Goal: Task Accomplishment & Management: Use online tool/utility

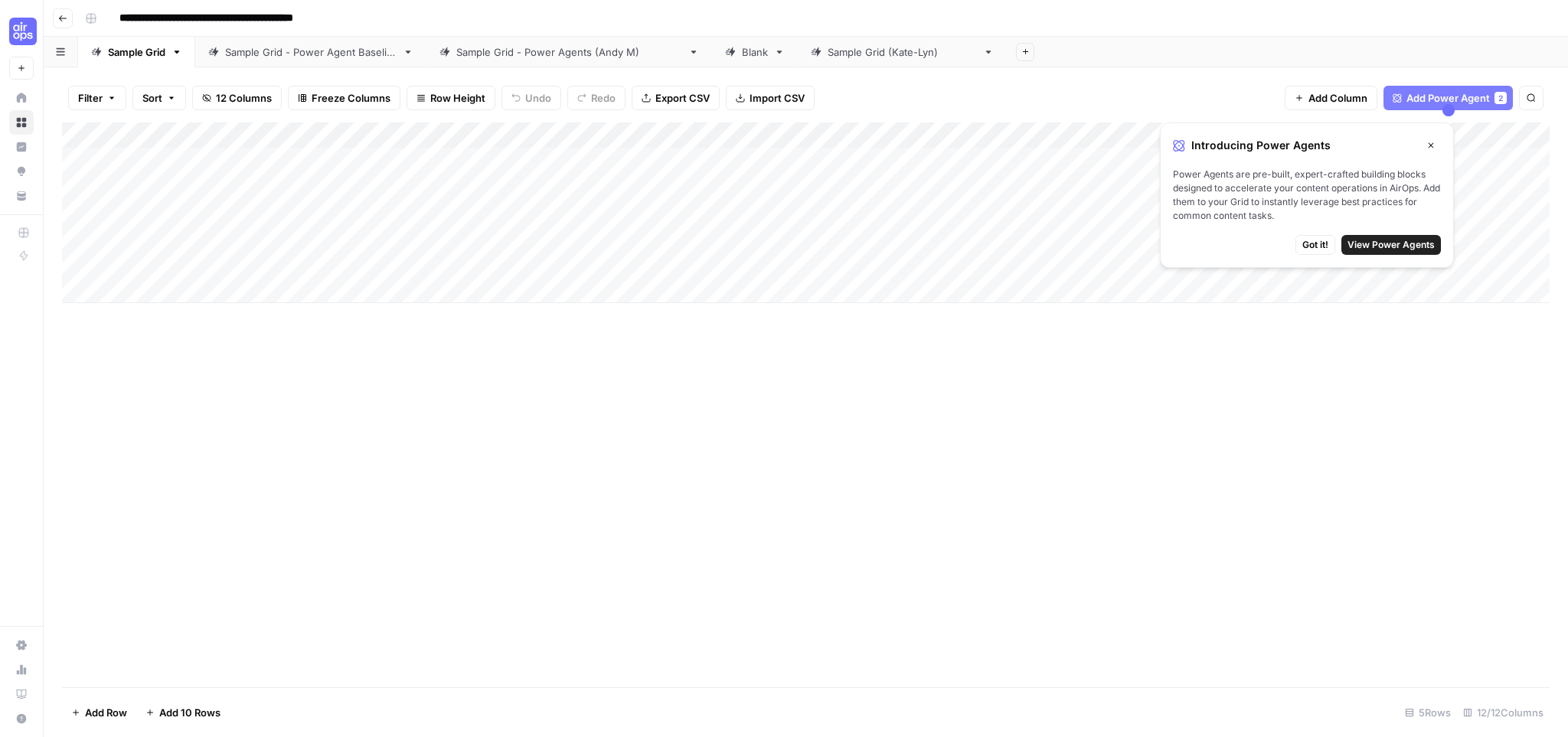
click at [236, 22] on input "**********" at bounding box center [238, 18] width 251 height 25
click at [413, 21] on div "**********" at bounding box center [816, 18] width 1474 height 25
click at [180, 52] on icon "button" at bounding box center [177, 52] width 11 height 11
click at [225, 96] on span "Duplicate Sheet" at bounding box center [239, 102] width 74 height 15
click at [1437, 145] on button "Close" at bounding box center [1431, 146] width 20 height 20
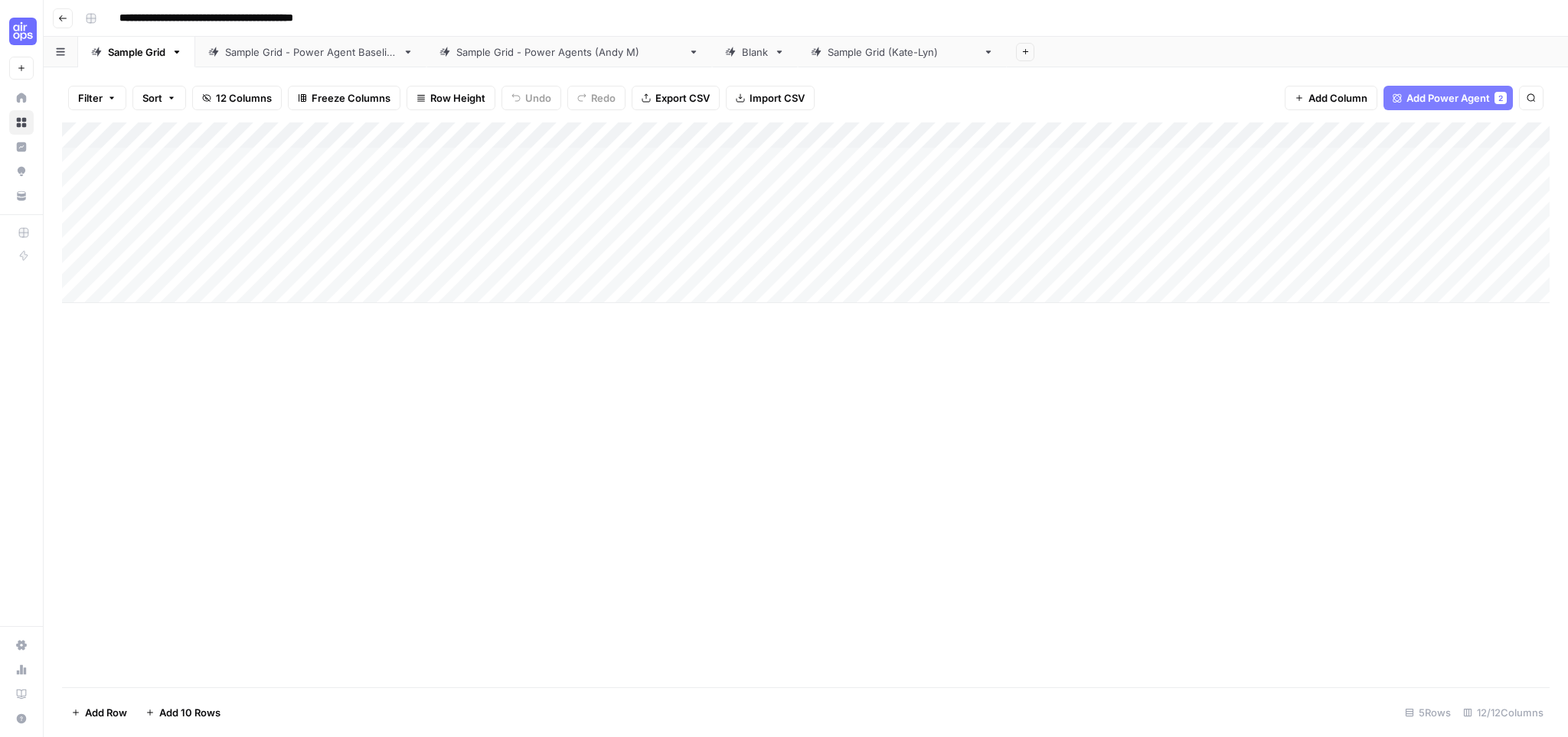
click at [177, 50] on icon "button" at bounding box center [177, 52] width 11 height 11
click at [222, 105] on span "Duplicate Sheet" at bounding box center [239, 102] width 74 height 15
click at [842, 56] on div "Sample Grid ([PERSON_NAME])" at bounding box center [903, 52] width 149 height 15
click at [713, 60] on link "Blank" at bounding box center [755, 52] width 86 height 31
click at [1037, 51] on div "Sample Grid" at bounding box center [1065, 52] width 57 height 15
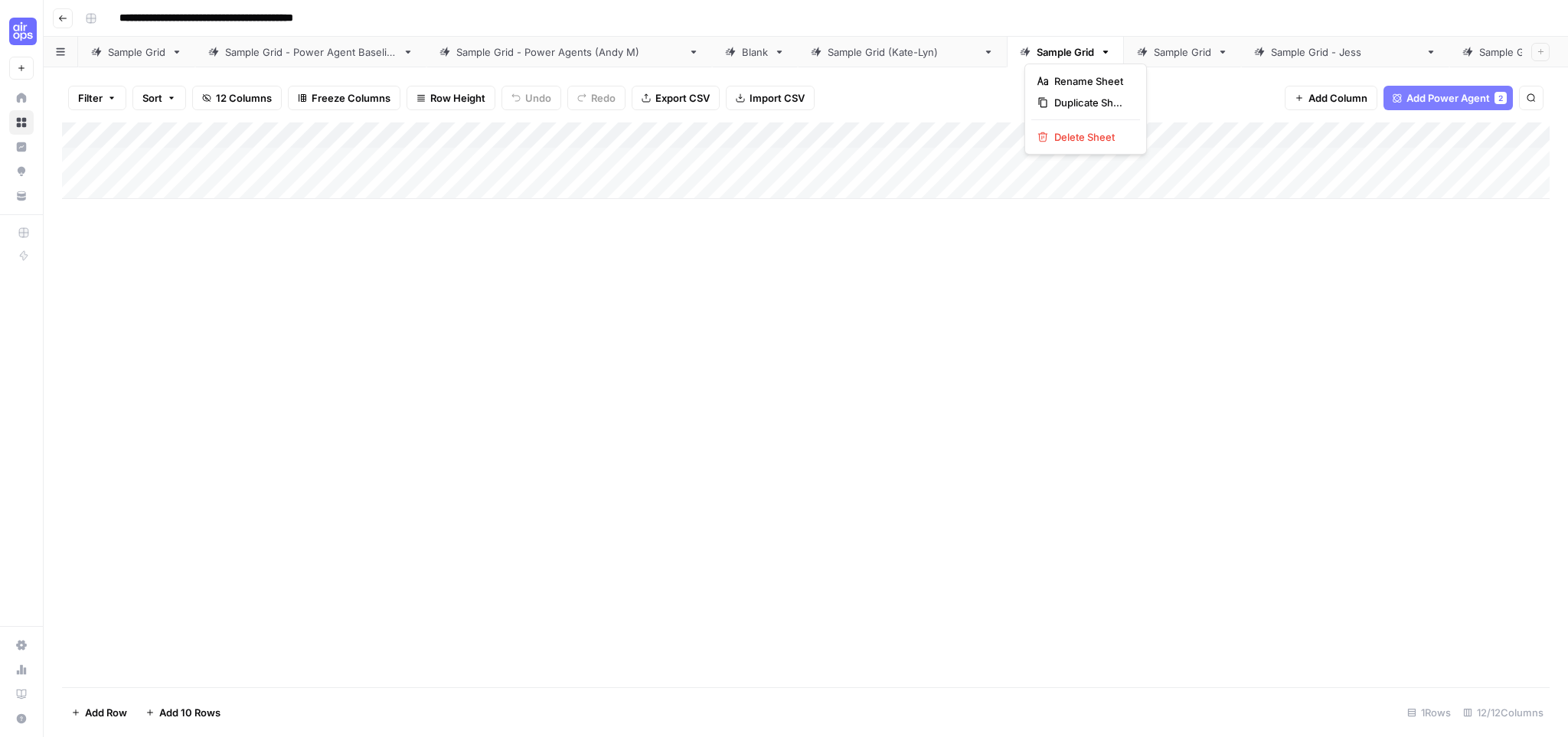
click at [1100, 55] on icon "button" at bounding box center [1106, 52] width 11 height 11
click at [1096, 78] on span "Rename Sheet" at bounding box center [1091, 81] width 74 height 15
type input "**********"
click at [1246, 49] on div "Sample Grid" at bounding box center [1274, 52] width 57 height 15
click at [854, 45] on div "Sample Grid (Kate-Lyn)" at bounding box center [903, 52] width 149 height 15
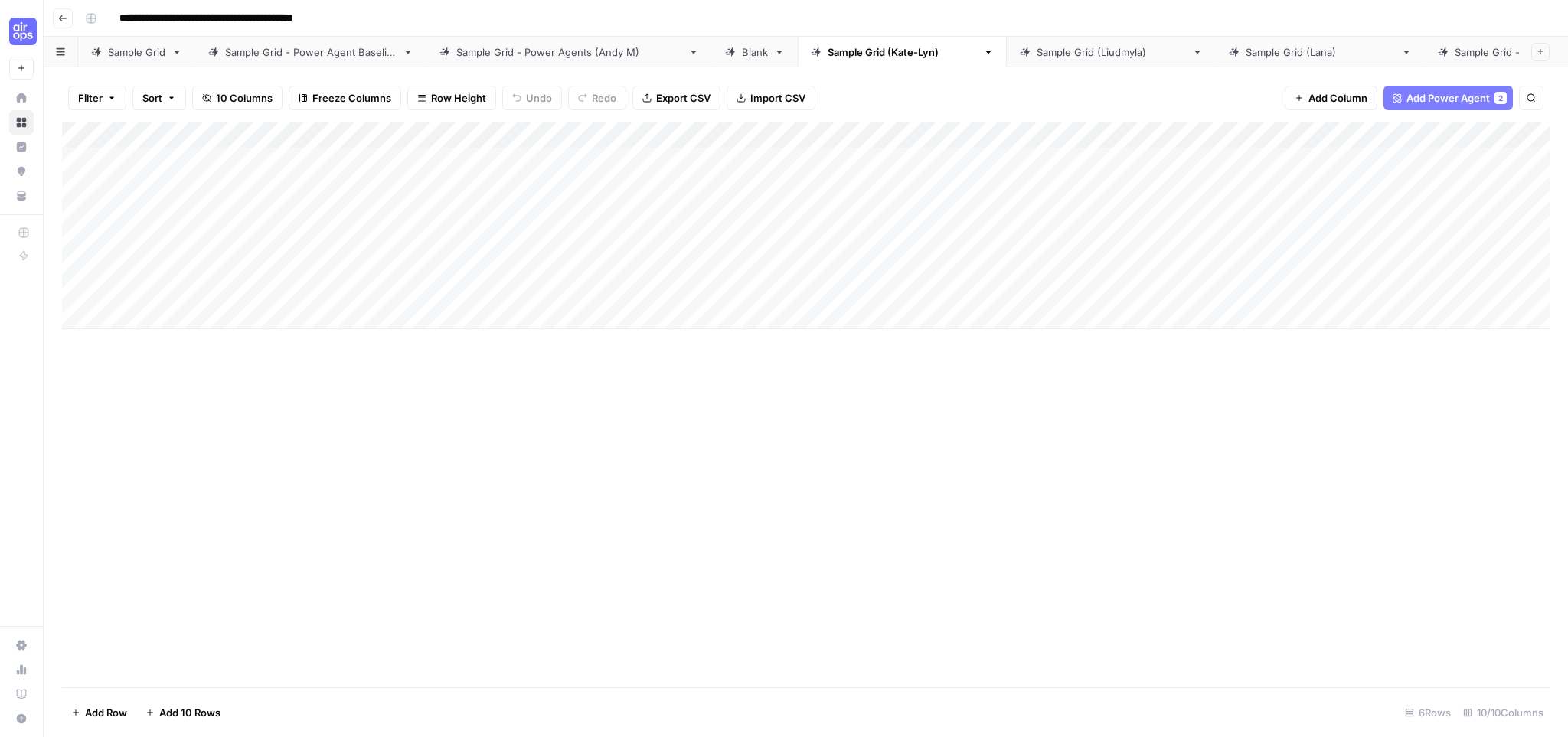
click at [491, 51] on div "Sample Grid - Power Agents (Andy M)" at bounding box center [570, 52] width 226 height 15
click at [286, 51] on div "Sample Grid - Power Agent Baseline" at bounding box center [310, 52] width 171 height 15
click at [120, 54] on div "Sample Grid" at bounding box center [137, 52] width 57 height 15
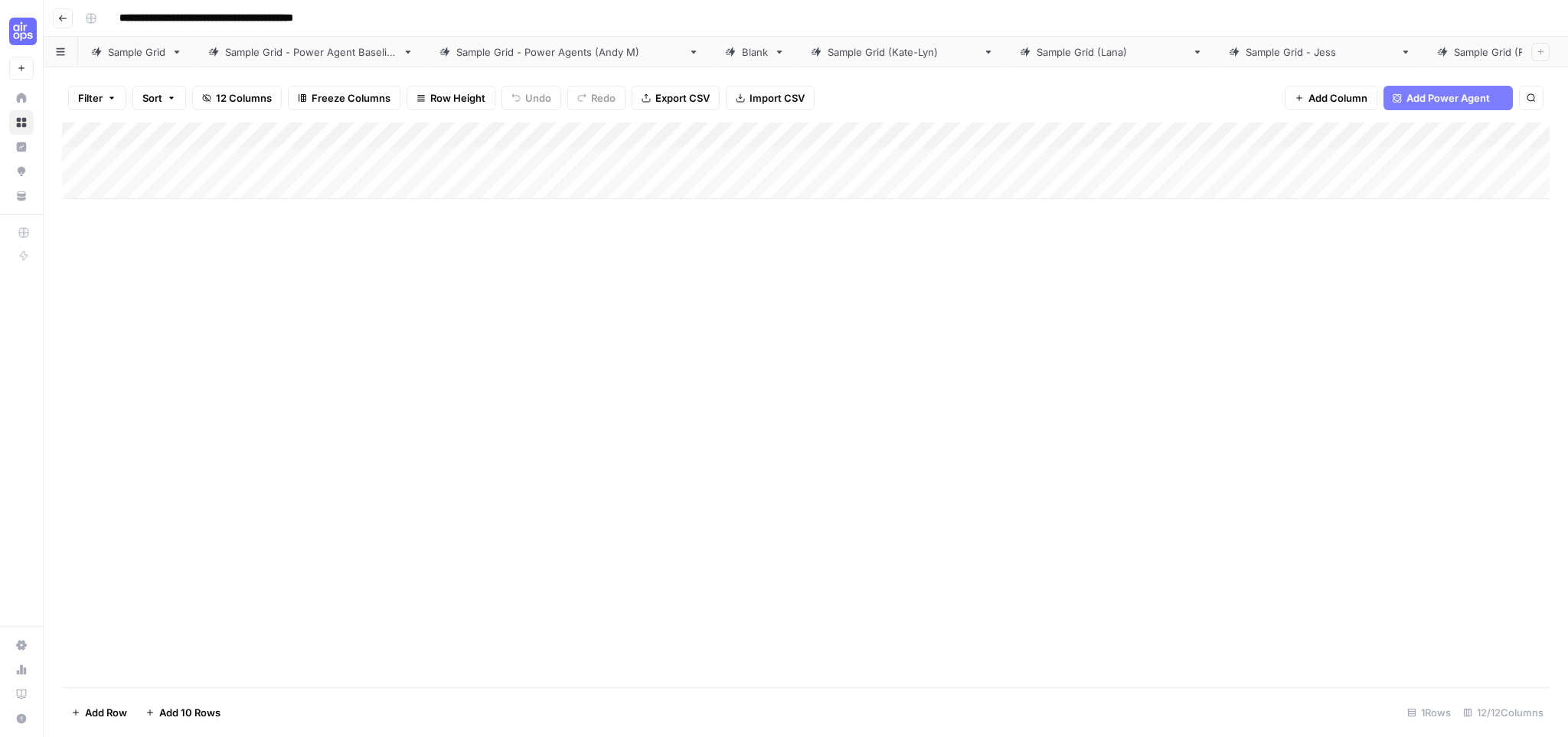
click at [1454, 54] on div "Sample Grid (Francine)" at bounding box center [1529, 52] width 149 height 15
click at [1216, 66] on link "Sample Grid - Jess" at bounding box center [1320, 52] width 208 height 31
click at [1026, 63] on link "Sample Grid (Lana)" at bounding box center [1112, 52] width 209 height 31
click at [859, 63] on link "Sample Grid (Kate-Lyn)" at bounding box center [903, 52] width 209 height 31
click at [112, 55] on div "Sample Grid" at bounding box center [137, 52] width 57 height 15
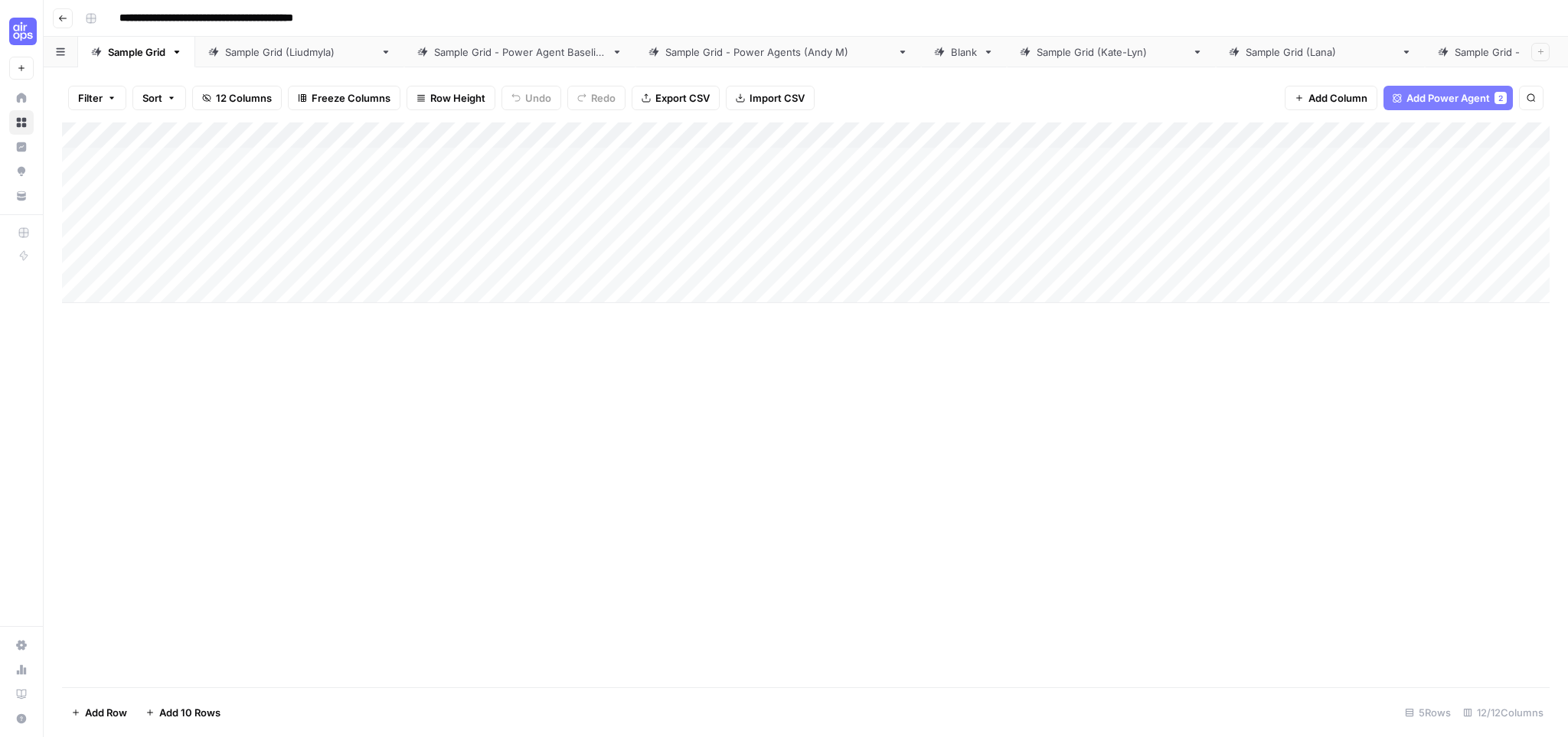
click at [178, 52] on icon "button" at bounding box center [177, 52] width 5 height 3
click at [225, 96] on span "Duplicate Sheet" at bounding box center [239, 102] width 74 height 15
click at [837, 394] on div "Add Column" at bounding box center [805, 405] width 1488 height 565
click at [951, 58] on div "Blank" at bounding box center [964, 52] width 26 height 15
click at [777, 53] on icon "button" at bounding box center [780, 52] width 5 height 3
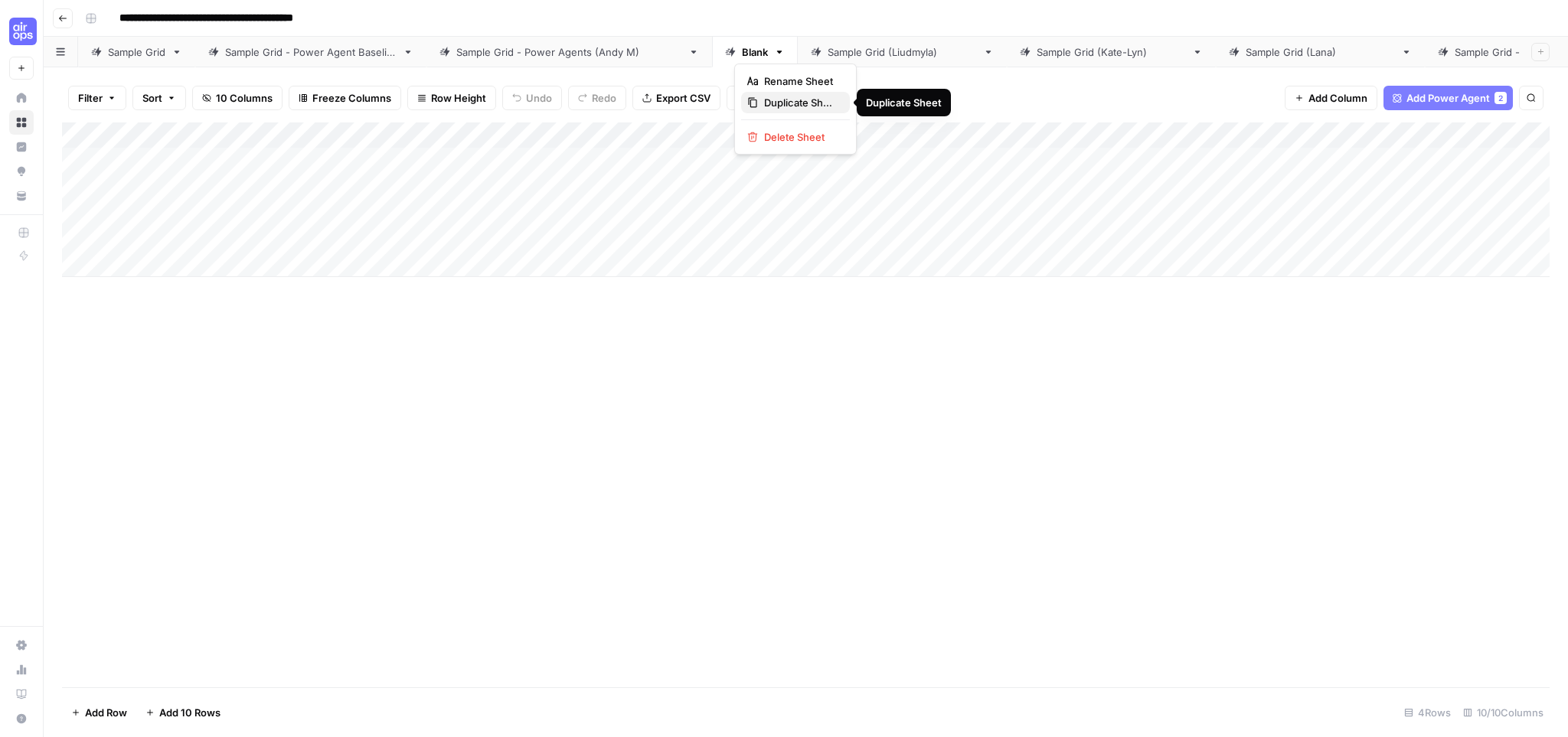
click at [794, 98] on span "Duplicate Sheet" at bounding box center [801, 102] width 74 height 15
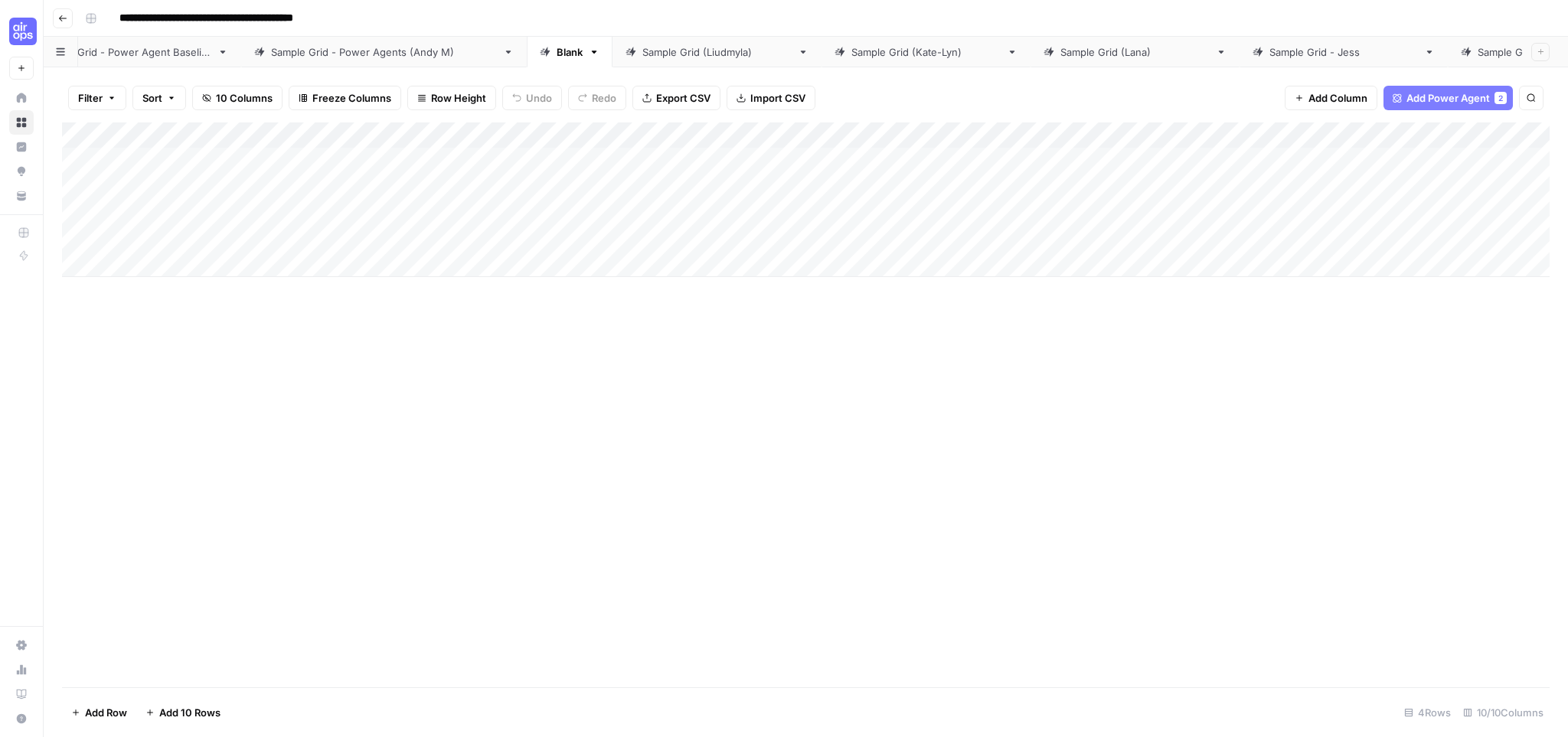
scroll to position [0, 210]
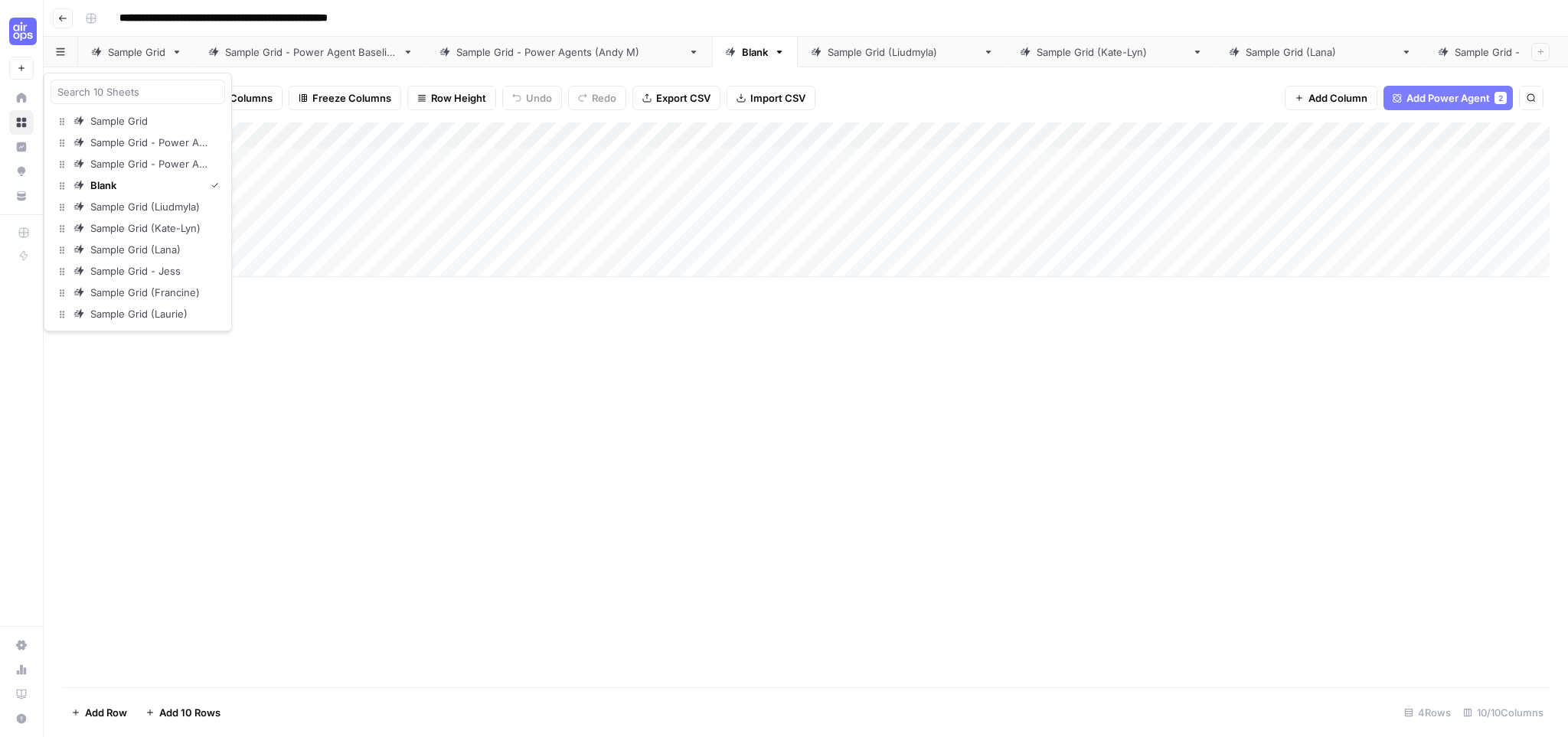
click at [70, 50] on button "button" at bounding box center [61, 51] width 35 height 30
click at [774, 54] on icon "button" at bounding box center [780, 52] width 11 height 11
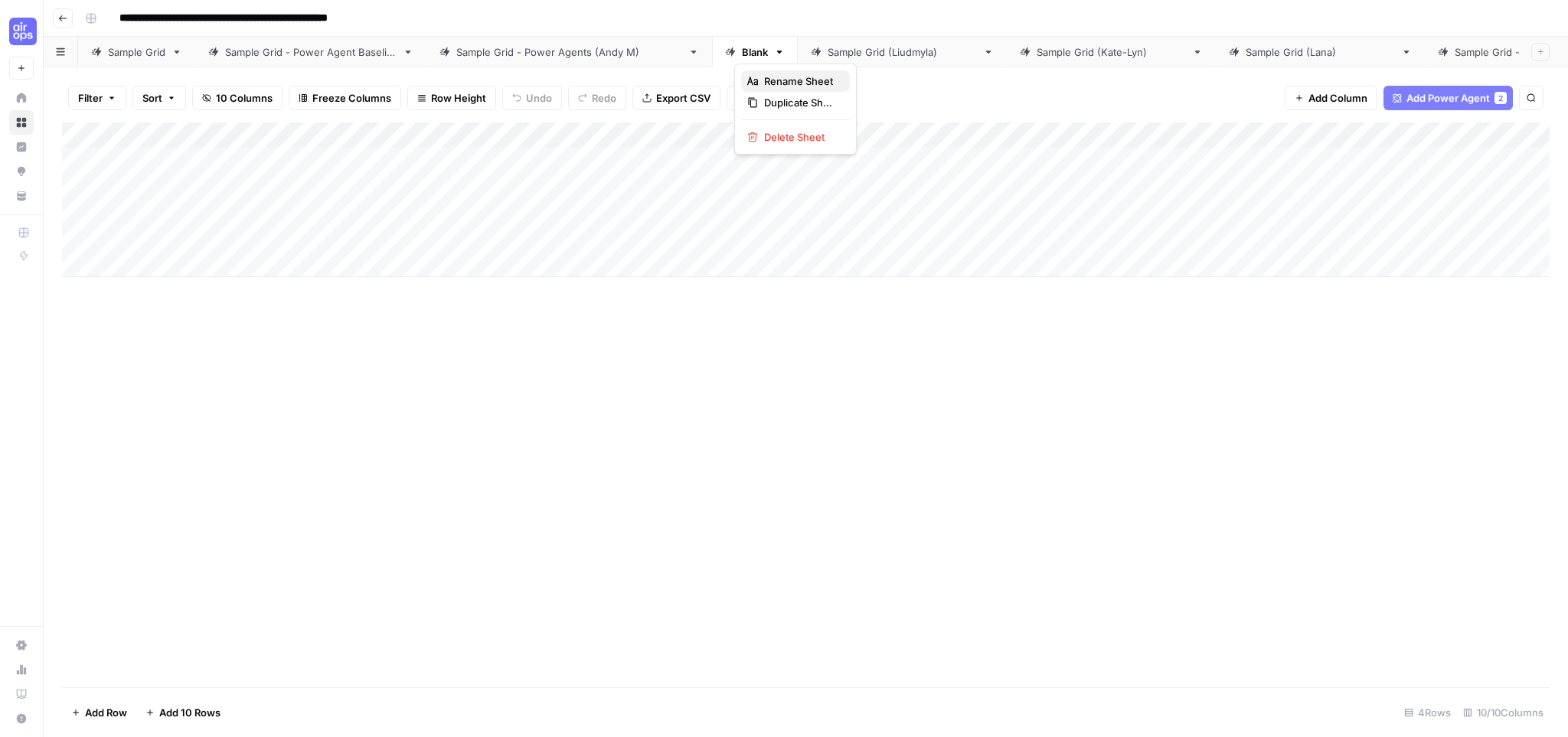
click at [788, 82] on span "Rename Sheet" at bounding box center [801, 81] width 74 height 15
type input "*"
type input "**********"
click at [889, 355] on div "Add Column" at bounding box center [805, 405] width 1488 height 565
click at [66, 54] on button "button" at bounding box center [61, 51] width 35 height 30
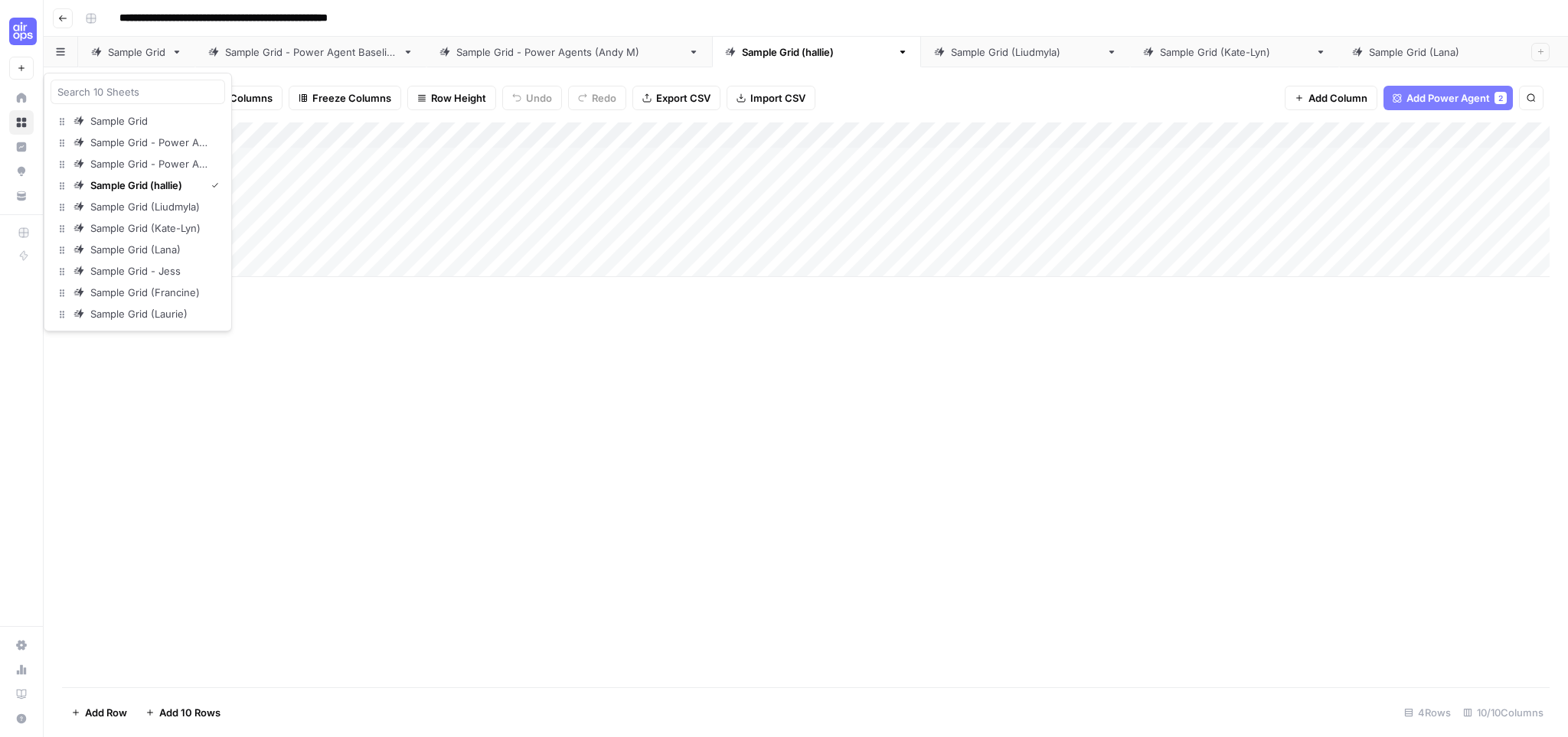
click at [752, 458] on div "Add Column" at bounding box center [805, 405] width 1488 height 565
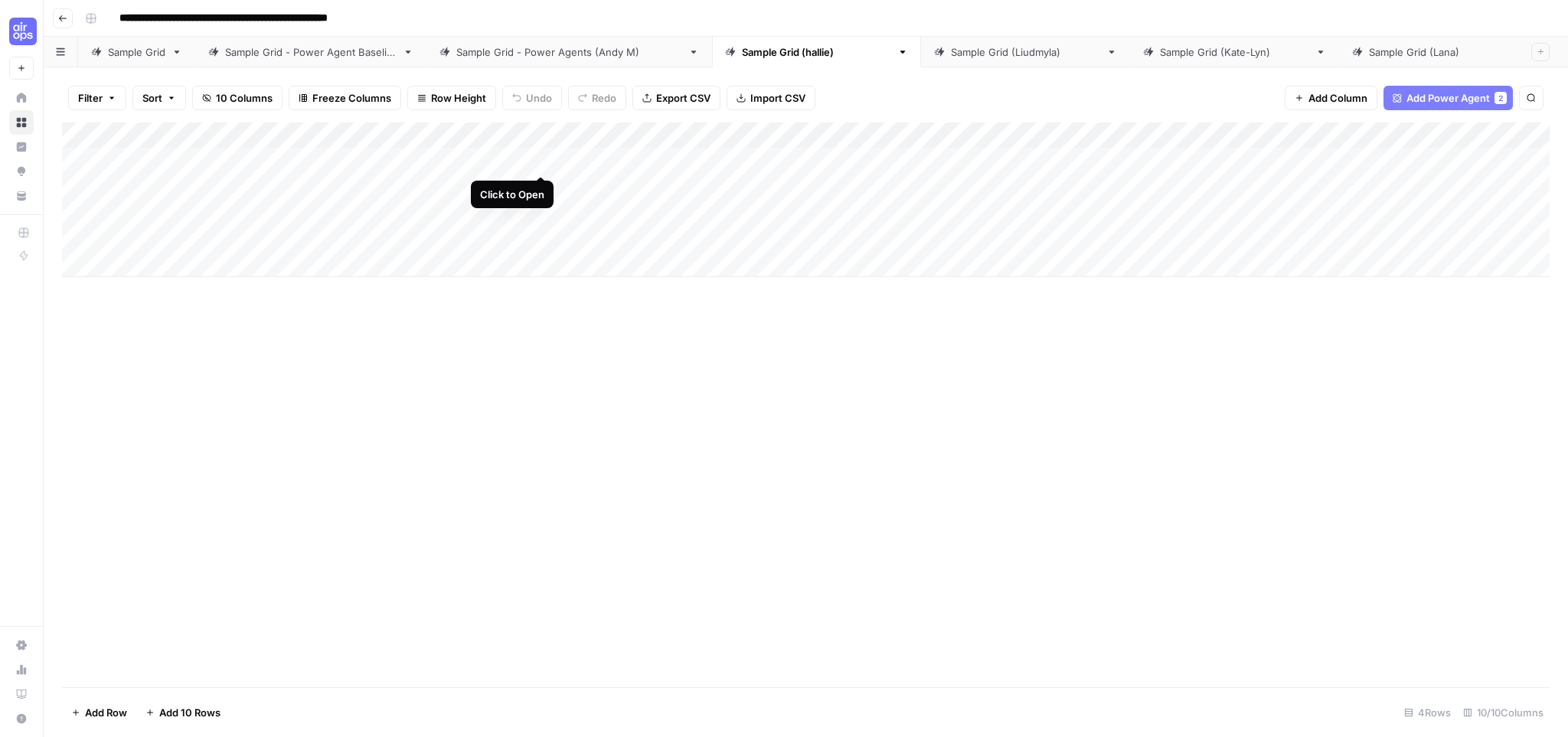
click at [538, 160] on div "Add Column" at bounding box center [805, 200] width 1488 height 155
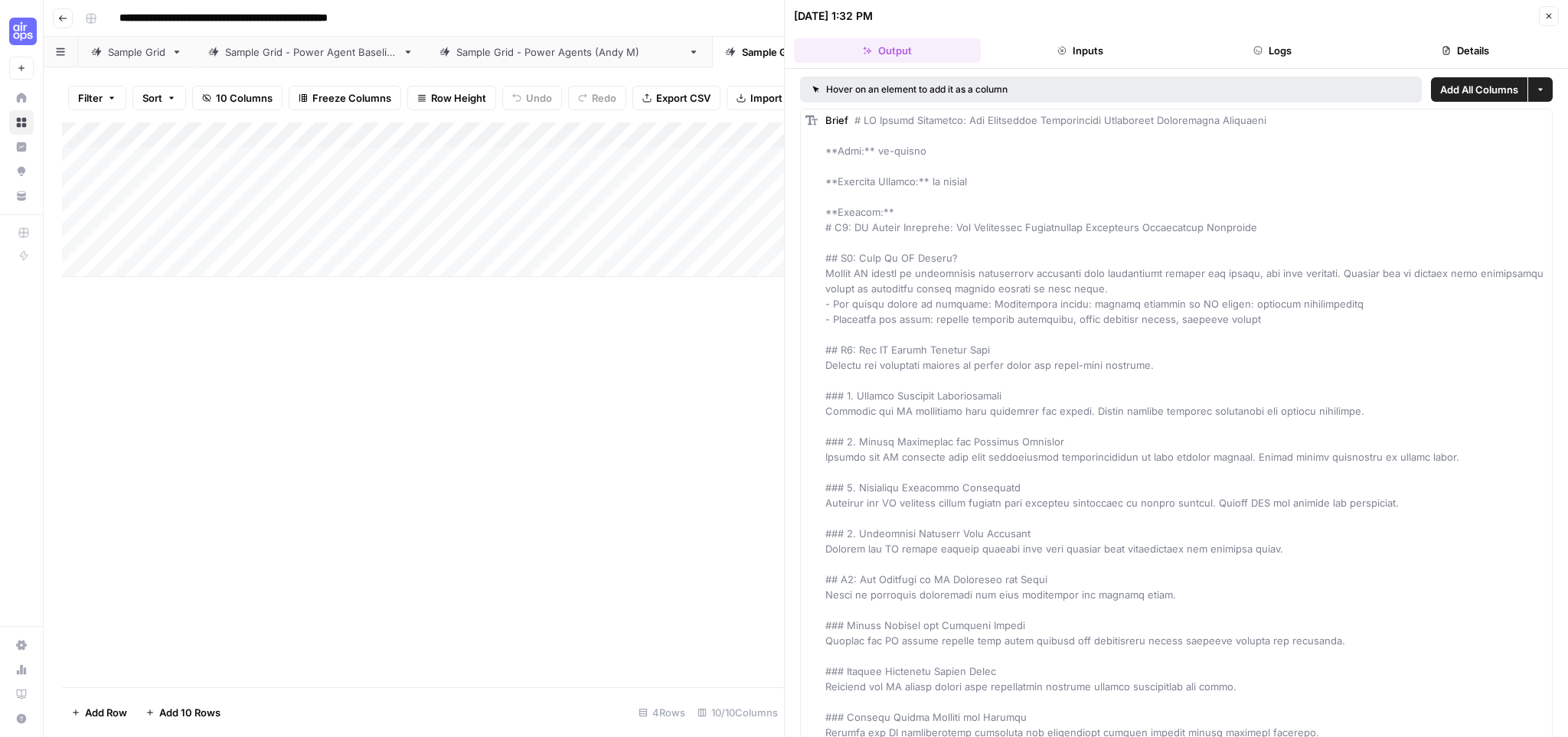
click at [744, 384] on div "Add Column" at bounding box center [423, 405] width 723 height 565
click at [1557, 16] on button "Close" at bounding box center [1549, 16] width 20 height 20
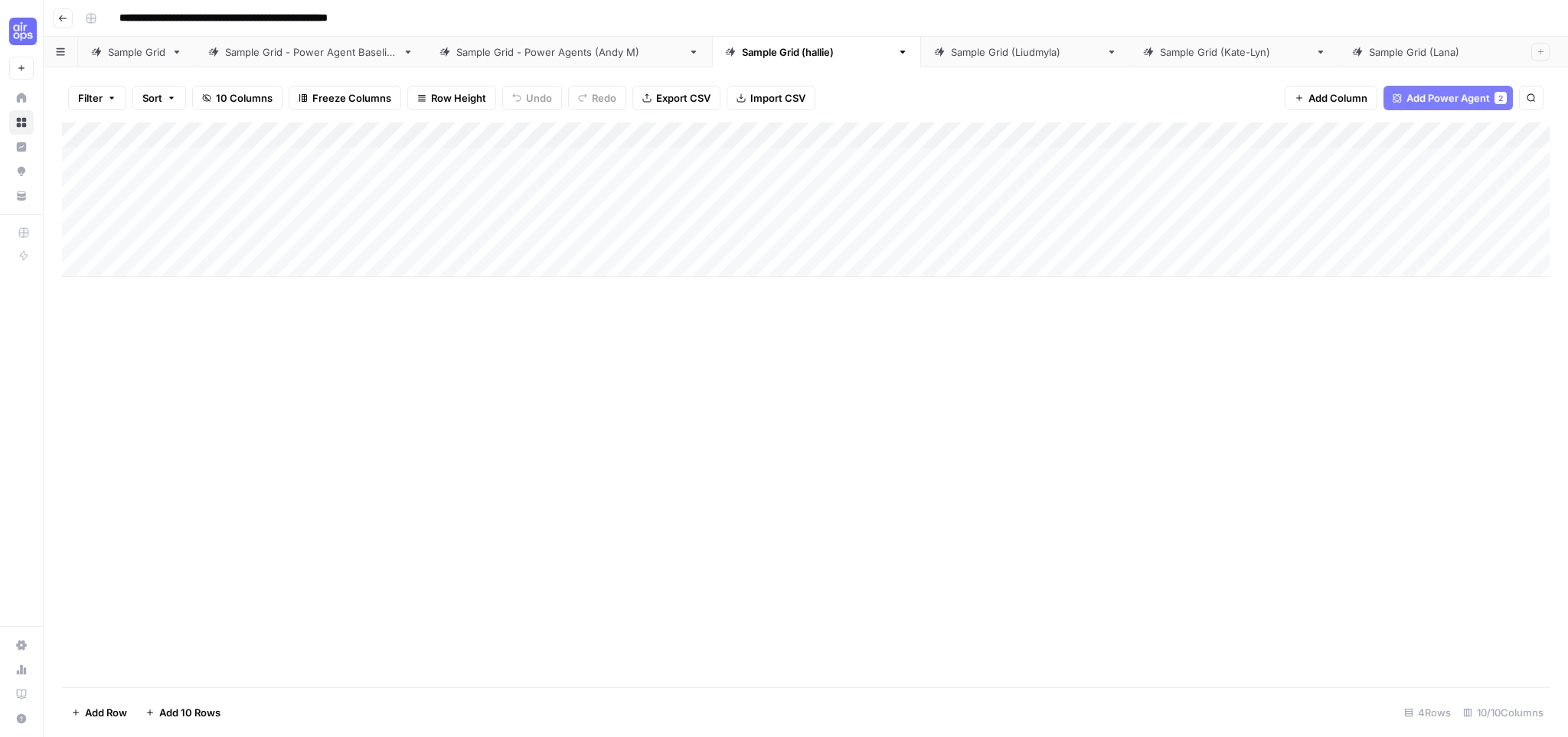
click at [68, 54] on button "button" at bounding box center [61, 51] width 35 height 30
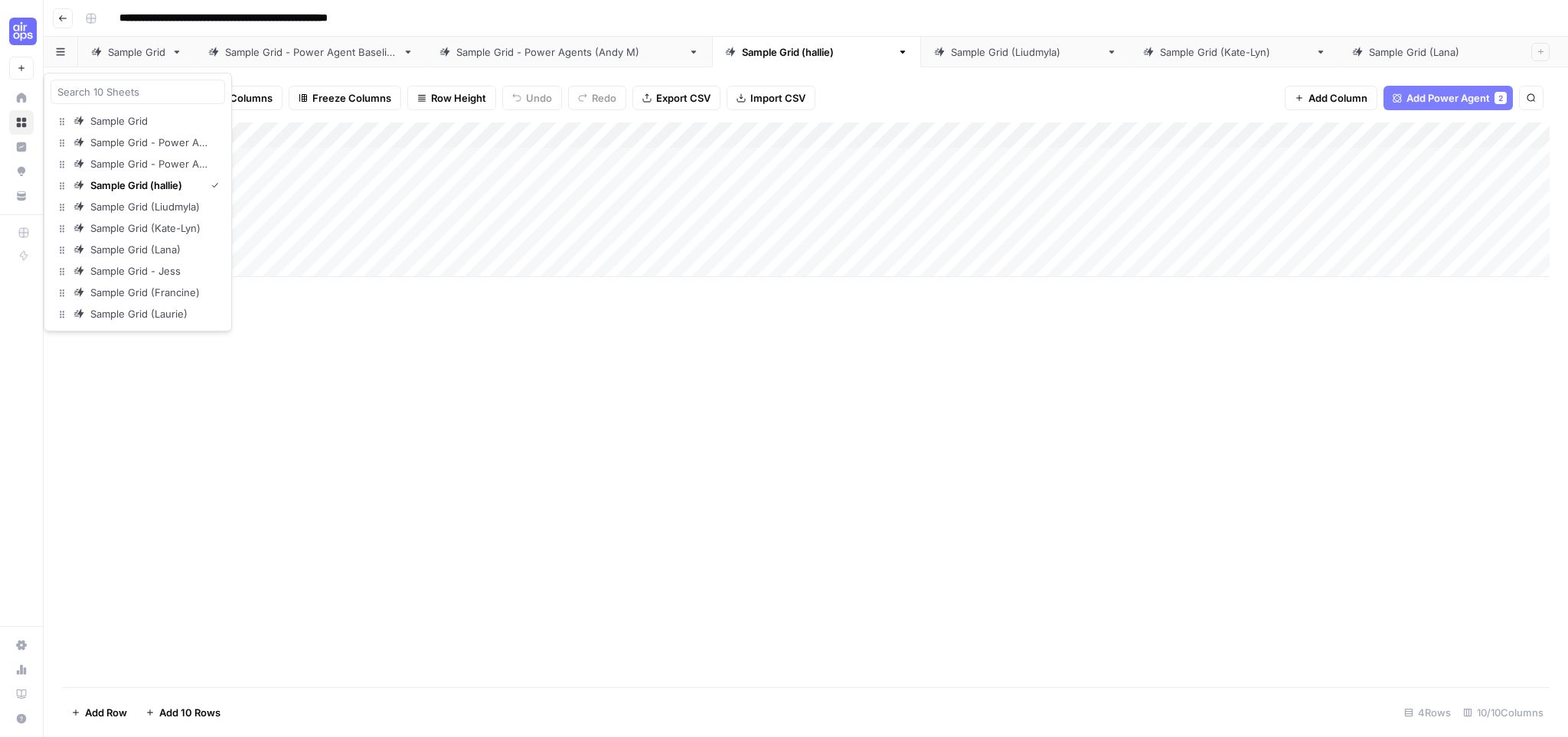
click at [789, 465] on div "Add Column" at bounding box center [805, 405] width 1488 height 565
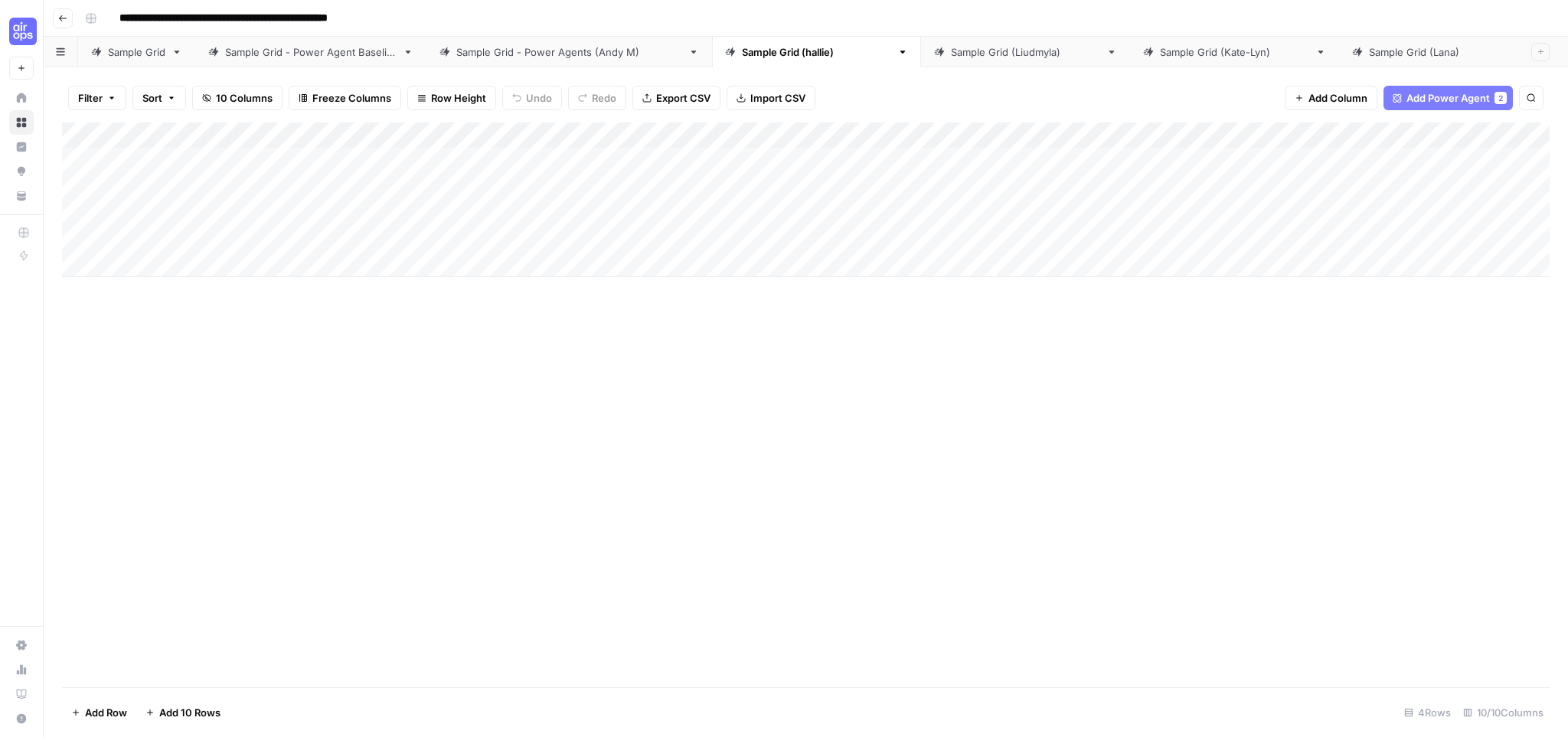
click at [147, 159] on div "Add Column" at bounding box center [805, 200] width 1488 height 155
type textarea "**********"
click at [794, 378] on div "Add Column" at bounding box center [805, 405] width 1488 height 565
drag, startPoint x: 310, startPoint y: 421, endPoint x: 262, endPoint y: 378, distance: 64.4
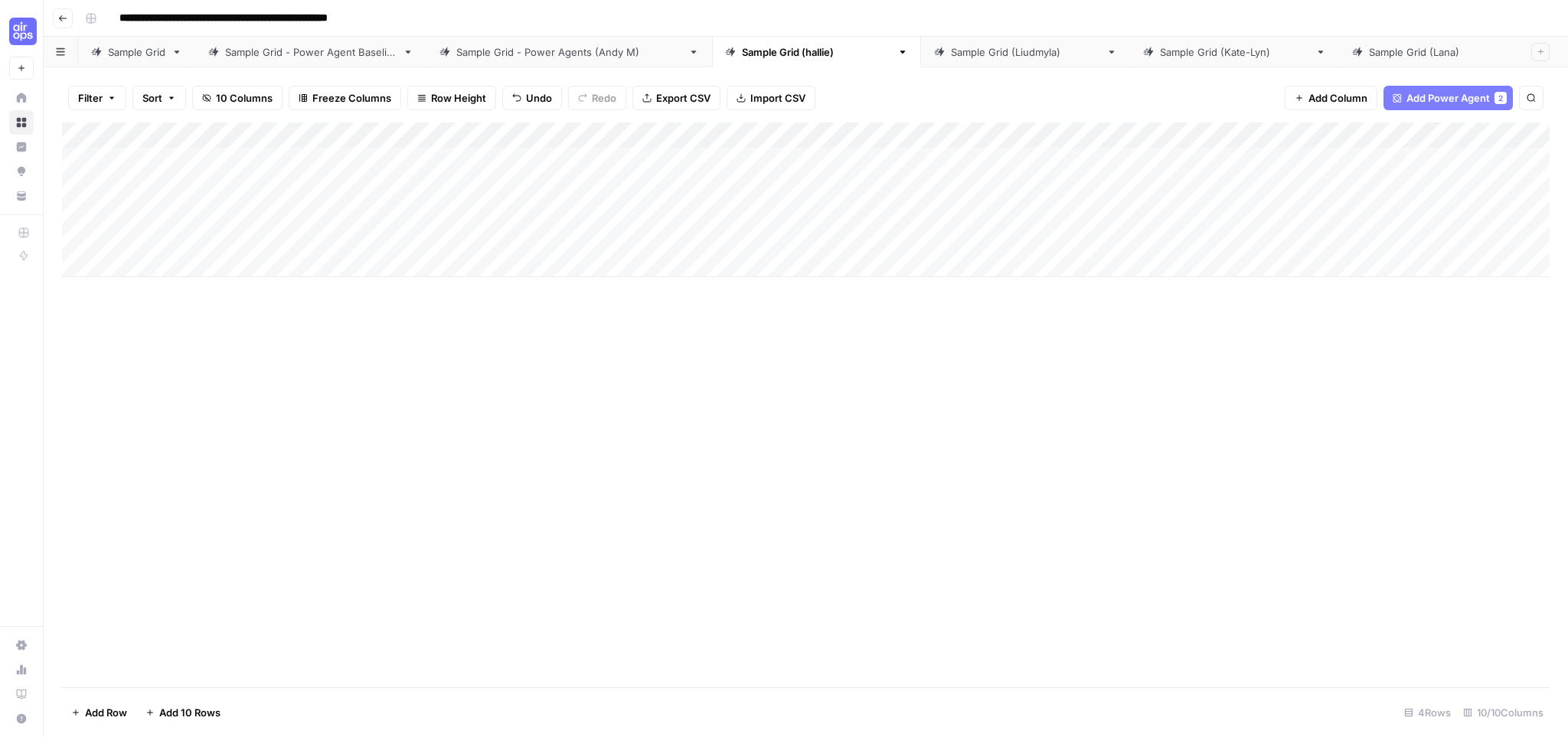
click at [309, 421] on div "Add Column" at bounding box center [805, 405] width 1488 height 565
click at [228, 186] on div "Add Column" at bounding box center [805, 200] width 1488 height 155
click at [228, 186] on textarea at bounding box center [237, 187] width 245 height 22
type textarea "**********"
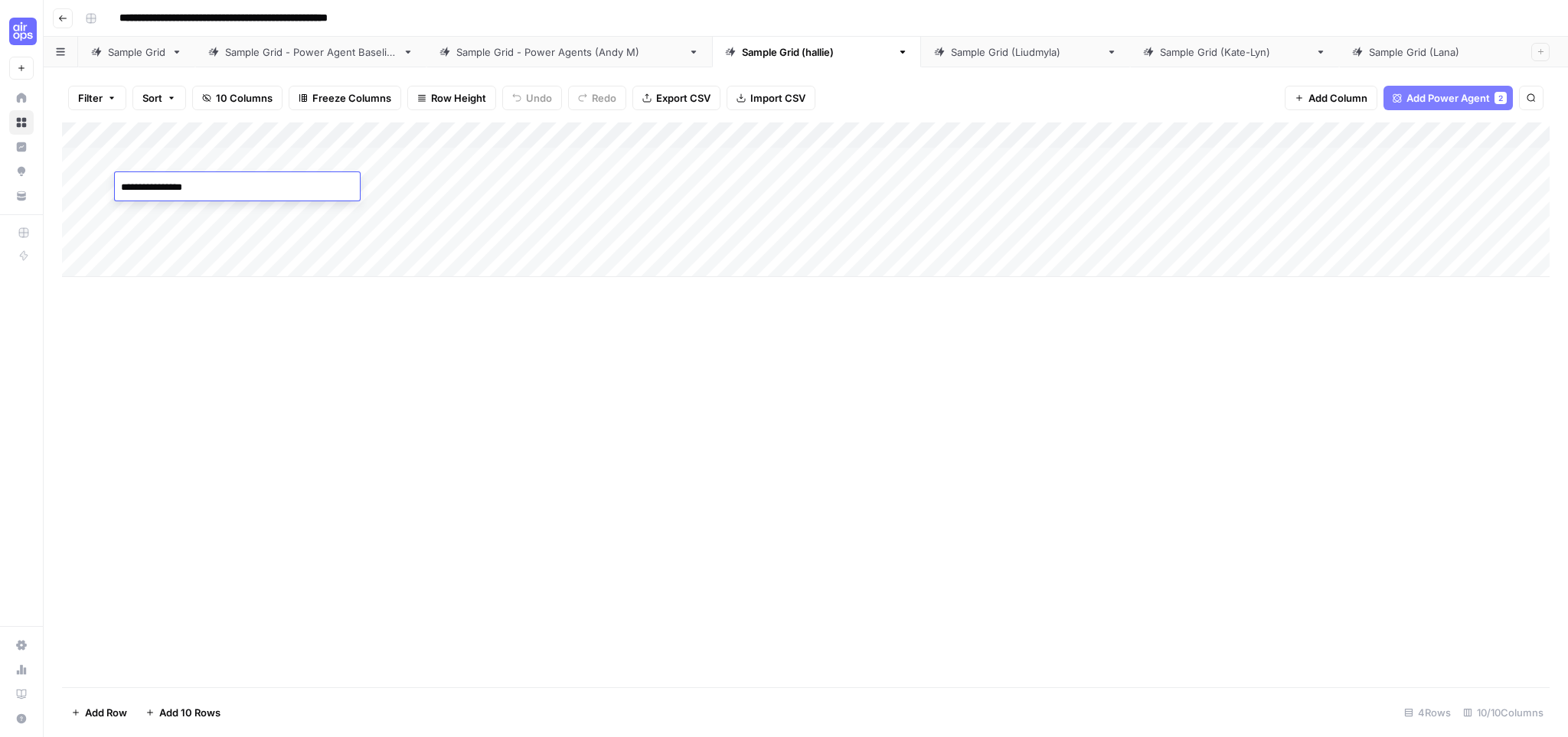
click at [176, 227] on div "Add Column" at bounding box center [805, 200] width 1488 height 155
click at [179, 204] on div "Add Column" at bounding box center [805, 200] width 1488 height 155
click at [179, 204] on textarea at bounding box center [237, 214] width 245 height 22
type textarea "***"
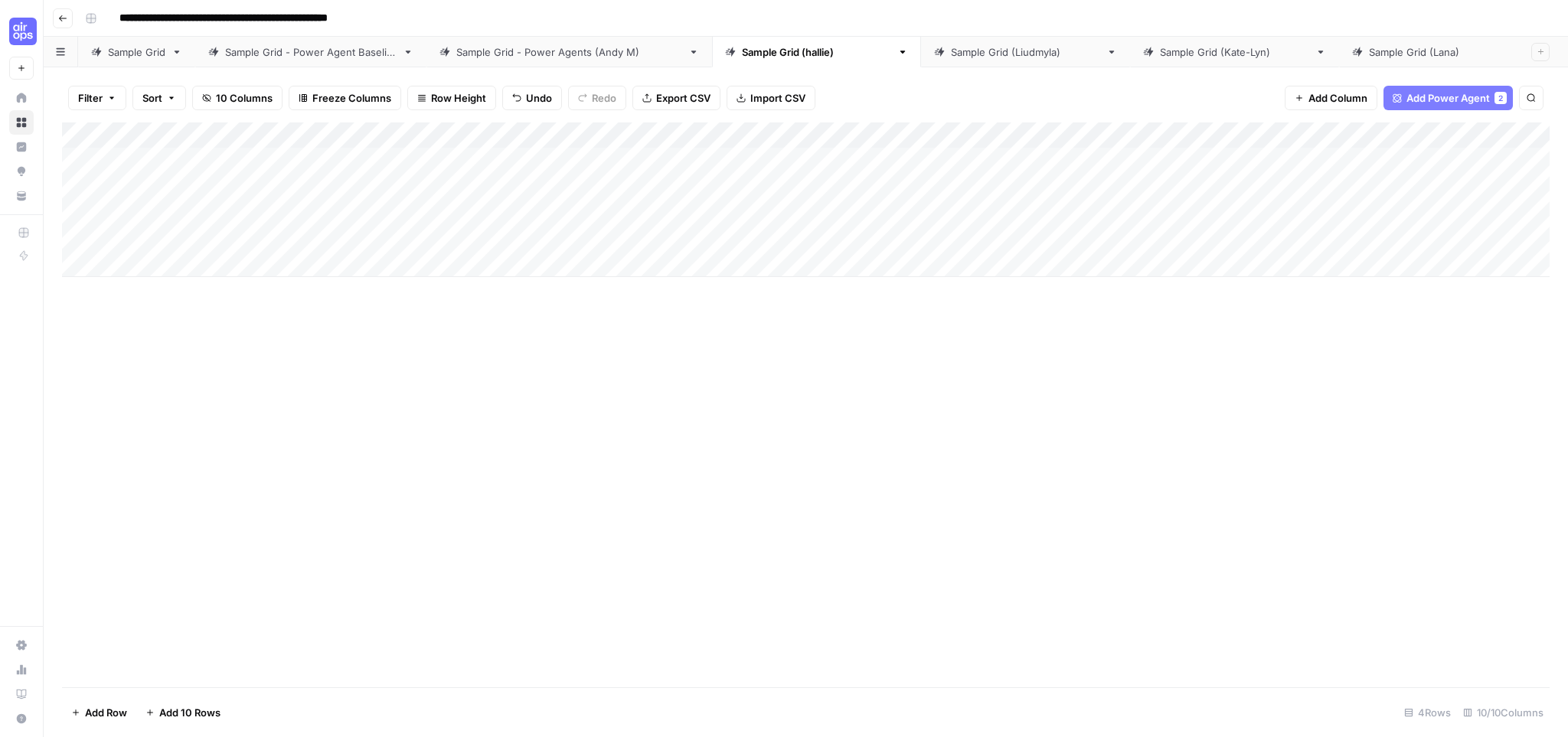
click at [262, 345] on div "Add Column" at bounding box center [805, 405] width 1488 height 565
click at [684, 391] on div "Add Column" at bounding box center [805, 405] width 1488 height 565
click at [454, 161] on div "Add Column" at bounding box center [805, 200] width 1488 height 155
click at [480, 133] on div "Add Column" at bounding box center [805, 200] width 1488 height 155
drag, startPoint x: 1426, startPoint y: 313, endPoint x: 1426, endPoint y: 301, distance: 12.0
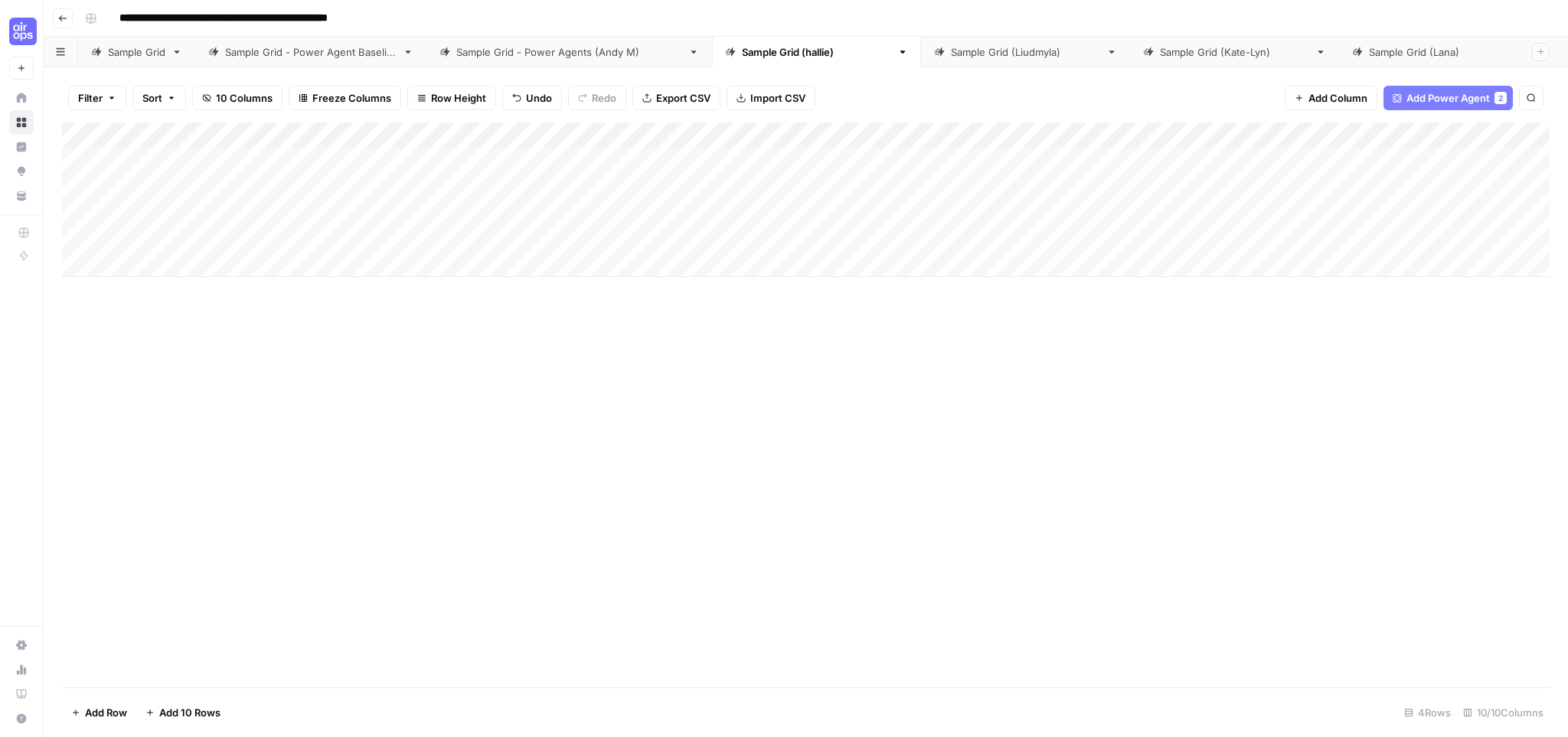
click at [1426, 307] on div "Add Column" at bounding box center [805, 405] width 1488 height 565
click at [1426, 98] on span "Add Power Agent" at bounding box center [1449, 97] width 84 height 15
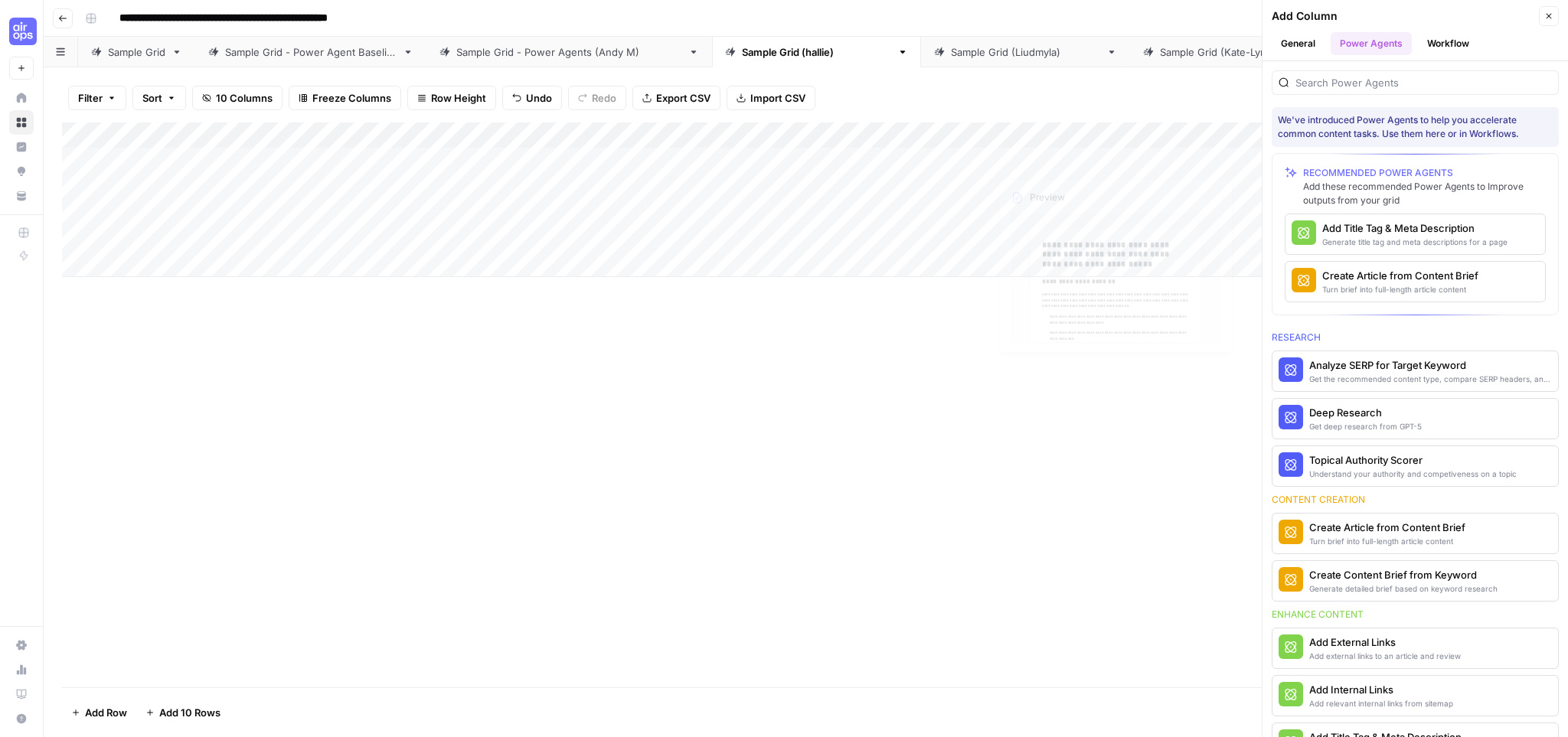
click at [432, 358] on div "Add Column" at bounding box center [805, 405] width 1488 height 565
click at [526, 134] on div "Add Column" at bounding box center [805, 200] width 1488 height 155
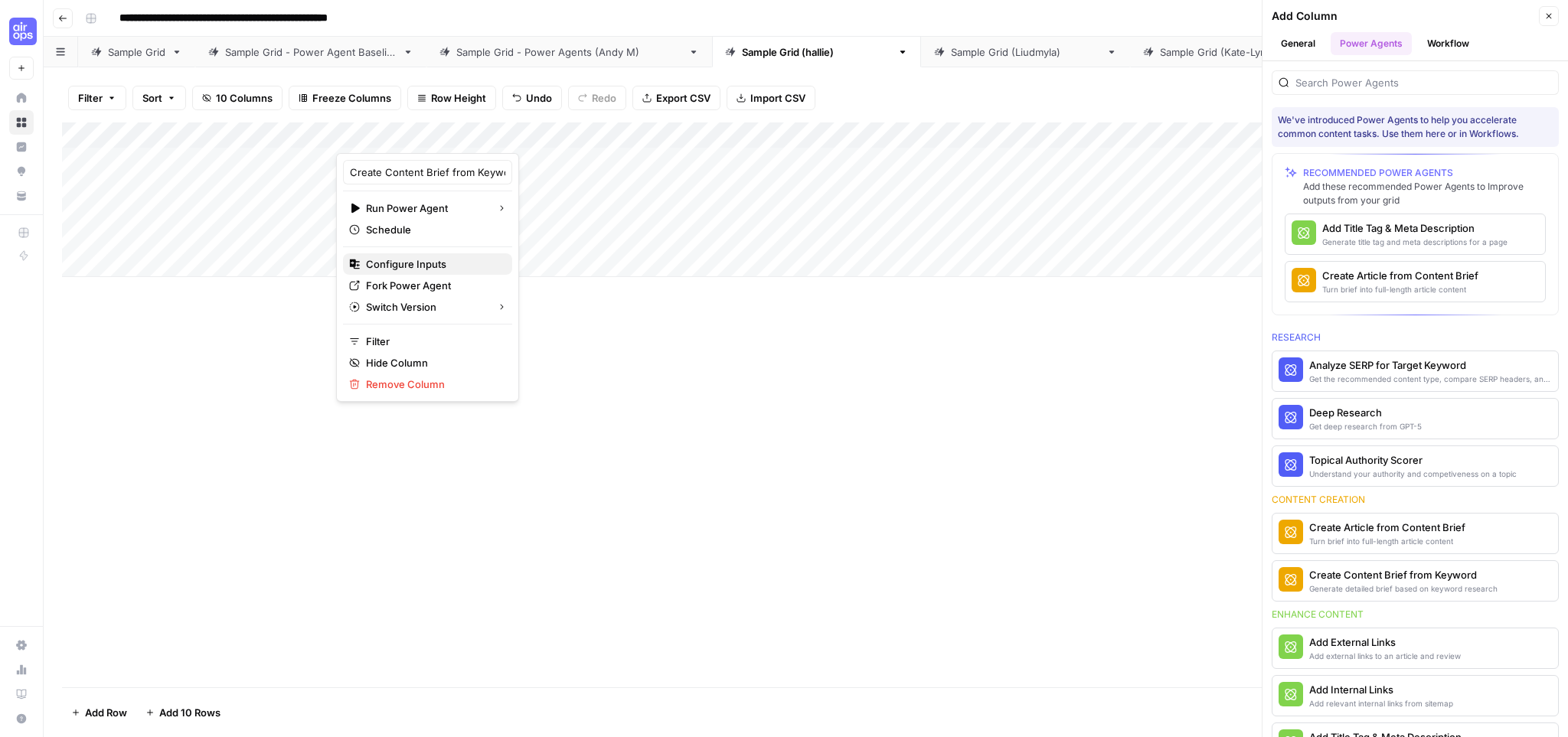
click at [439, 262] on span "Configure Inputs" at bounding box center [432, 264] width 134 height 15
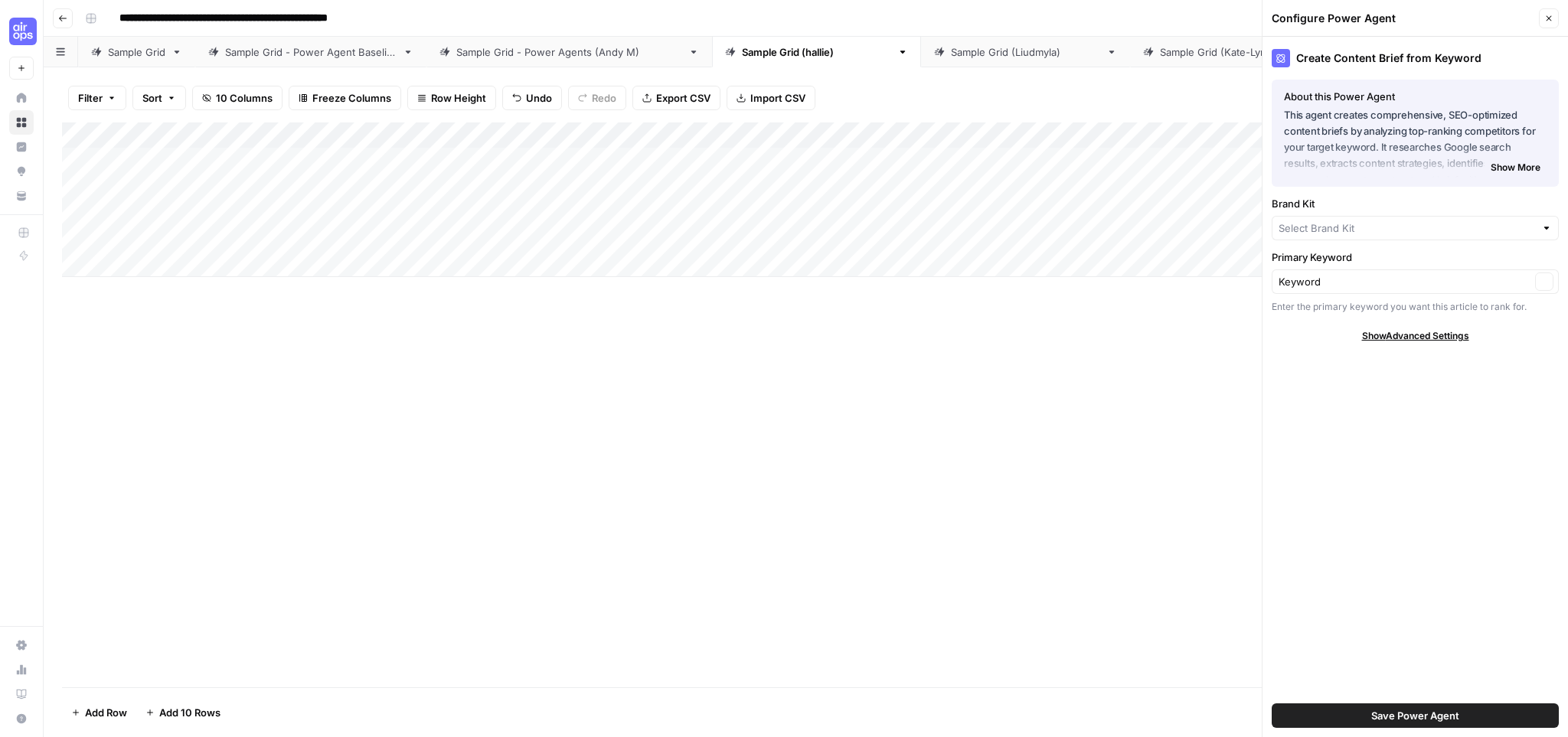
type input "Smartsheet"
click at [1412, 228] on input "Brand Kit" at bounding box center [1404, 228] width 252 height 15
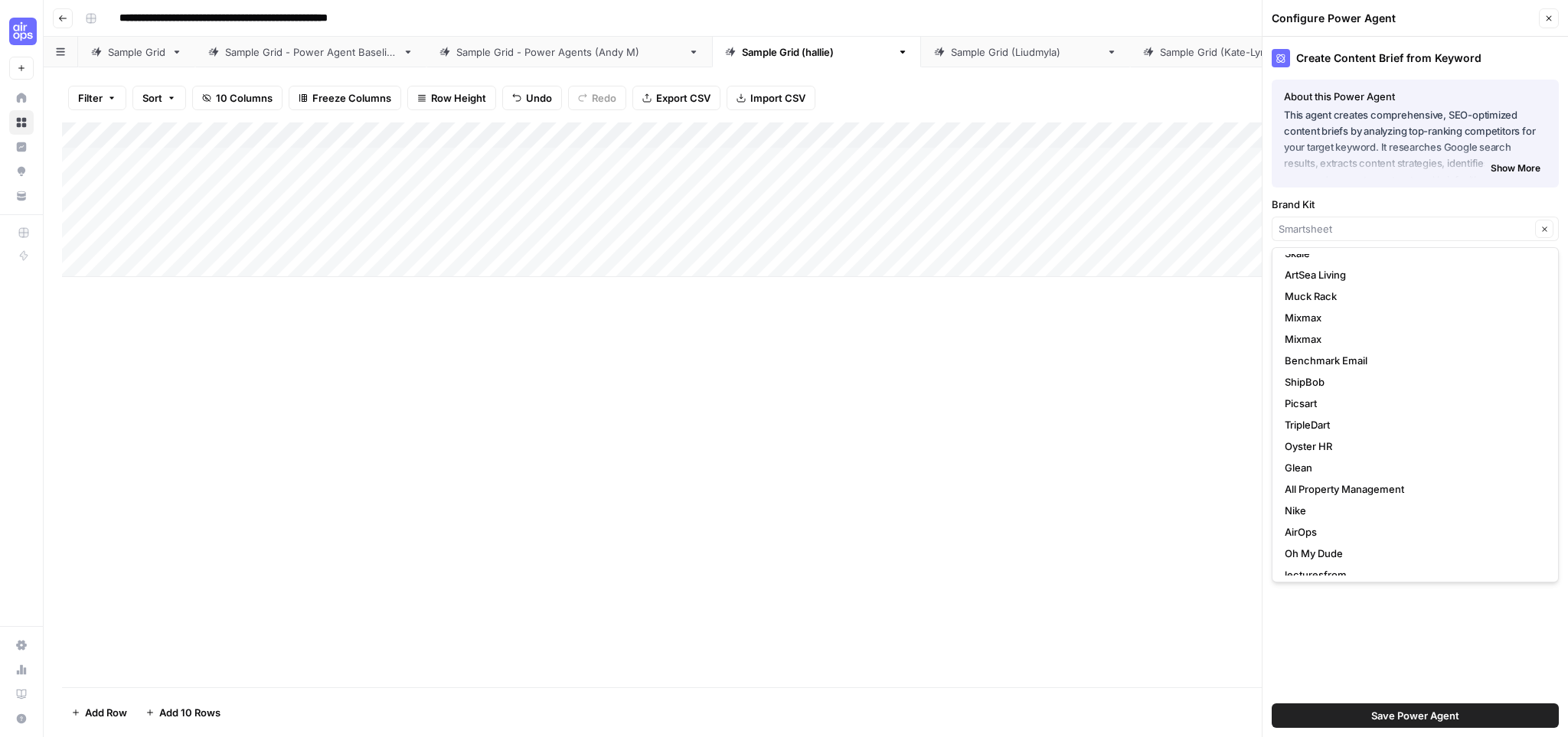
scroll to position [34, 0]
click at [1329, 312] on span "Muck Rack" at bounding box center [1412, 317] width 255 height 15
type input "Muck Rack"
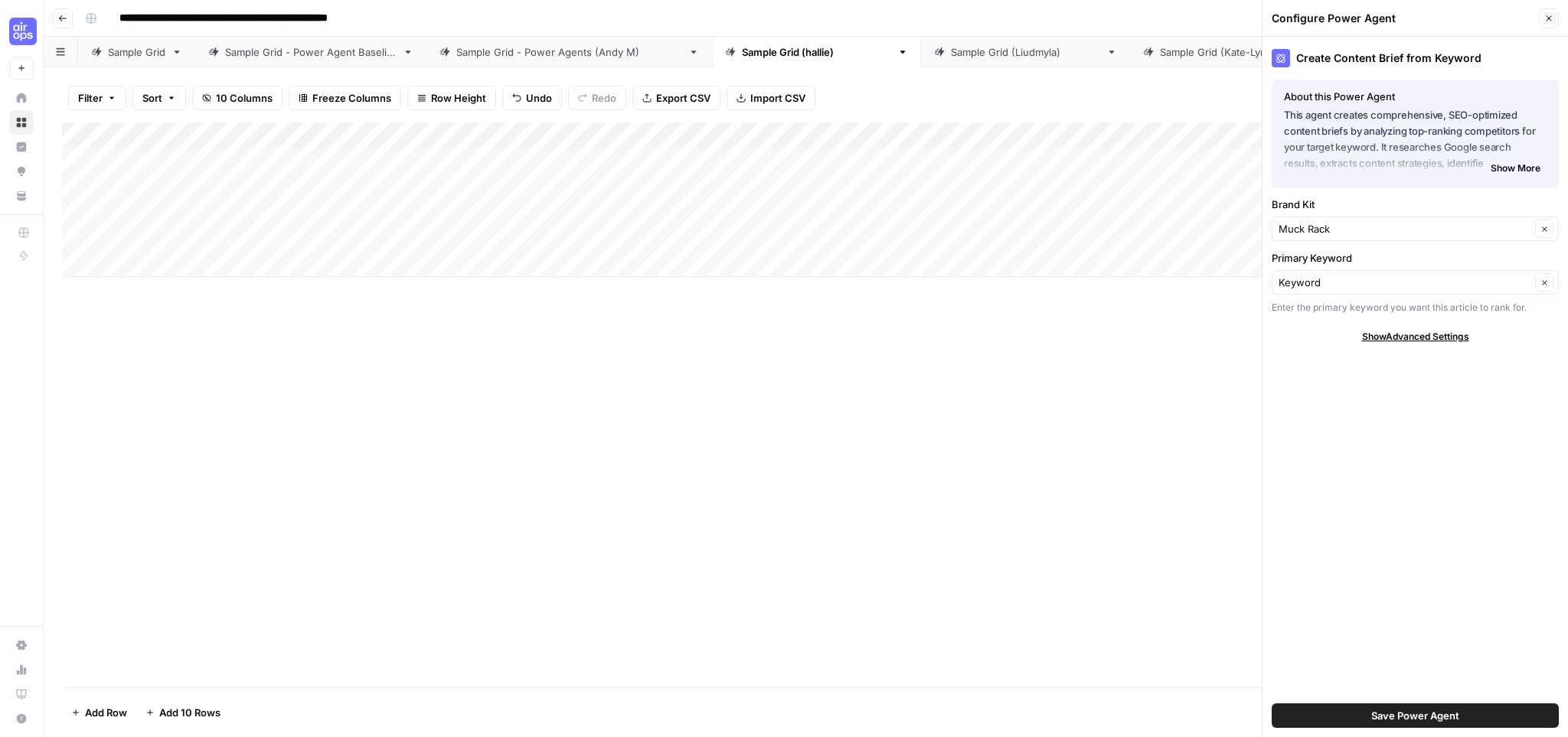
click at [1334, 292] on div "Keyword Clear" at bounding box center [1416, 282] width 288 height 25
type input "media monitoring"
click at [1377, 321] on span "Press enter to create an option" at bounding box center [1423, 318] width 234 height 15
click at [1442, 288] on input "Primary Keyword" at bounding box center [1404, 282] width 252 height 15
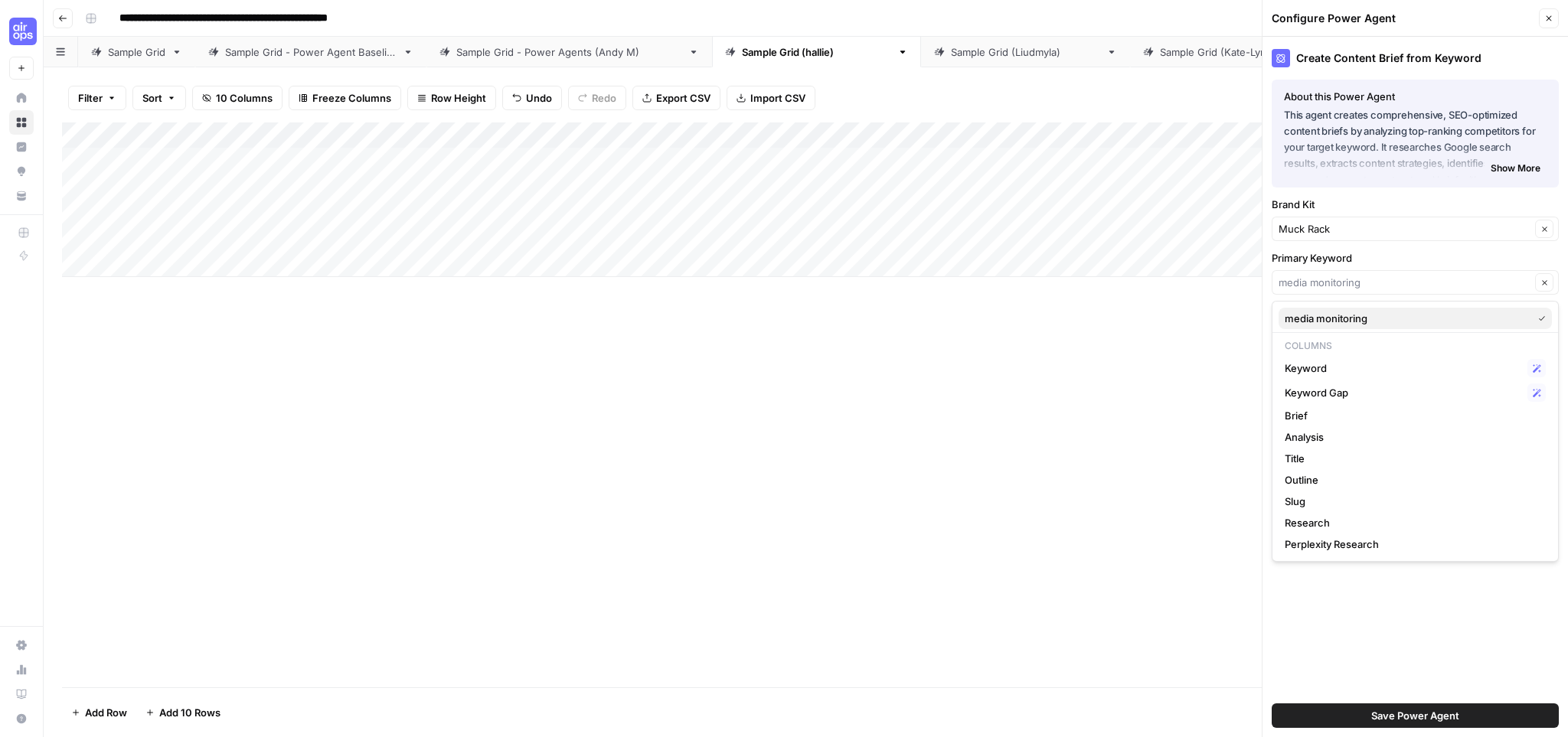
click at [1419, 321] on span "media monitoring" at bounding box center [1405, 318] width 241 height 15
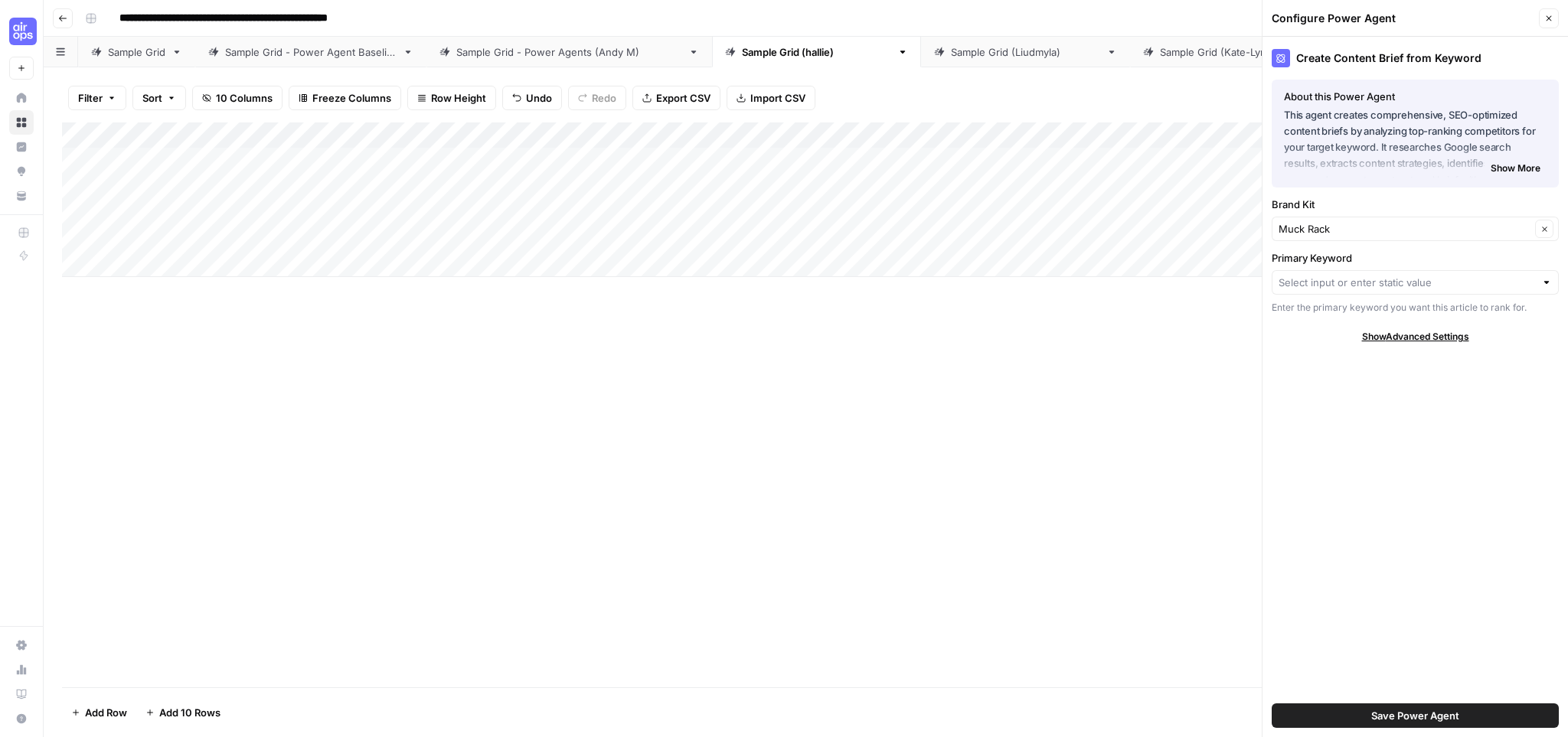
click at [1548, 282] on div at bounding box center [1547, 282] width 11 height 15
type input "media monitoring"
drag, startPoint x: 1462, startPoint y: 493, endPoint x: 1462, endPoint y: 534, distance: 41.0
click at [1462, 493] on div "Create Content Brief from Keyword About this Power Agent This agent creates com…" at bounding box center [1416, 387] width 306 height 701
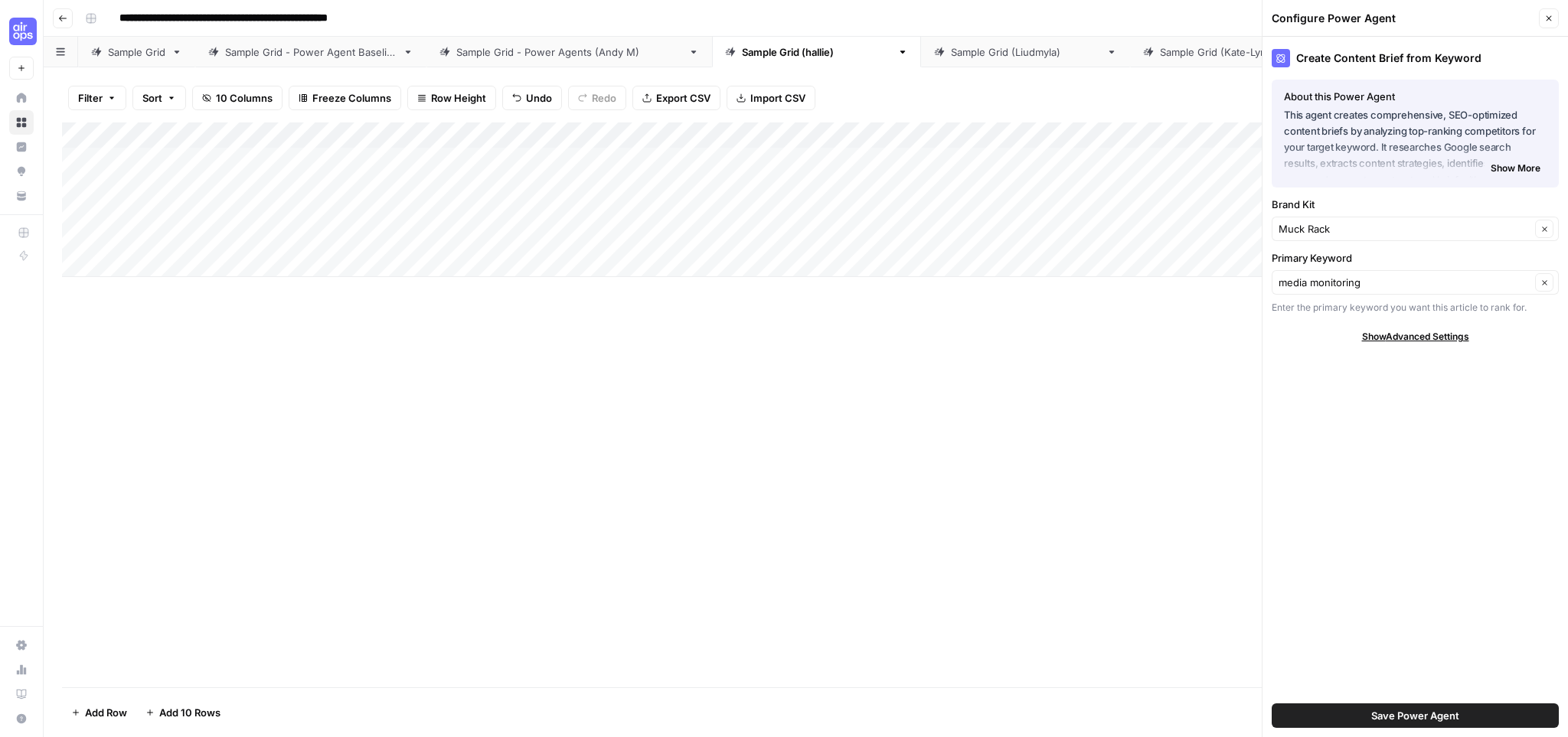
click at [1432, 727] on button "Save Power Agent" at bounding box center [1416, 715] width 288 height 25
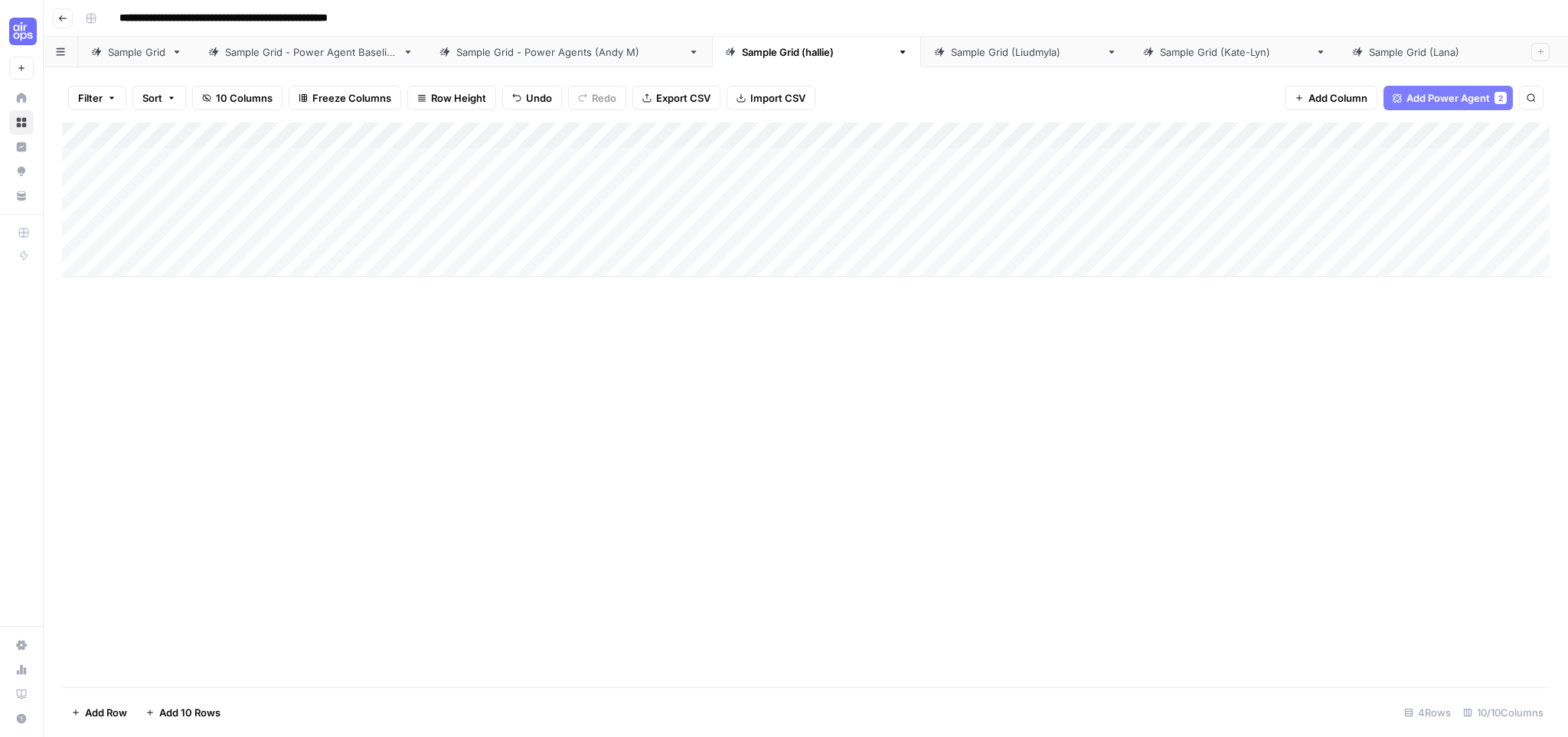
click at [1298, 470] on div "Add Column" at bounding box center [805, 405] width 1488 height 565
click at [542, 133] on div "Add Column" at bounding box center [805, 200] width 1488 height 155
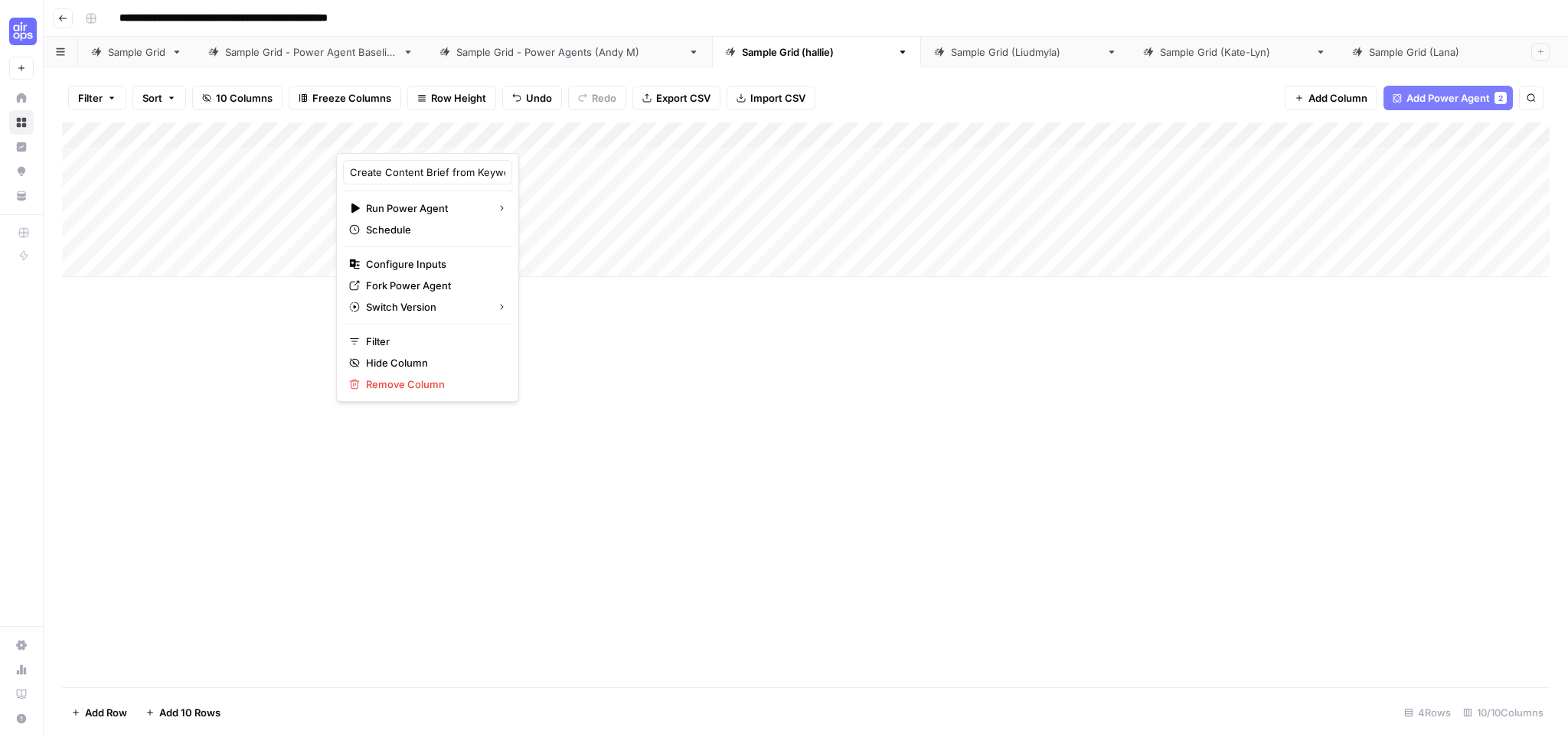
drag, startPoint x: 835, startPoint y: 317, endPoint x: 824, endPoint y: 316, distance: 11.0
click at [836, 316] on div "Add Column" at bounding box center [805, 405] width 1488 height 565
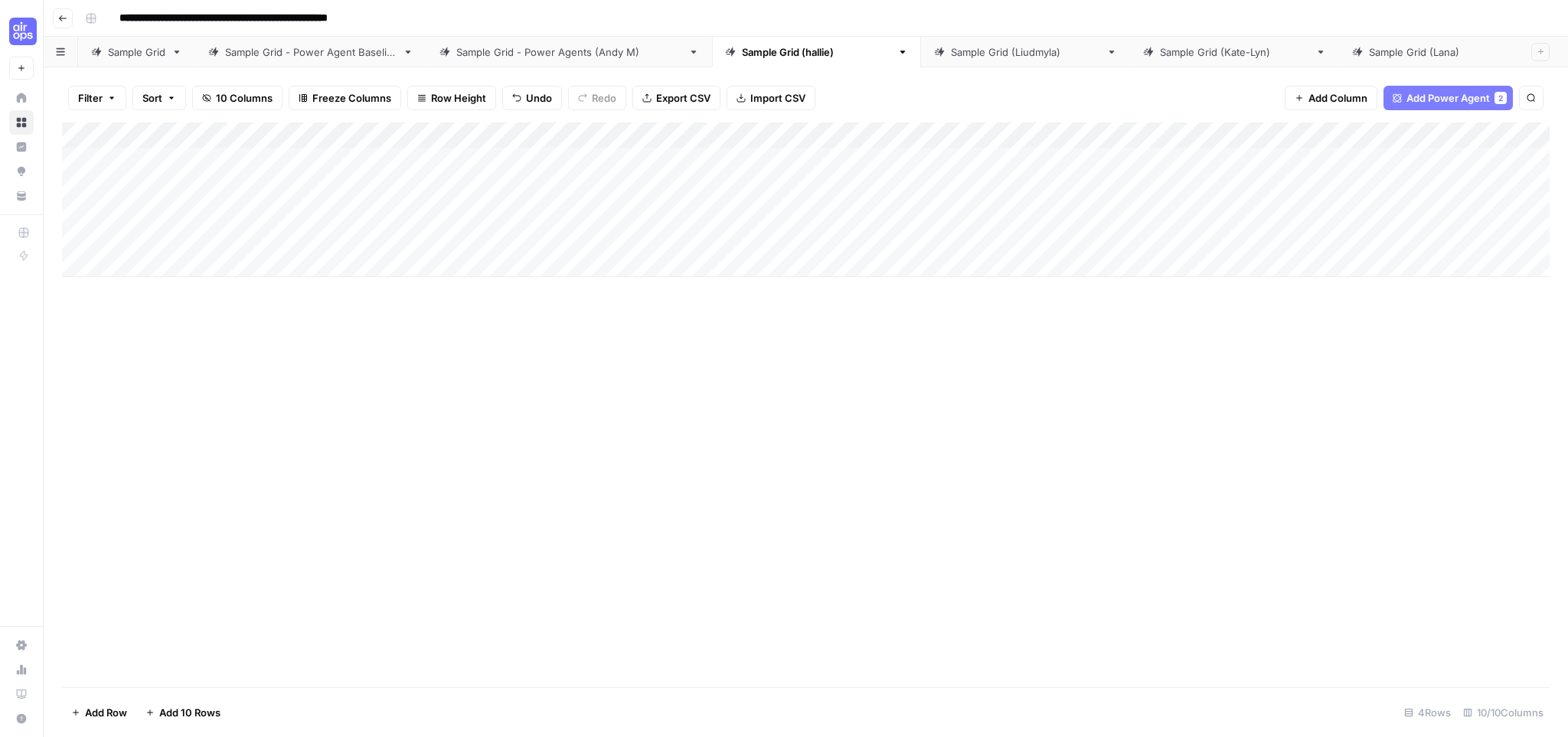
click at [534, 137] on div "Add Column" at bounding box center [805, 200] width 1488 height 155
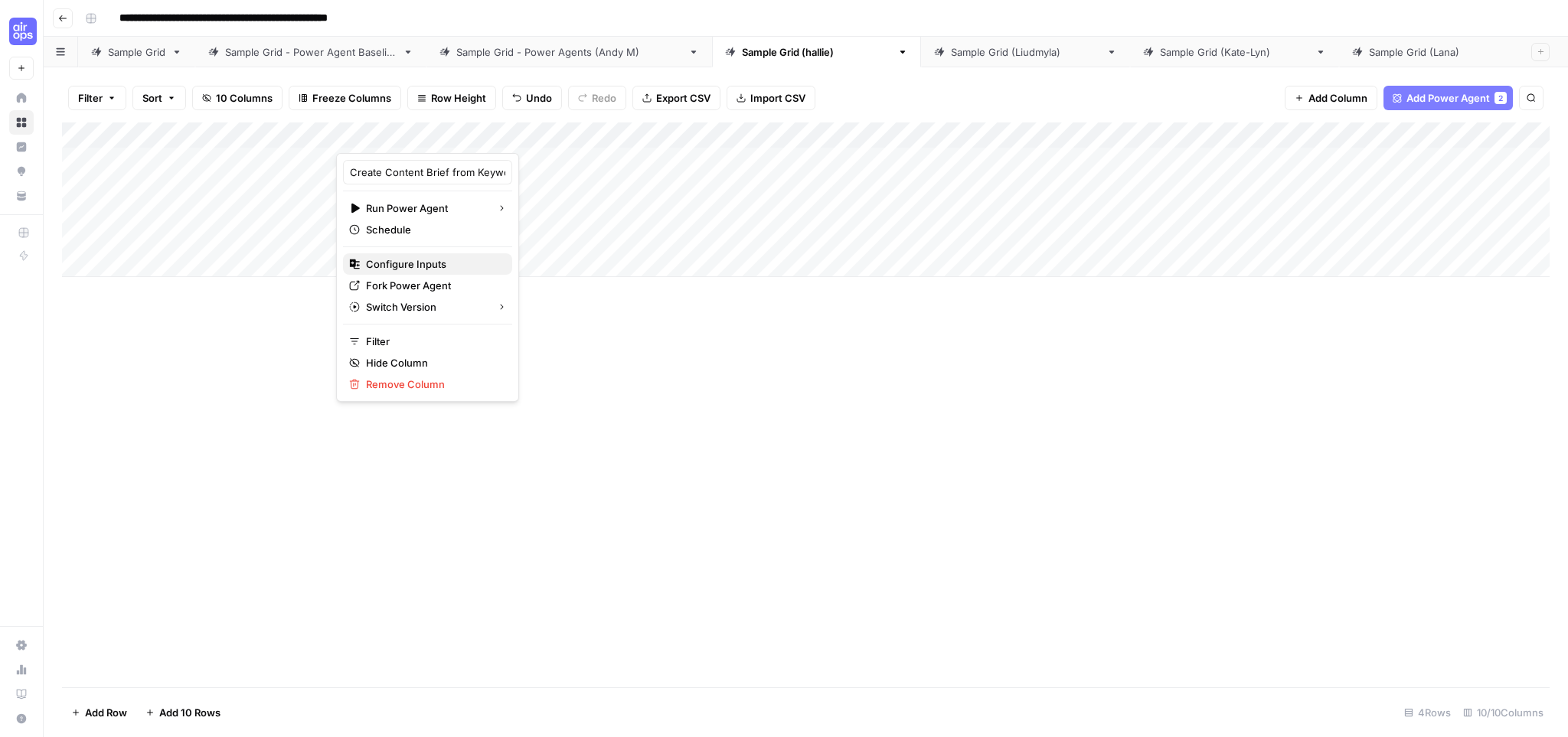
click at [410, 272] on button "Configure Inputs" at bounding box center [428, 265] width 169 height 22
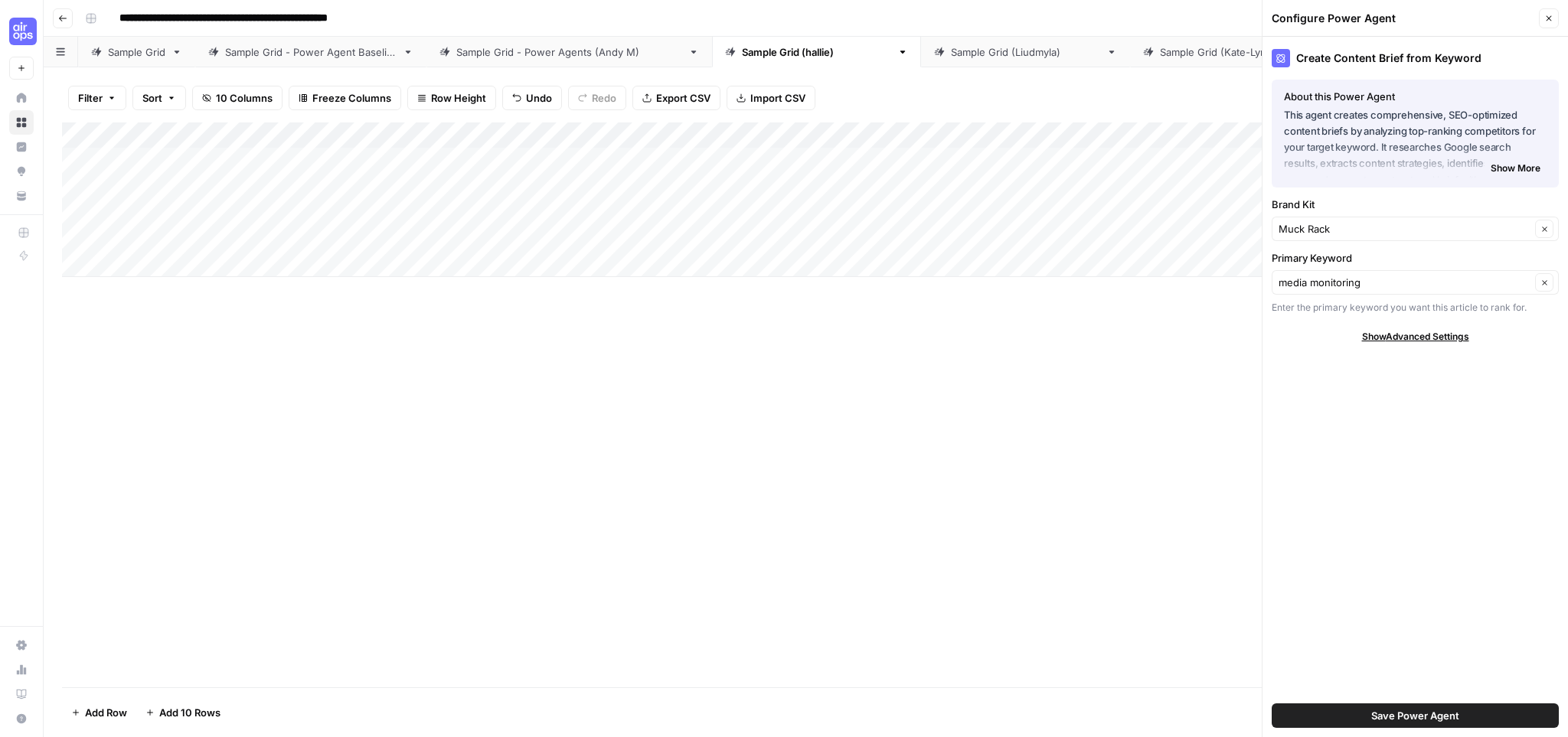
click at [1462, 710] on button "Save Power Agent" at bounding box center [1416, 715] width 288 height 25
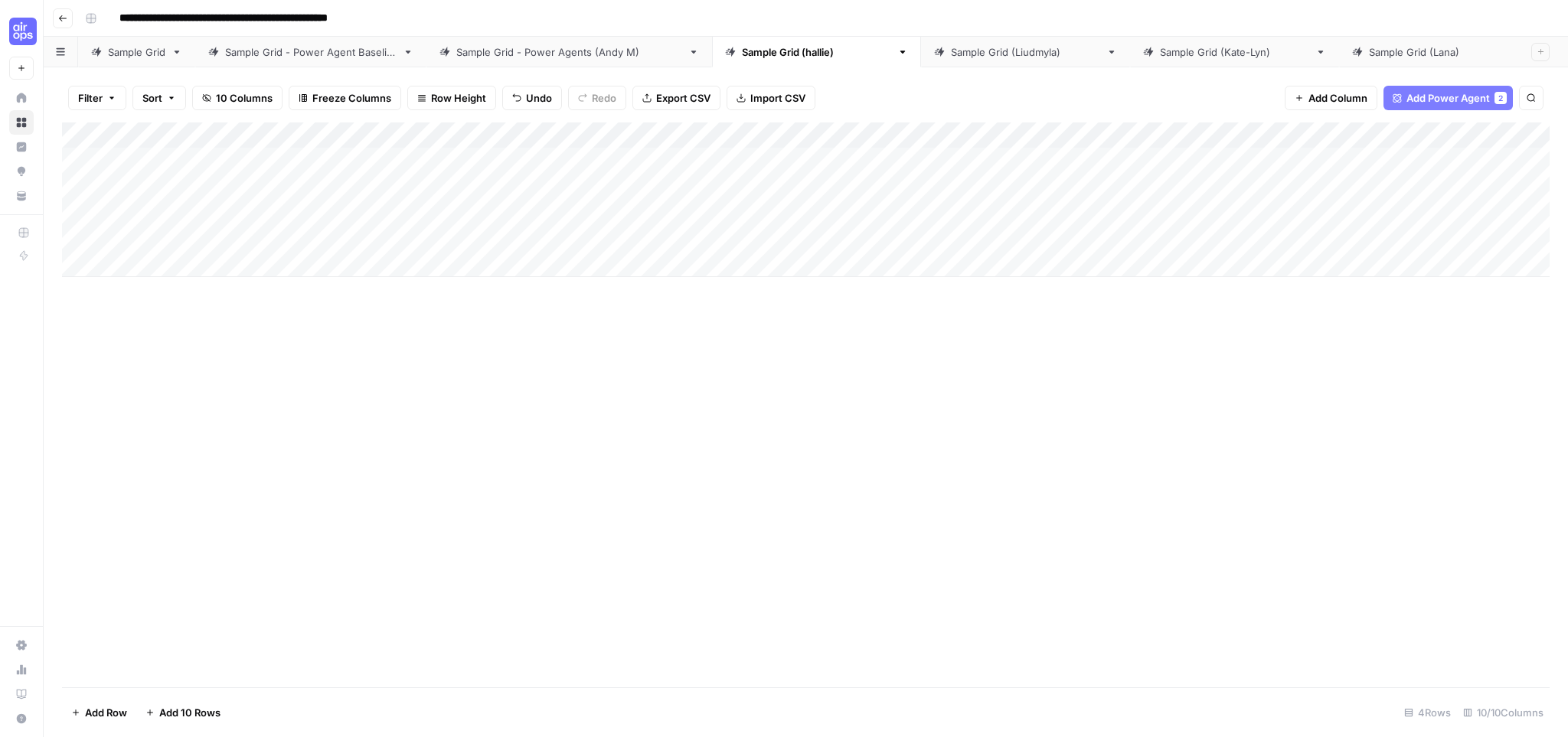
click at [688, 420] on div "Add Column" at bounding box center [805, 405] width 1488 height 565
click at [146, 160] on div "Add Column" at bounding box center [805, 200] width 1488 height 155
click at [610, 162] on div "Add Column" at bounding box center [805, 200] width 1488 height 155
click at [486, 407] on div "Add Column" at bounding box center [805, 405] width 1488 height 565
click at [99, 150] on div "Add Column" at bounding box center [805, 200] width 1488 height 155
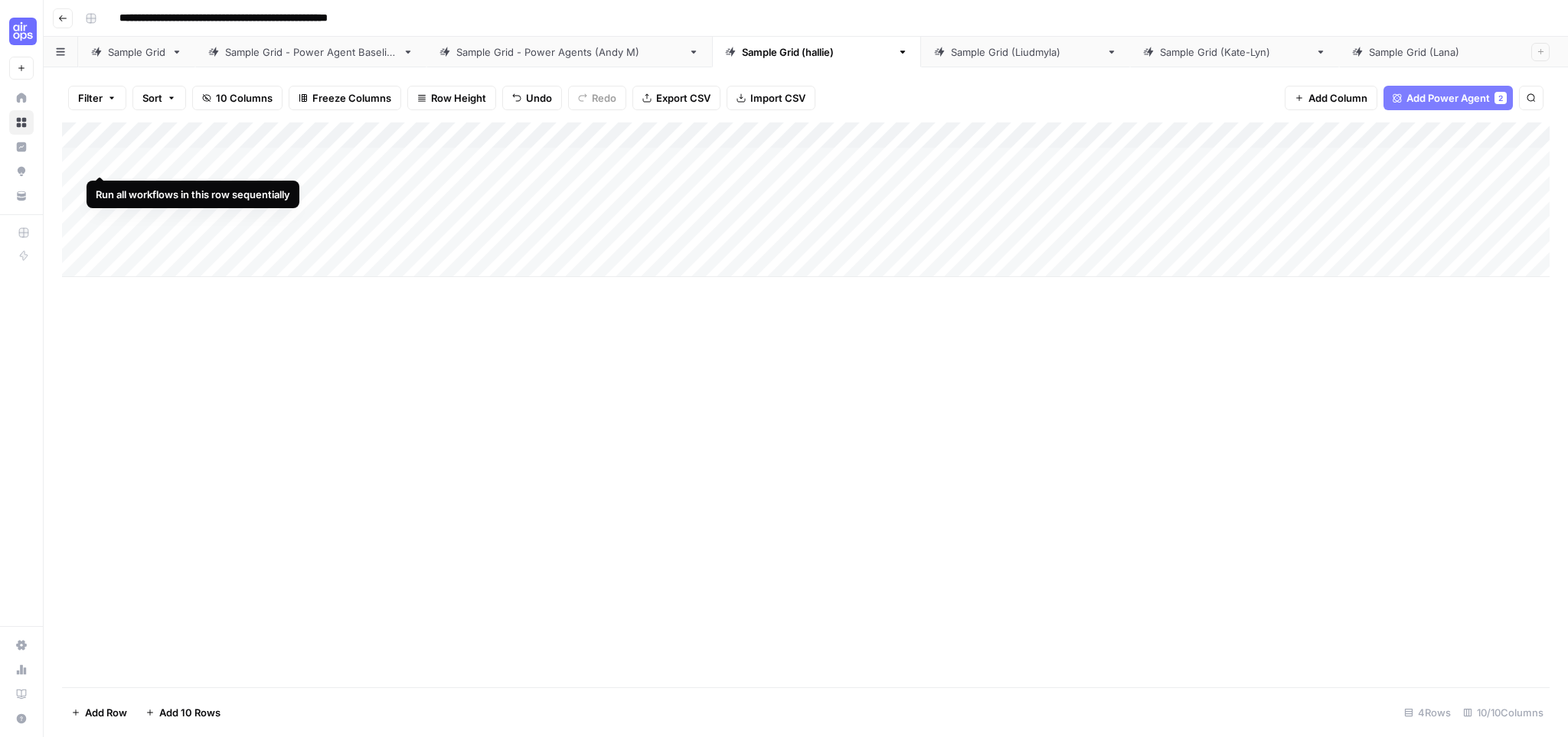
click at [95, 160] on div "Add Column" at bounding box center [805, 200] width 1488 height 155
click at [98, 160] on div "Add Column" at bounding box center [805, 200] width 1488 height 155
click at [568, 379] on div "Add Column" at bounding box center [805, 405] width 1488 height 565
click at [429, 164] on div "Add Column" at bounding box center [805, 200] width 1488 height 155
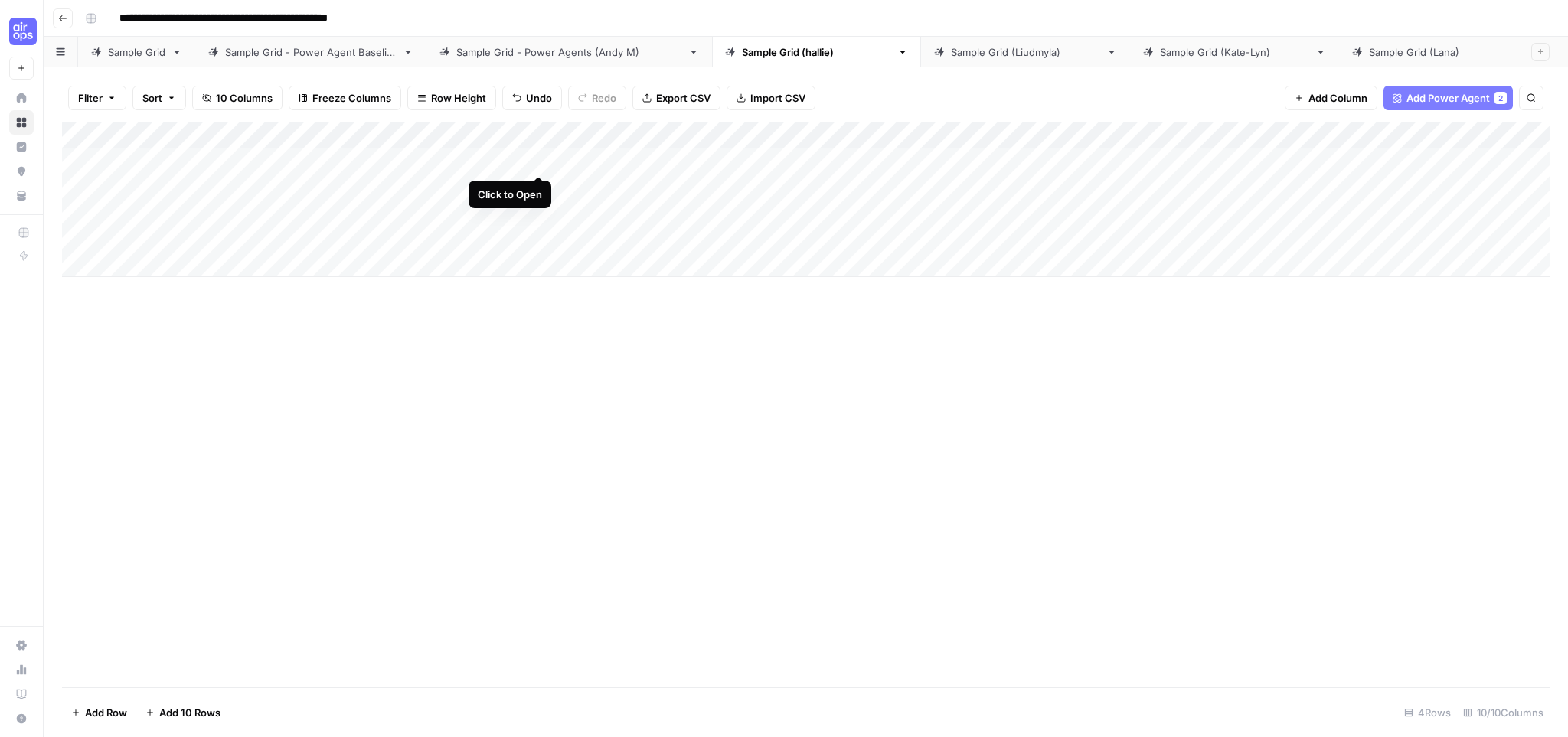
click at [541, 159] on div "Add Column" at bounding box center [805, 200] width 1488 height 155
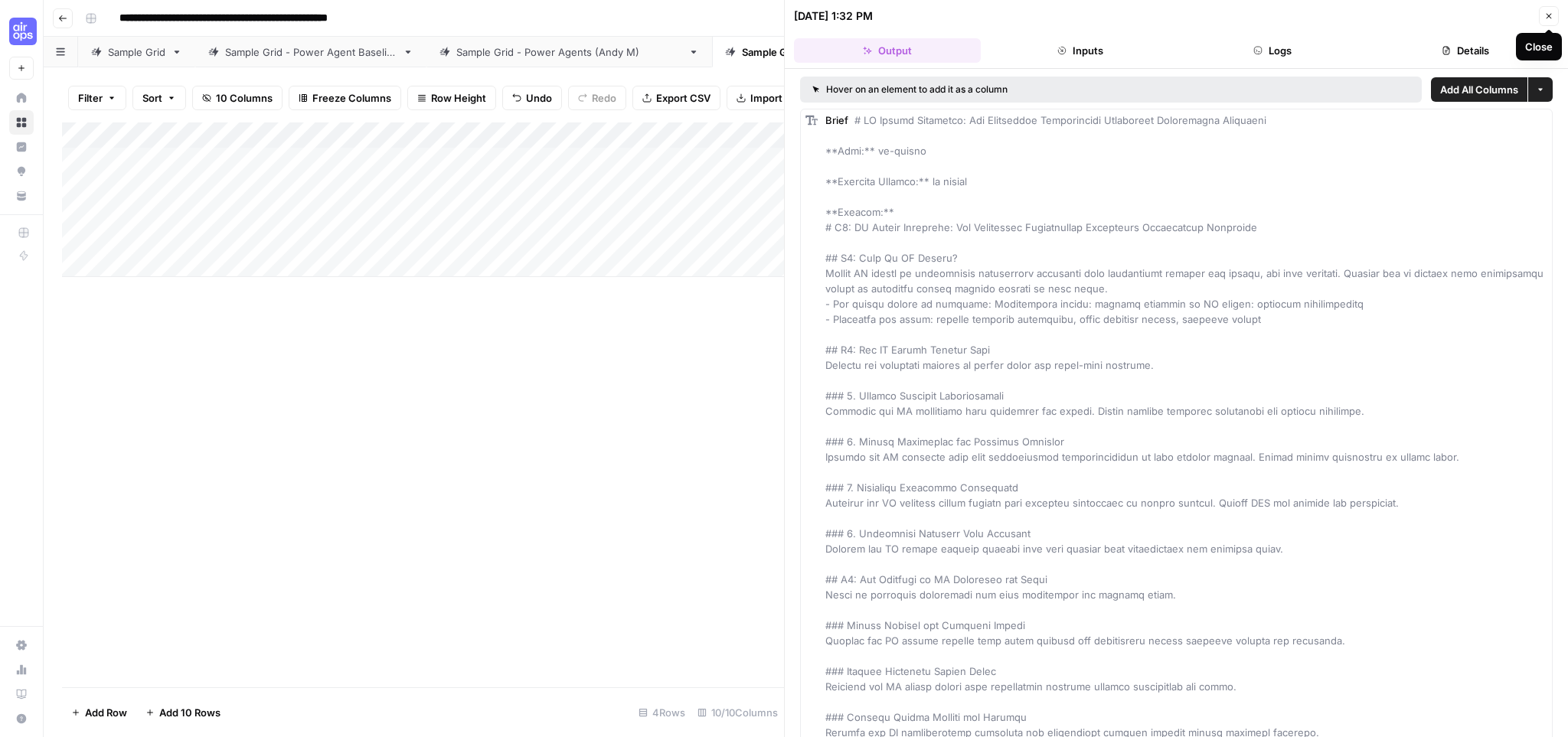
click at [1549, 15] on icon "button" at bounding box center [1549, 16] width 9 height 9
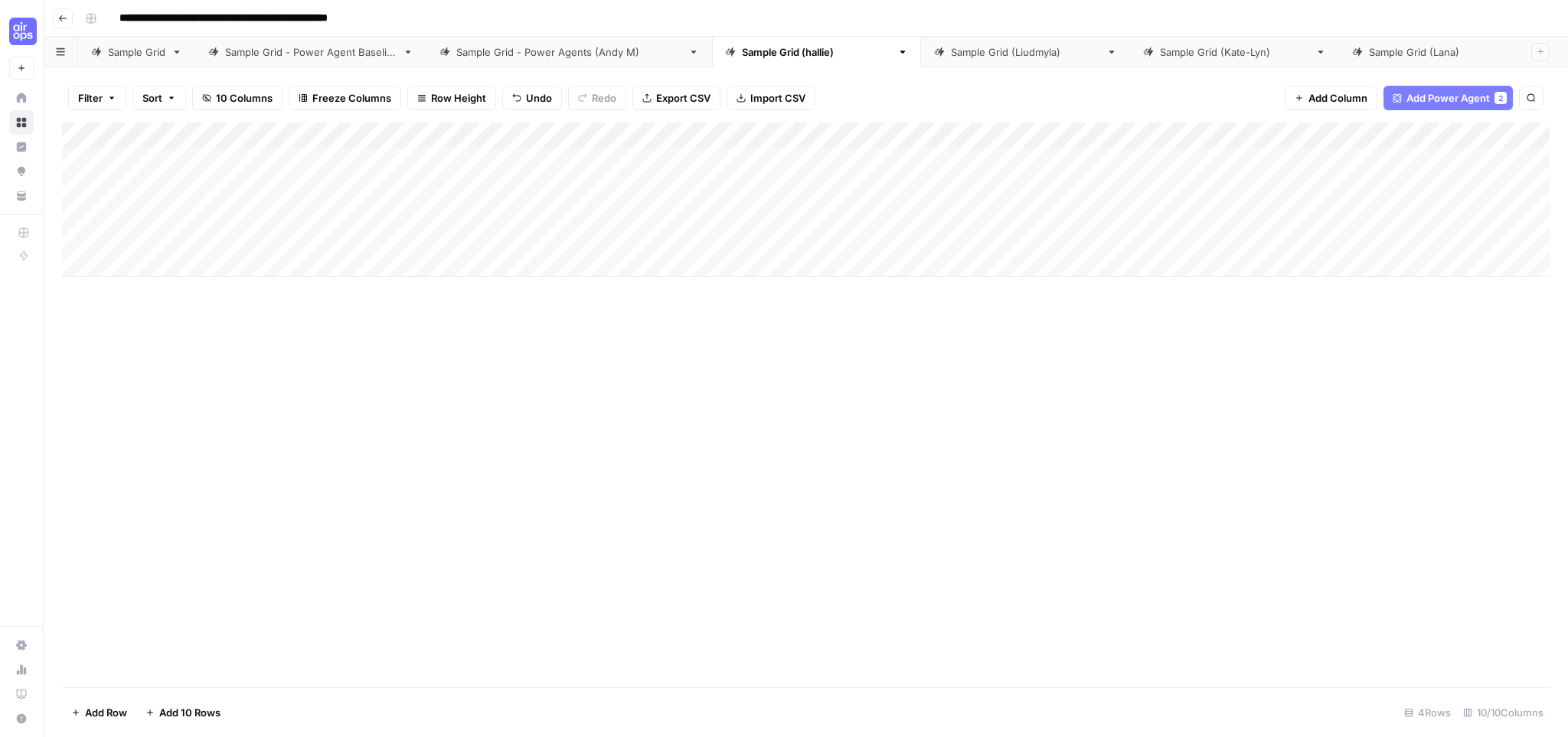
type input "**********"
click at [420, 193] on div "Add Column" at bounding box center [805, 200] width 1488 height 155
click at [559, 187] on div "Add Column" at bounding box center [805, 200] width 1488 height 155
click at [657, 165] on div "Add Column" at bounding box center [805, 200] width 1488 height 155
click at [698, 157] on div "Add Column" at bounding box center [805, 200] width 1488 height 155
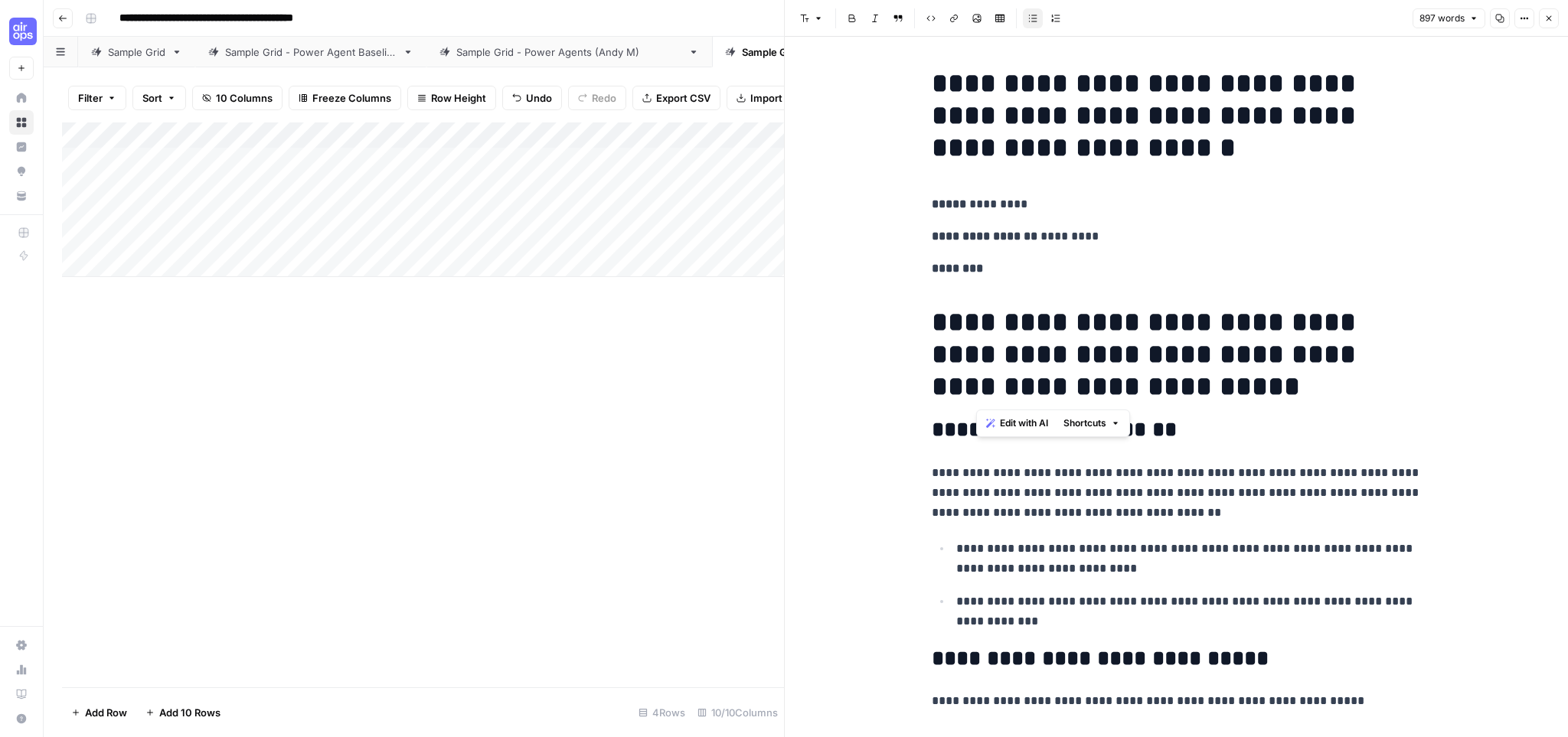
drag, startPoint x: 985, startPoint y: 324, endPoint x: 1067, endPoint y: 382, distance: 100.4
click at [1067, 382] on h1 "**********" at bounding box center [1177, 355] width 491 height 96
copy h1 "**********"
click at [1546, 19] on icon "button" at bounding box center [1549, 18] width 9 height 9
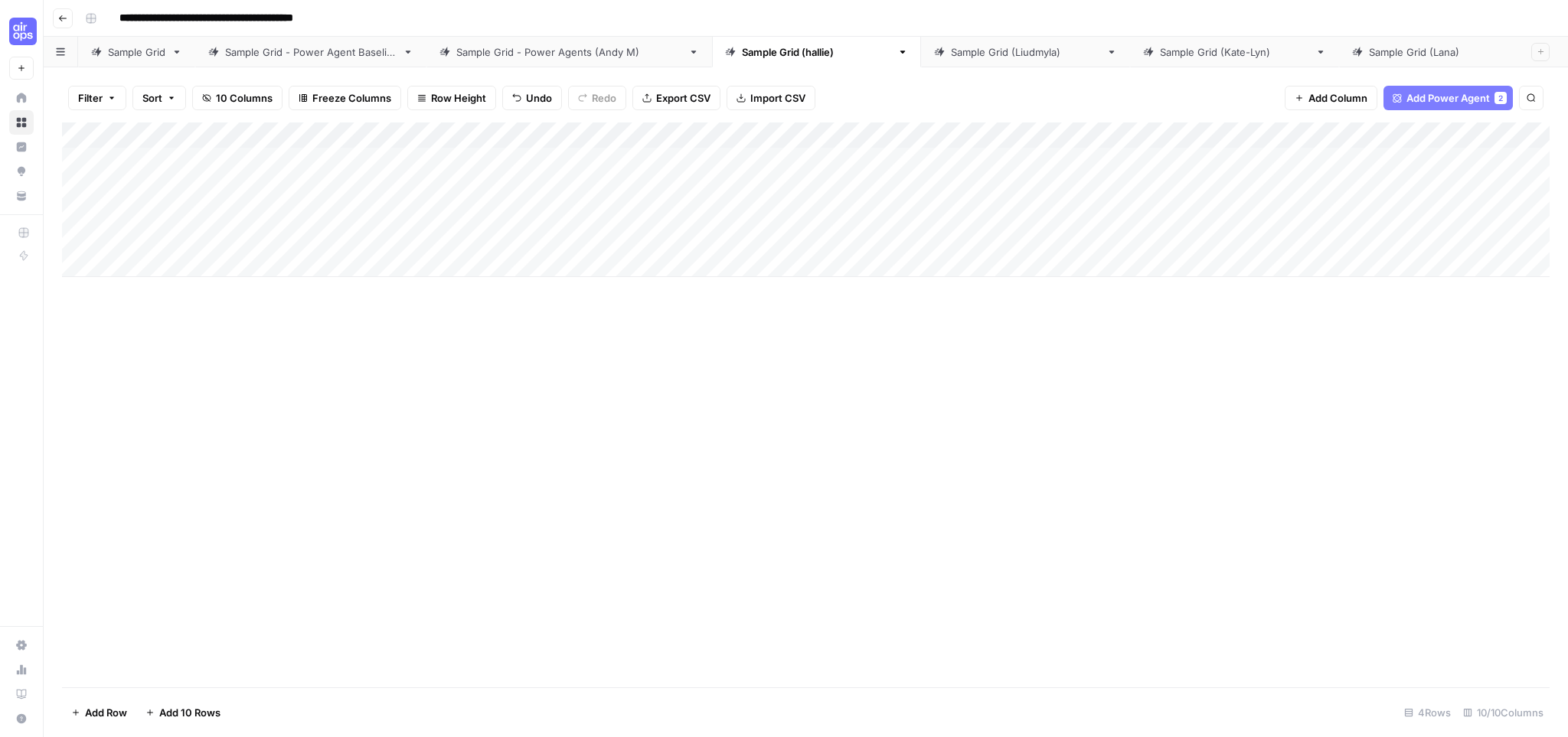
click at [951, 56] on div "Sample Grid (Liudmyla)" at bounding box center [1026, 52] width 149 height 15
click at [784, 59] on link "Sample Grid (hallie)" at bounding box center [817, 52] width 209 height 31
click at [231, 162] on div "Add Column" at bounding box center [805, 200] width 1488 height 155
click at [541, 162] on div "Add Column" at bounding box center [805, 200] width 1488 height 155
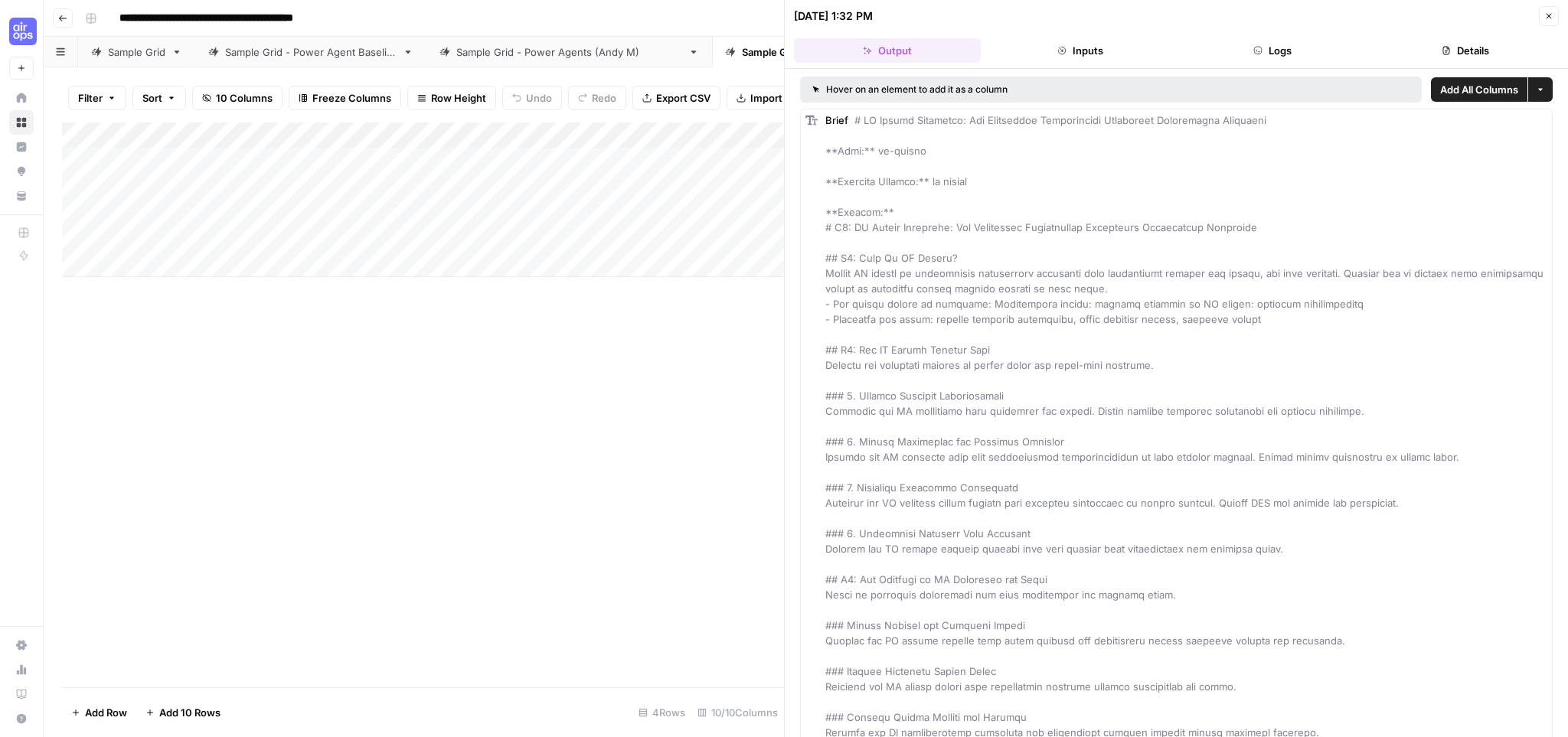
click at [1289, 60] on button "Logs" at bounding box center [1273, 50] width 187 height 25
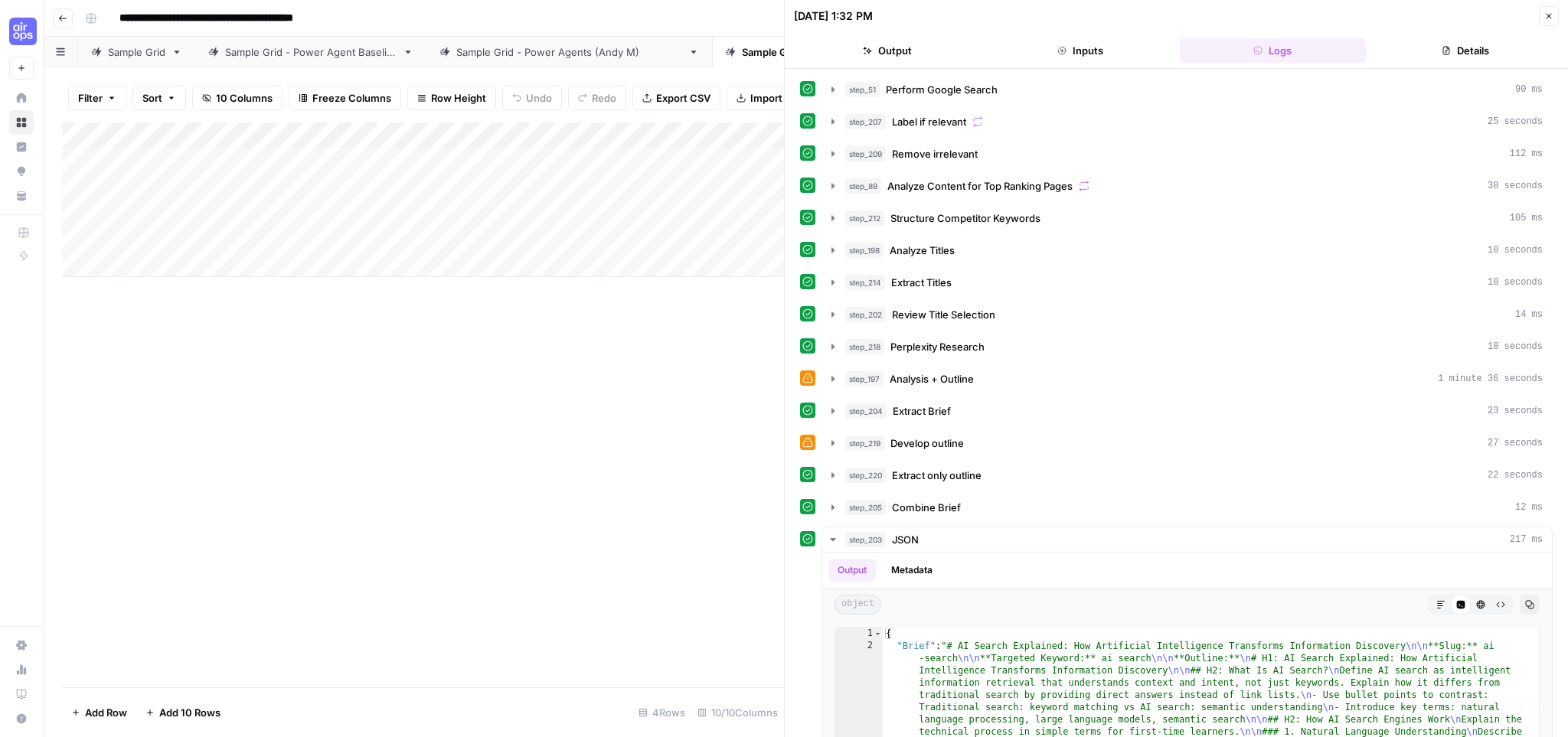
click at [1118, 53] on button "Inputs" at bounding box center [1080, 50] width 187 height 25
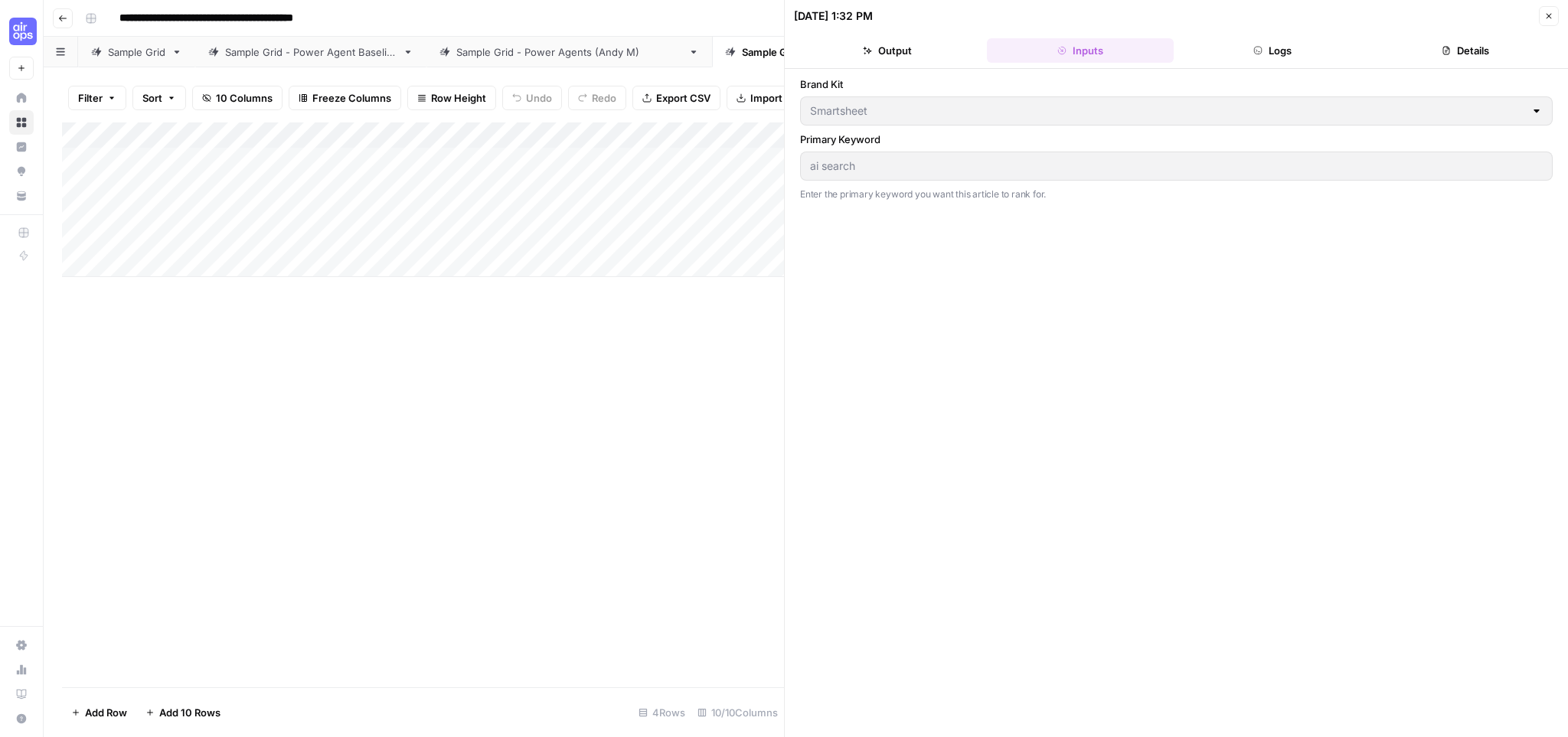
click at [1289, 52] on button "Logs" at bounding box center [1273, 50] width 187 height 25
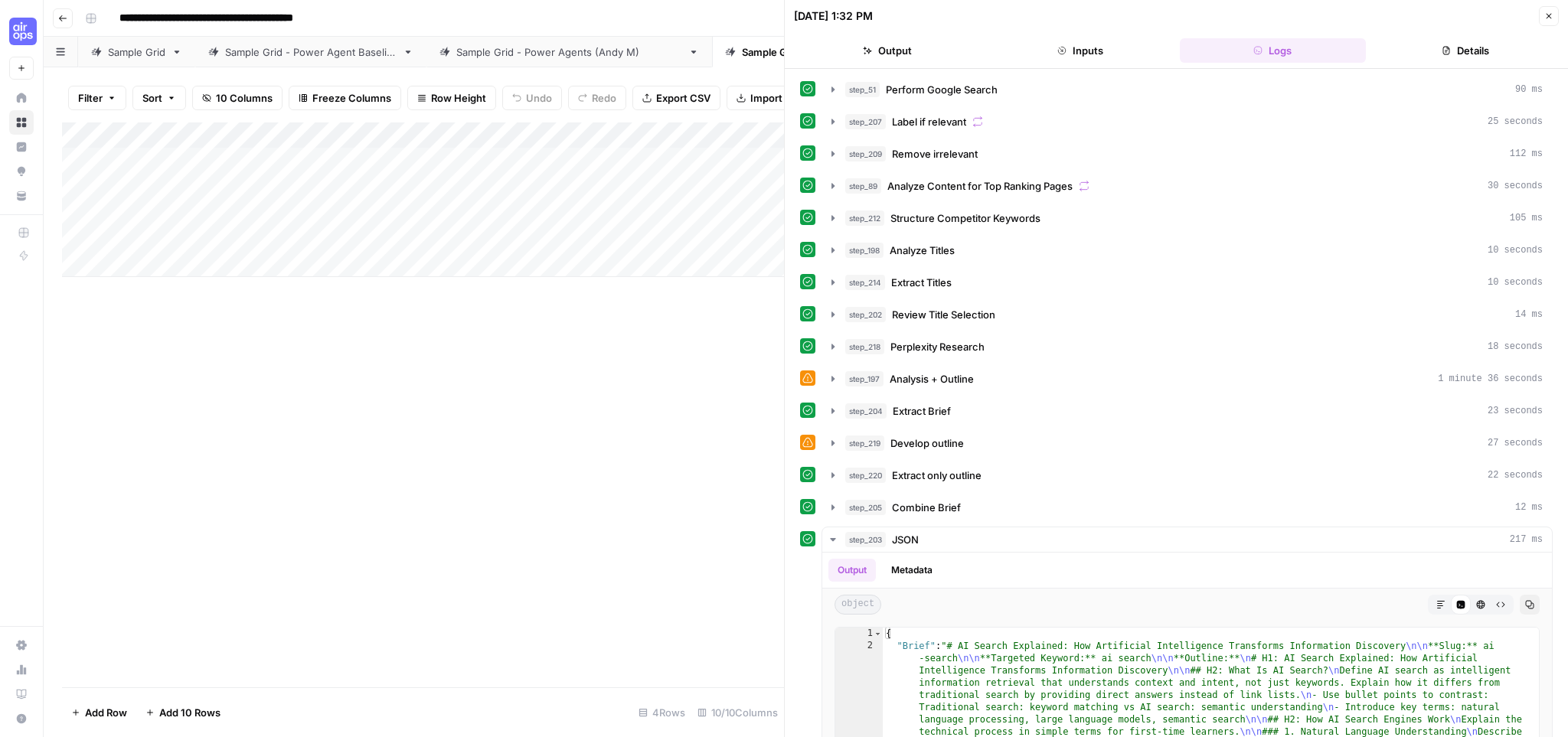
click at [543, 135] on div "Add Column" at bounding box center [423, 200] width 723 height 155
click at [606, 378] on div "Add Column" at bounding box center [423, 405] width 723 height 565
drag, startPoint x: 1551, startPoint y: 15, endPoint x: 1543, endPoint y: 16, distance: 8.1
click at [1551, 15] on icon "button" at bounding box center [1549, 16] width 9 height 9
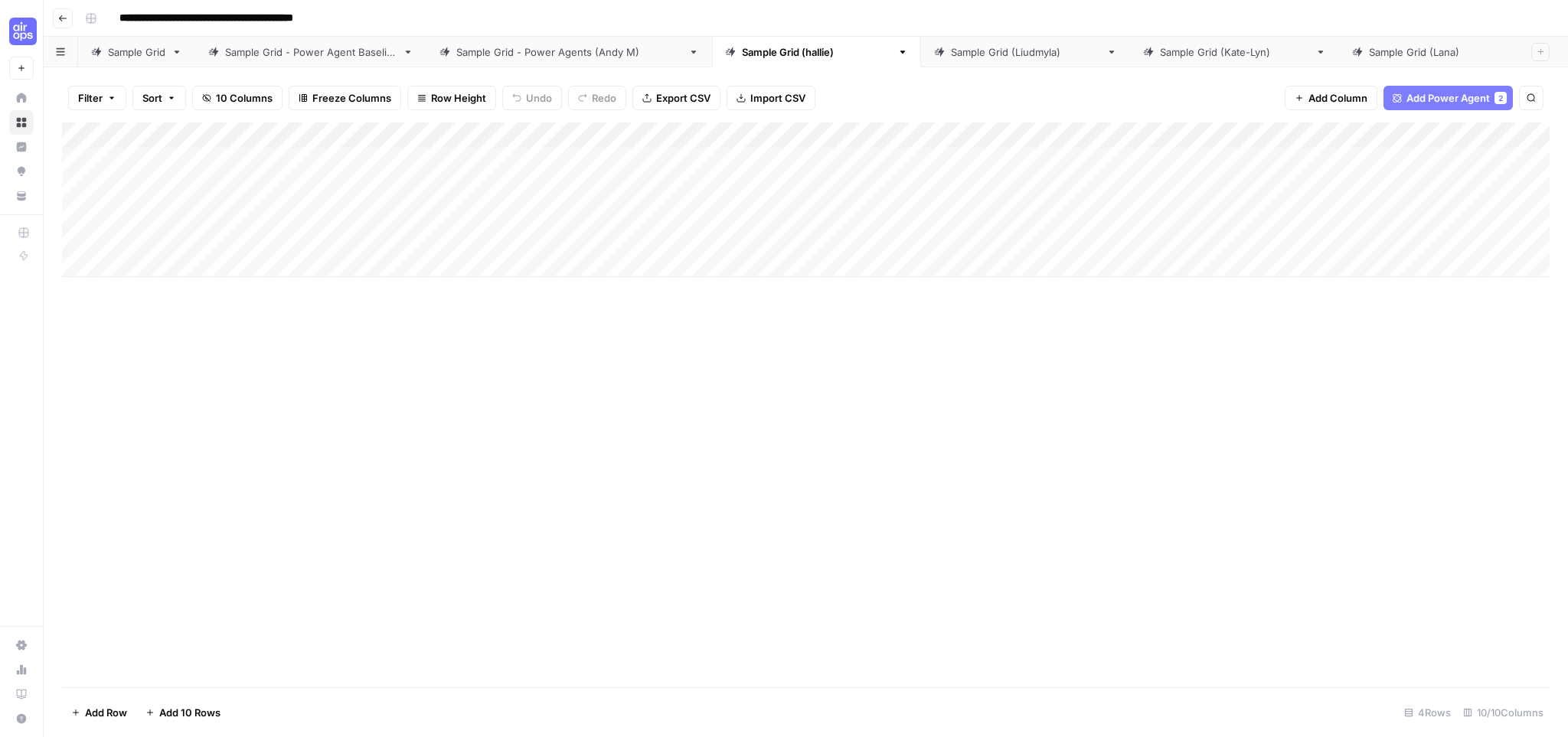
click at [901, 53] on icon "button" at bounding box center [904, 52] width 5 height 3
click at [643, 387] on div "Add Column" at bounding box center [805, 405] width 1488 height 565
click at [541, 136] on div "Add Column" at bounding box center [805, 200] width 1488 height 155
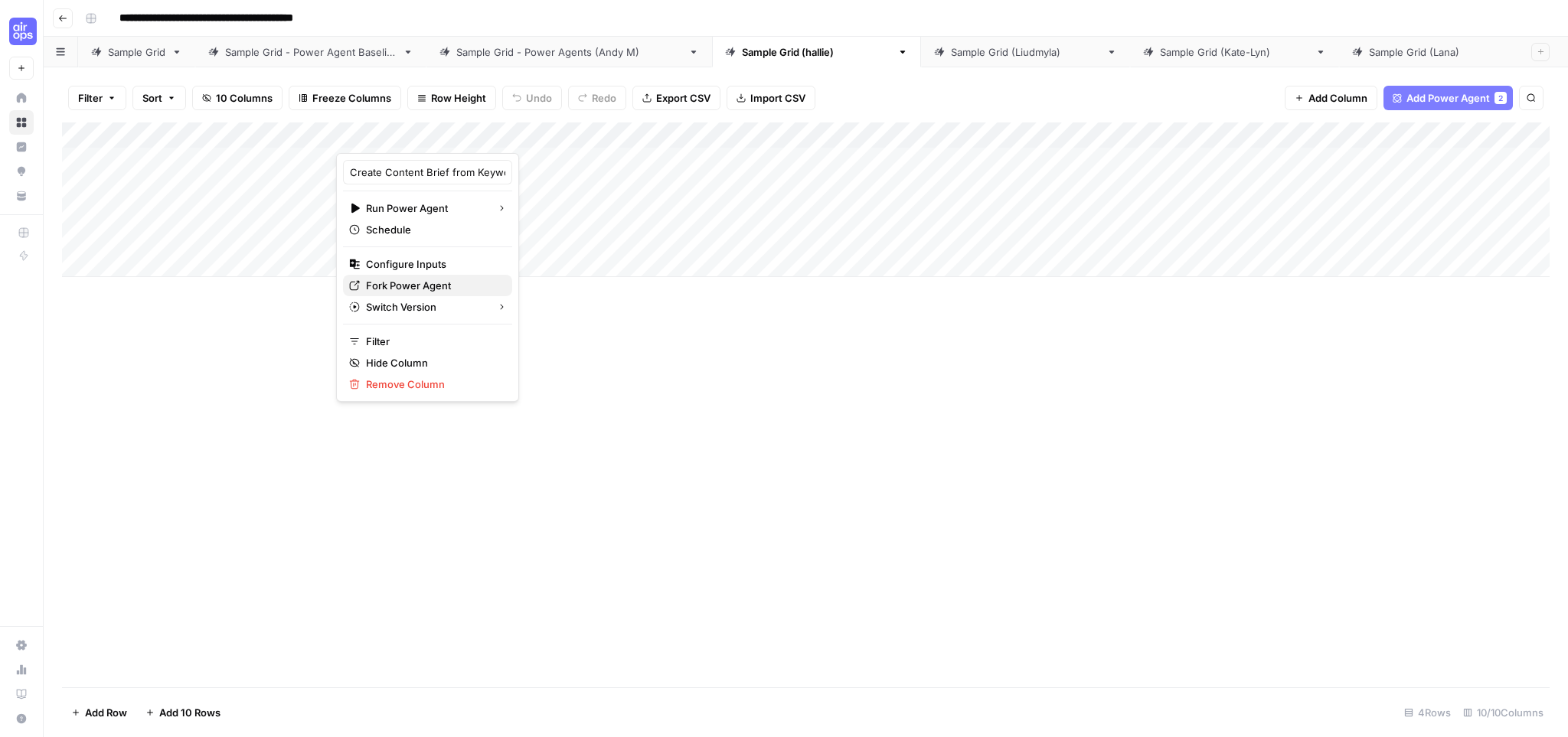
click at [437, 293] on button "Fork Power Agent" at bounding box center [428, 286] width 169 height 22
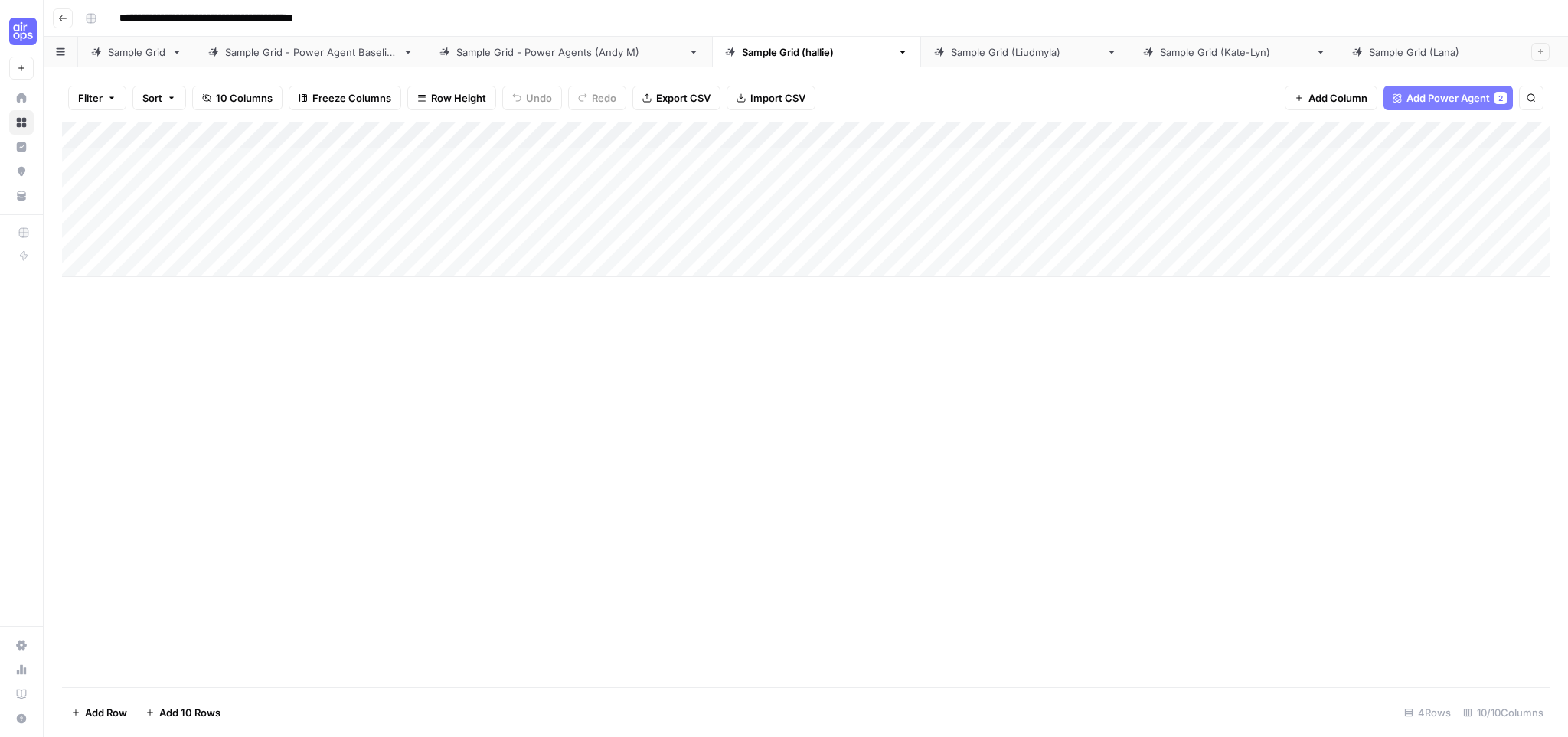
click at [1482, 90] on span "Add Power Agent" at bounding box center [1449, 97] width 84 height 15
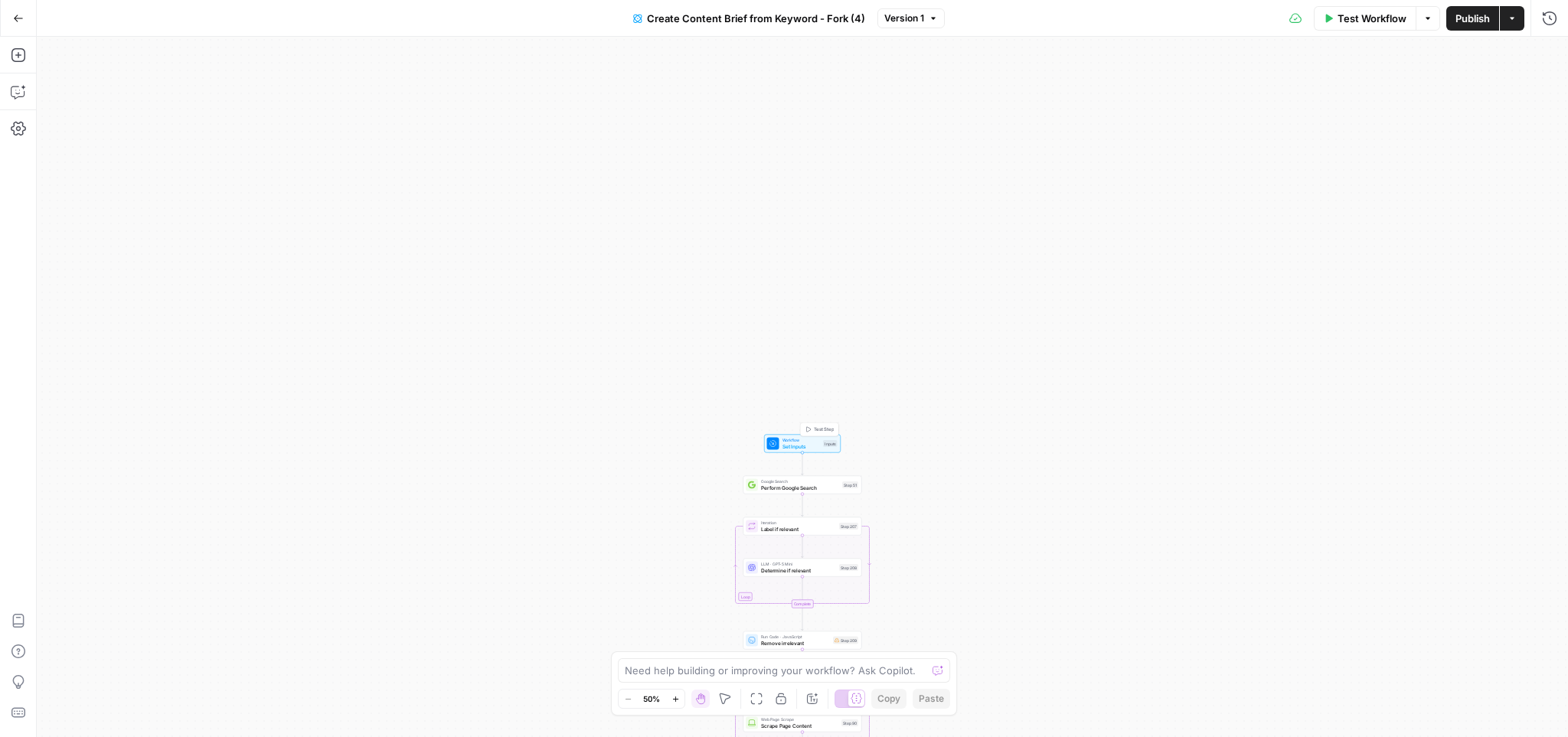
click at [804, 443] on span "Set Inputs" at bounding box center [802, 446] width 38 height 7
click at [1251, 167] on Kit "Brand Kit" at bounding box center [1343, 173] width 379 height 15
click at [1349, 180] on Kit "Brand Kit" at bounding box center [1343, 173] width 379 height 15
click at [1340, 397] on form "**********" at bounding box center [1326, 406] width 483 height 664
click at [1215, 298] on button "Add Field" at bounding box center [1313, 295] width 432 height 25
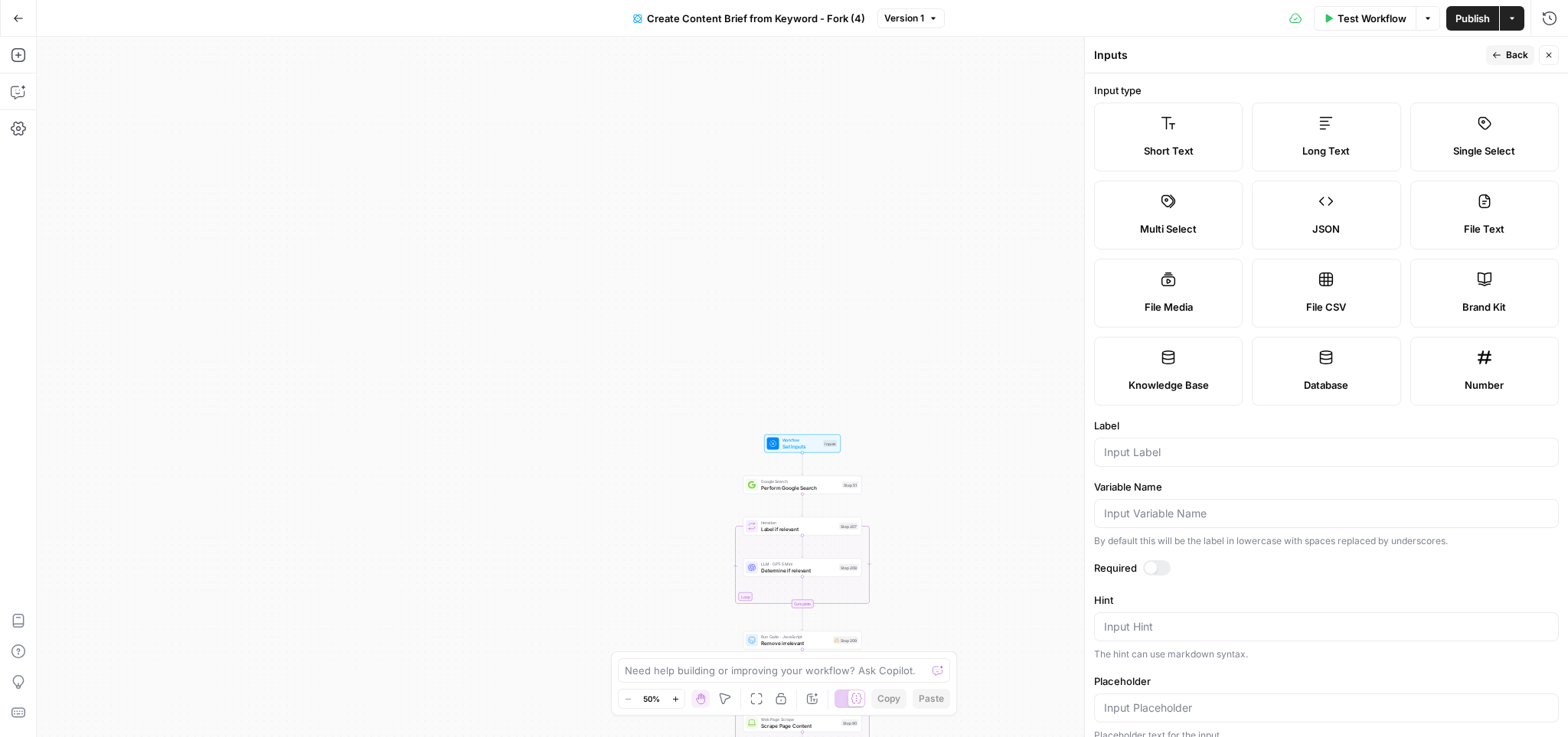
click at [1518, 51] on span "Back" at bounding box center [1517, 55] width 22 height 14
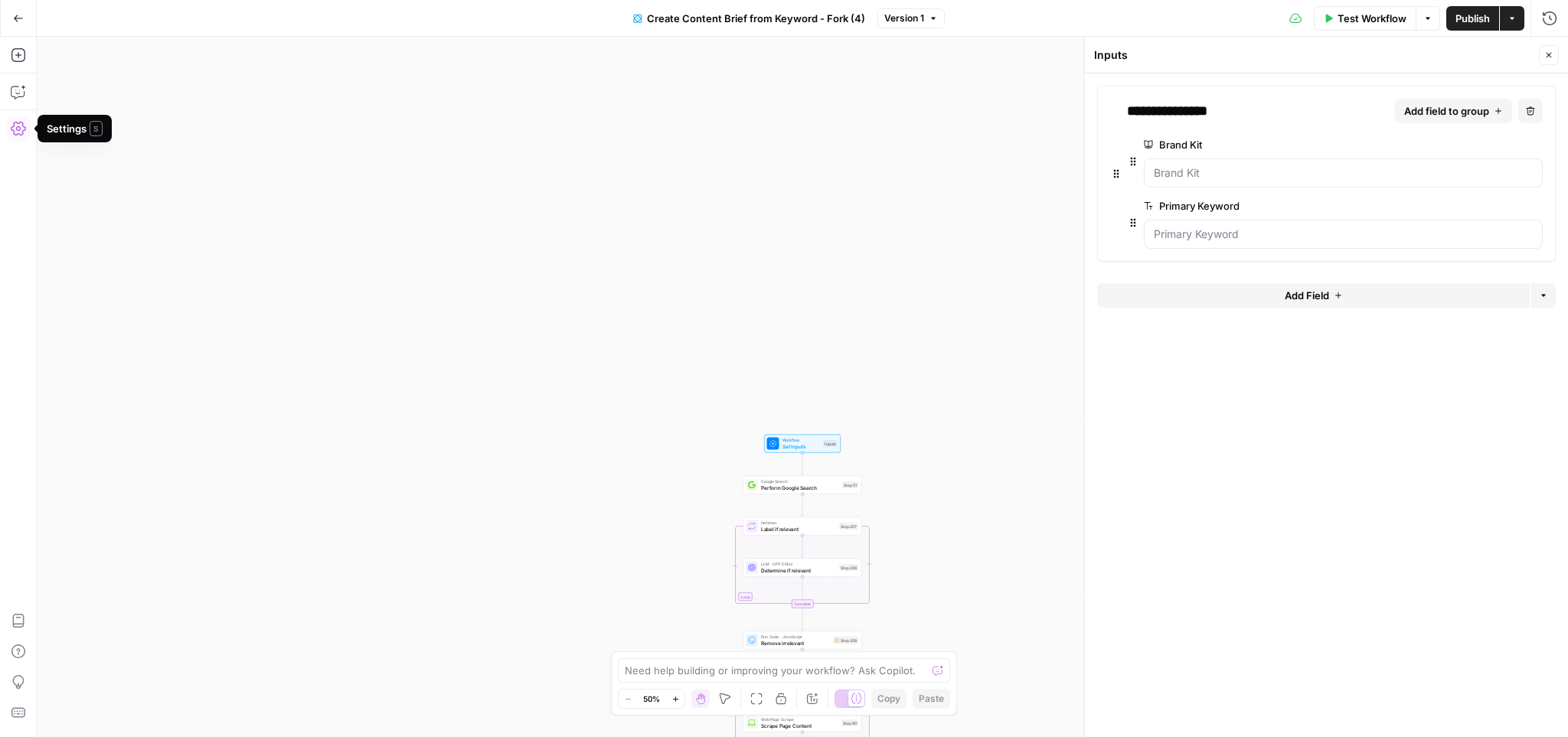
click at [1550, 57] on icon "button" at bounding box center [1549, 56] width 9 height 9
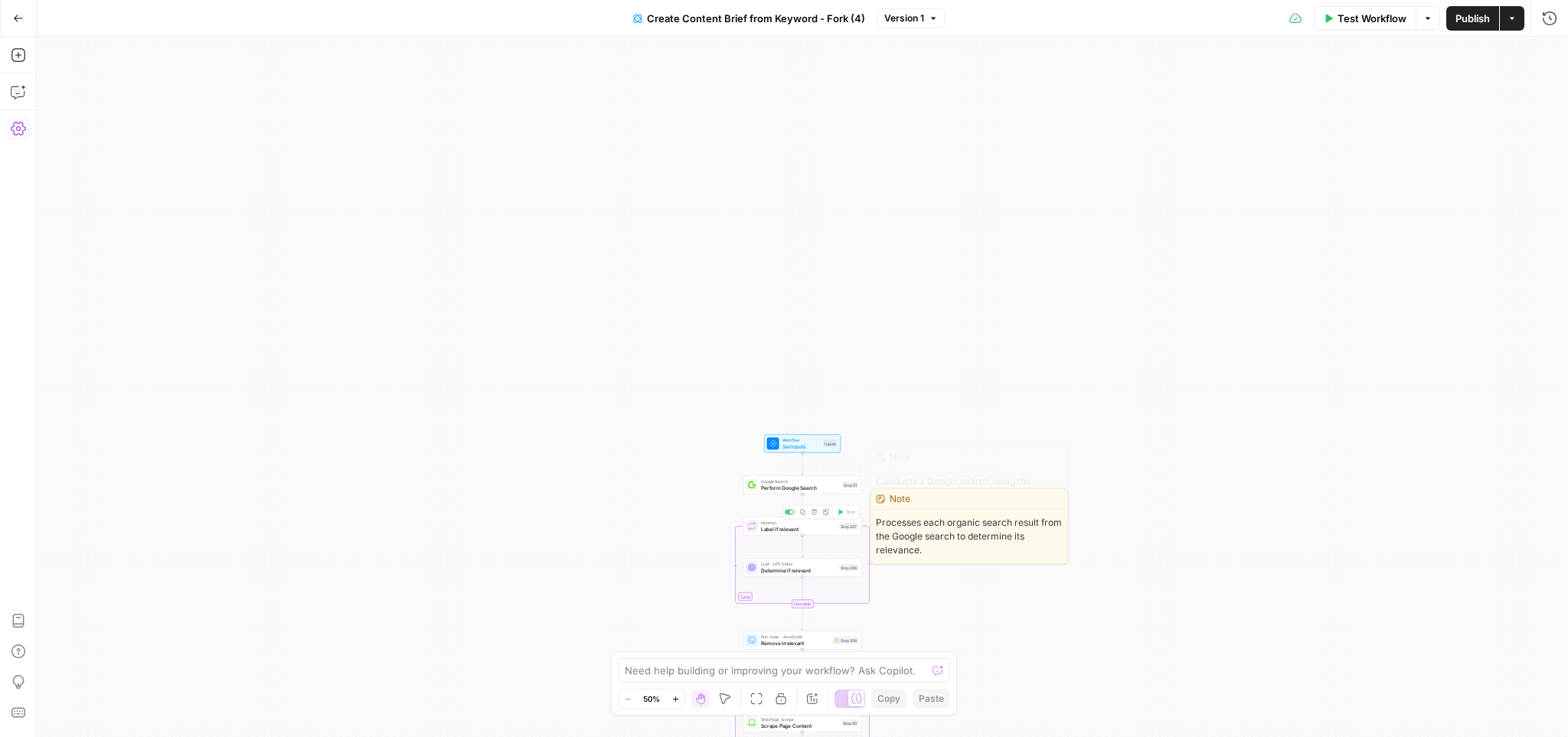
click at [794, 443] on span "Set Inputs" at bounding box center [802, 446] width 38 height 7
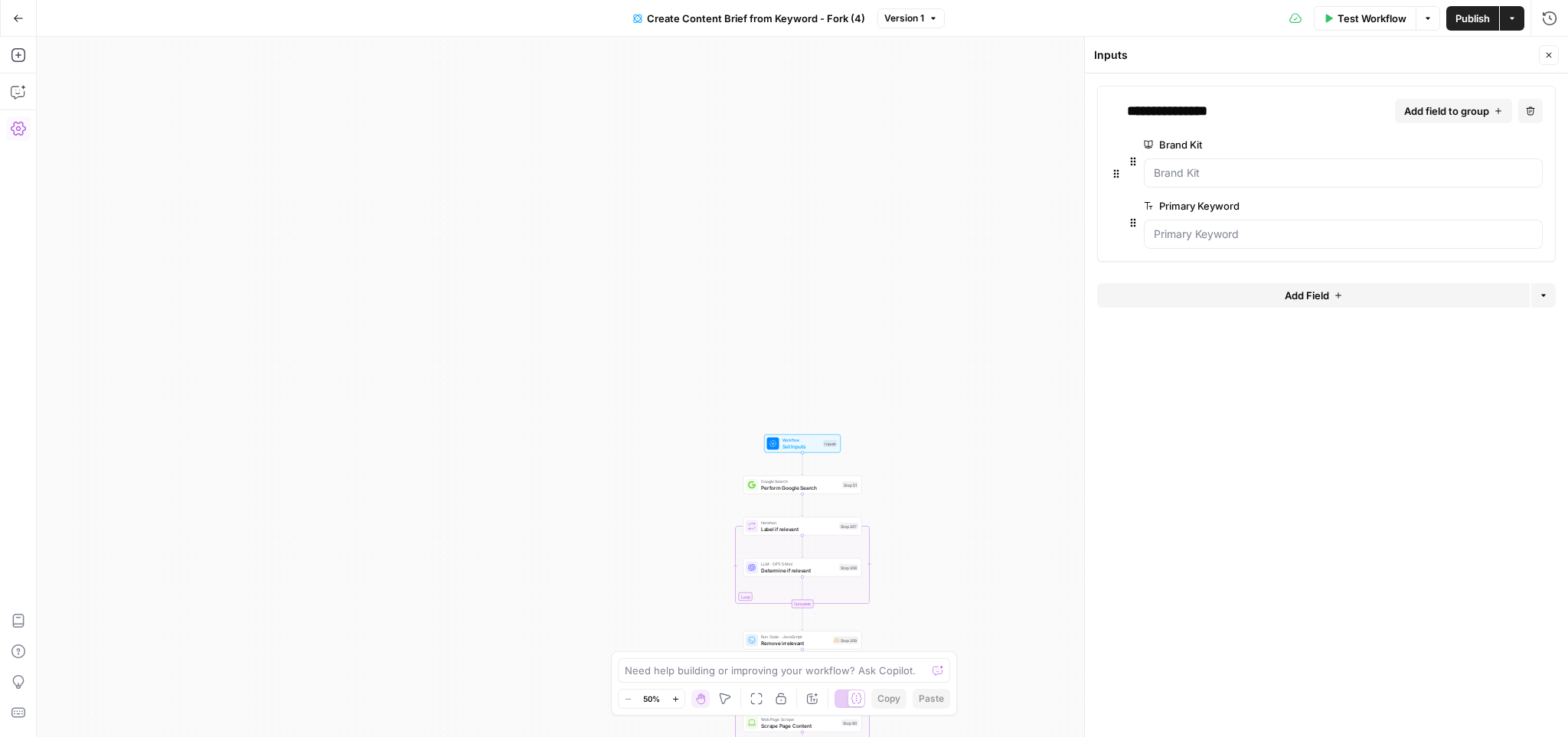
click at [1549, 48] on button "Close" at bounding box center [1549, 56] width 20 height 20
click at [914, 17] on span "Version 1" at bounding box center [905, 18] width 40 height 14
click at [1196, 290] on div "Workflow Set Inputs Inputs Google Search Perform Google Search Step 51 Loop Ite…" at bounding box center [802, 387] width 1532 height 701
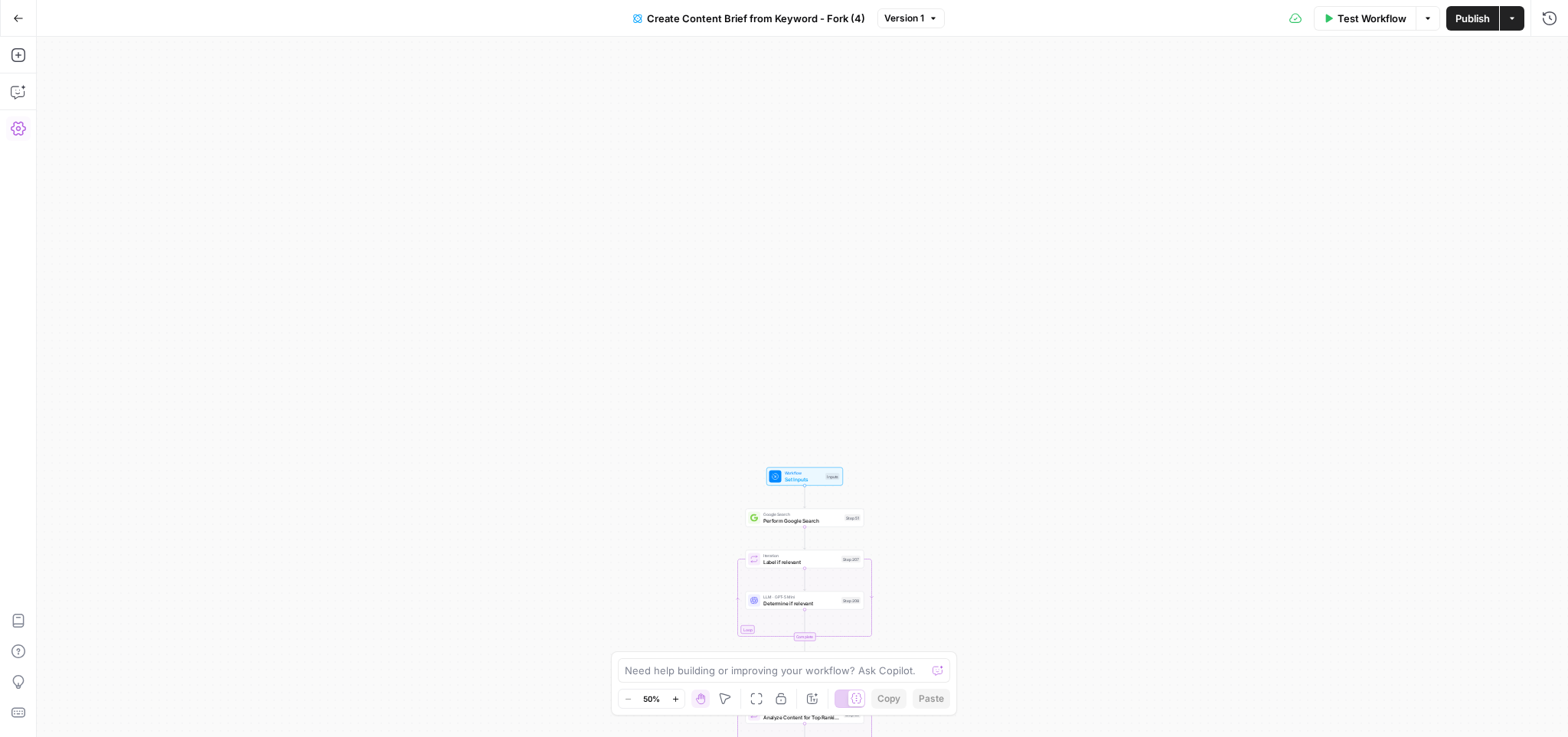
click at [798, 520] on span "Perform Google Search" at bounding box center [803, 520] width 78 height 7
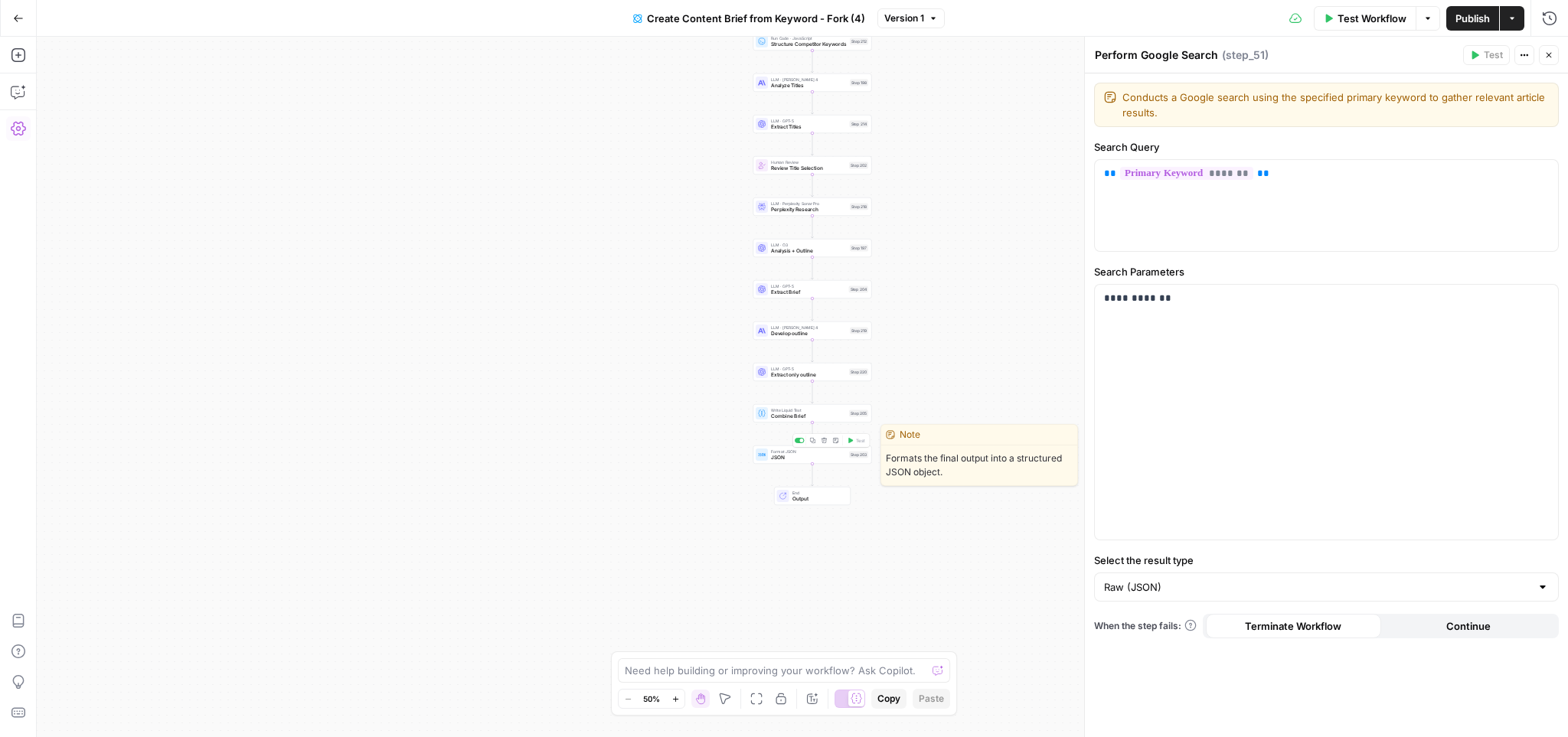
click at [804, 459] on span "JSON" at bounding box center [808, 458] width 75 height 7
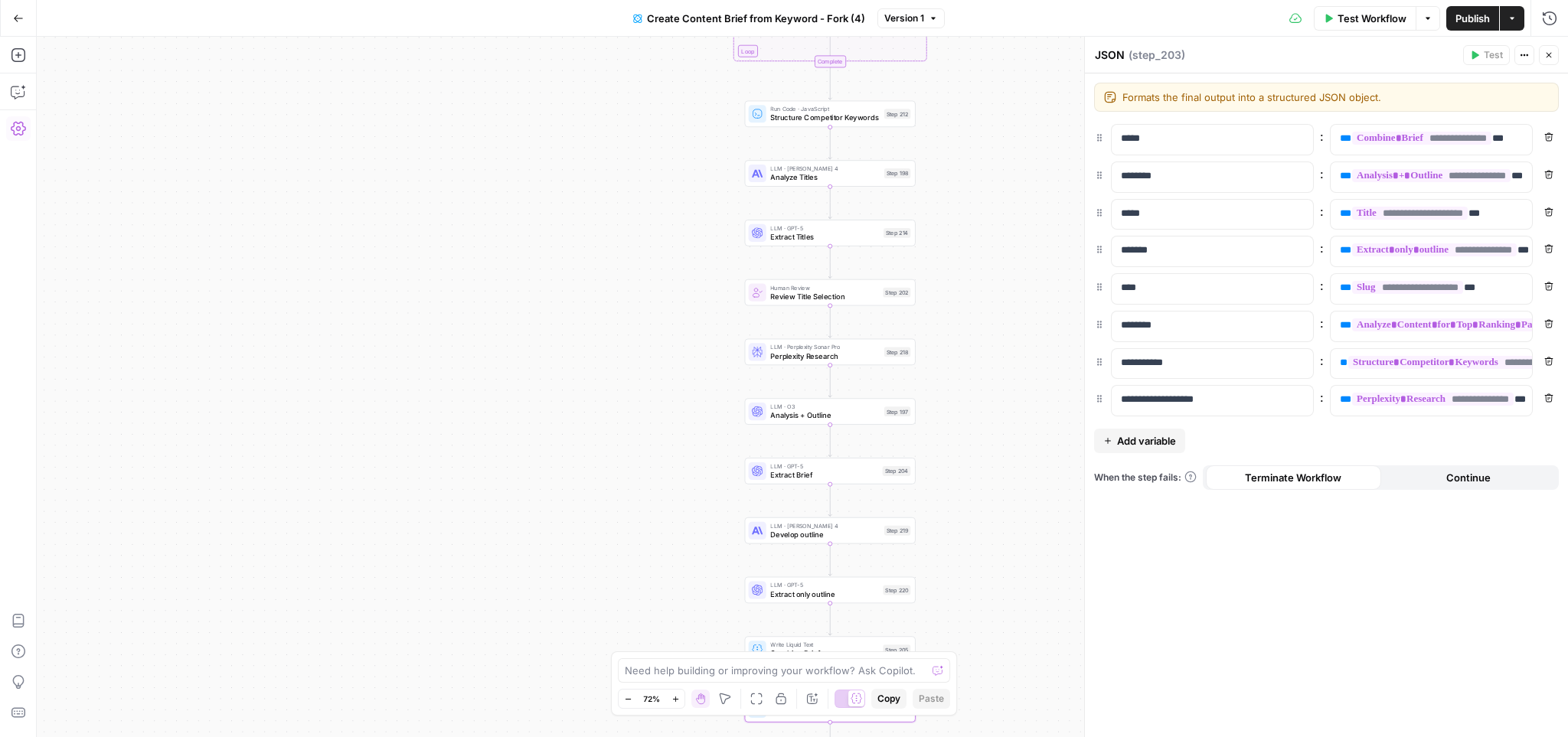
drag, startPoint x: 794, startPoint y: 480, endPoint x: 804, endPoint y: 480, distance: 10.0
click at [794, 480] on div "LLM · GPT-5 Extract Brief Step 204 Copy step Delete step Add Note Test" at bounding box center [831, 470] width 171 height 26
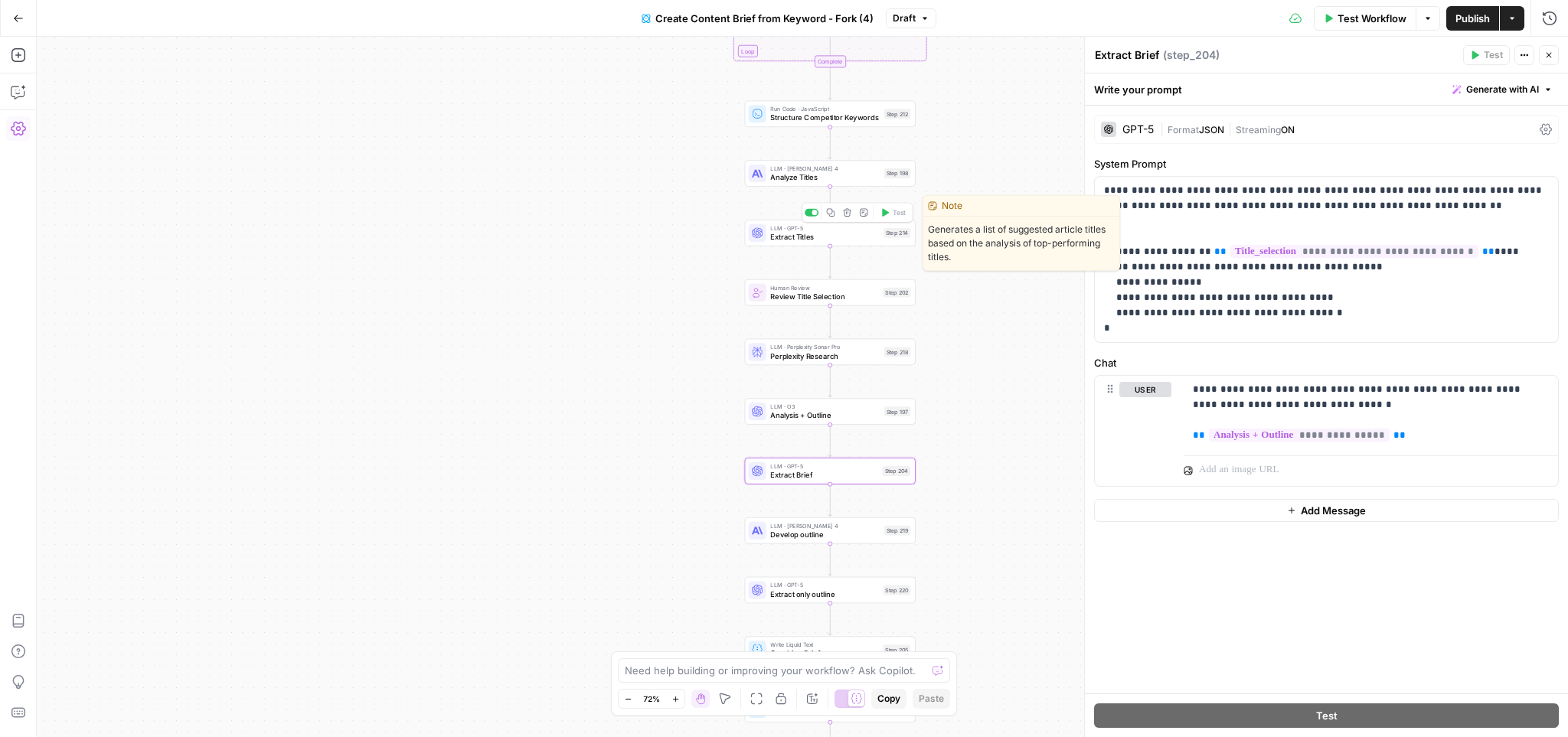
click at [794, 237] on span "Extract Titles" at bounding box center [824, 237] width 108 height 11
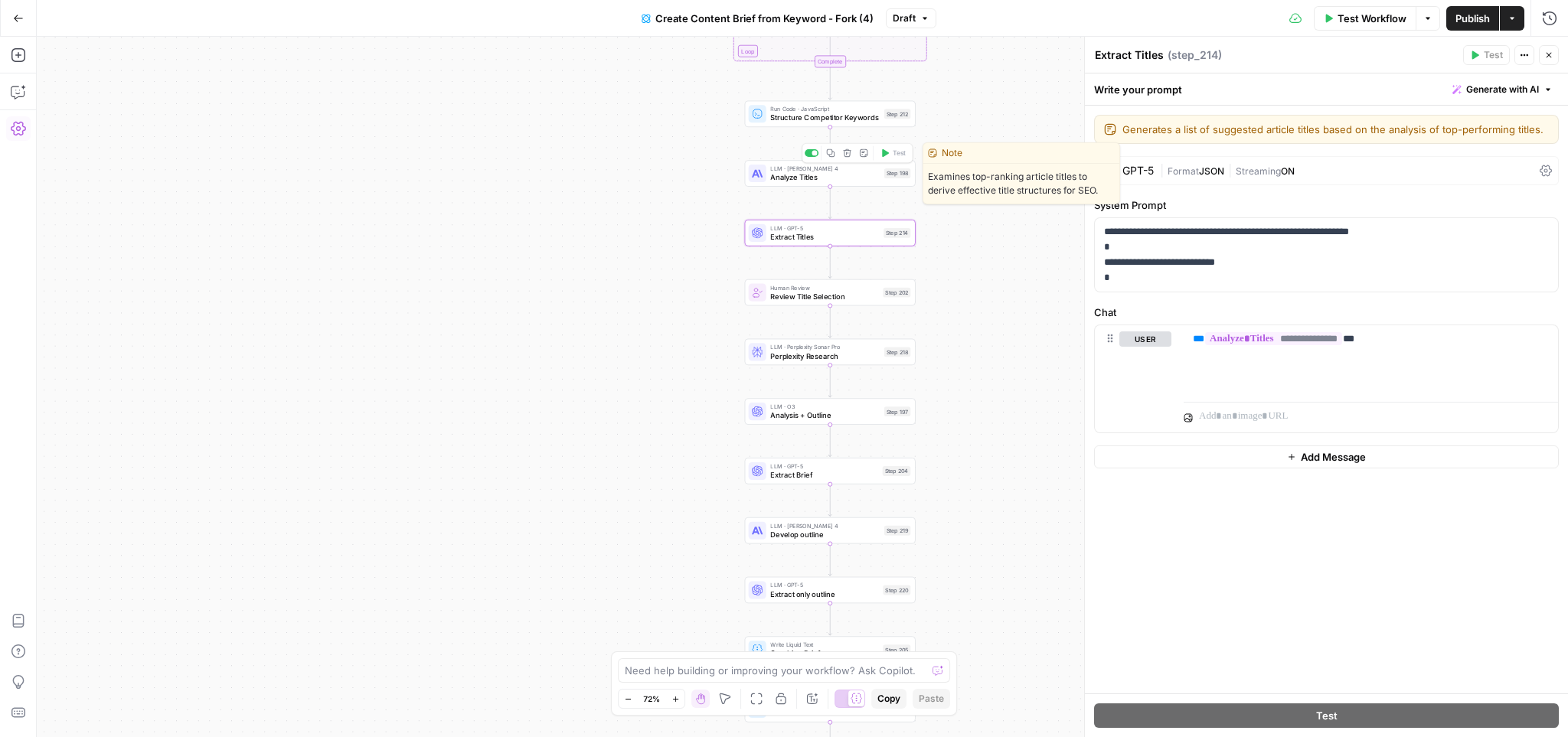
click at [794, 175] on span "Analyze Titles" at bounding box center [825, 177] width 109 height 11
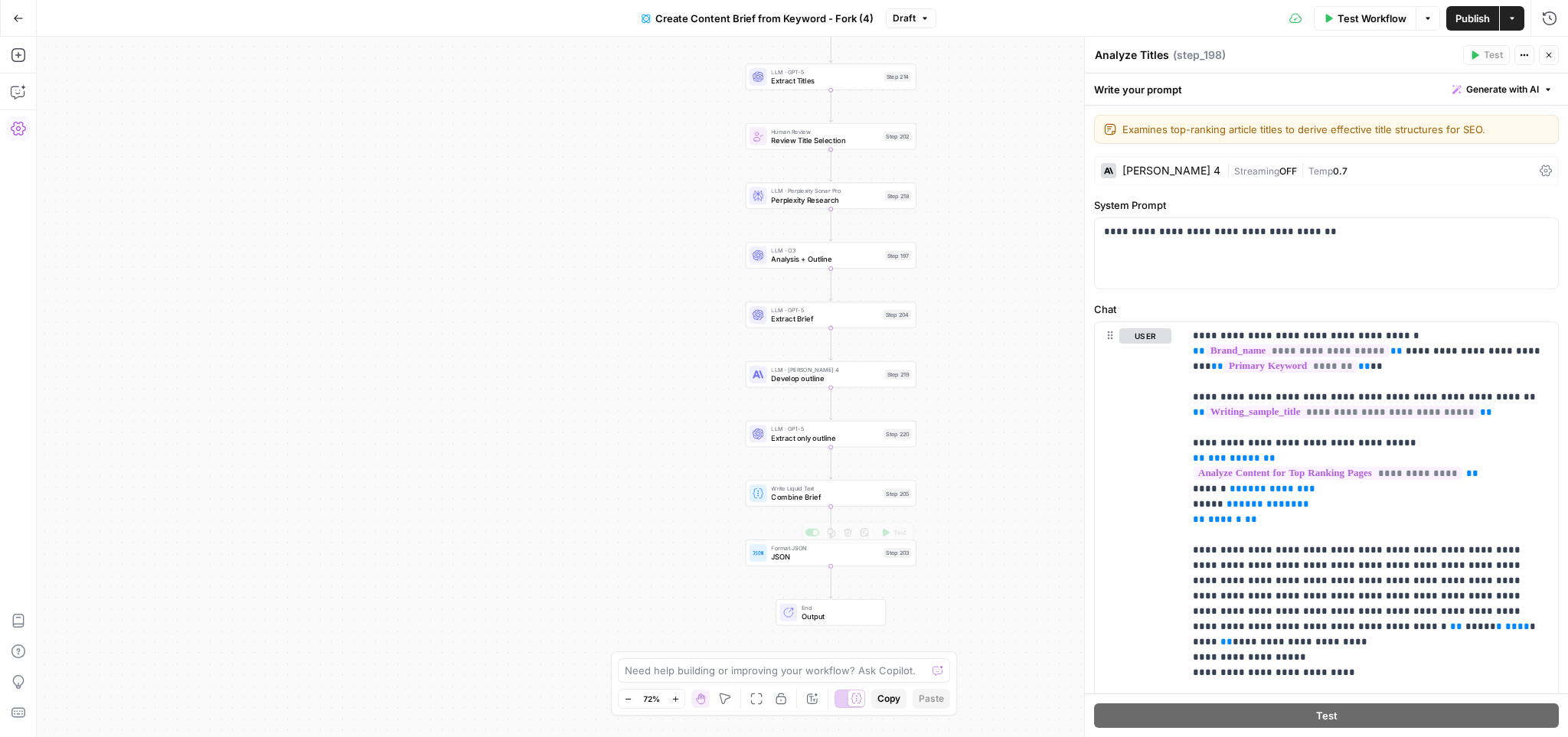
click at [794, 567] on div "Workflow Set Inputs Inputs Google Search Perform Google Search Step 51 Loop Ite…" at bounding box center [802, 387] width 1532 height 701
click at [794, 558] on span "JSON" at bounding box center [824, 557] width 108 height 11
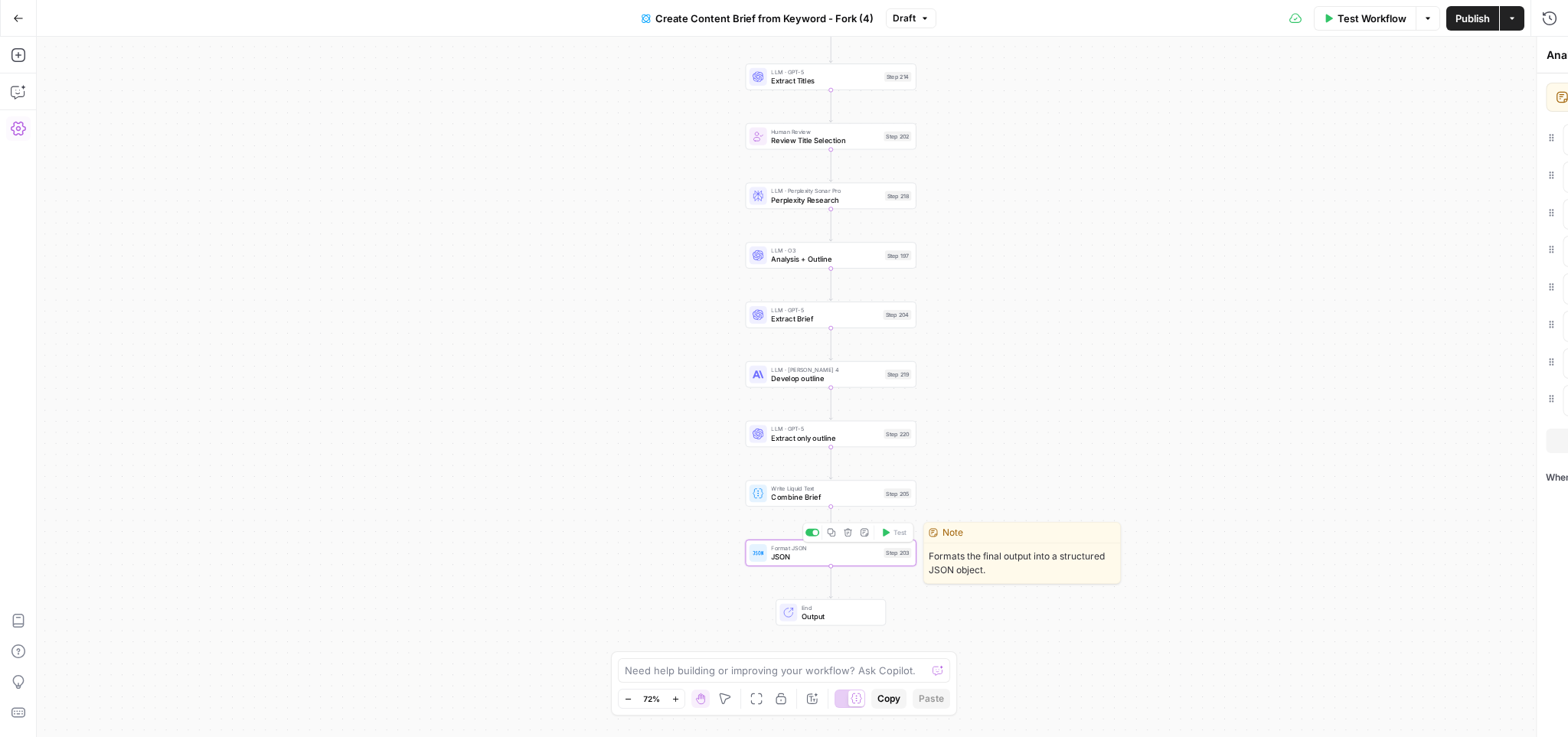
type textarea "JSON"
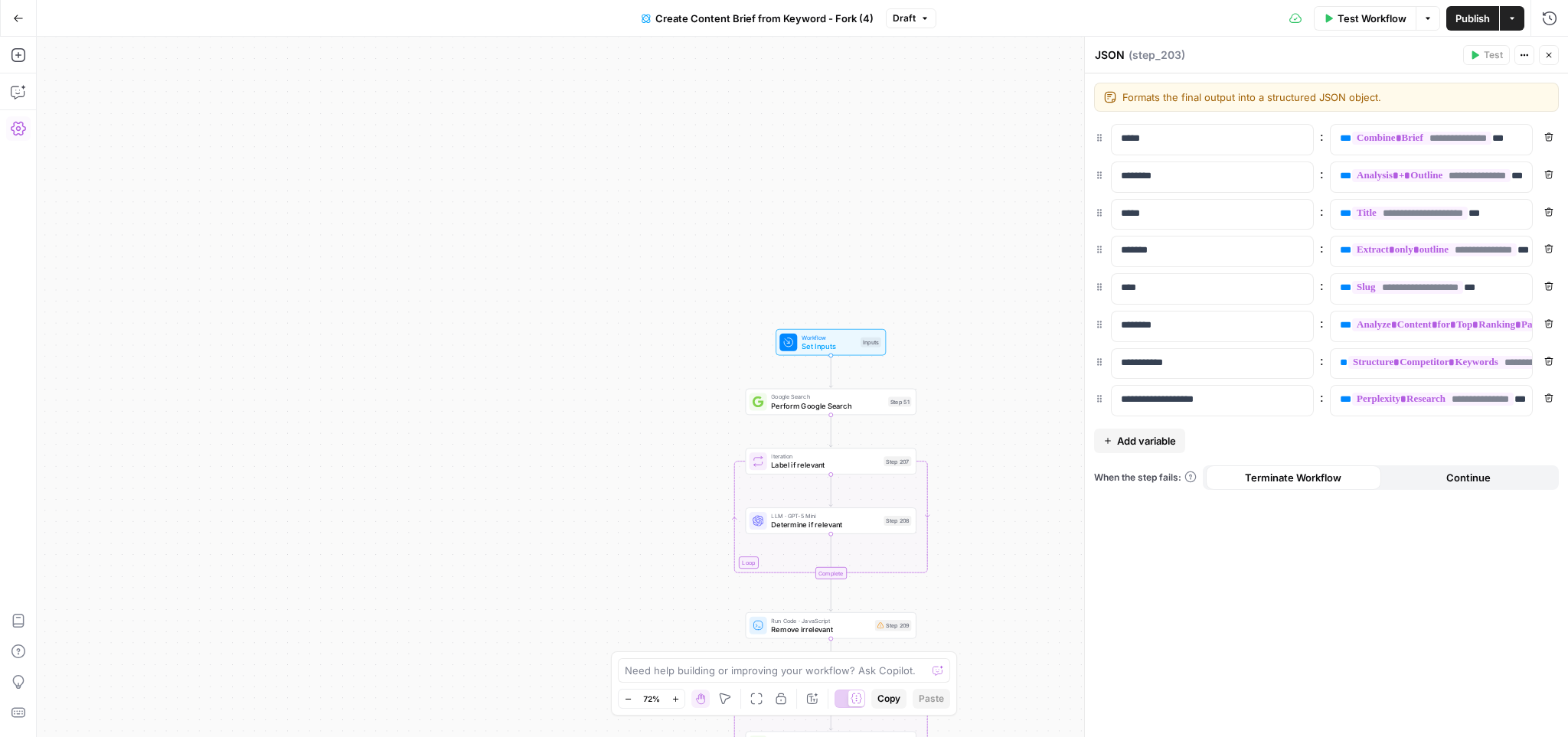
click at [22, 17] on icon "button" at bounding box center [18, 18] width 9 height 7
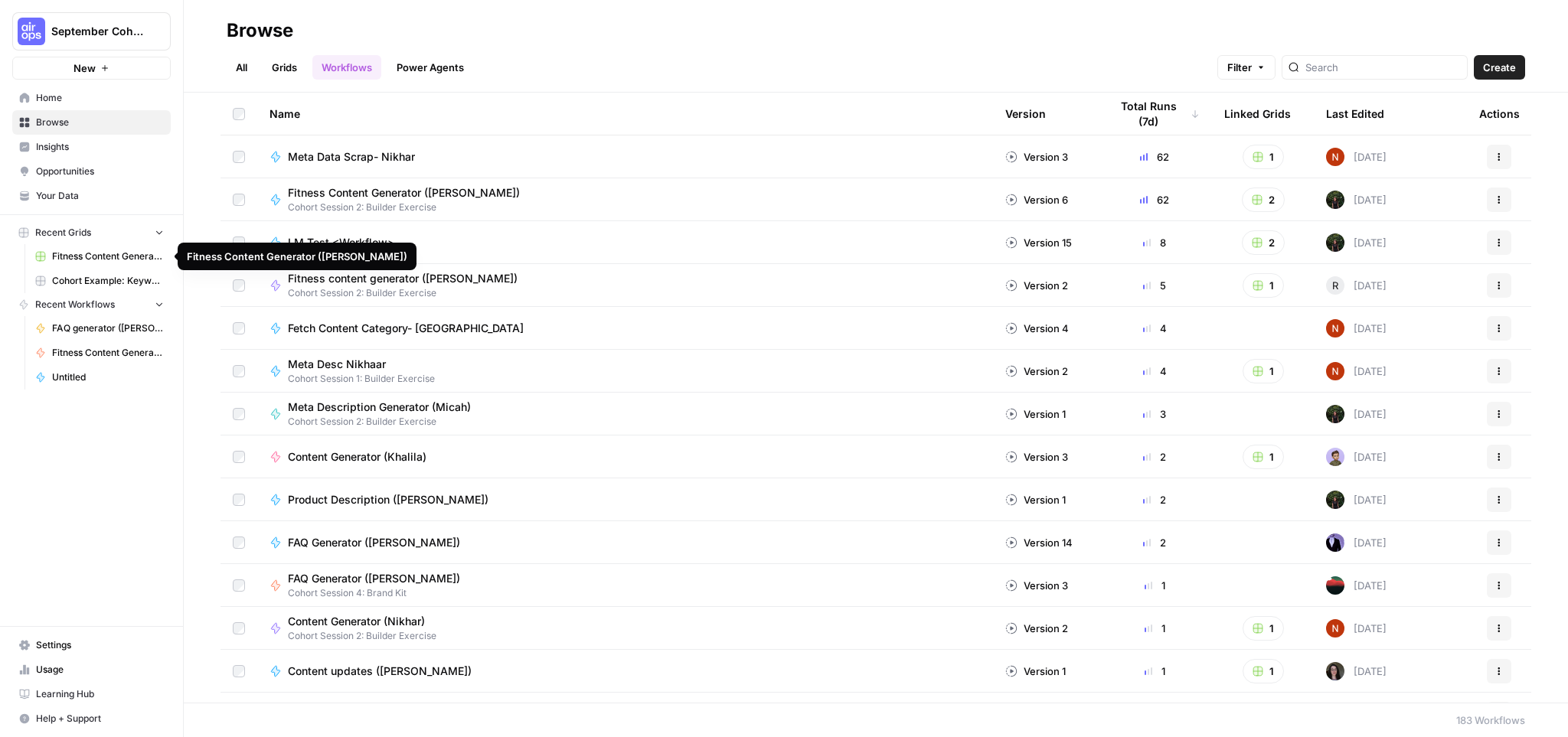
click at [117, 278] on span "Cohort Example: Keyword -> Outline -> Article" at bounding box center [107, 280] width 112 height 14
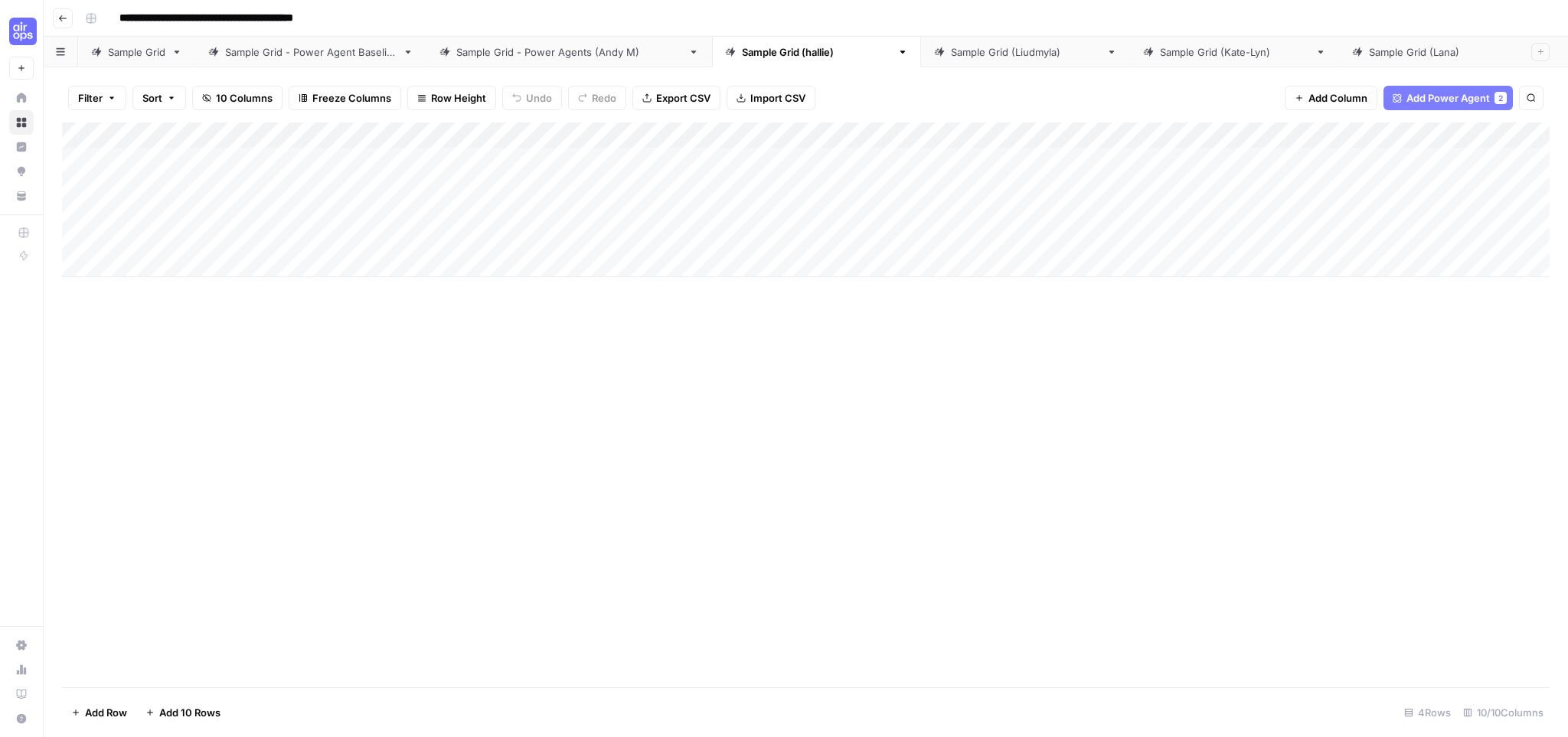
click at [592, 133] on div "Add Column" at bounding box center [805, 200] width 1488 height 155
click at [725, 320] on div "Add Column" at bounding box center [805, 405] width 1488 height 565
click at [501, 375] on div "Add Column" at bounding box center [805, 405] width 1488 height 565
click at [592, 136] on div "Add Column" at bounding box center [805, 200] width 1488 height 155
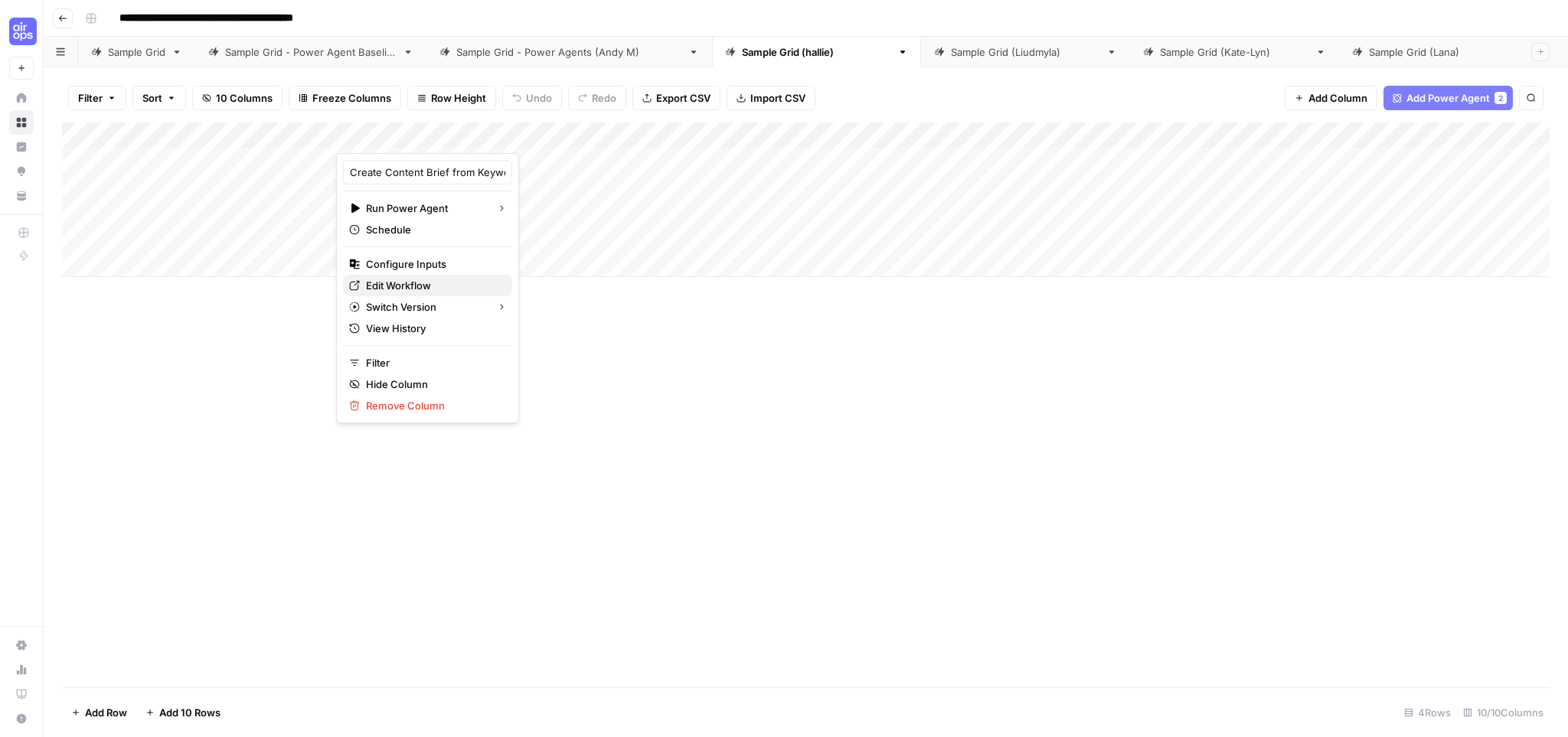
click at [409, 288] on span "Edit Workflow" at bounding box center [432, 285] width 134 height 15
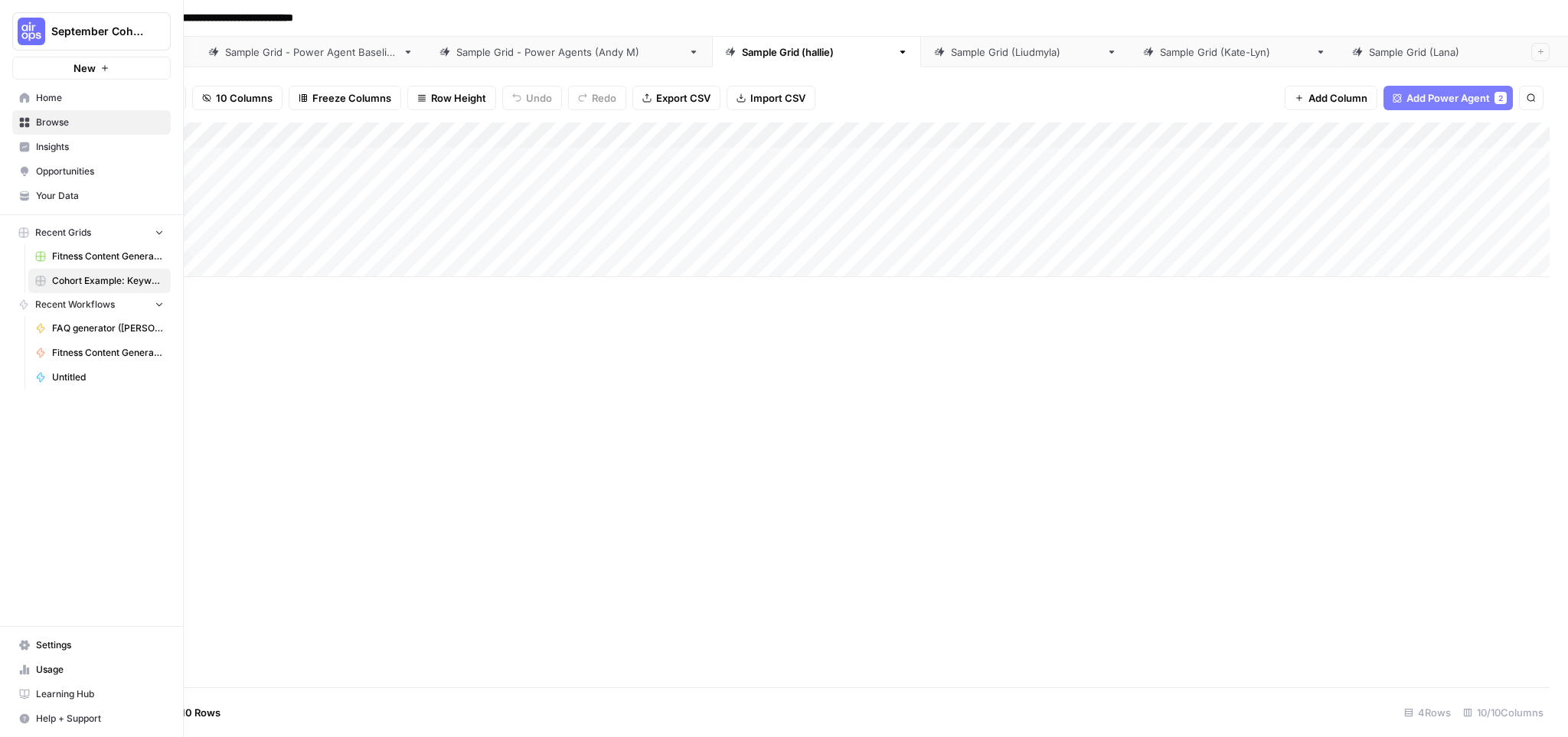
click at [22, 95] on icon at bounding box center [25, 97] width 10 height 10
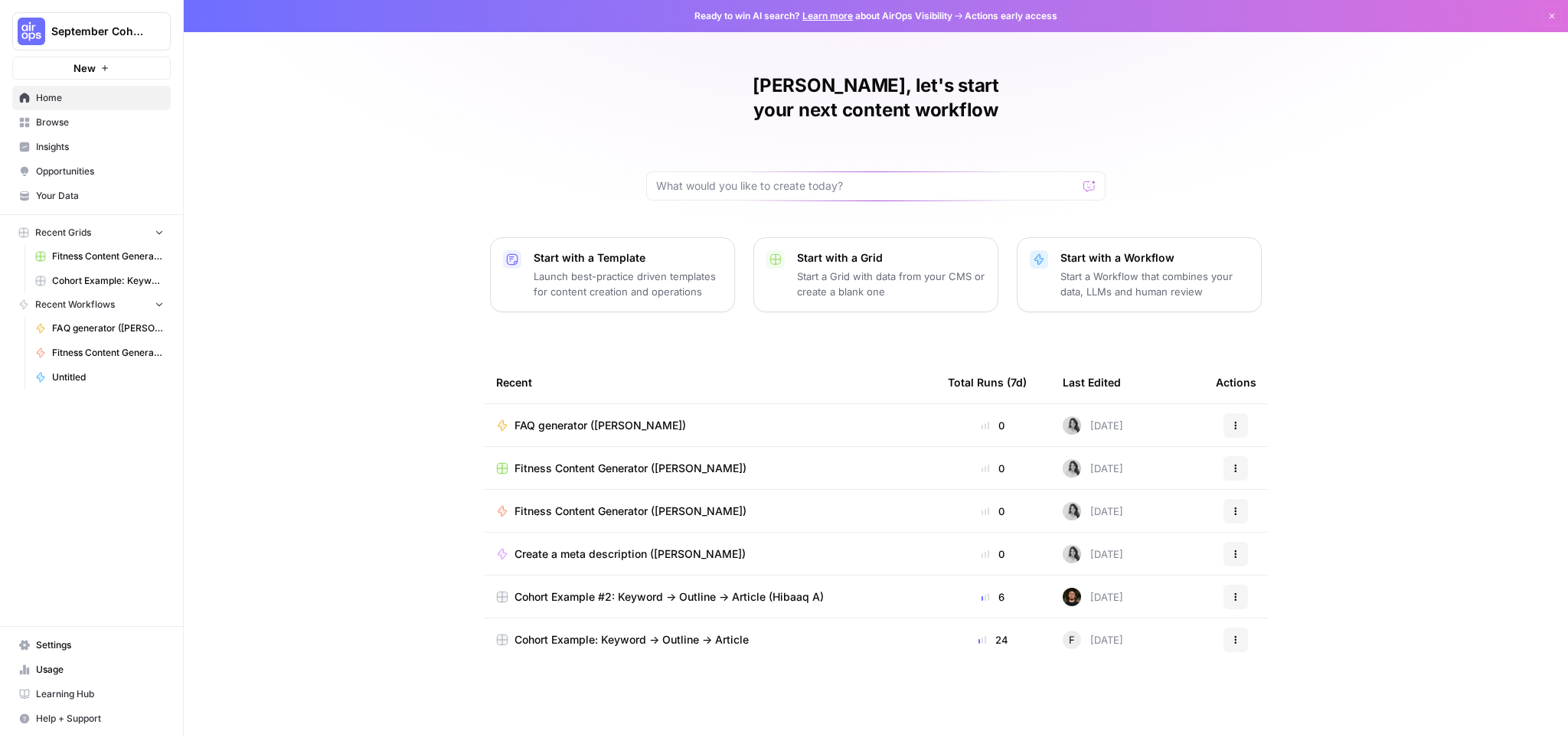
click at [86, 131] on link "Browse" at bounding box center [91, 122] width 158 height 25
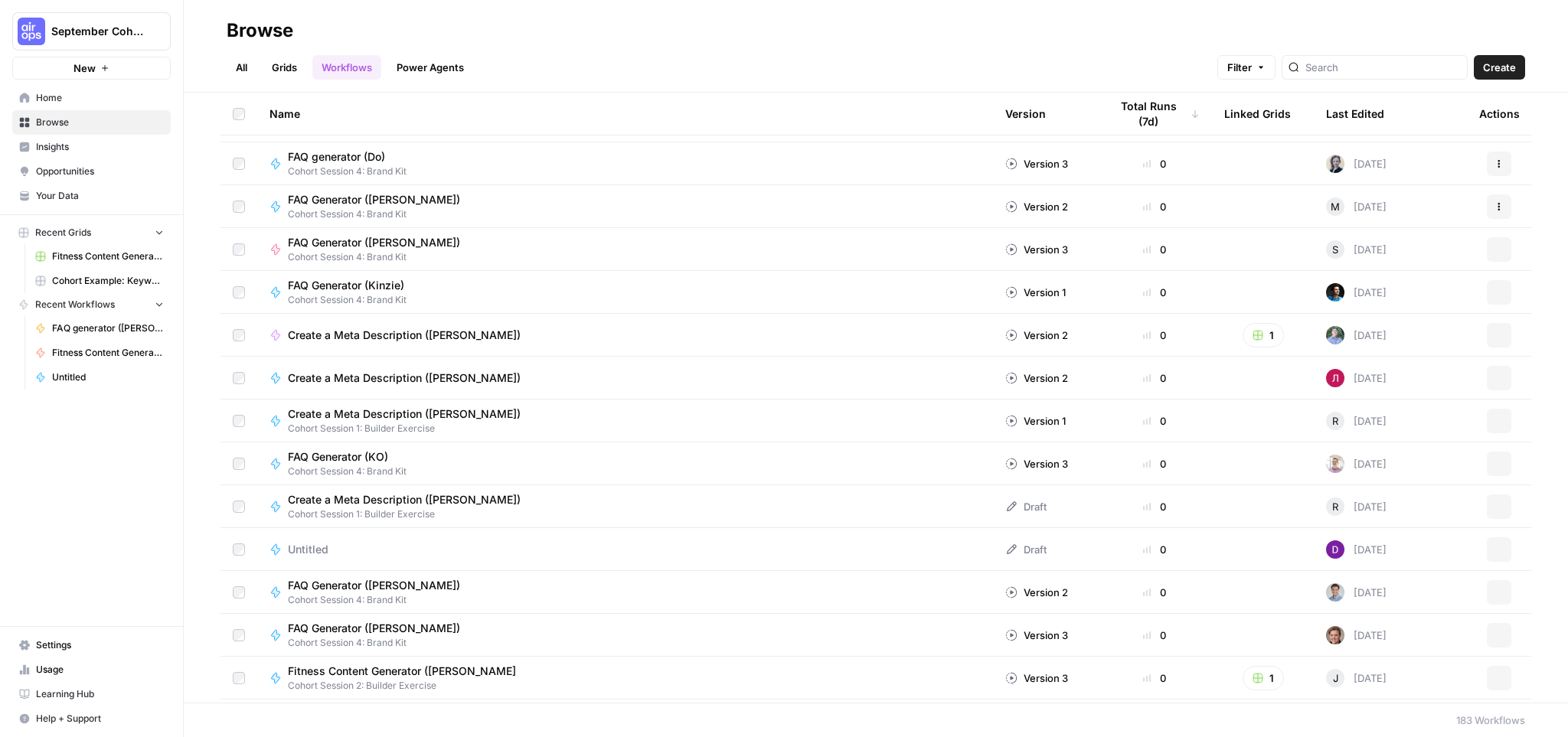
scroll to position [1005, 0]
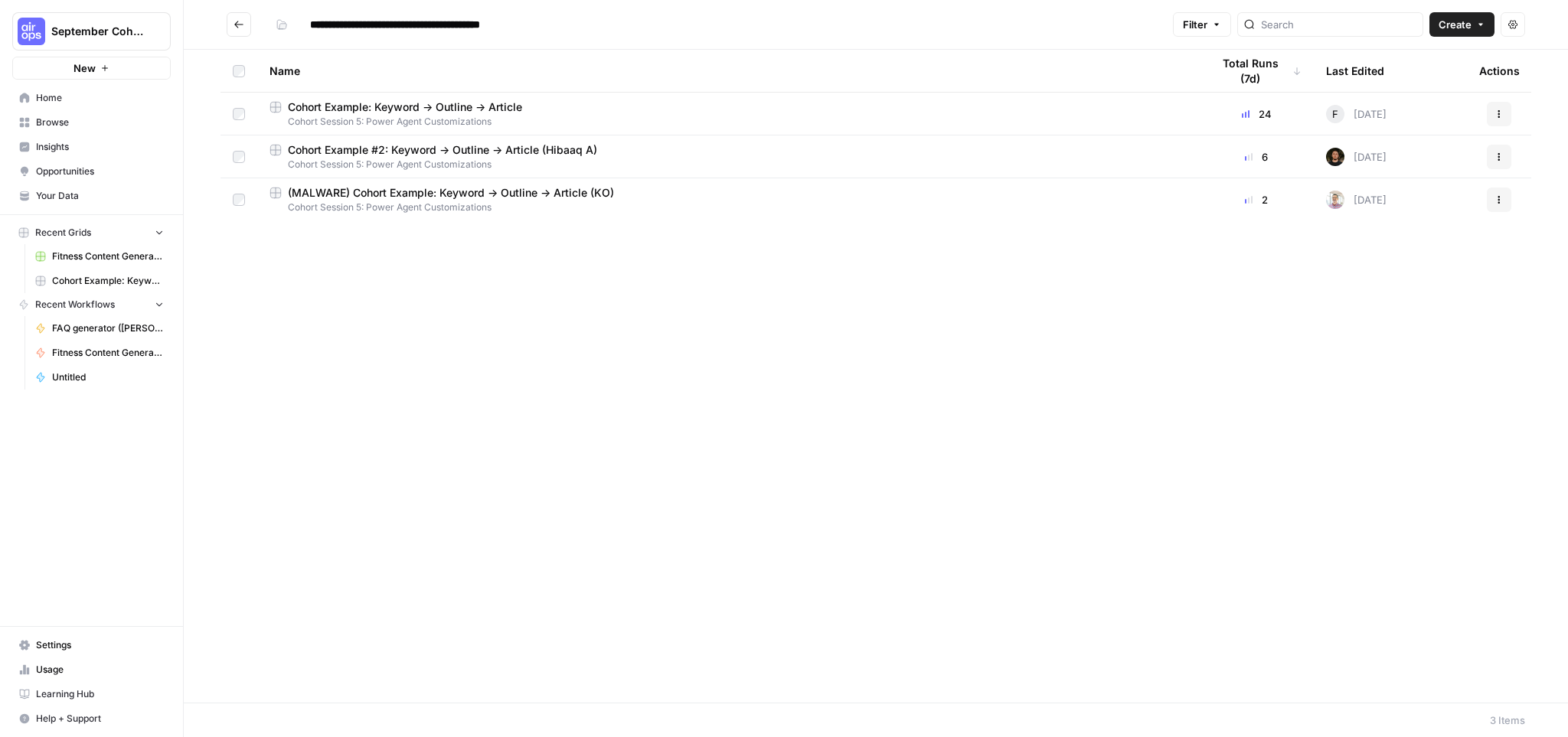
click at [1482, 22] on icon "button" at bounding box center [1481, 25] width 9 height 9
click at [1427, 91] on button "Workflow" at bounding box center [1427, 82] width 121 height 22
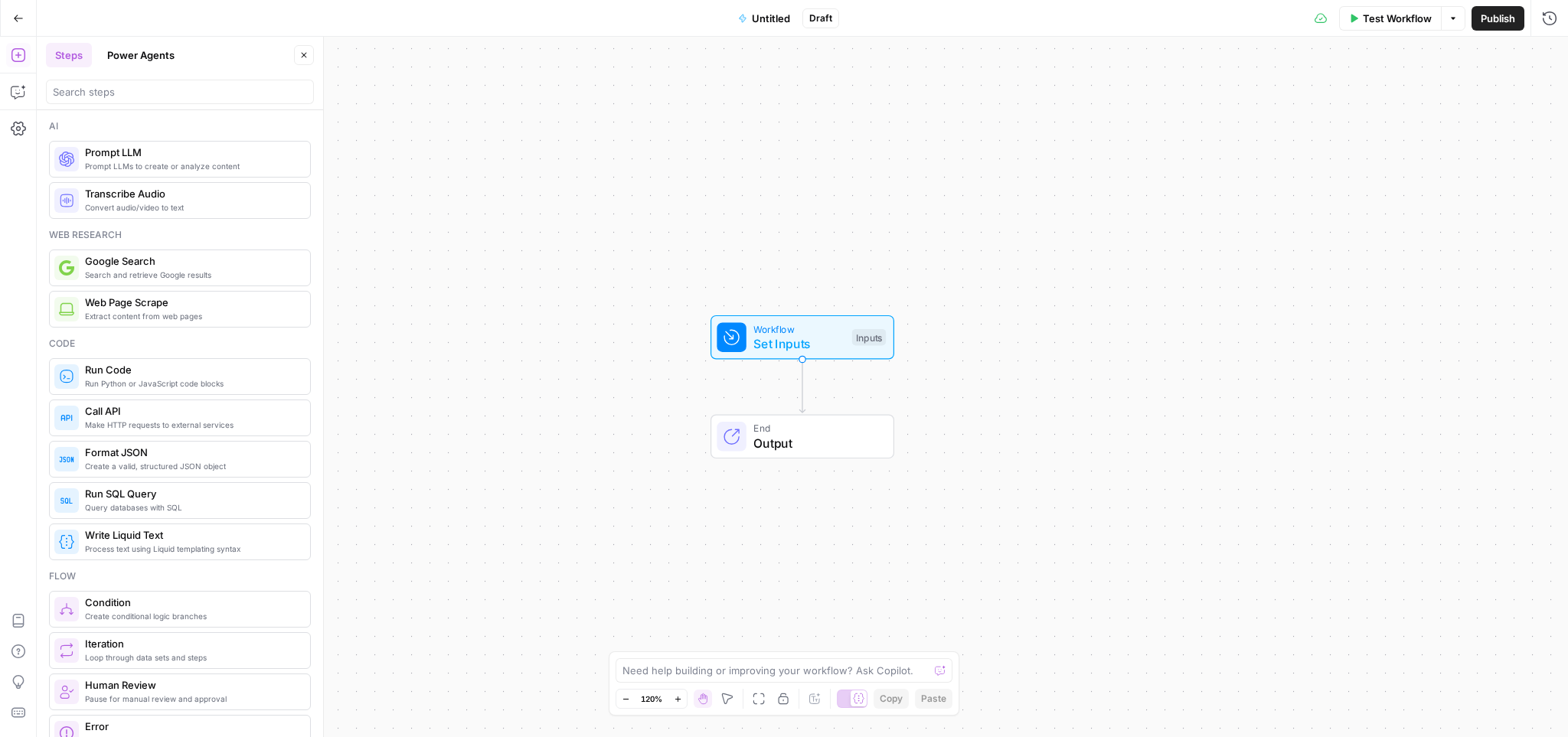
click at [773, 15] on span "Untitled" at bounding box center [771, 18] width 38 height 15
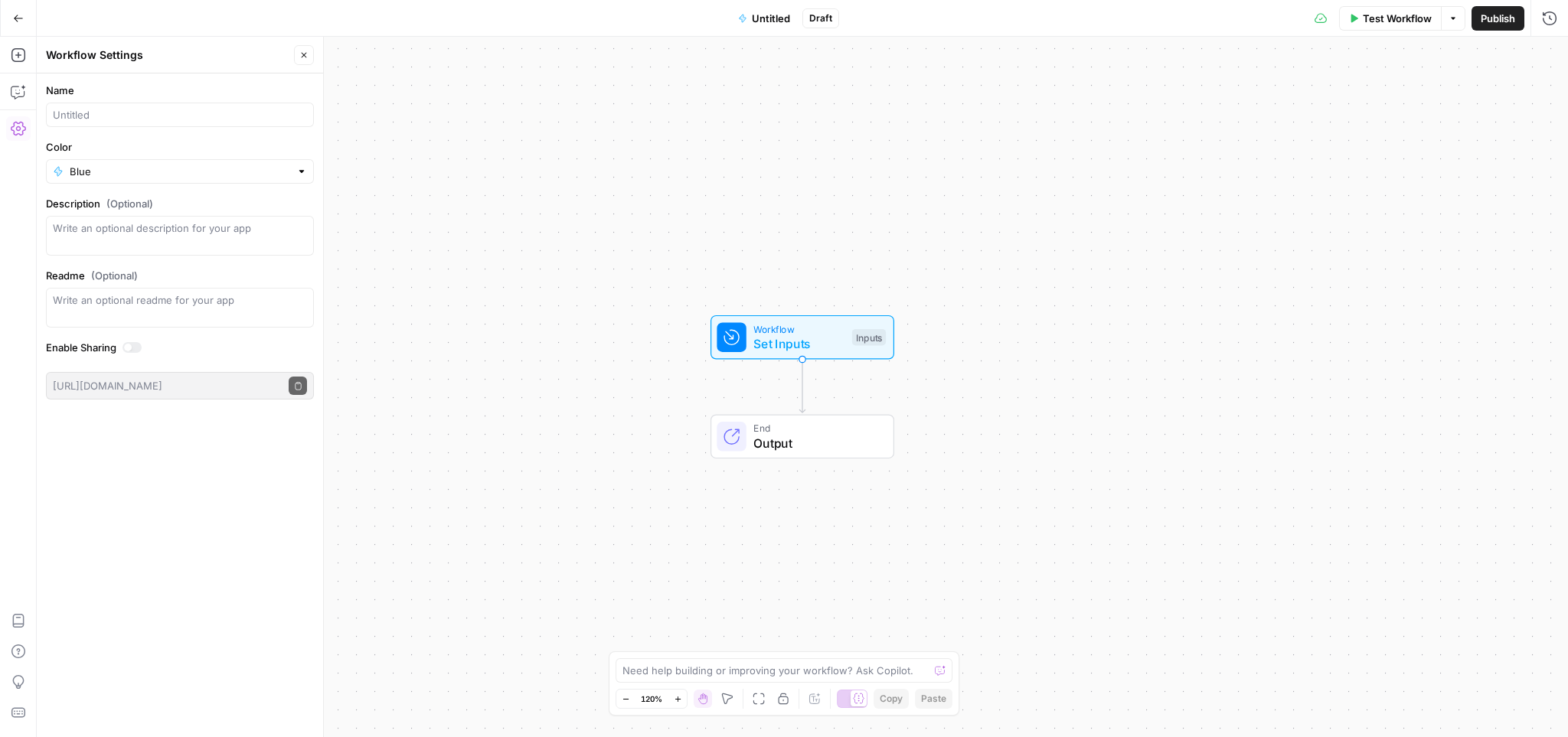
click at [189, 123] on div at bounding box center [179, 115] width 268 height 25
type input "Create article from content brief FORK ([PERSON_NAME])"
click at [177, 164] on input "Color" at bounding box center [180, 171] width 220 height 15
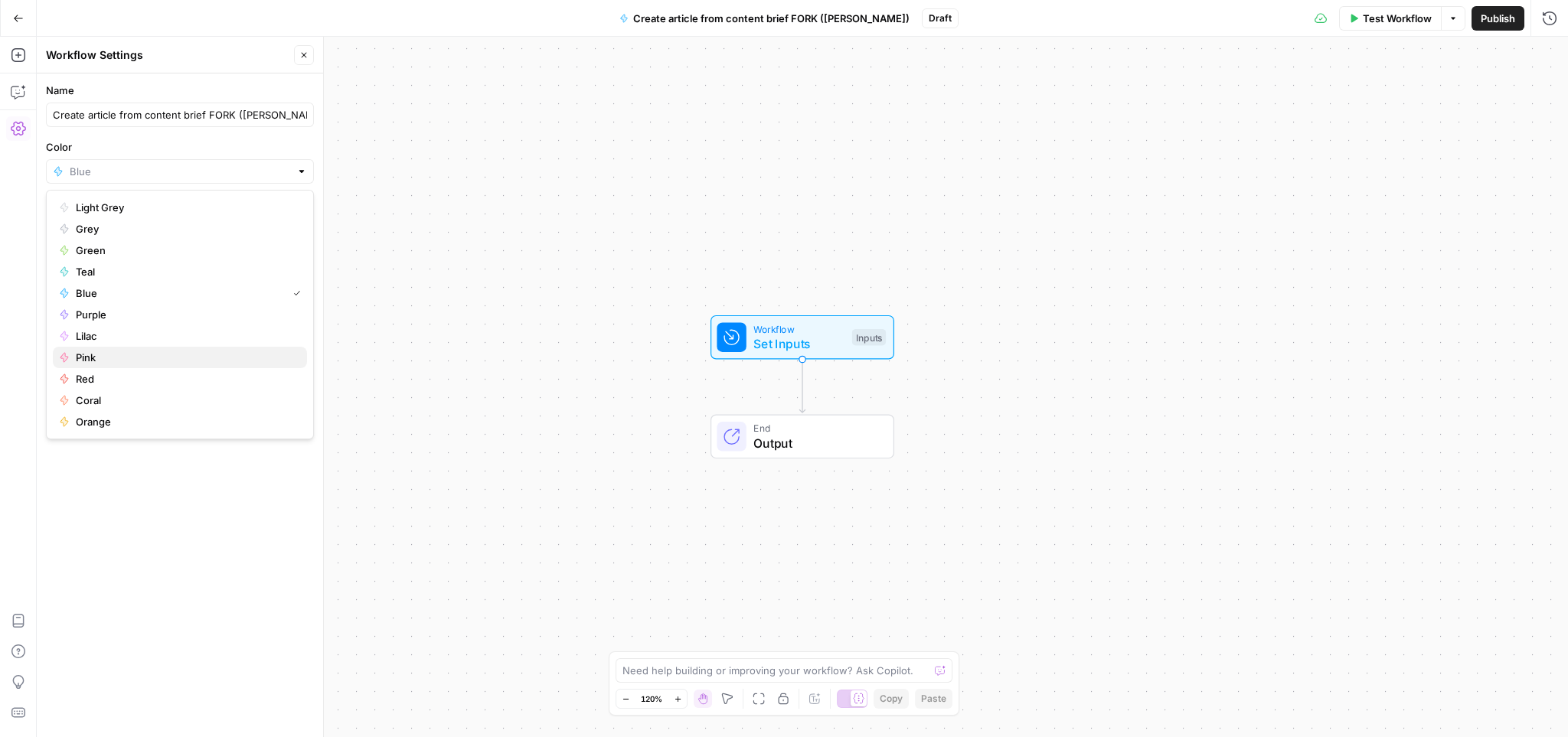
click at [199, 363] on span "Pink" at bounding box center [185, 358] width 219 height 15
type input "Pink"
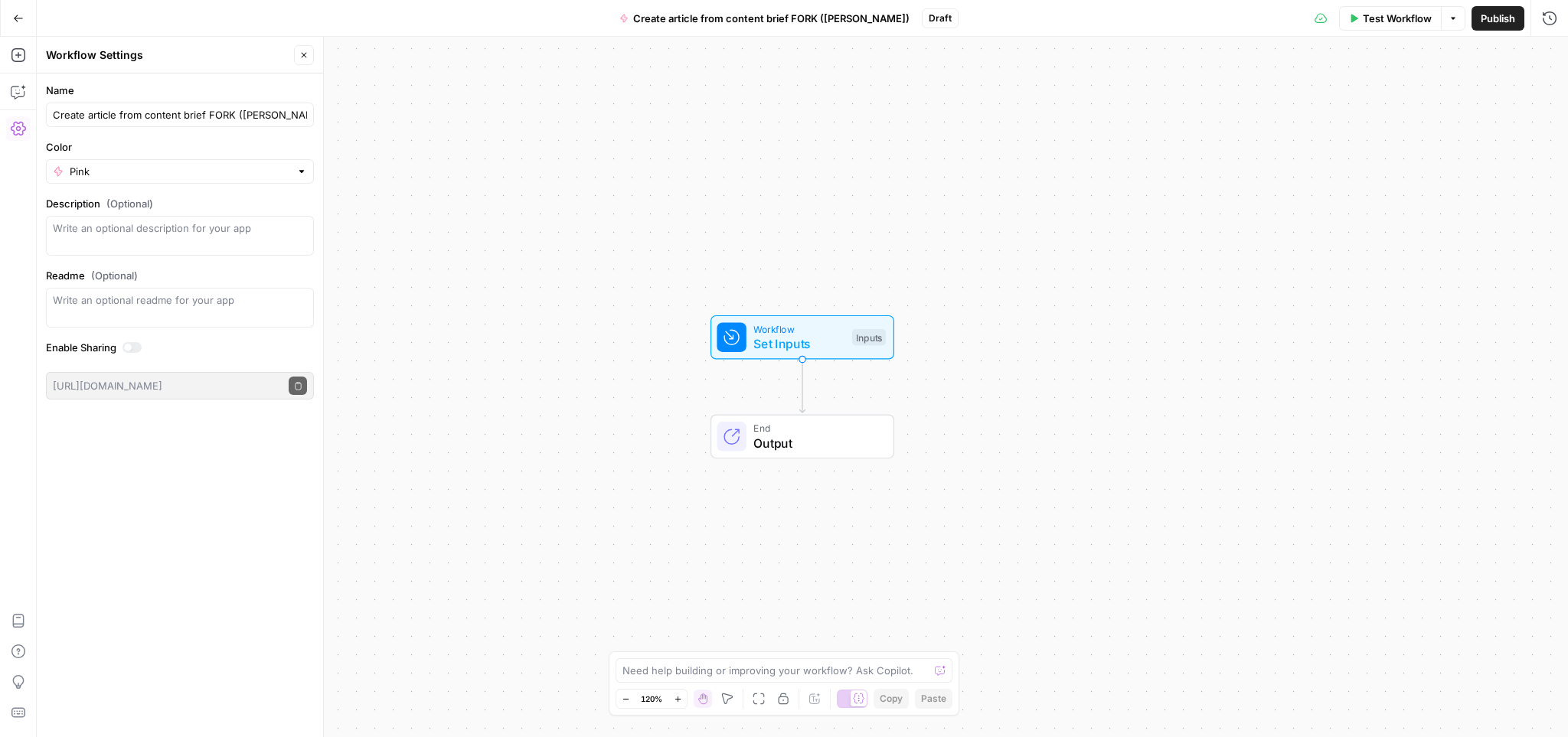
click at [1515, 18] on button "Publish" at bounding box center [1498, 18] width 53 height 25
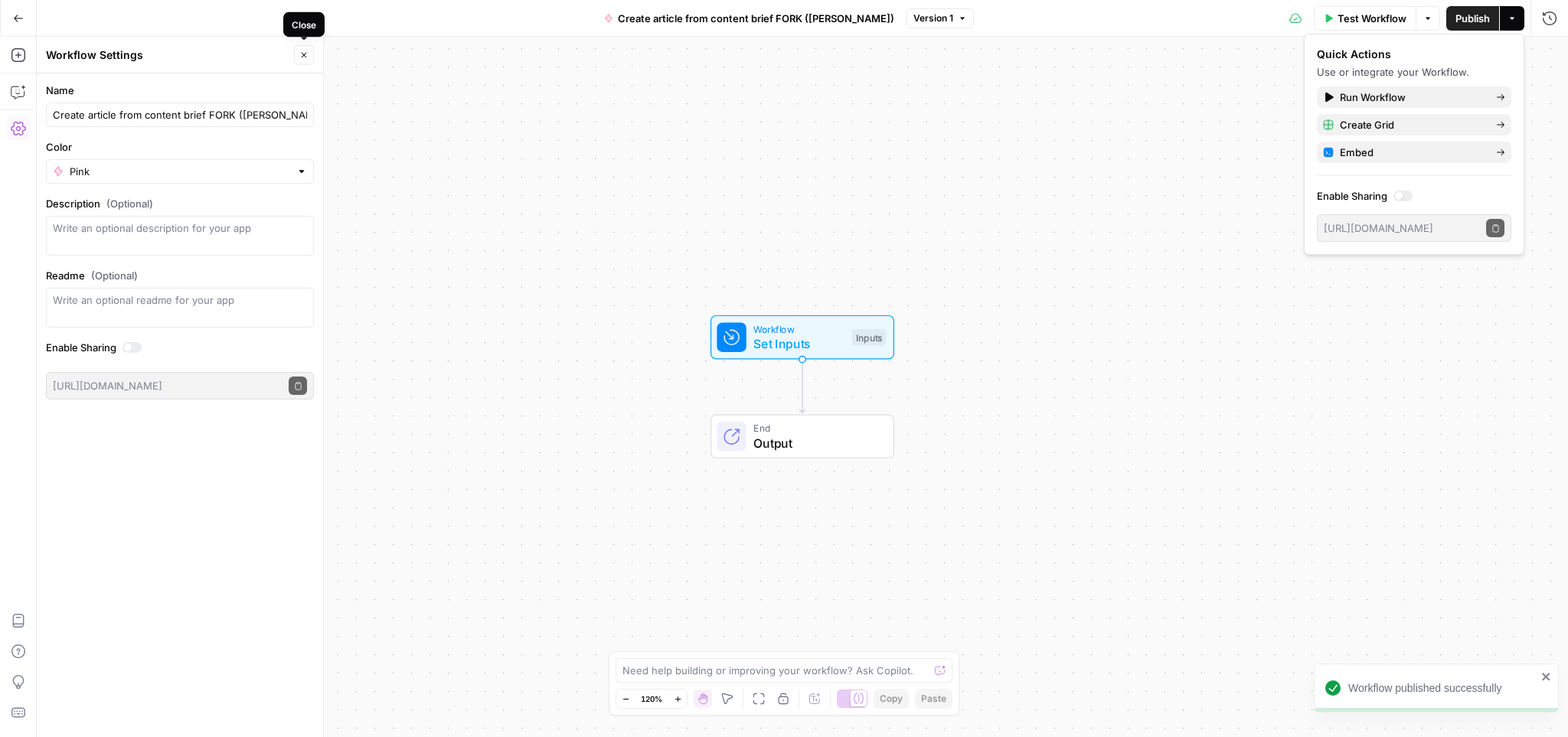
click at [301, 51] on icon "button" at bounding box center [304, 56] width 9 height 9
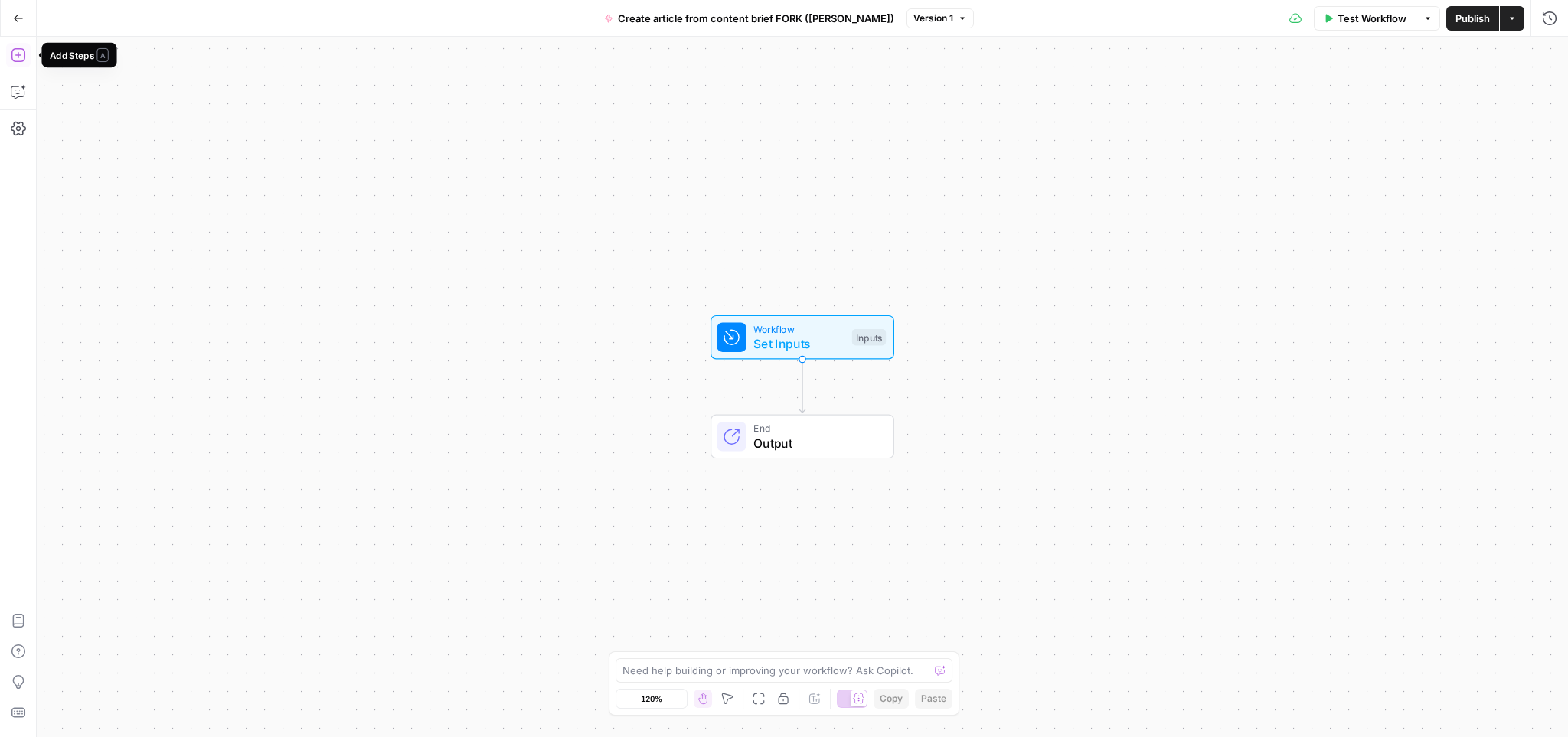
click at [16, 58] on icon "button" at bounding box center [18, 55] width 15 height 15
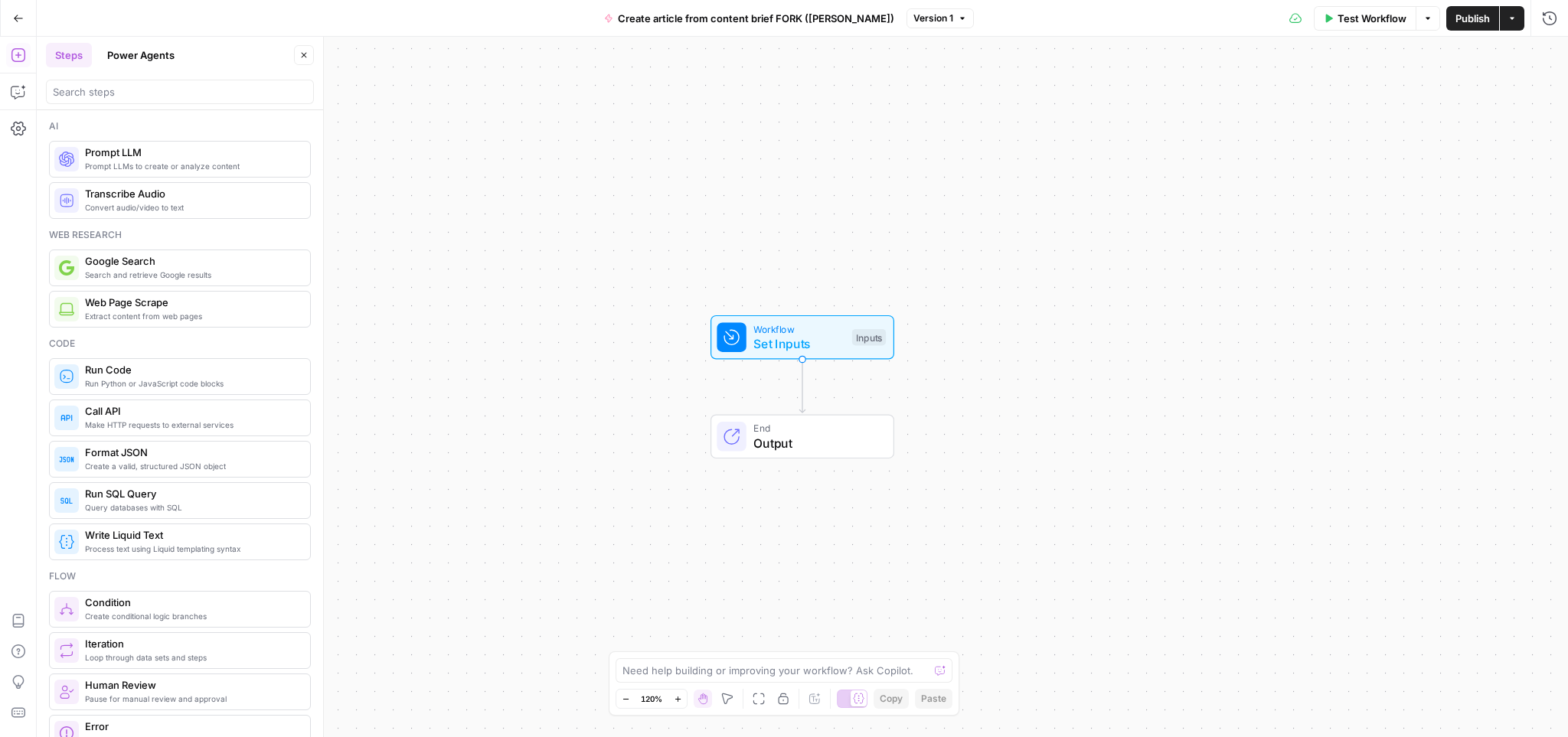
click at [131, 58] on button "Power Agents" at bounding box center [141, 55] width 86 height 25
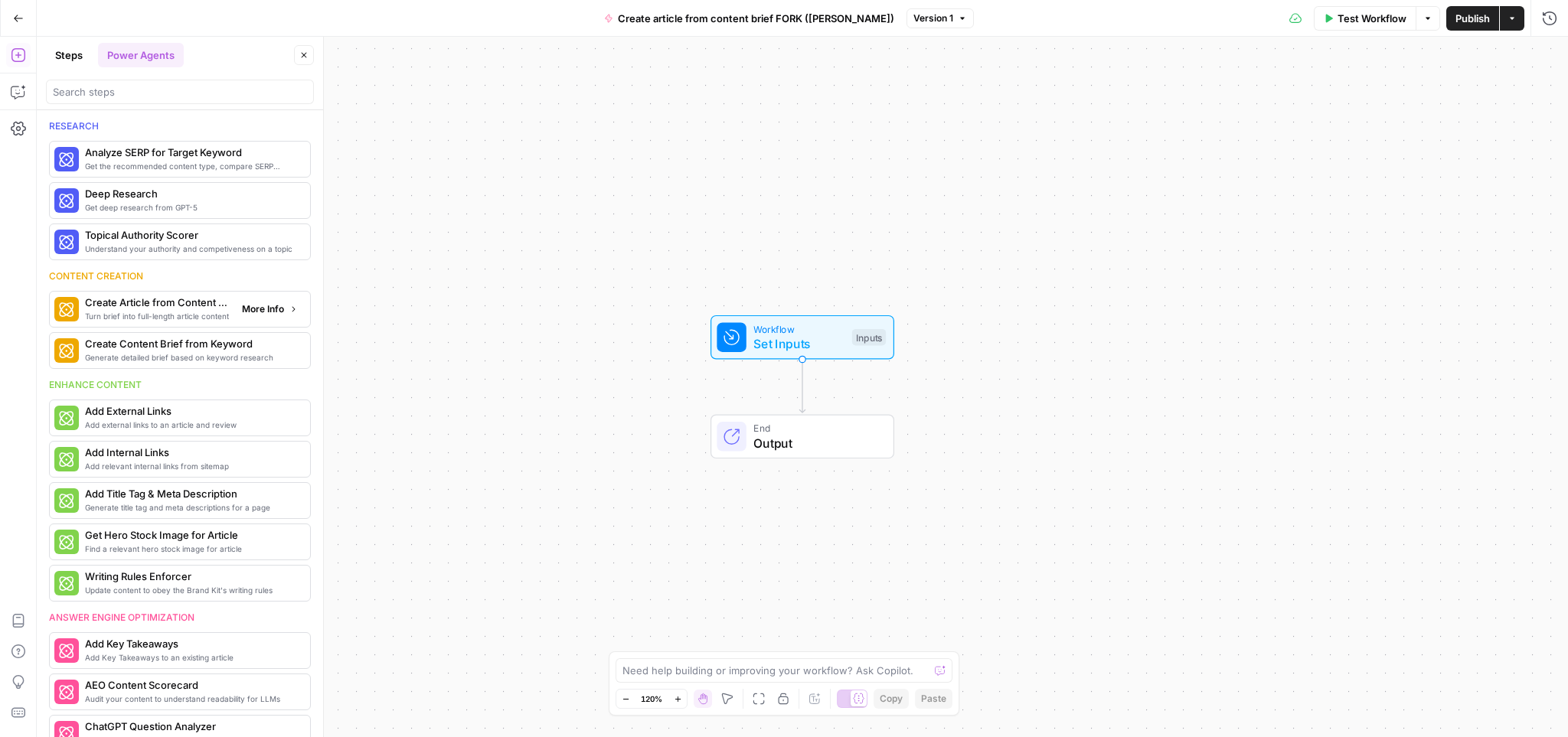
click at [200, 310] on span "Turn brief into full-length article content" at bounding box center [157, 316] width 145 height 12
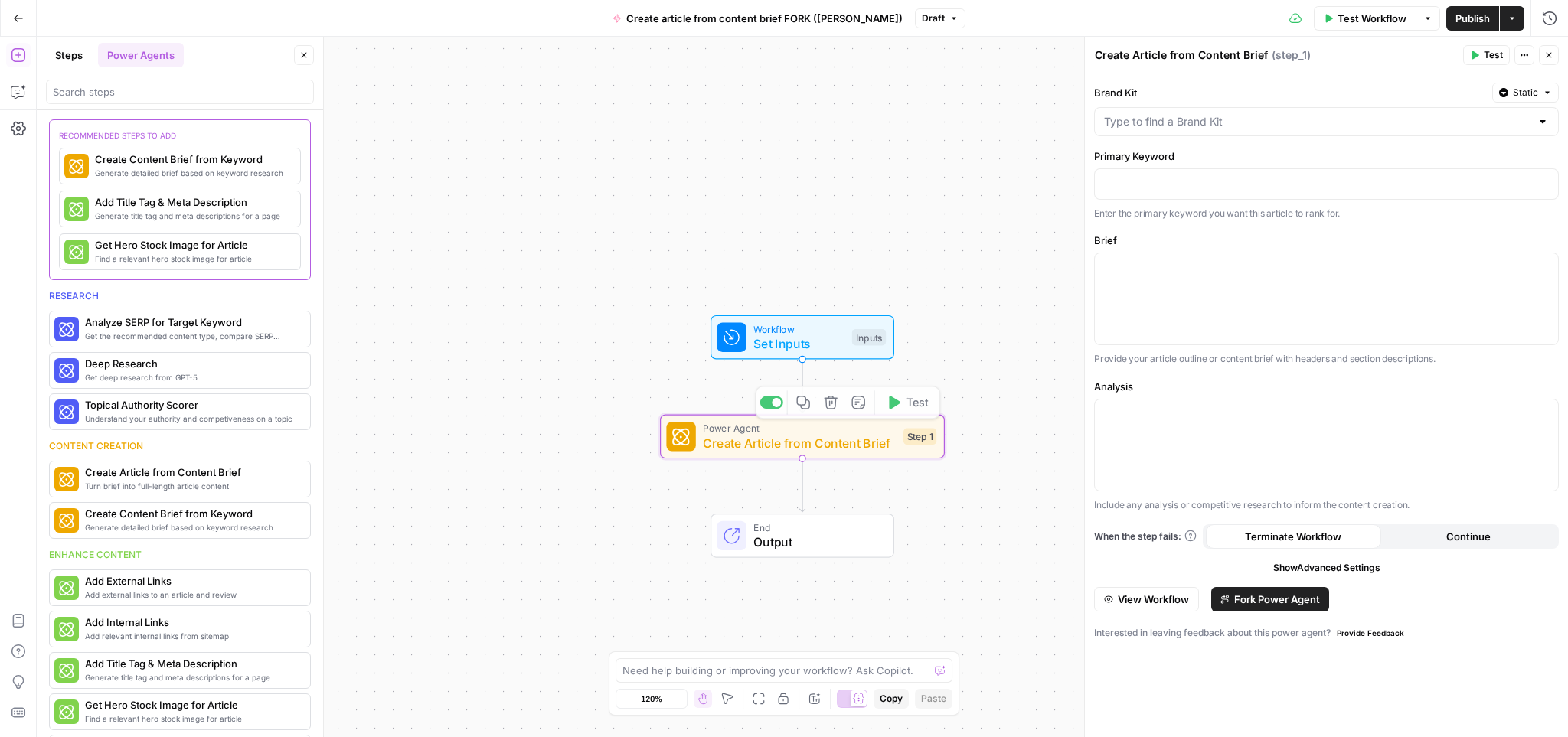
click at [788, 344] on span "Set Inputs" at bounding box center [799, 344] width 91 height 18
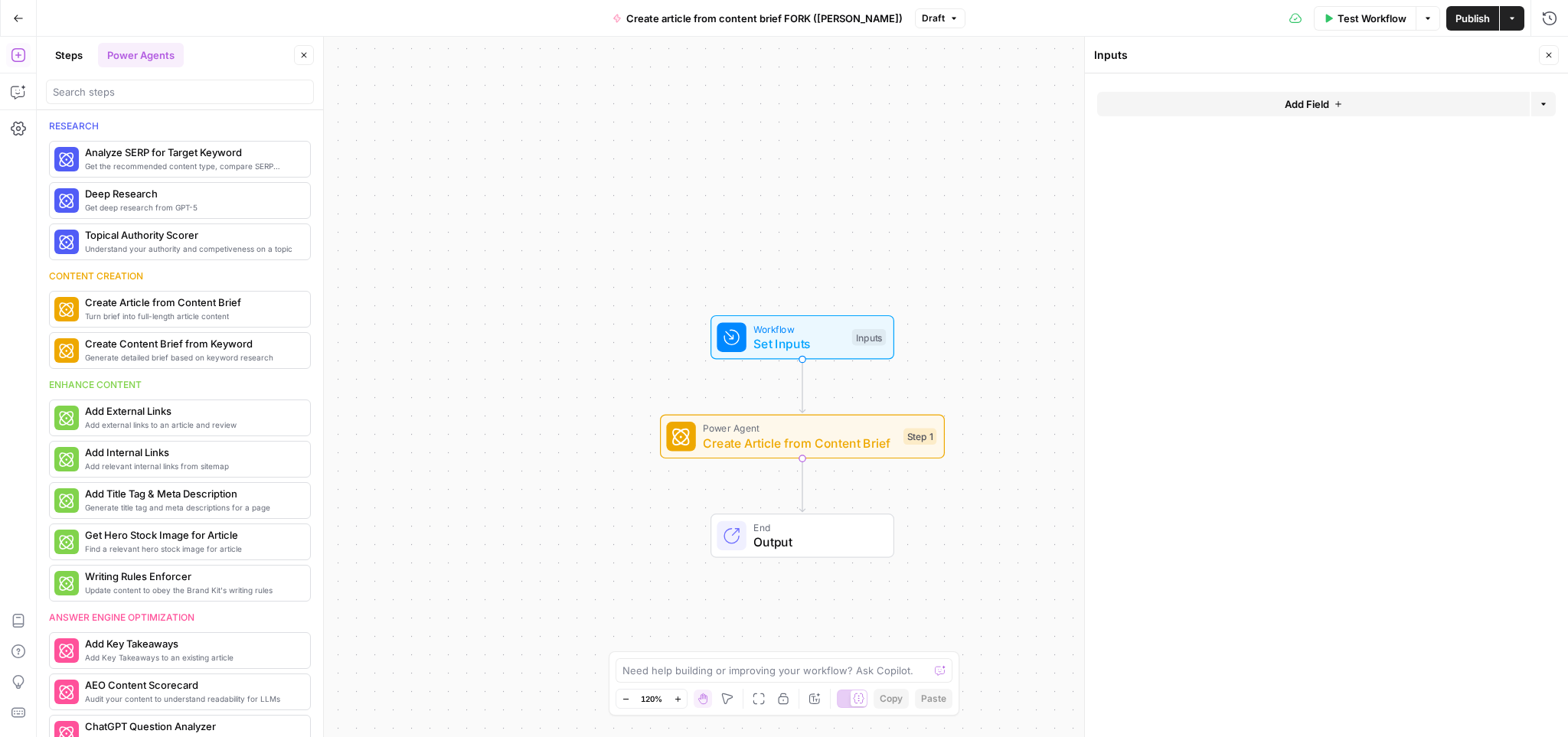
click at [1423, 110] on button "Add Field" at bounding box center [1313, 104] width 432 height 25
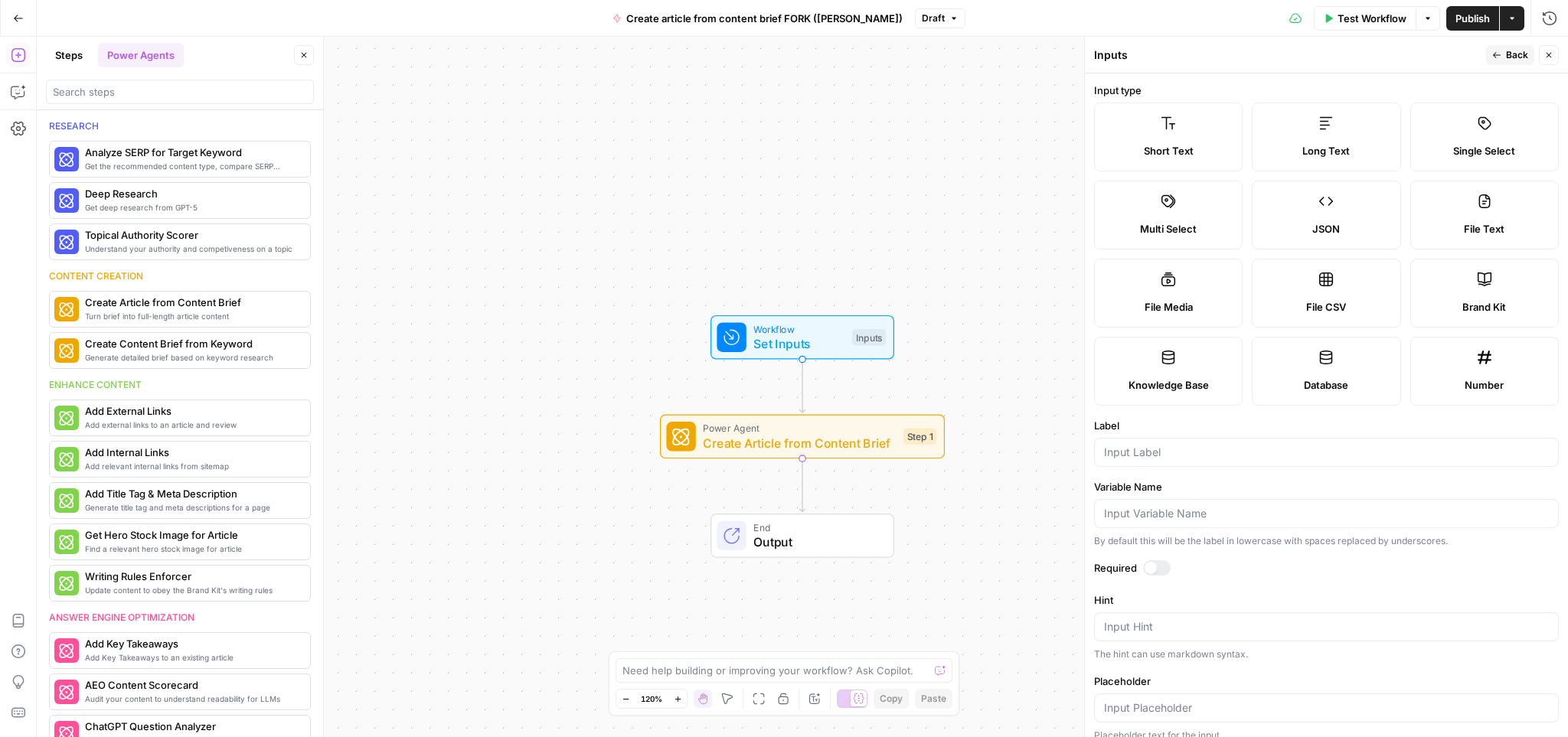
click at [1518, 292] on label "Brand Kit" at bounding box center [1484, 293] width 148 height 69
click at [1523, 51] on span "Back" at bounding box center [1517, 55] width 22 height 14
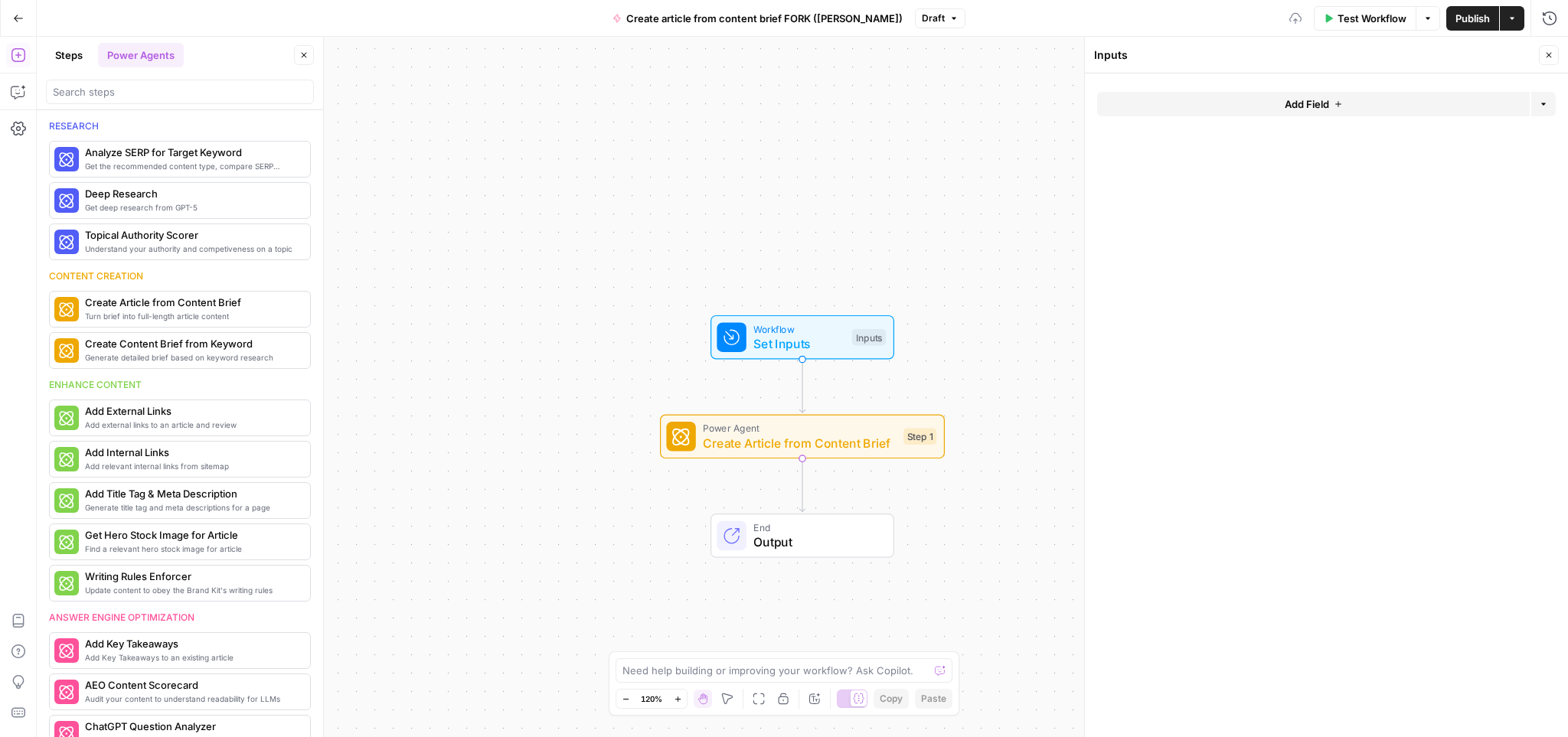
click at [1327, 104] on span "Add Field" at bounding box center [1307, 104] width 45 height 15
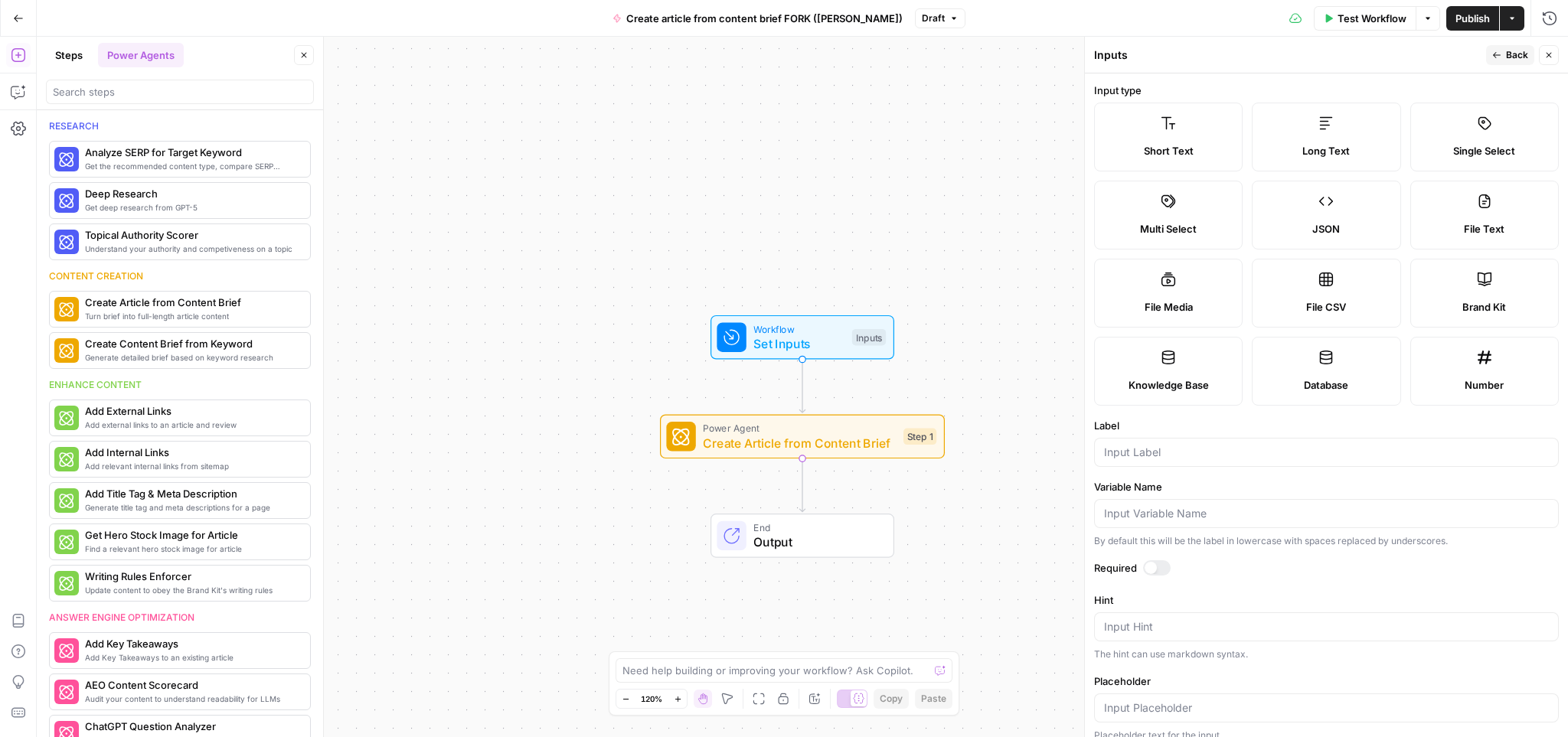
click at [1503, 270] on label "Brand Kit" at bounding box center [1484, 293] width 148 height 69
click at [1520, 80] on form "Input type Short Text Long Text Single Select Multi Select JSON File Text File …" at bounding box center [1326, 406] width 483 height 664
click at [1156, 570] on div at bounding box center [1150, 568] width 12 height 12
click at [1547, 54] on icon "button" at bounding box center [1549, 56] width 9 height 9
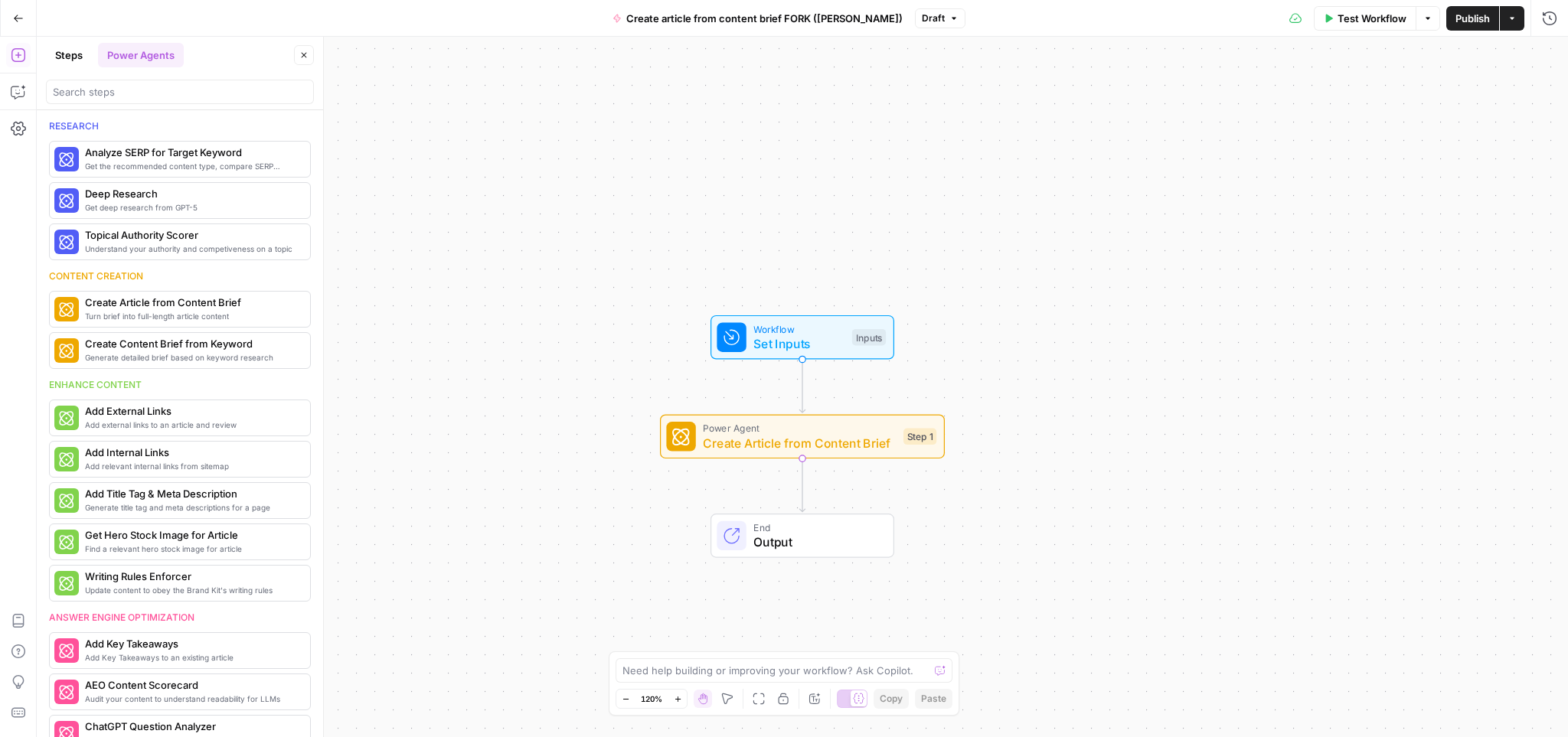
click at [843, 330] on span "Workflow" at bounding box center [799, 328] width 91 height 15
click at [791, 345] on span "Set Inputs" at bounding box center [799, 343] width 91 height 18
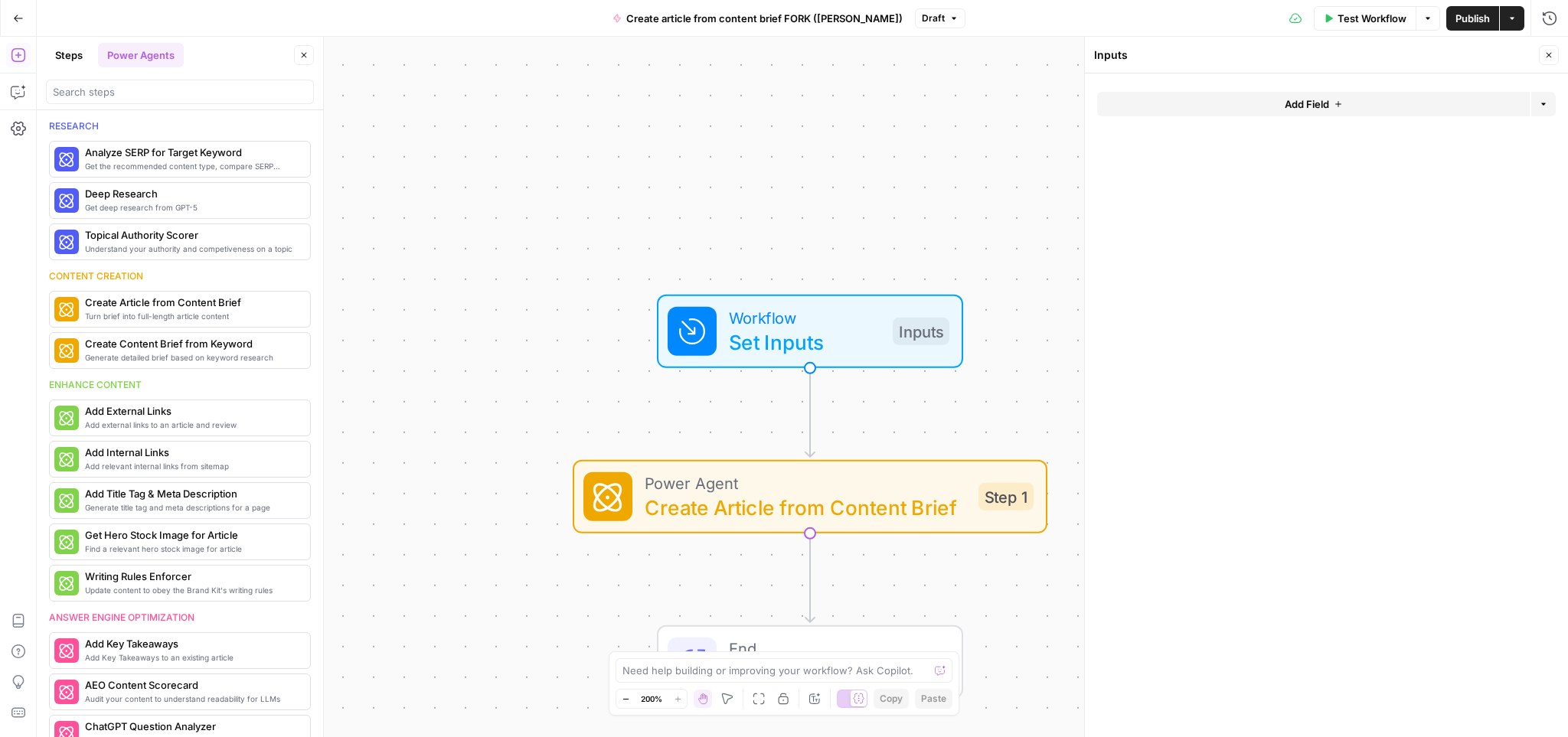
click at [1330, 110] on button "Add Field" at bounding box center [1313, 104] width 432 height 25
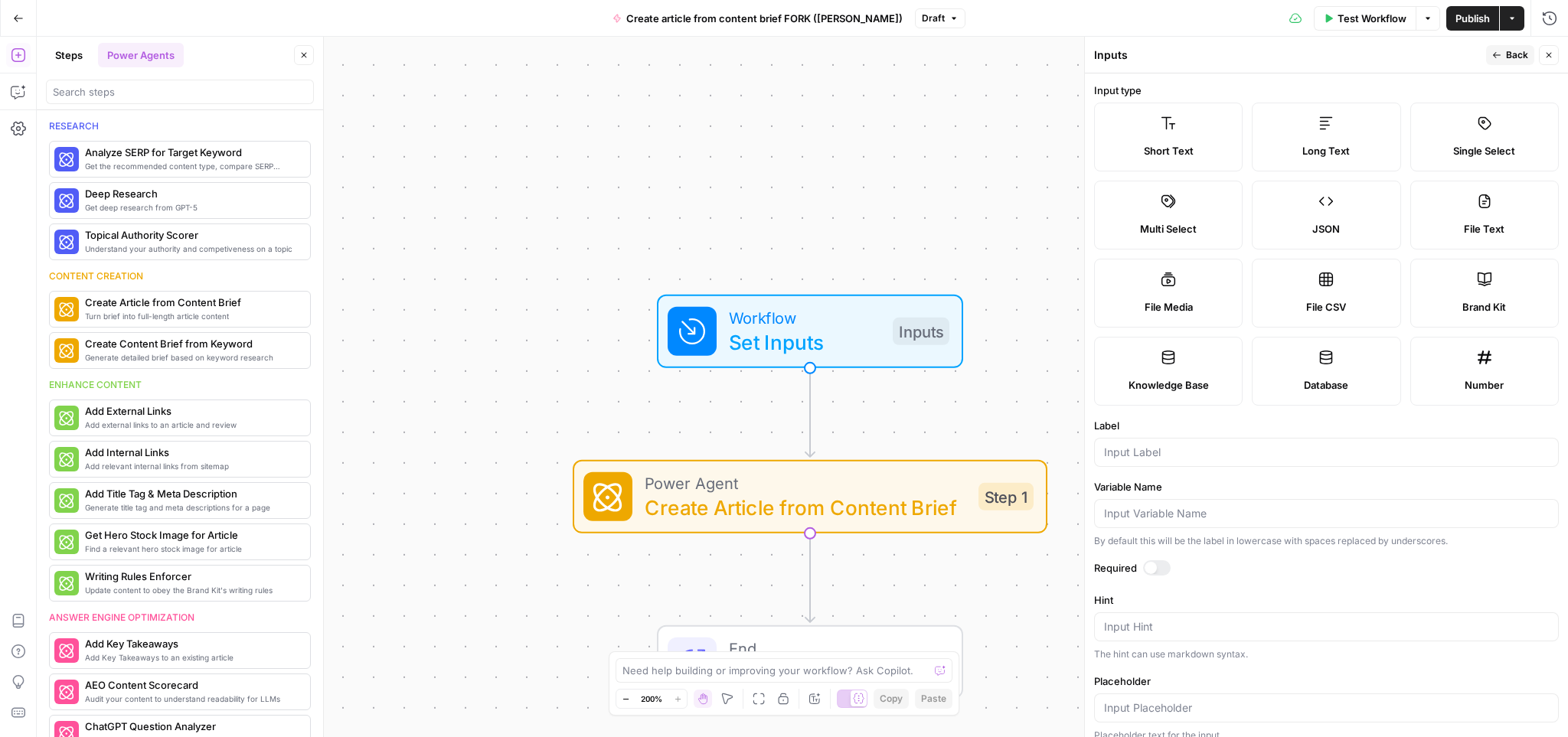
click at [1481, 292] on label "Brand Kit" at bounding box center [1484, 293] width 148 height 69
click at [1200, 661] on form "Input type Short Text Long Text Single Select Multi Select JSON File Text File …" at bounding box center [1326, 406] width 483 height 664
click at [1153, 453] on input "Label" at bounding box center [1326, 452] width 445 height 15
type input "brand kit"
click at [1164, 621] on input "Placeholder" at bounding box center [1326, 627] width 445 height 15
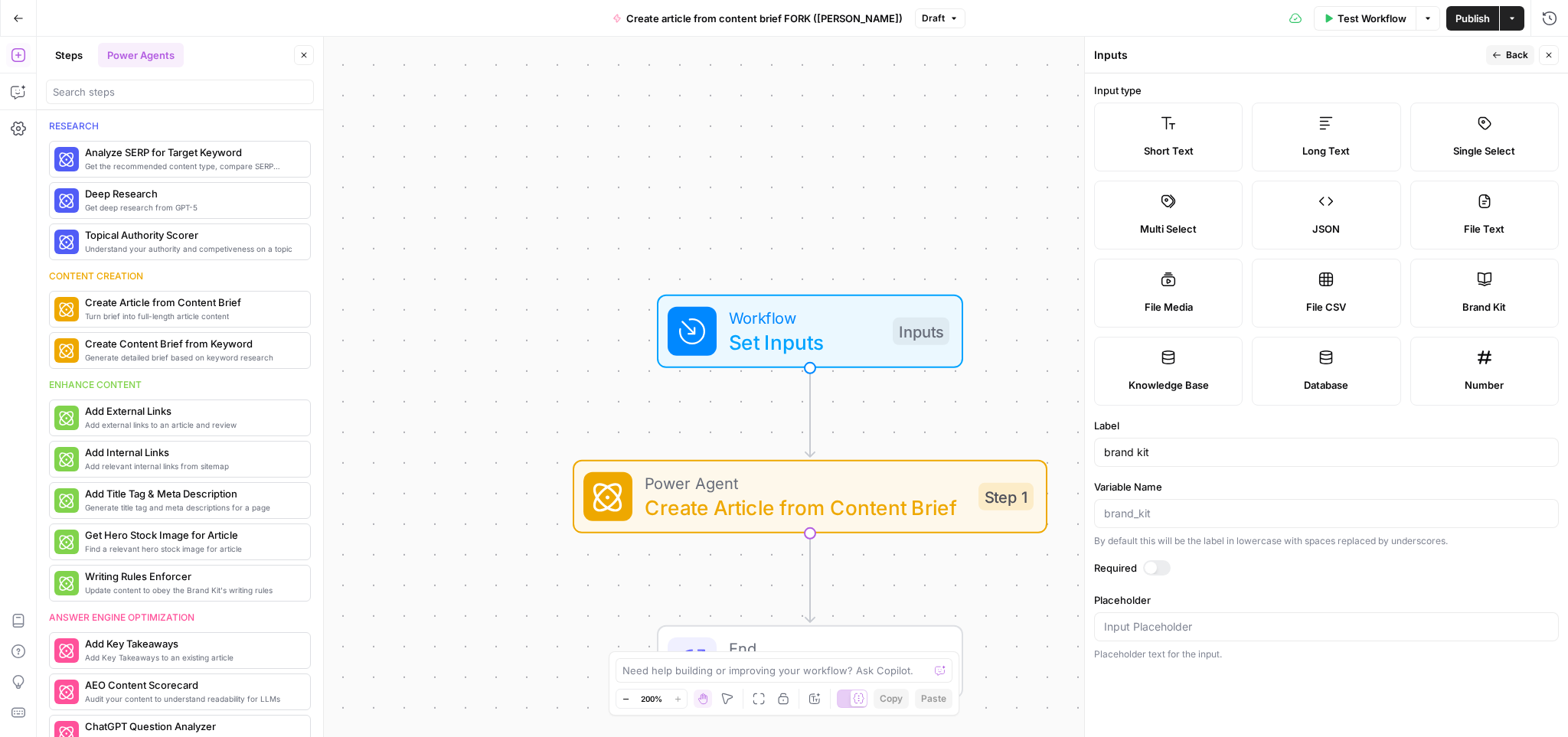
click at [1289, 706] on form "Input type Short Text Long Text Single Select Multi Select JSON File Text File …" at bounding box center [1326, 406] width 483 height 664
click at [1164, 626] on input "Placeholder" at bounding box center [1326, 627] width 445 height 15
type input "brand kit"
click at [1275, 673] on form "Input type Short Text Long Text Single Select Multi Select JSON File Text File …" at bounding box center [1326, 406] width 483 height 664
click at [1515, 55] on span "Back" at bounding box center [1517, 55] width 22 height 14
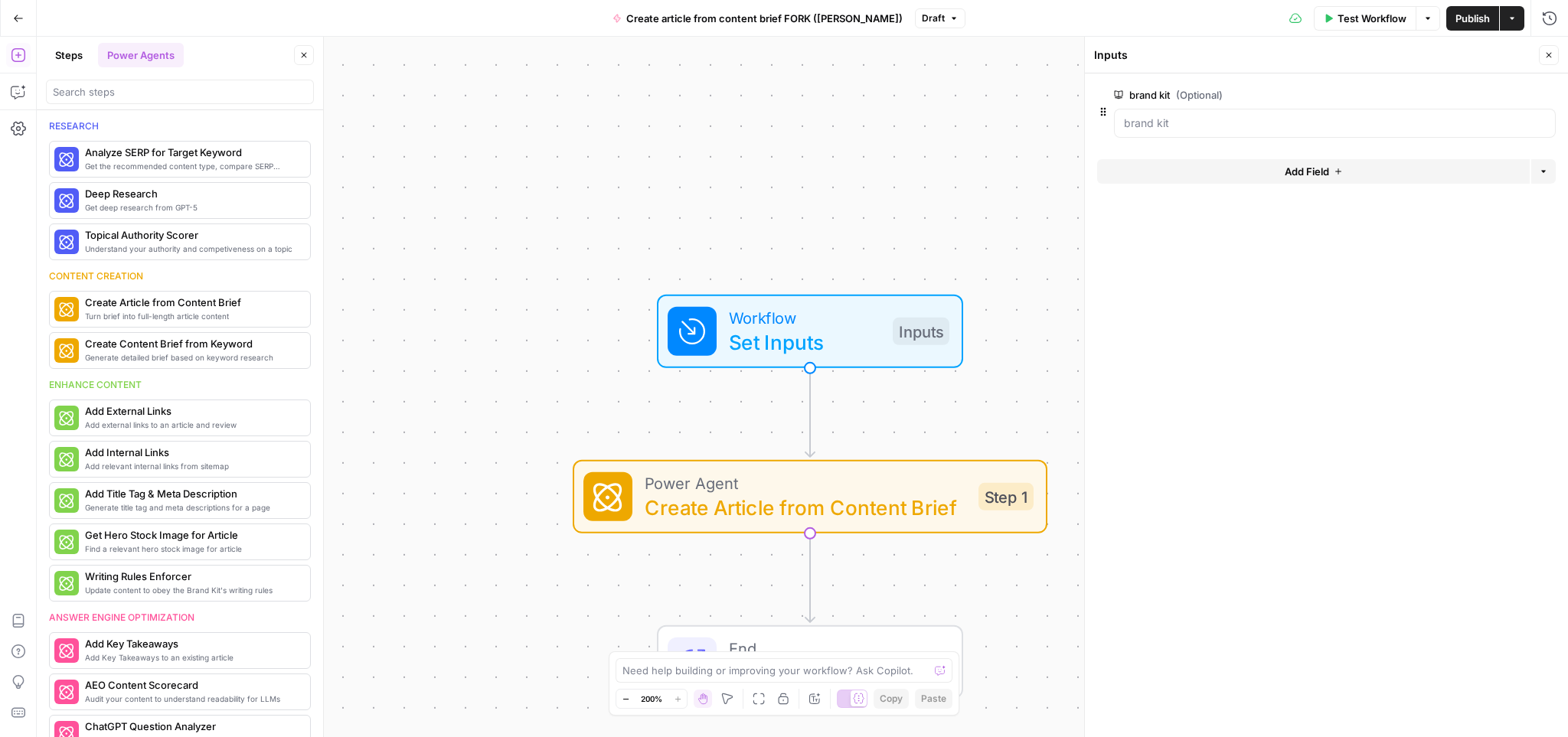
click at [1259, 169] on button "Add Field" at bounding box center [1313, 171] width 432 height 25
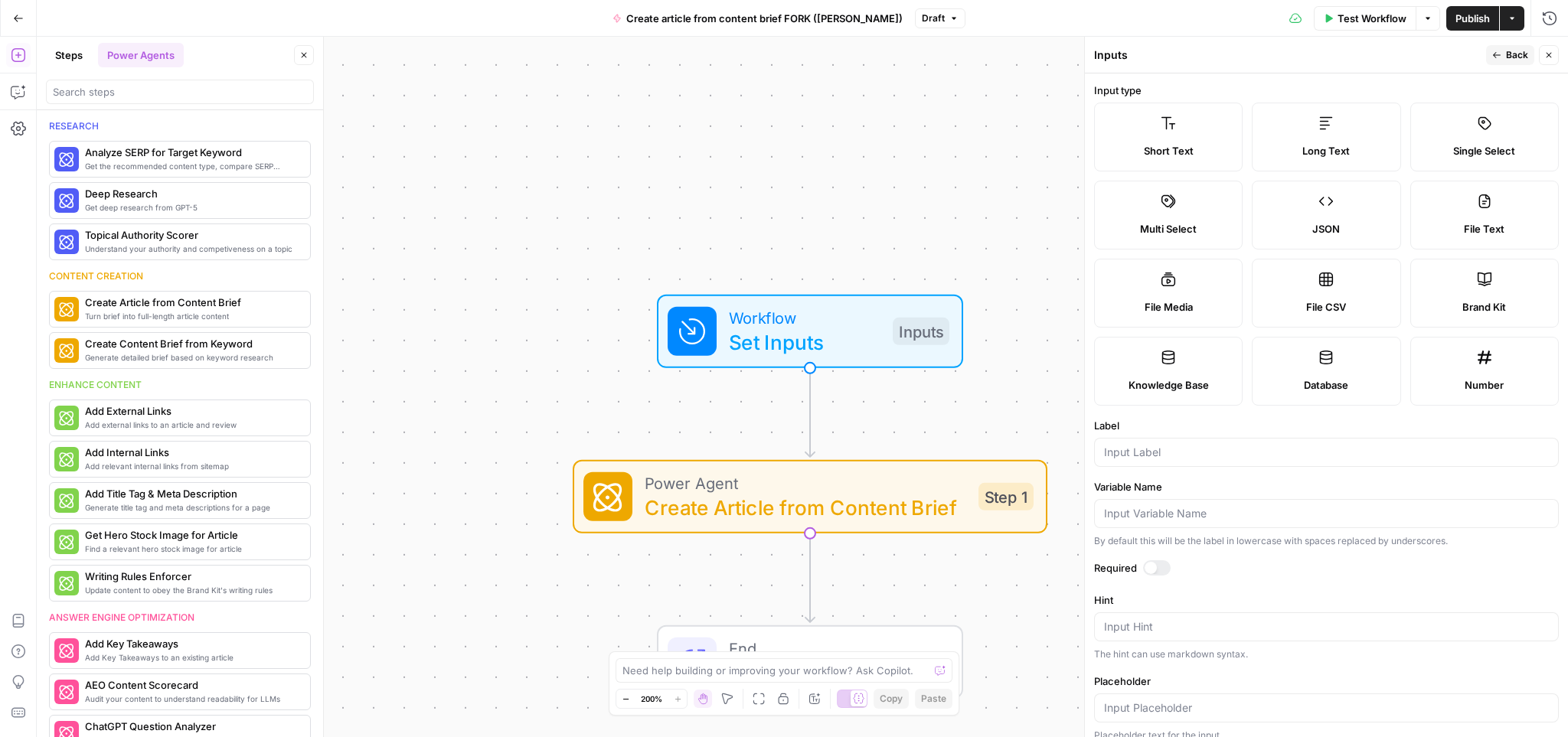
click at [1189, 146] on span "Short Text" at bounding box center [1168, 150] width 50 height 15
click at [1220, 445] on input "Label" at bounding box center [1326, 452] width 445 height 15
type input "Primary keyword"
drag, startPoint x: 1431, startPoint y: 587, endPoint x: 1405, endPoint y: 594, distance: 26.9
click at [1431, 587] on form "Input type Short Text Long Text Single Select Multi Select JSON File Text File …" at bounding box center [1326, 406] width 483 height 664
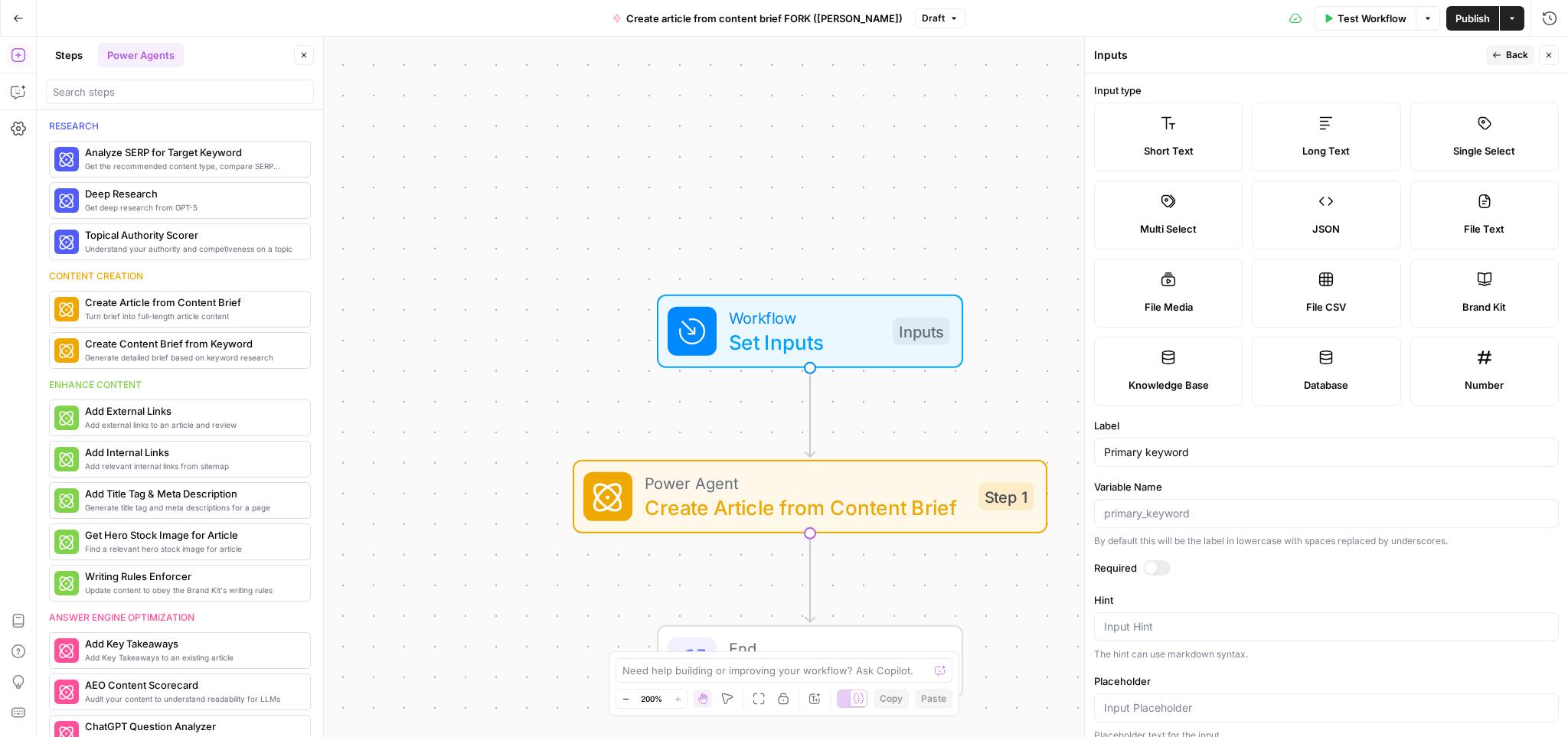
scroll to position [97, 0]
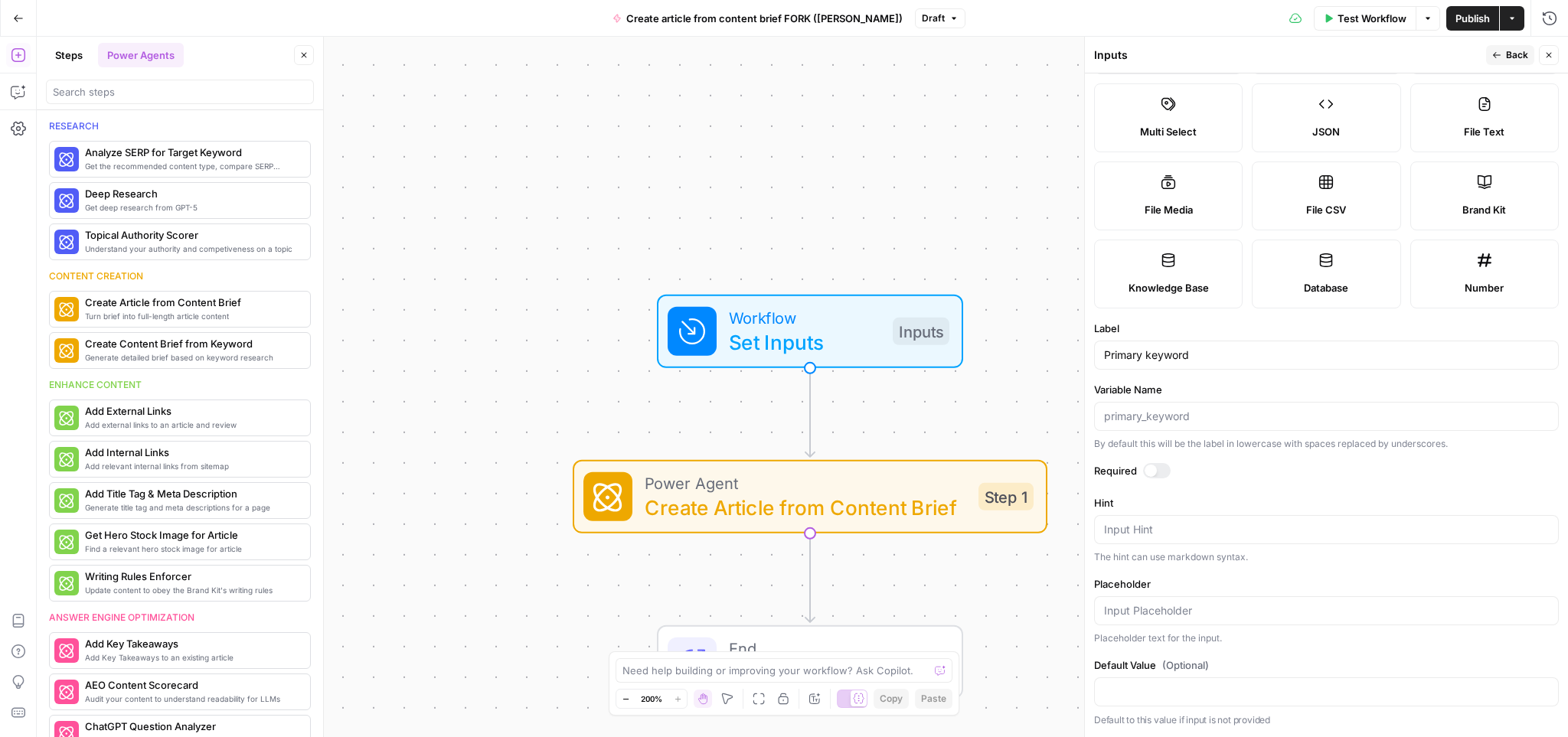
click at [1519, 50] on span "Back" at bounding box center [1517, 55] width 22 height 14
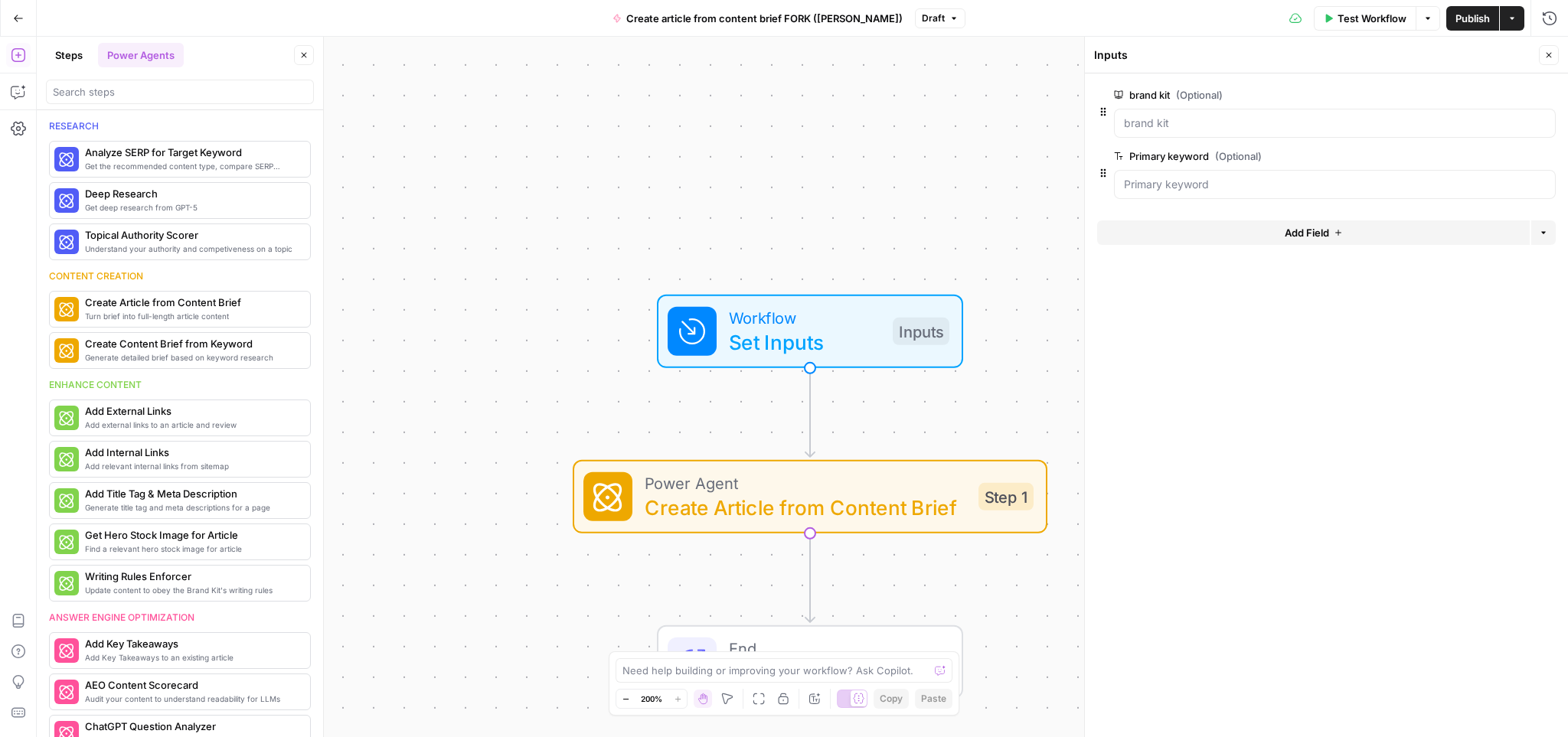
click at [1340, 239] on button "Add Field" at bounding box center [1313, 232] width 432 height 25
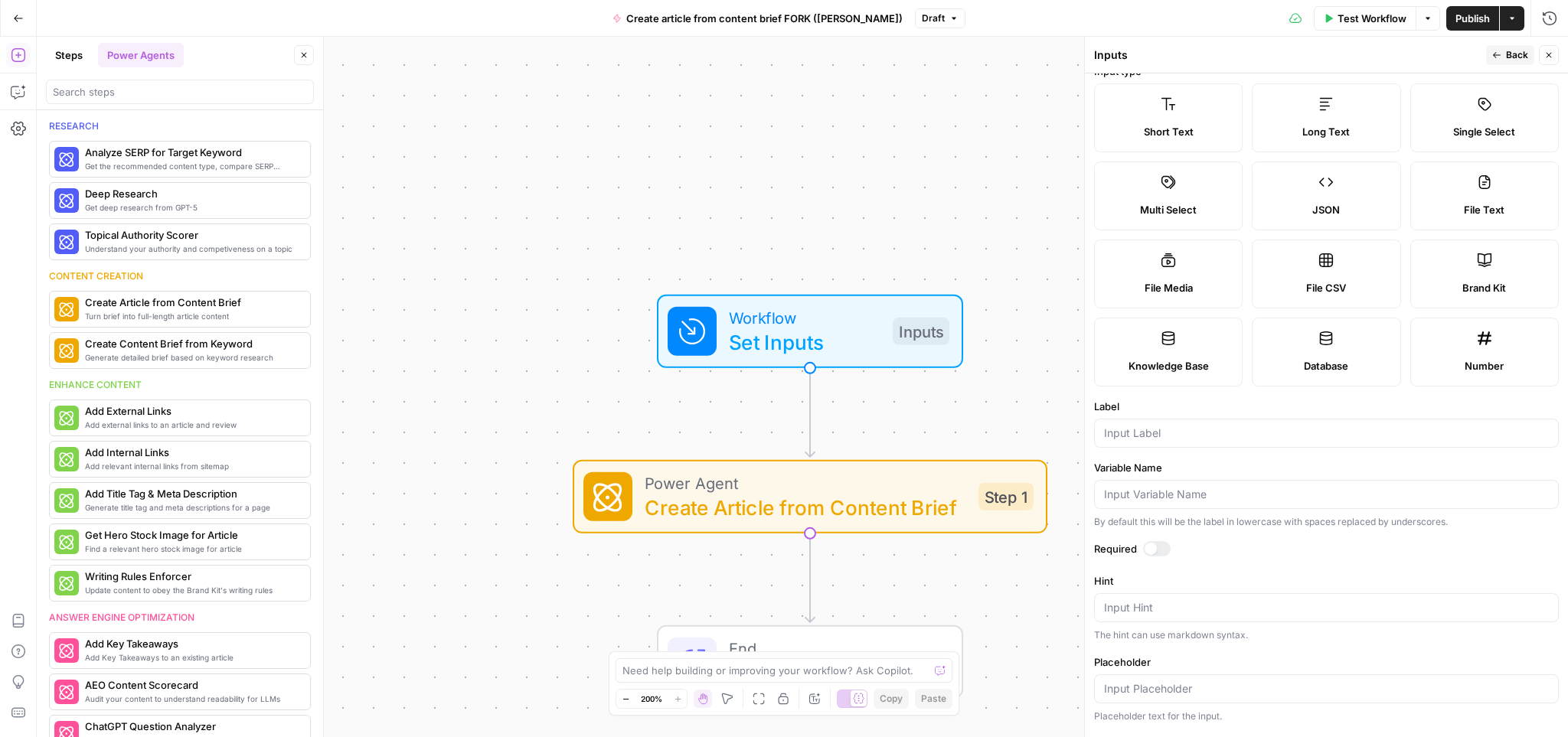
scroll to position [35, 0]
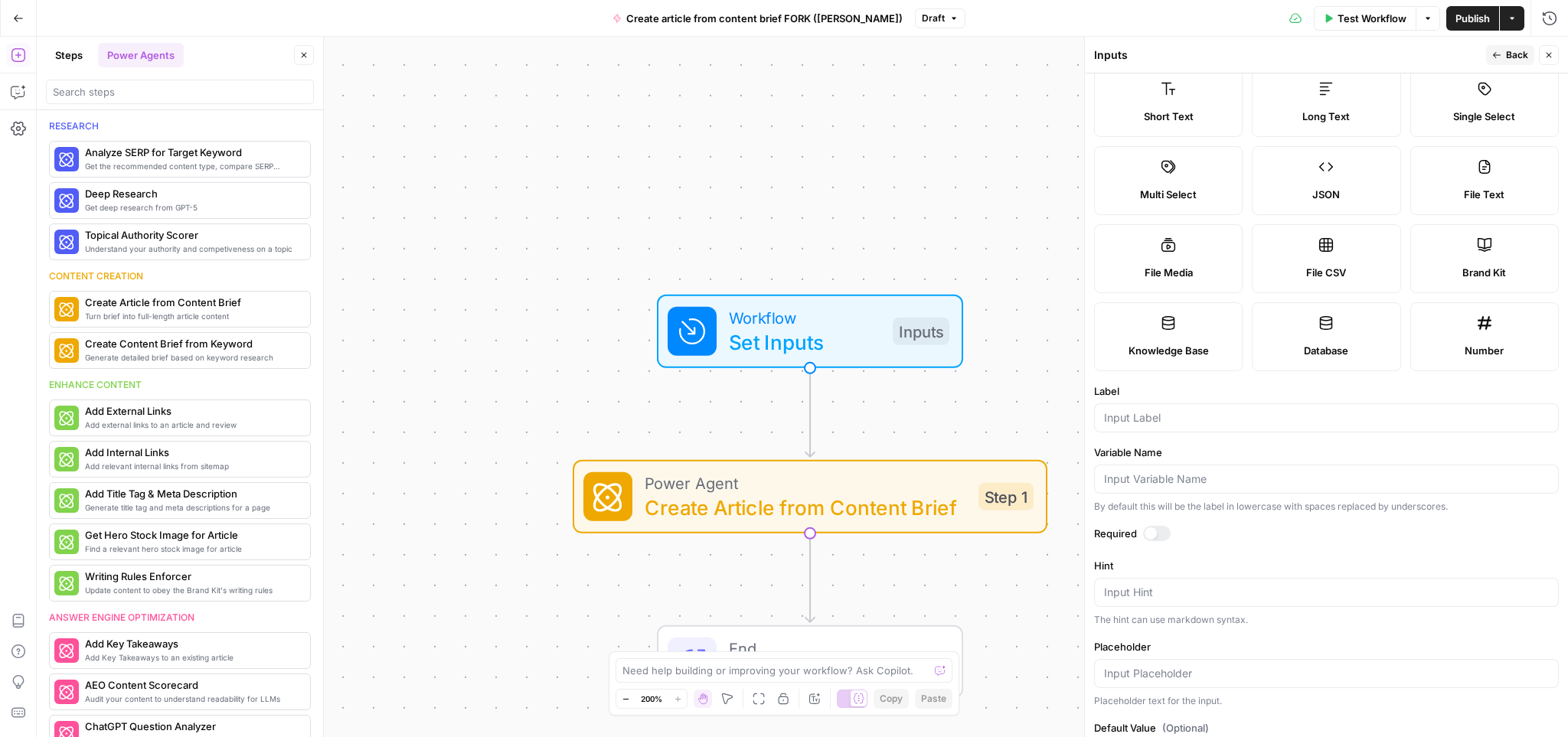
click at [1330, 91] on icon at bounding box center [1326, 88] width 15 height 15
click at [1181, 416] on input "Label" at bounding box center [1326, 418] width 445 height 15
type input "Brief"
click at [1299, 458] on label "Variable Name" at bounding box center [1327, 452] width 465 height 15
click at [1299, 471] on input "Variable Name" at bounding box center [1326, 479] width 445 height 15
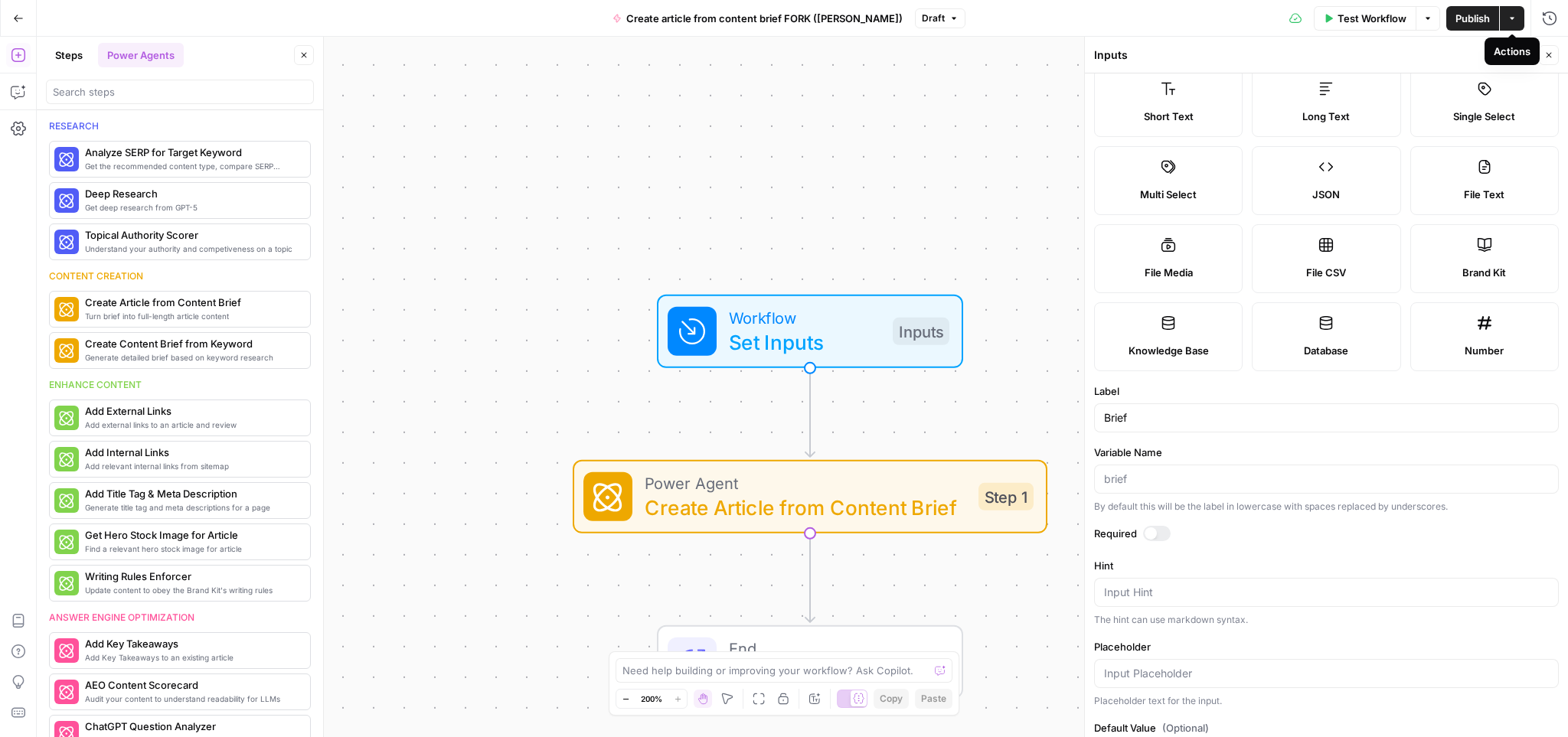
click at [1505, 54] on div "Actions" at bounding box center [1512, 51] width 36 height 15
click at [1512, 56] on span "Back" at bounding box center [1517, 55] width 22 height 14
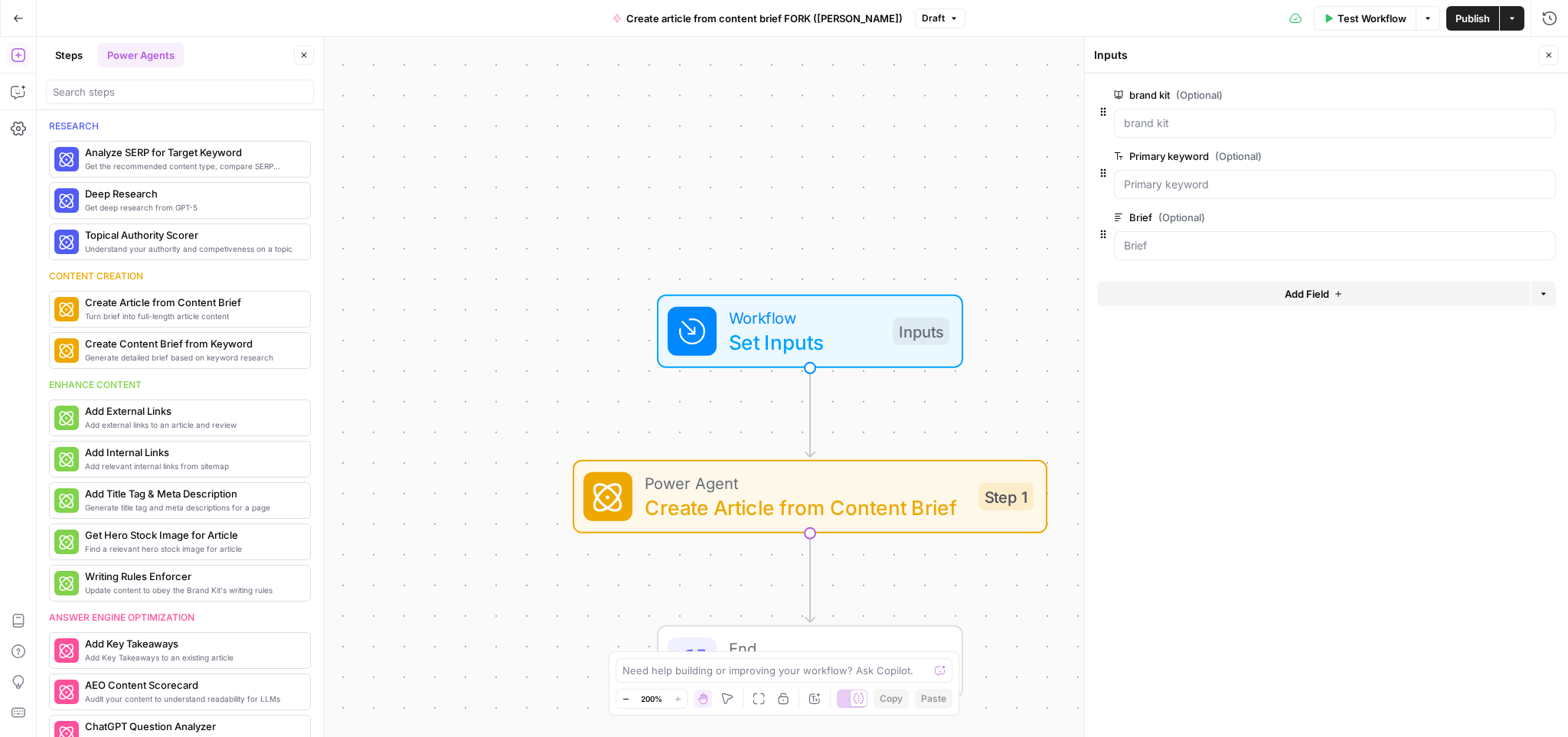
click at [1309, 295] on span "Add Field" at bounding box center [1307, 294] width 45 height 15
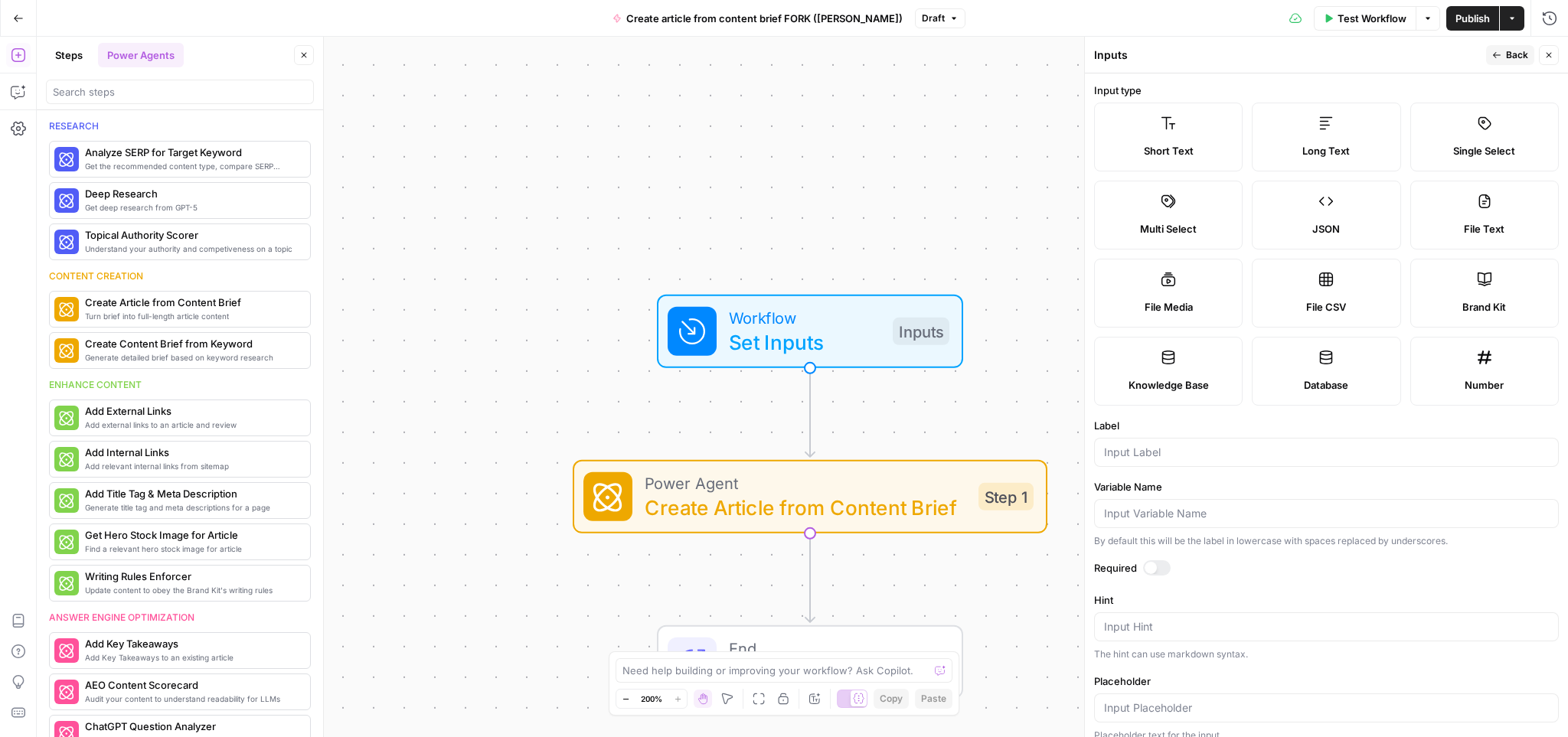
click at [1352, 131] on label "Long Text" at bounding box center [1326, 137] width 148 height 69
click at [1188, 455] on input "Label" at bounding box center [1326, 452] width 445 height 15
type input "Analysis"
click at [1223, 419] on label "Label" at bounding box center [1327, 425] width 465 height 15
click at [1223, 445] on input "Analysis" at bounding box center [1326, 452] width 445 height 15
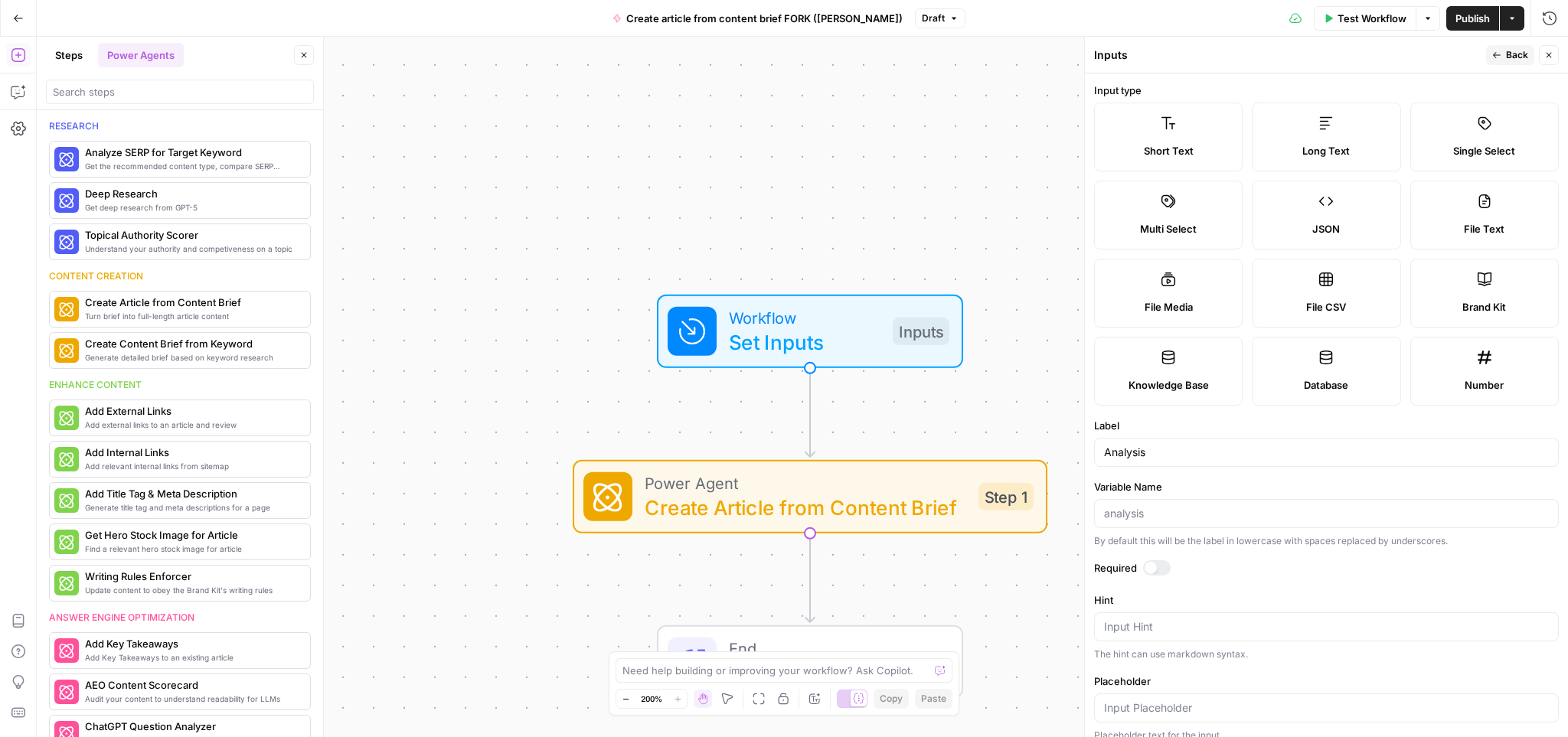
click at [1500, 53] on icon "button" at bounding box center [1497, 56] width 9 height 9
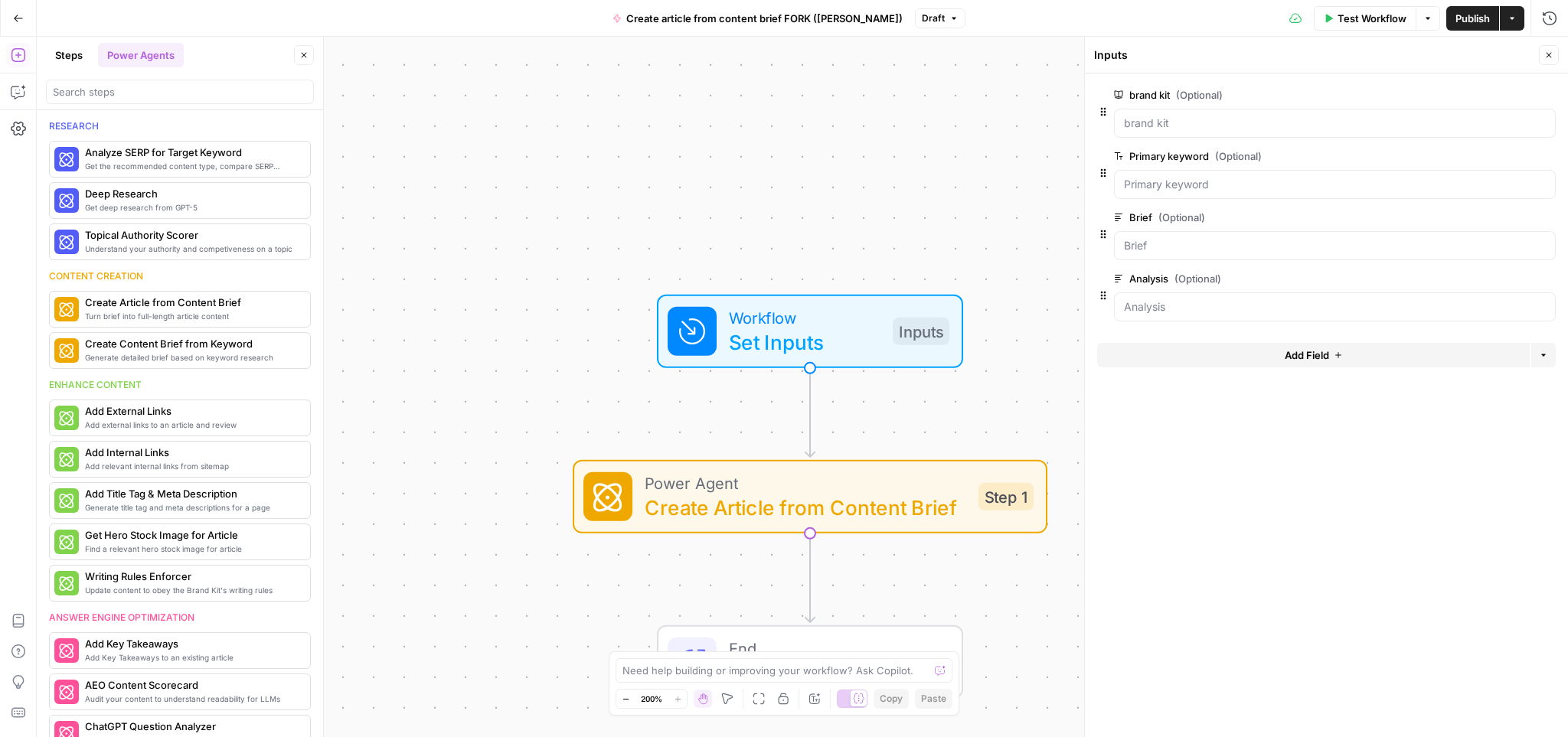
click at [1544, 348] on button "Options" at bounding box center [1543, 355] width 25 height 25
click at [1472, 458] on form "brand kit (Optional) edit field Delete group Primary keyword (Optional) edit fi…" at bounding box center [1326, 406] width 483 height 664
click at [816, 342] on span "Set Inputs" at bounding box center [804, 342] width 152 height 31
drag, startPoint x: 872, startPoint y: 492, endPoint x: 886, endPoint y: 491, distance: 14.0
click at [872, 492] on span "Create Article from Content Brief" at bounding box center [805, 508] width 321 height 31
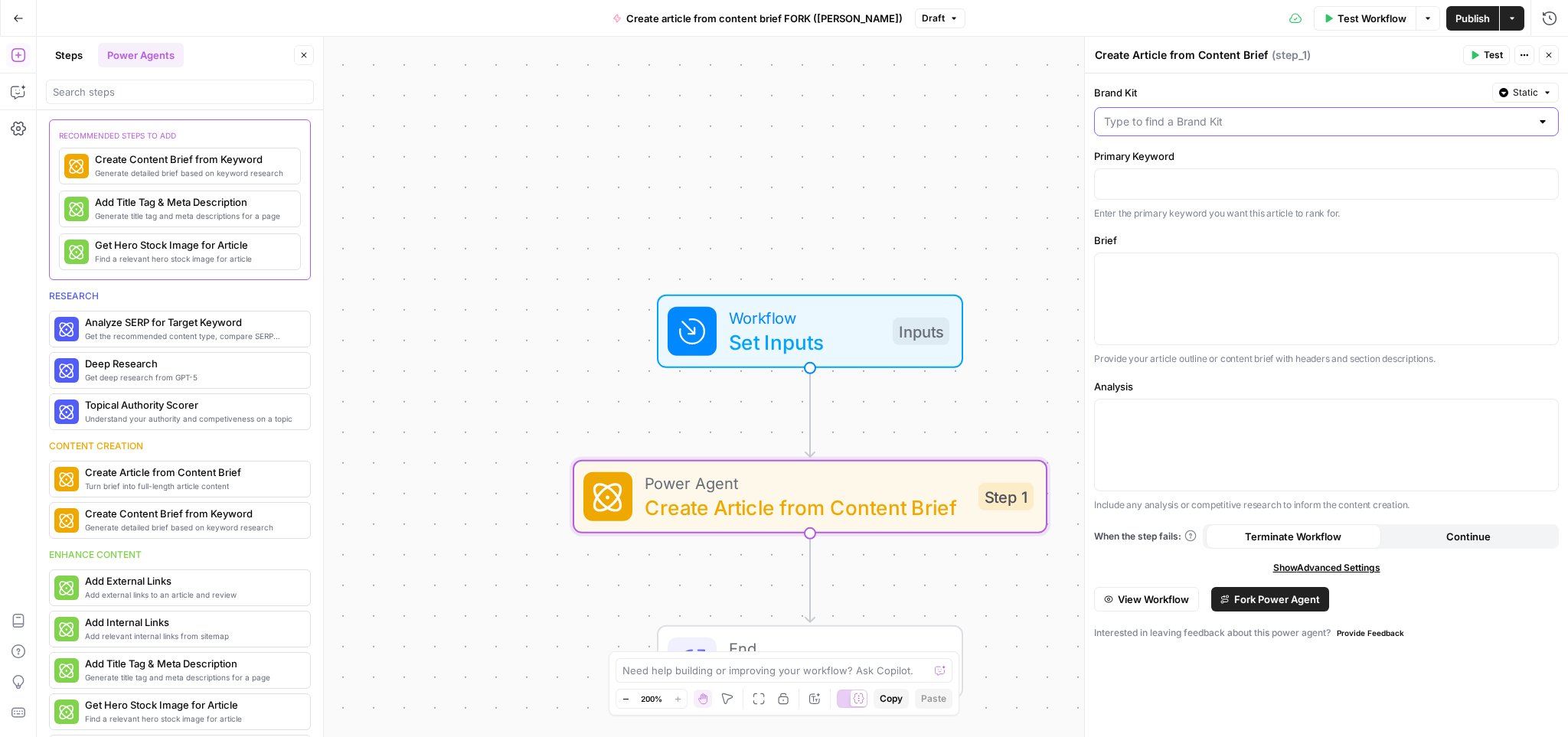
click at [1158, 125] on input "Brand Kit" at bounding box center [1317, 121] width 427 height 15
click at [1140, 162] on span "Muck Rack" at bounding box center [1323, 159] width 432 height 15
type input "Muck Rack"
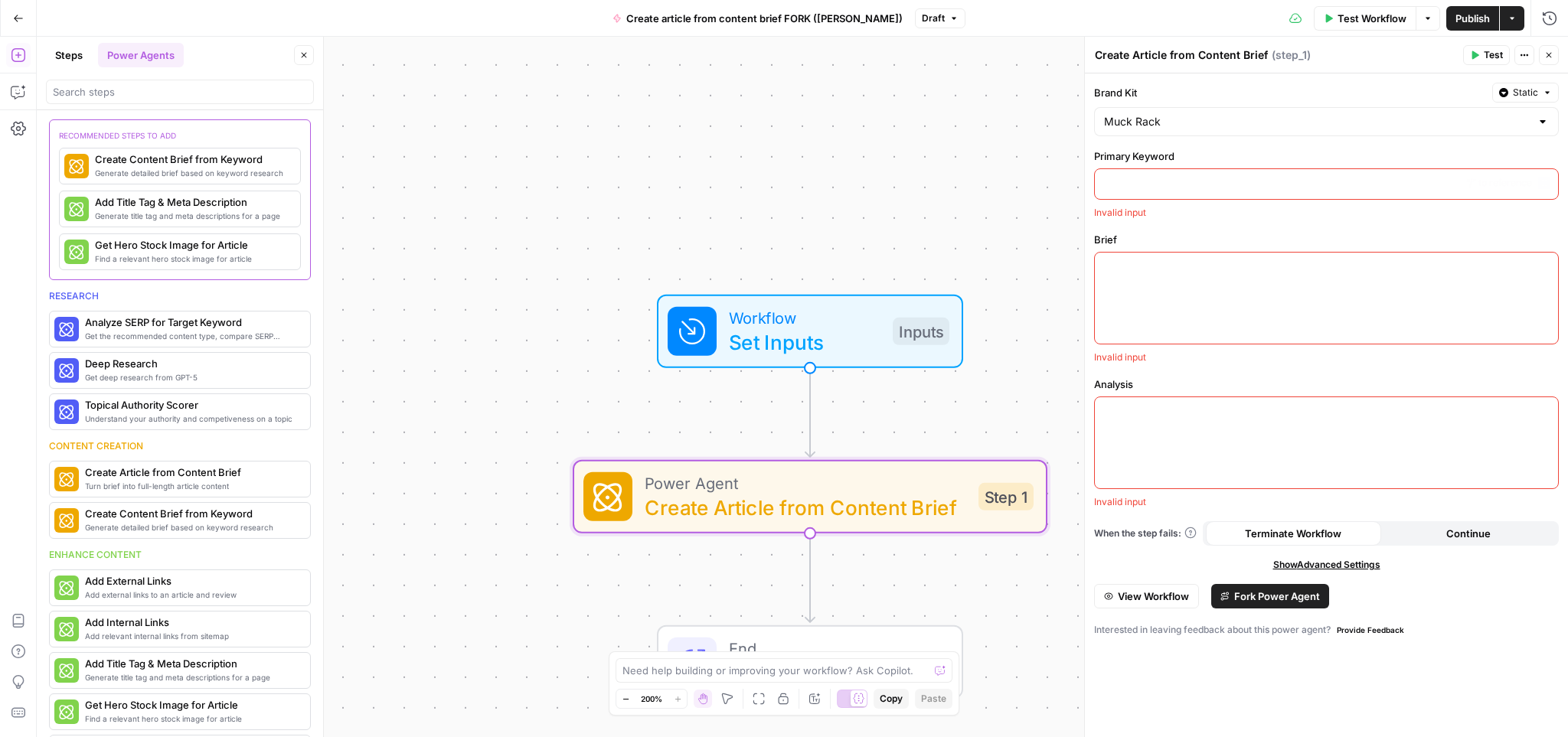
click at [1178, 187] on p at bounding box center [1326, 183] width 445 height 15
click at [1252, 254] on div at bounding box center [1326, 299] width 463 height 91
click at [1330, 442] on div at bounding box center [1326, 444] width 463 height 91
click at [1287, 591] on span "Fork Power Agent" at bounding box center [1278, 597] width 86 height 15
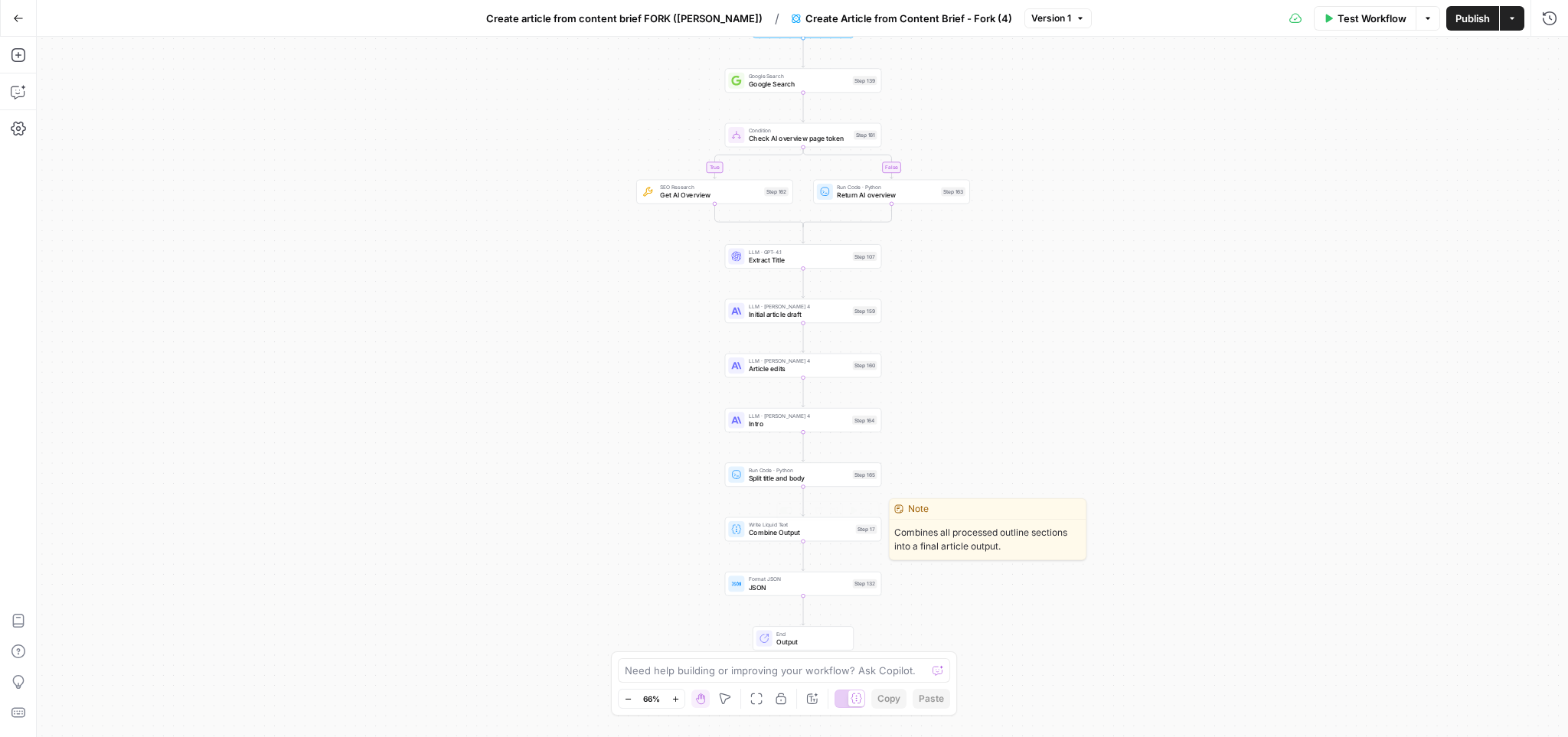
click at [811, 536] on span "Combine Output" at bounding box center [801, 532] width 104 height 10
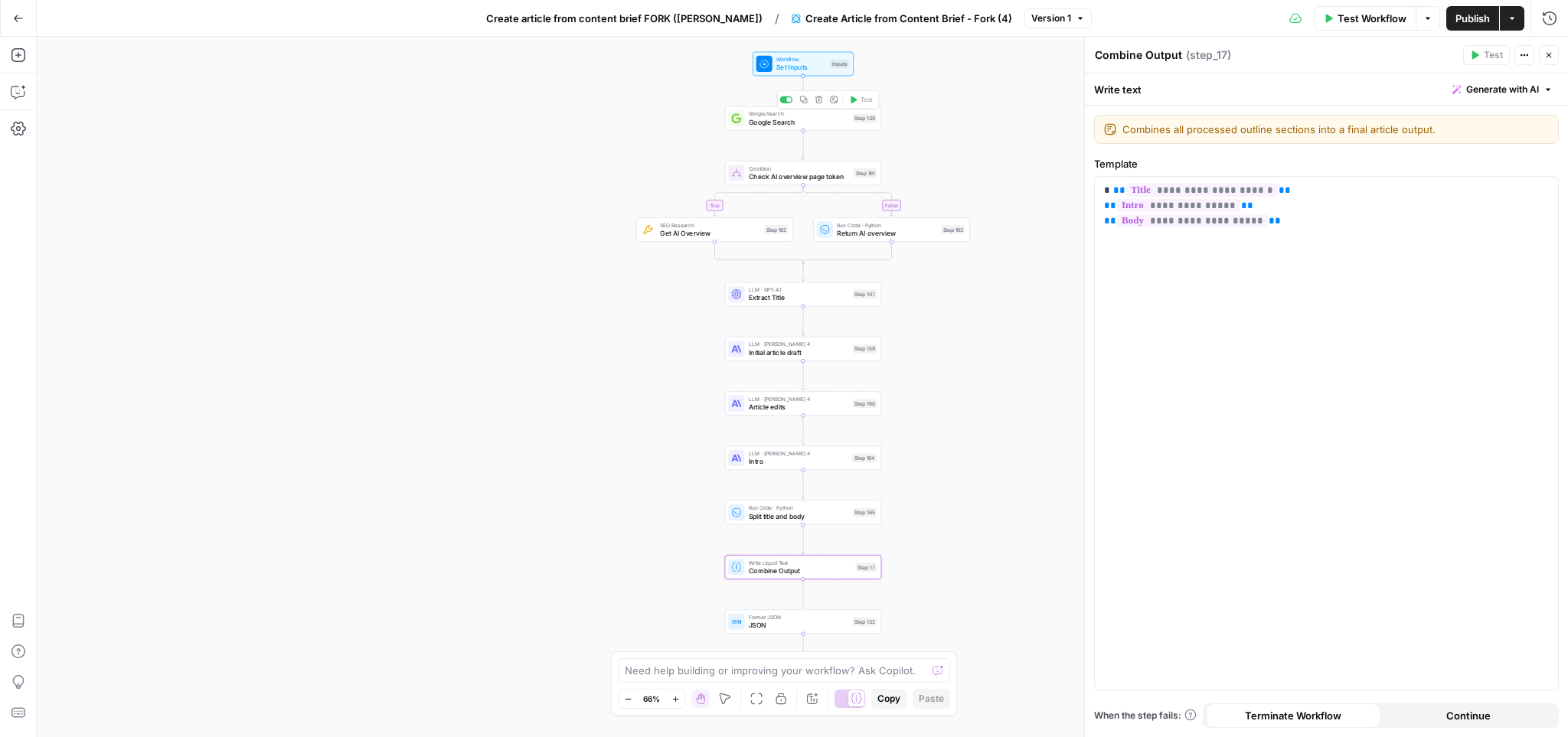
click at [809, 70] on div "Copy step" at bounding box center [804, 73] width 50 height 15
click at [841, 60] on div "Inputs" at bounding box center [840, 64] width 18 height 9
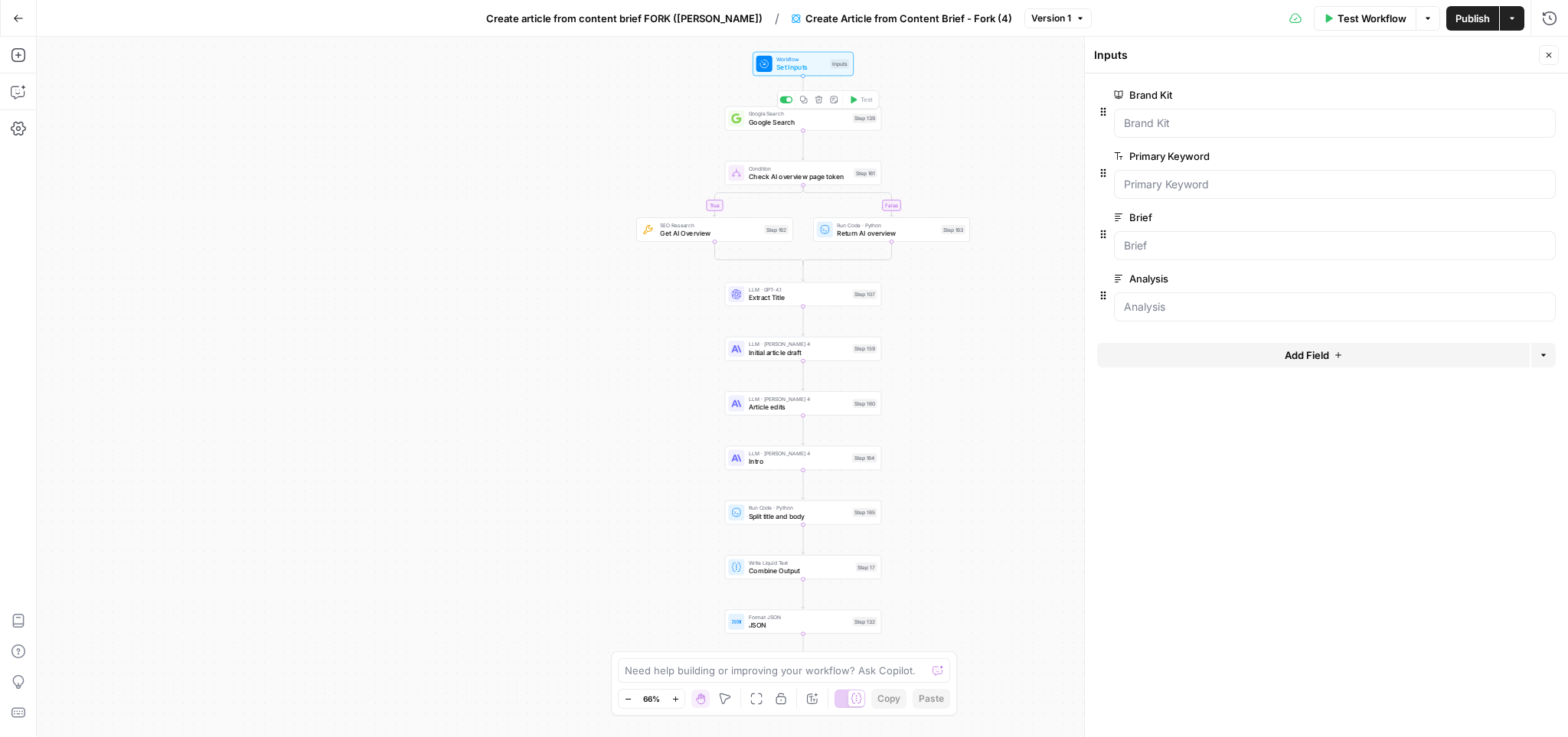
click at [794, 123] on span "Google Search" at bounding box center [799, 122] width 100 height 10
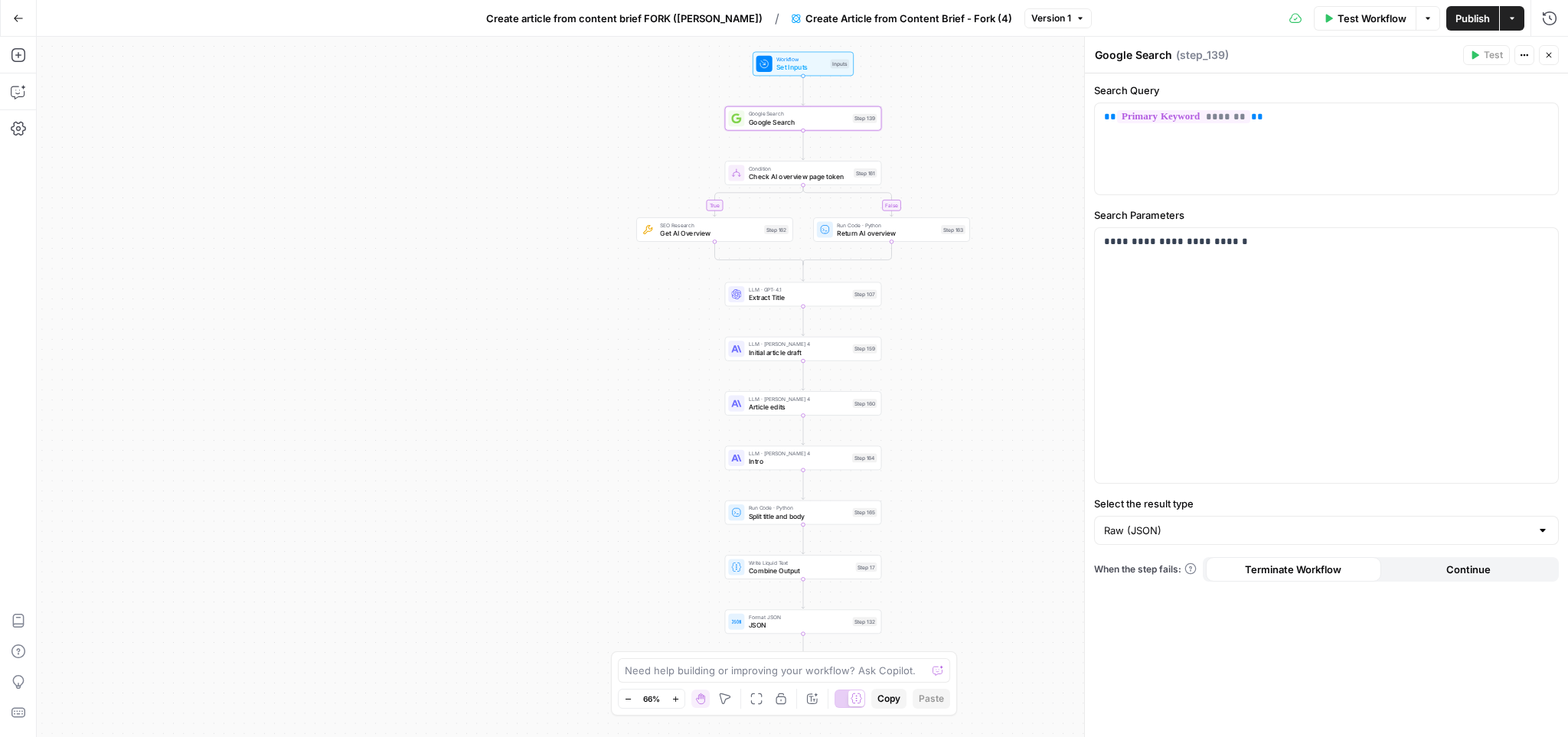
click at [806, 177] on span "Check AI overview page token" at bounding box center [799, 176] width 101 height 10
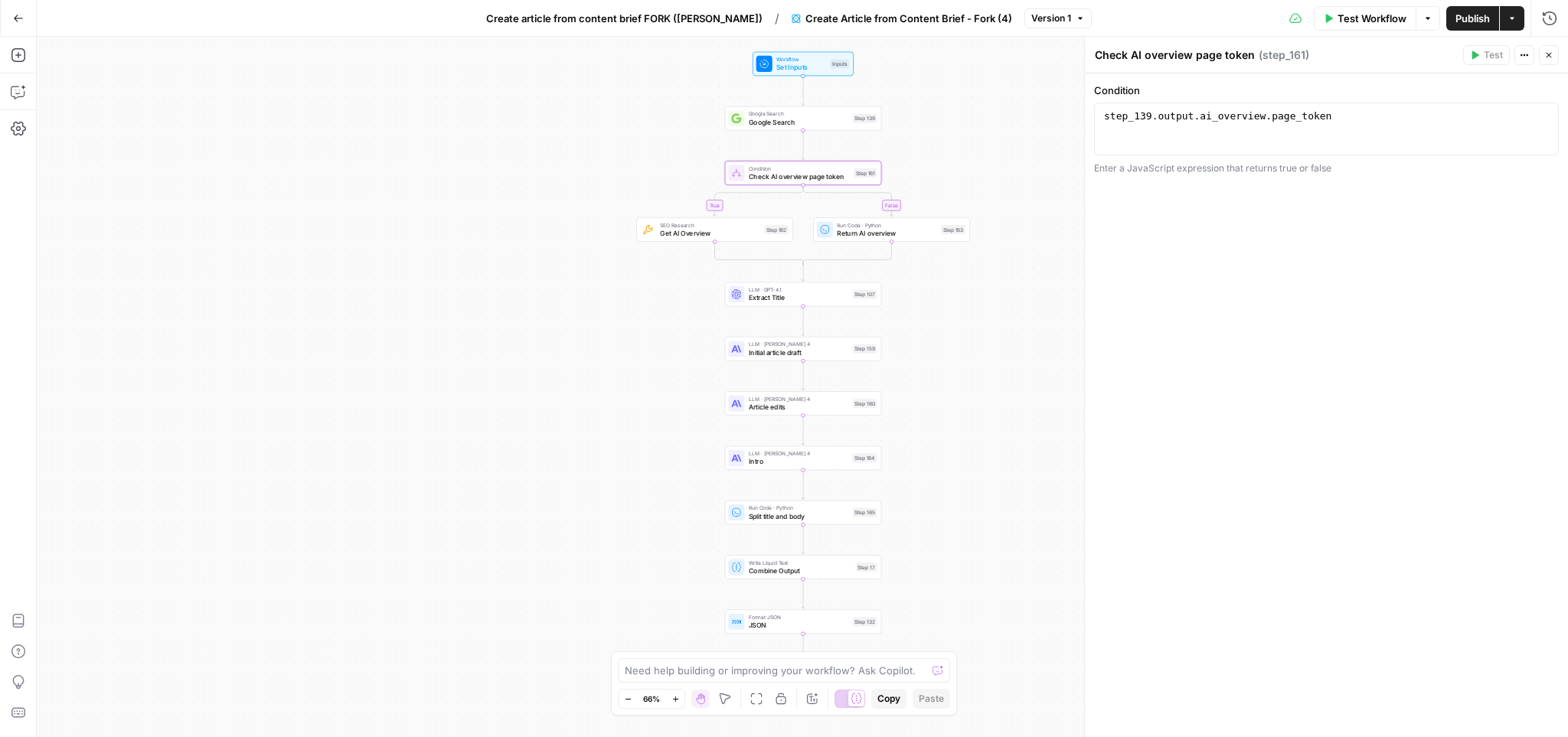
click at [728, 239] on div "SEO Research Get AI Overview Step 162 Copy step Delete step Add Note Test" at bounding box center [714, 229] width 157 height 25
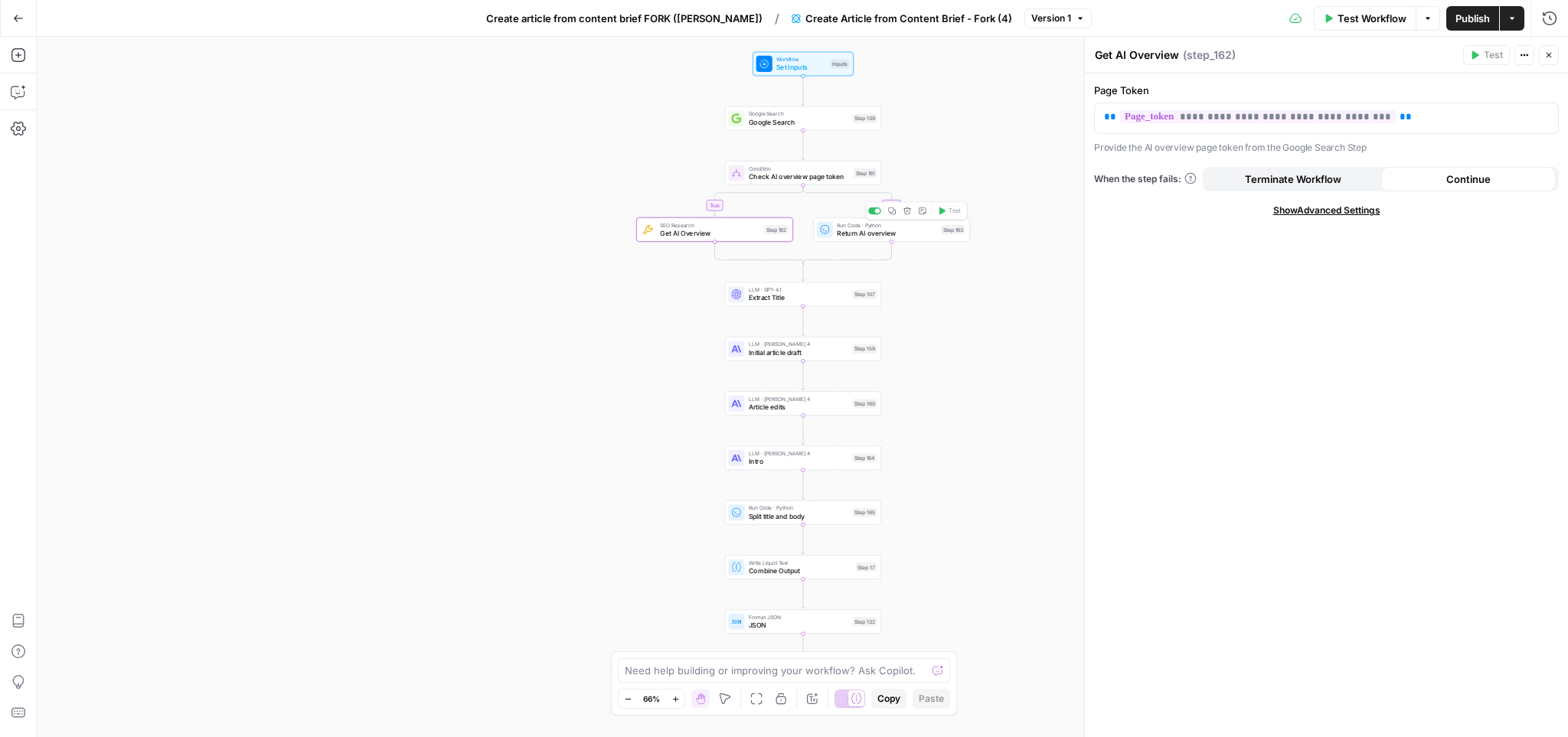
click at [902, 237] on span "Return AI overview" at bounding box center [887, 233] width 100 height 10
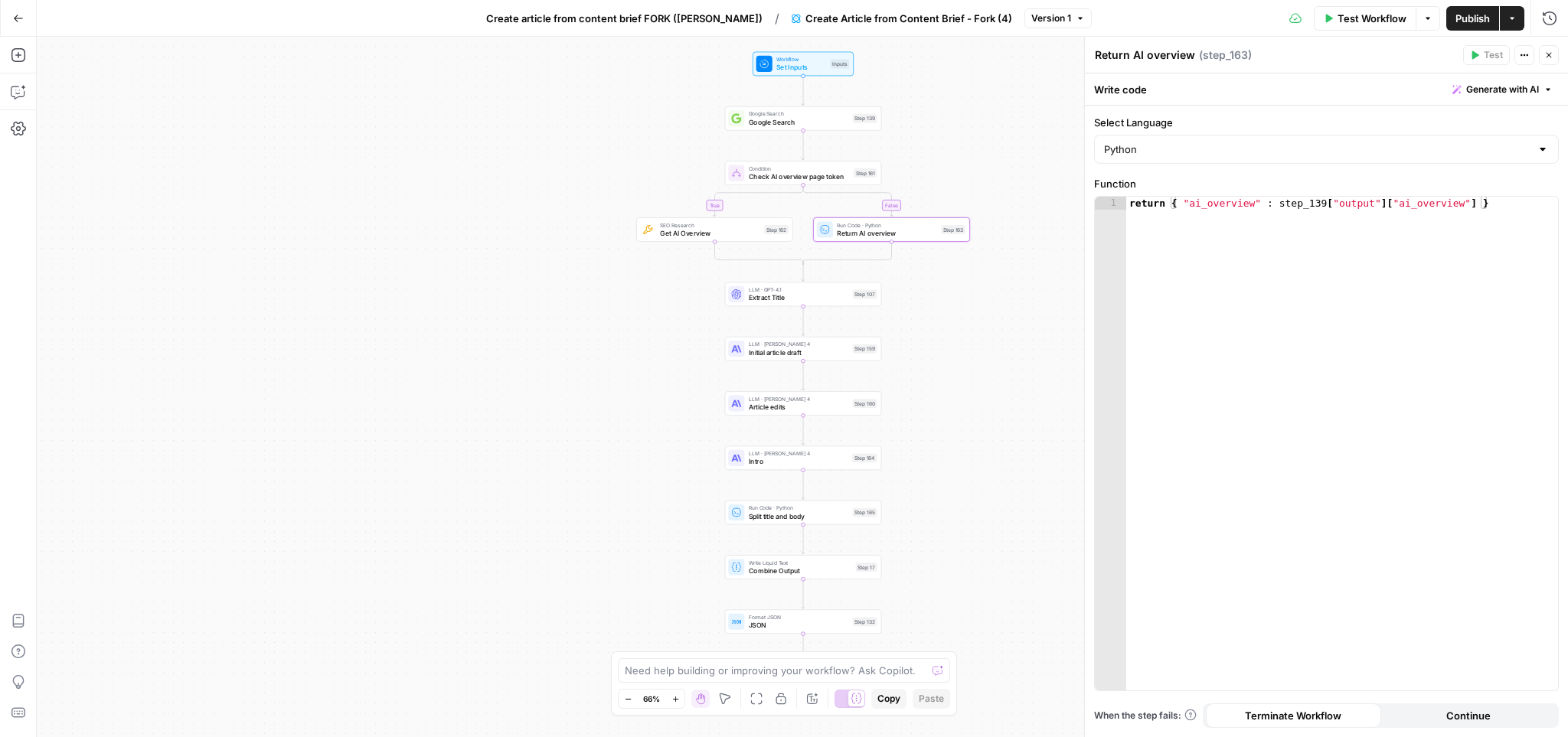
click at [775, 122] on span "Google Search" at bounding box center [799, 122] width 100 height 10
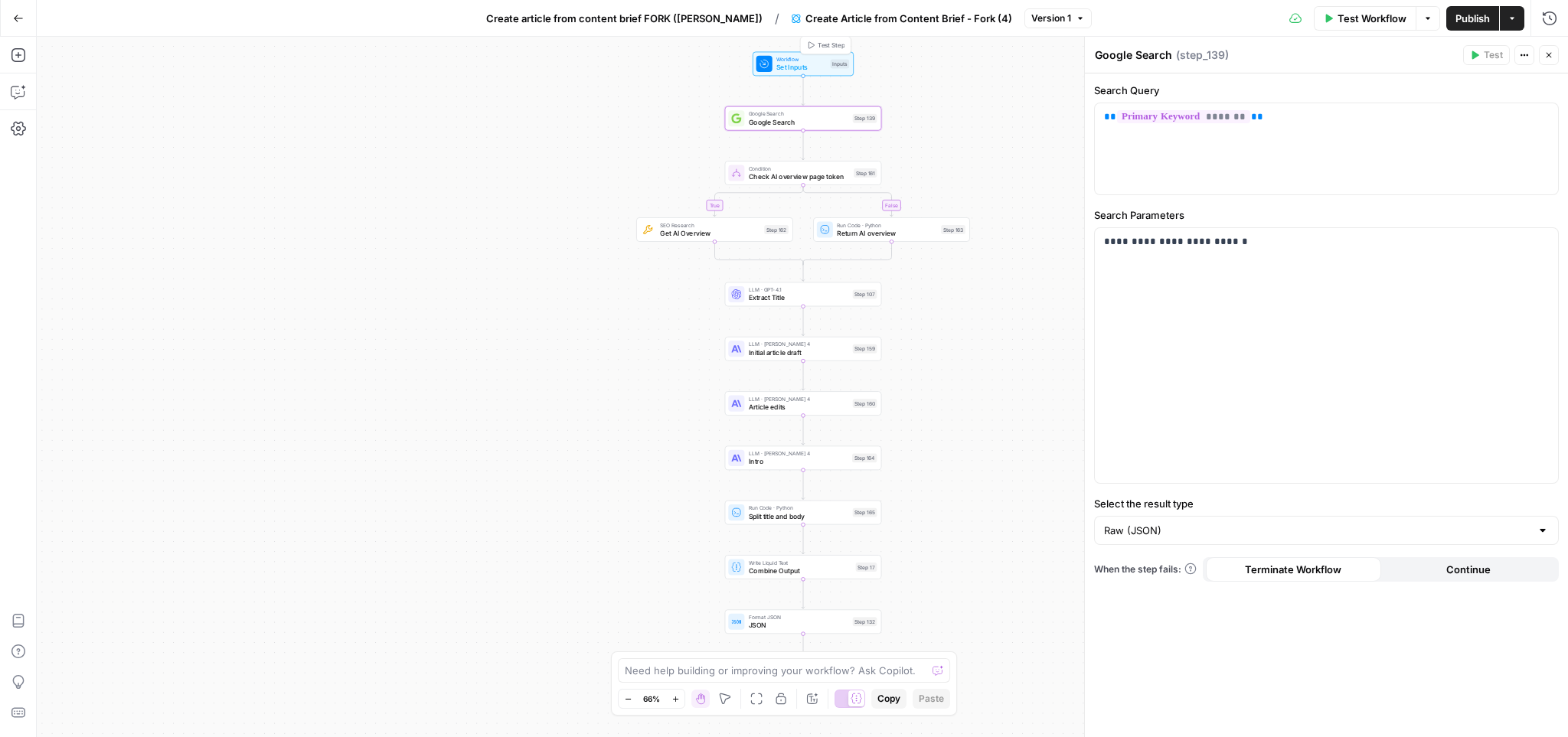
click at [787, 67] on span "Set Inputs" at bounding box center [801, 66] width 50 height 10
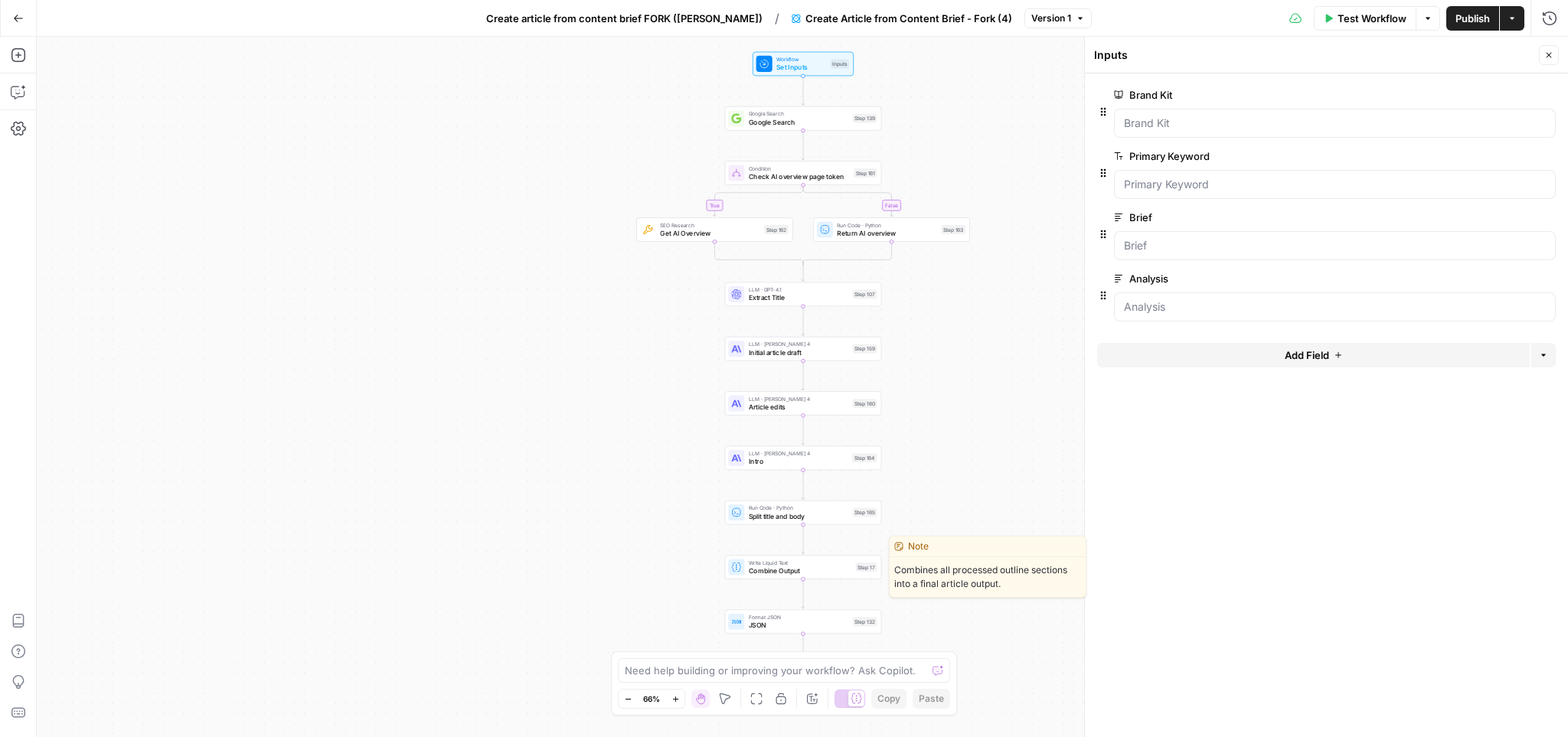
click at [767, 570] on span "Combine Output" at bounding box center [801, 570] width 104 height 10
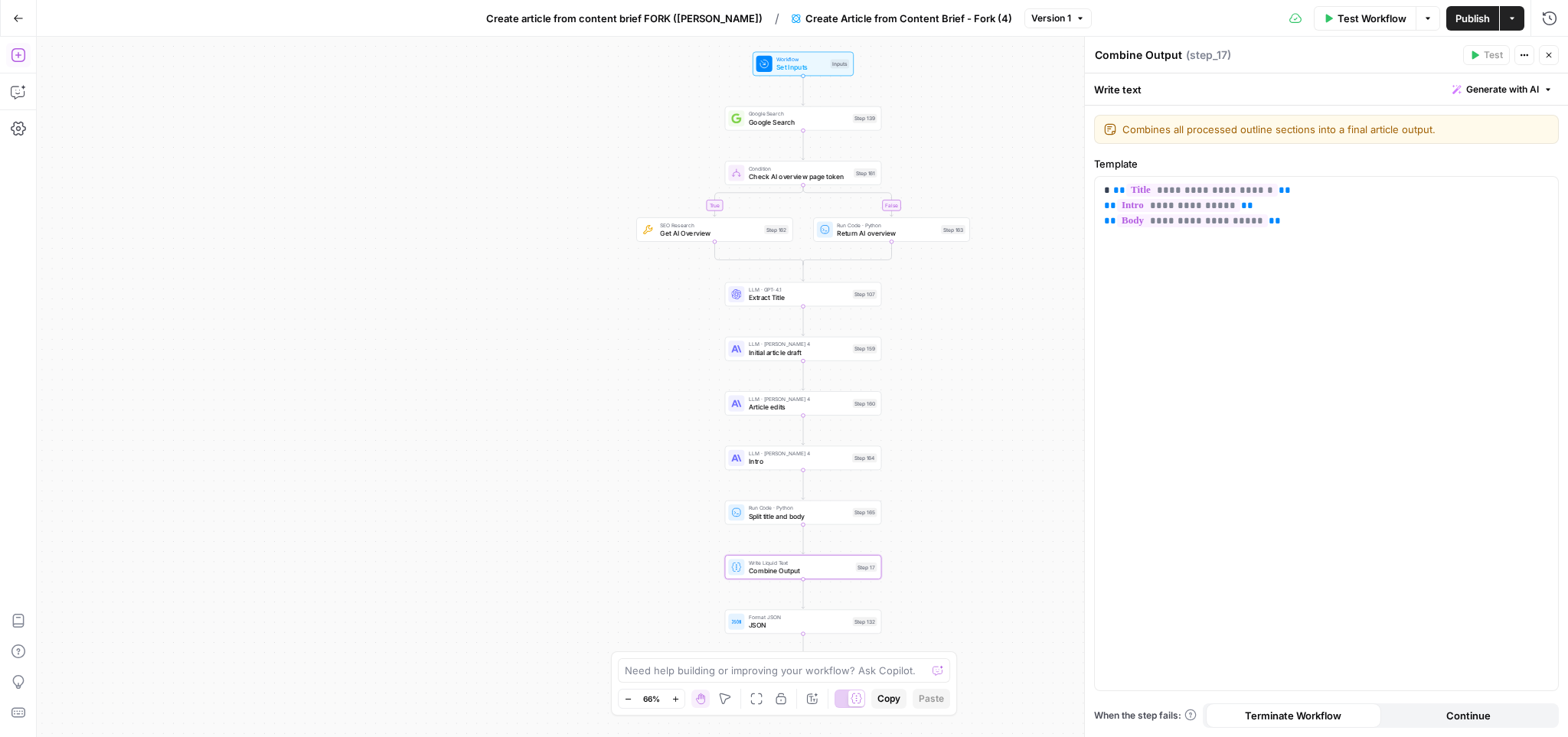
click at [17, 55] on icon "button" at bounding box center [17, 55] width 14 height 14
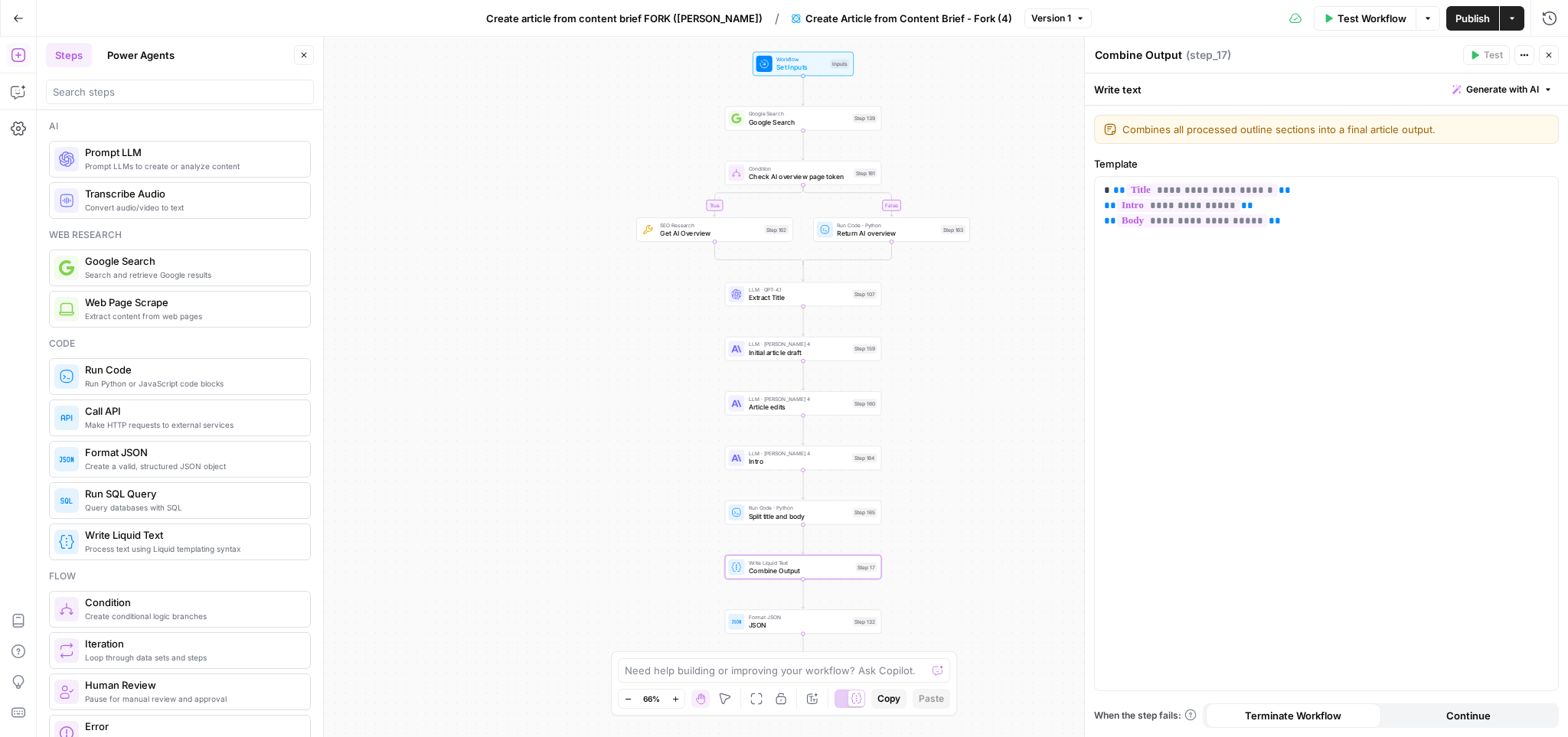
click at [147, 53] on button "Power Agents" at bounding box center [141, 55] width 86 height 25
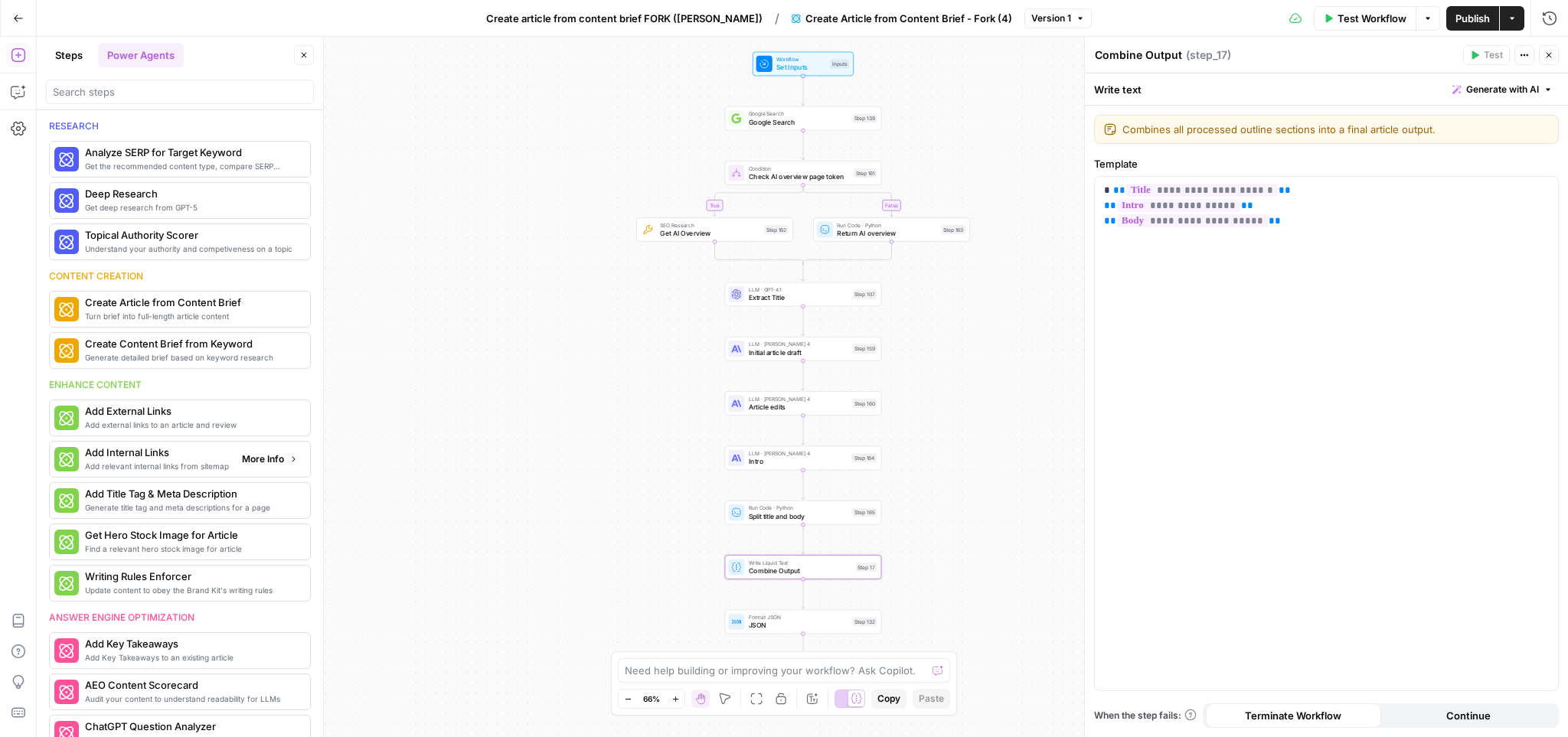
click at [131, 466] on span "Add relevant internal links from sitemap" at bounding box center [157, 466] width 145 height 12
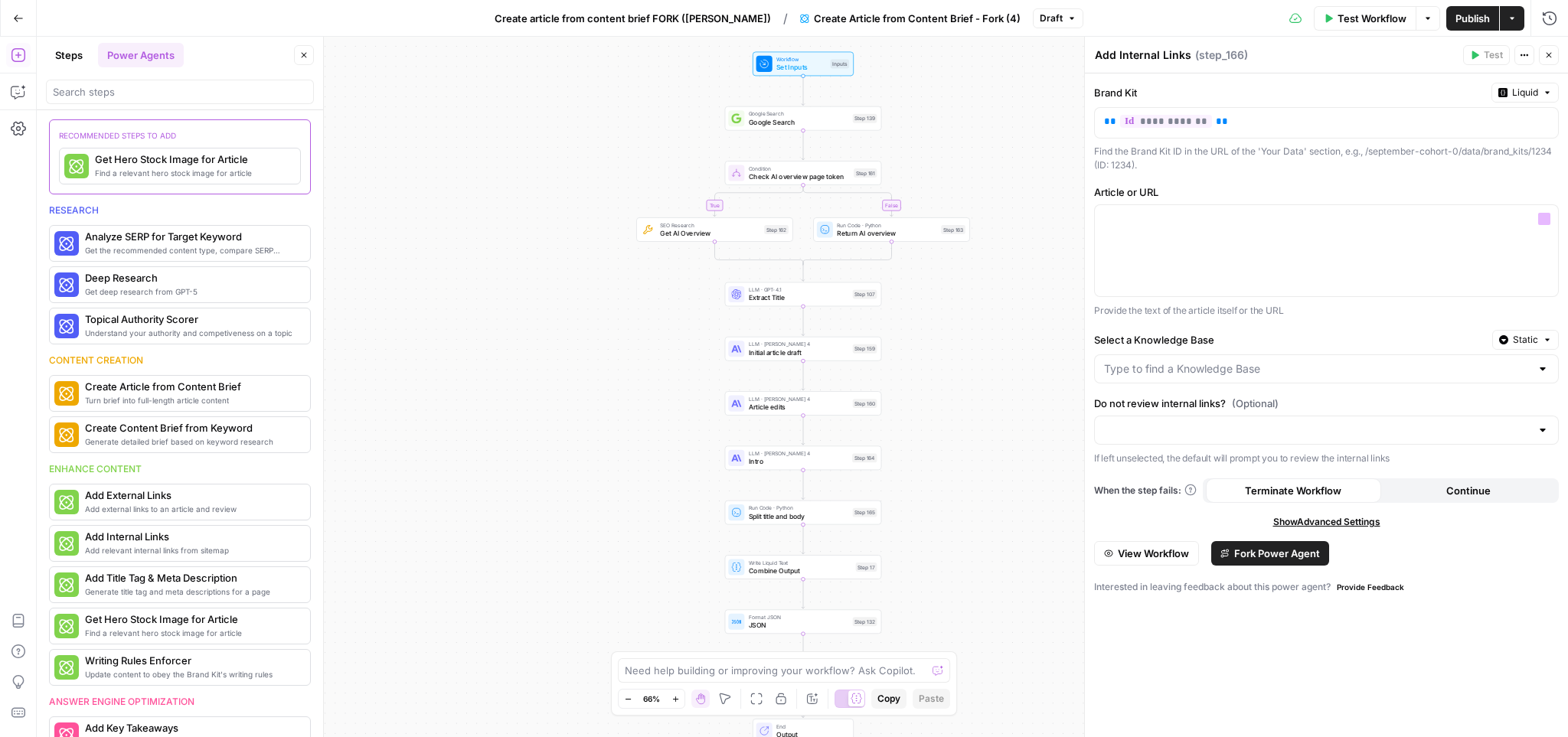
click at [1222, 305] on p "Provide the text of the article itself or the URL" at bounding box center [1327, 310] width 465 height 15
click at [1197, 251] on div at bounding box center [1326, 251] width 463 height 91
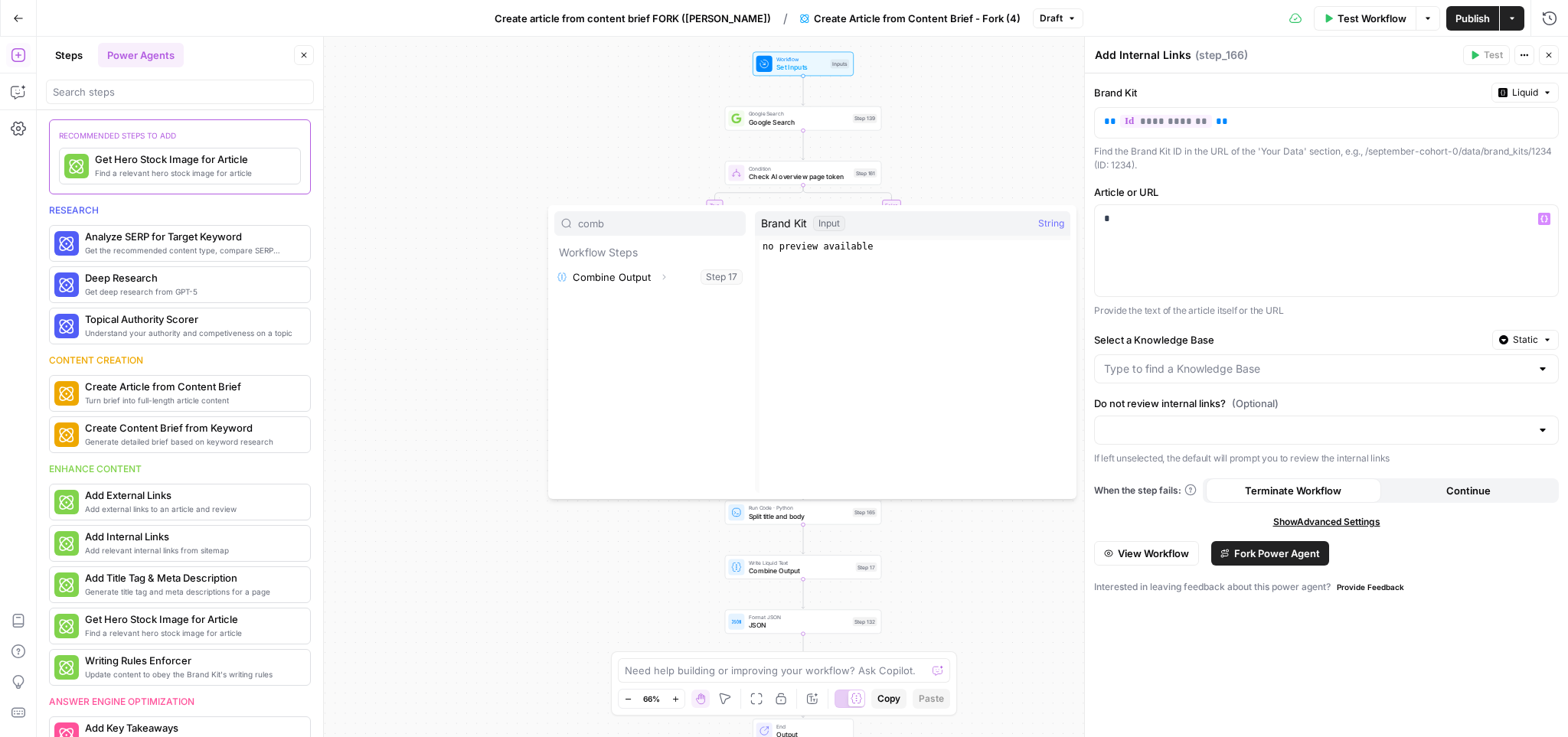
type input "comb"
click at [554, 265] on button "Select variable Combine Output" at bounding box center [650, 277] width 191 height 25
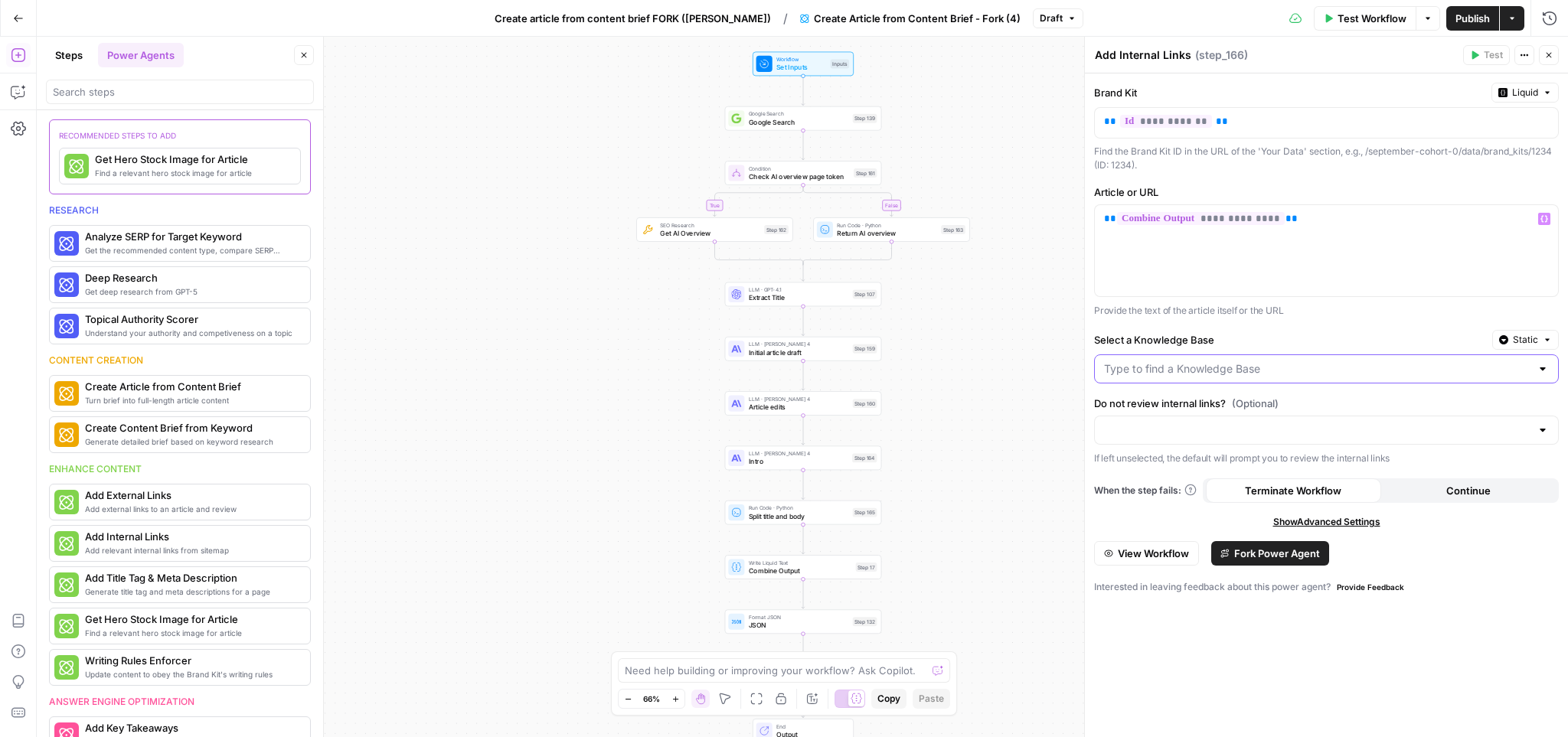
click at [1197, 371] on input "Select a Knowledge Base" at bounding box center [1317, 368] width 427 height 15
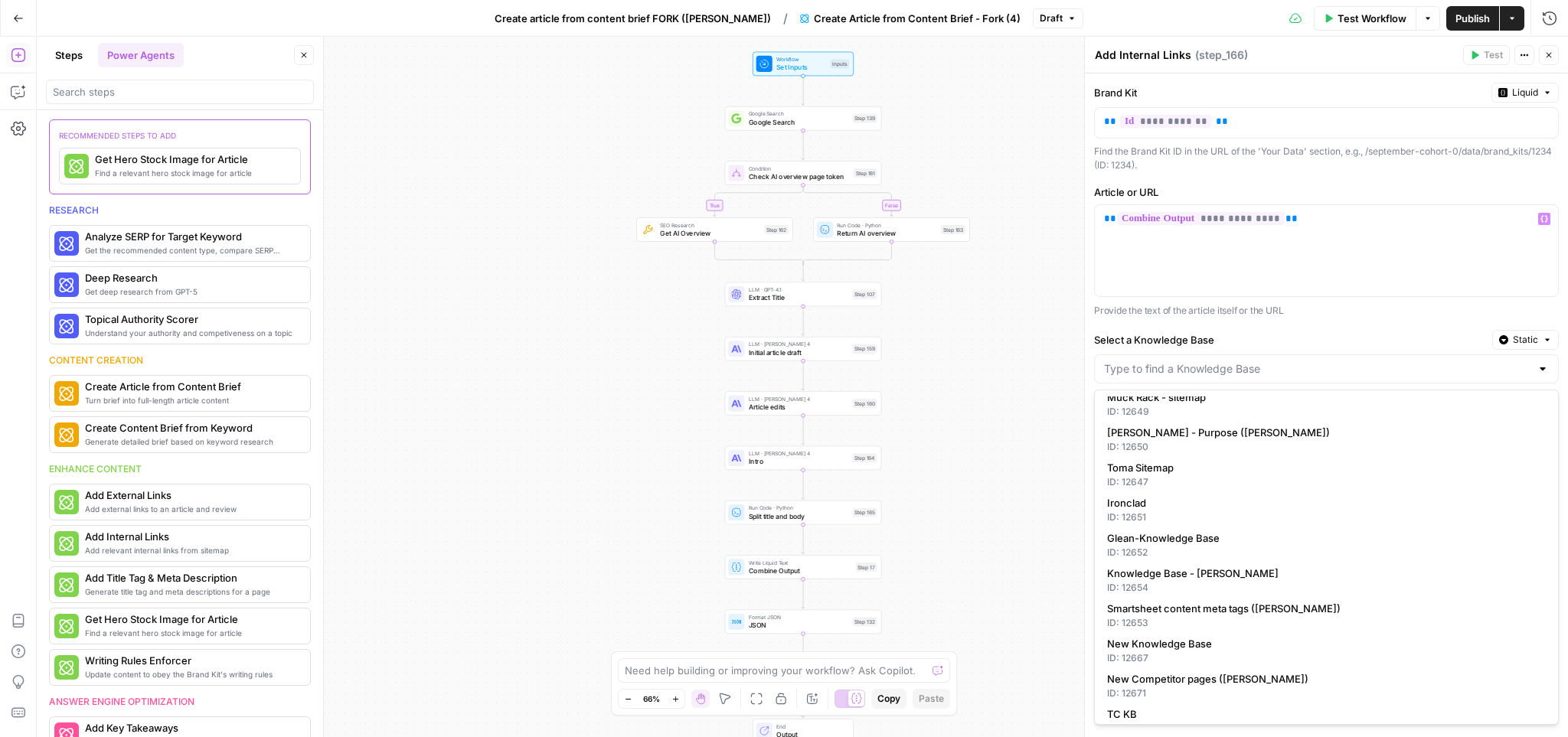
scroll to position [274, 0]
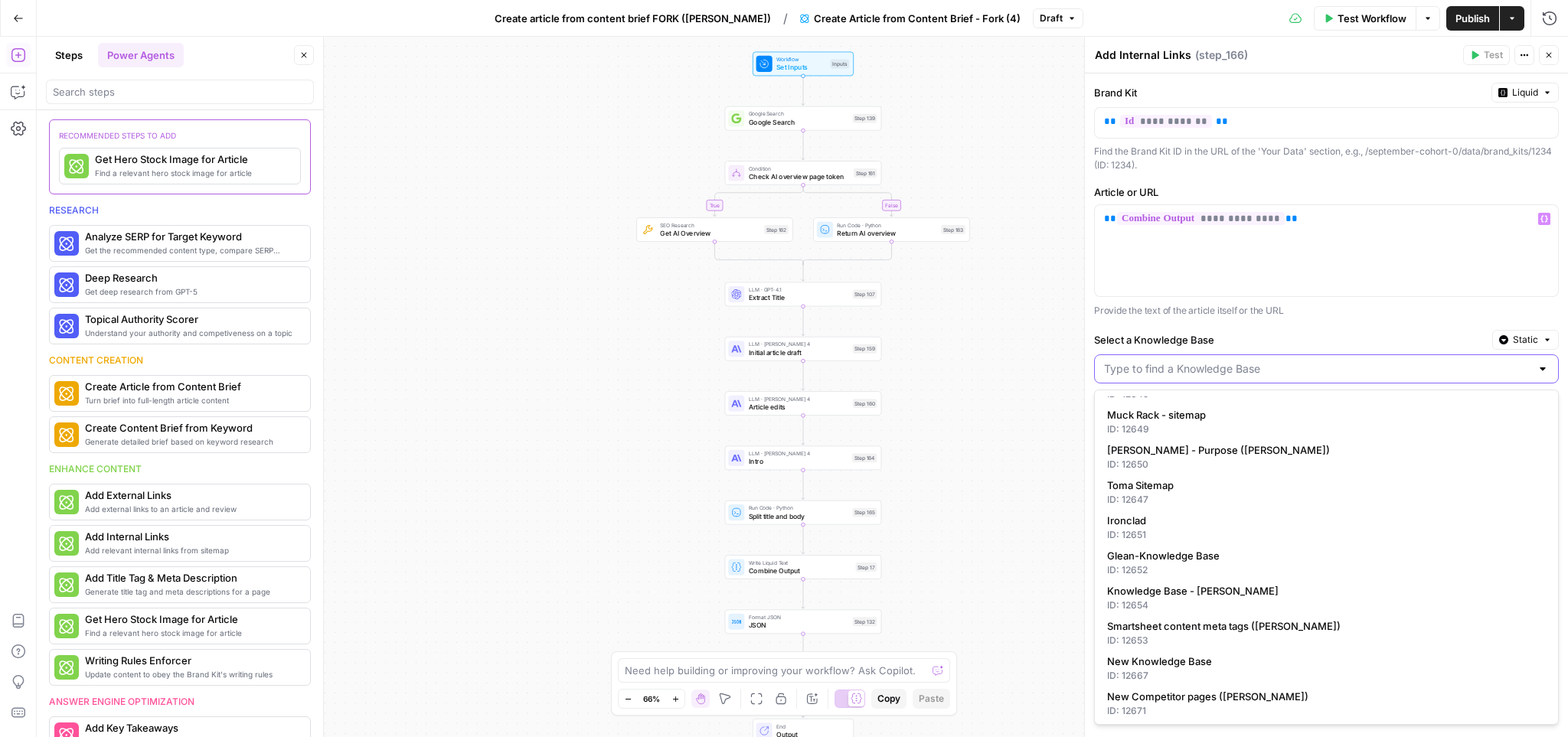
click at [1150, 371] on input "Select a Knowledge Base" at bounding box center [1317, 368] width 427 height 15
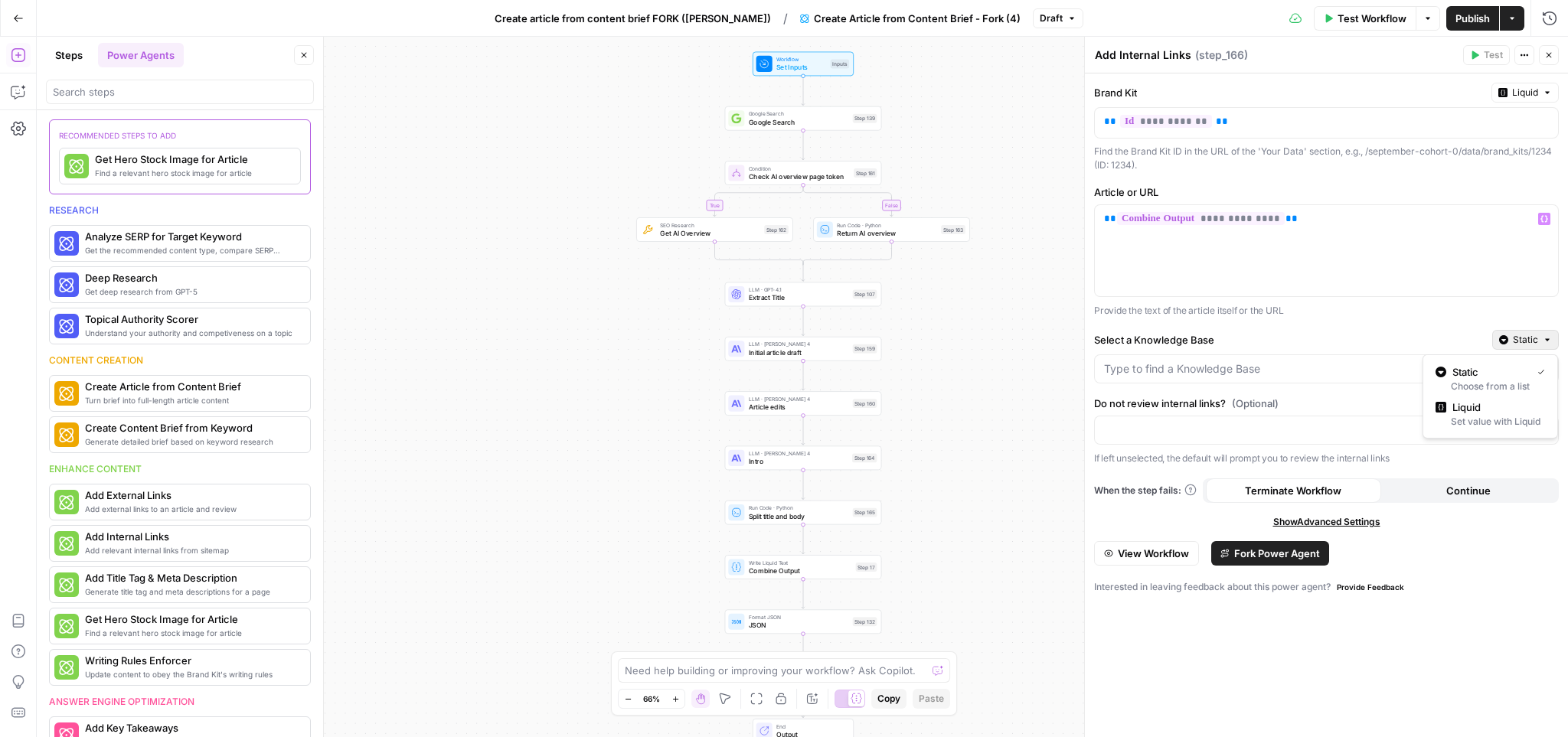
click at [1543, 346] on button "Static" at bounding box center [1525, 340] width 66 height 20
click at [1512, 409] on span "Liquid" at bounding box center [1495, 407] width 86 height 15
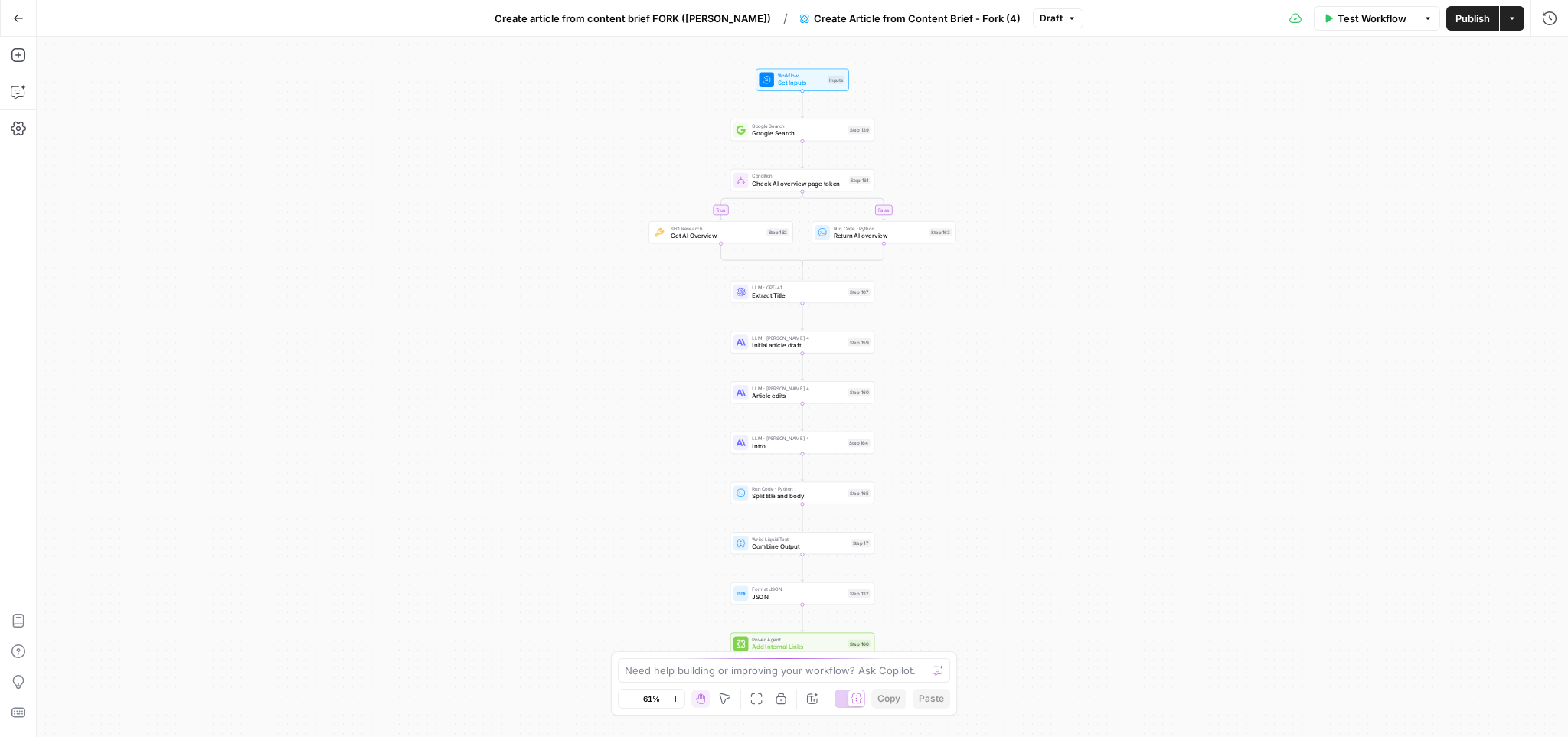
click at [17, 19] on icon "button" at bounding box center [18, 18] width 11 height 11
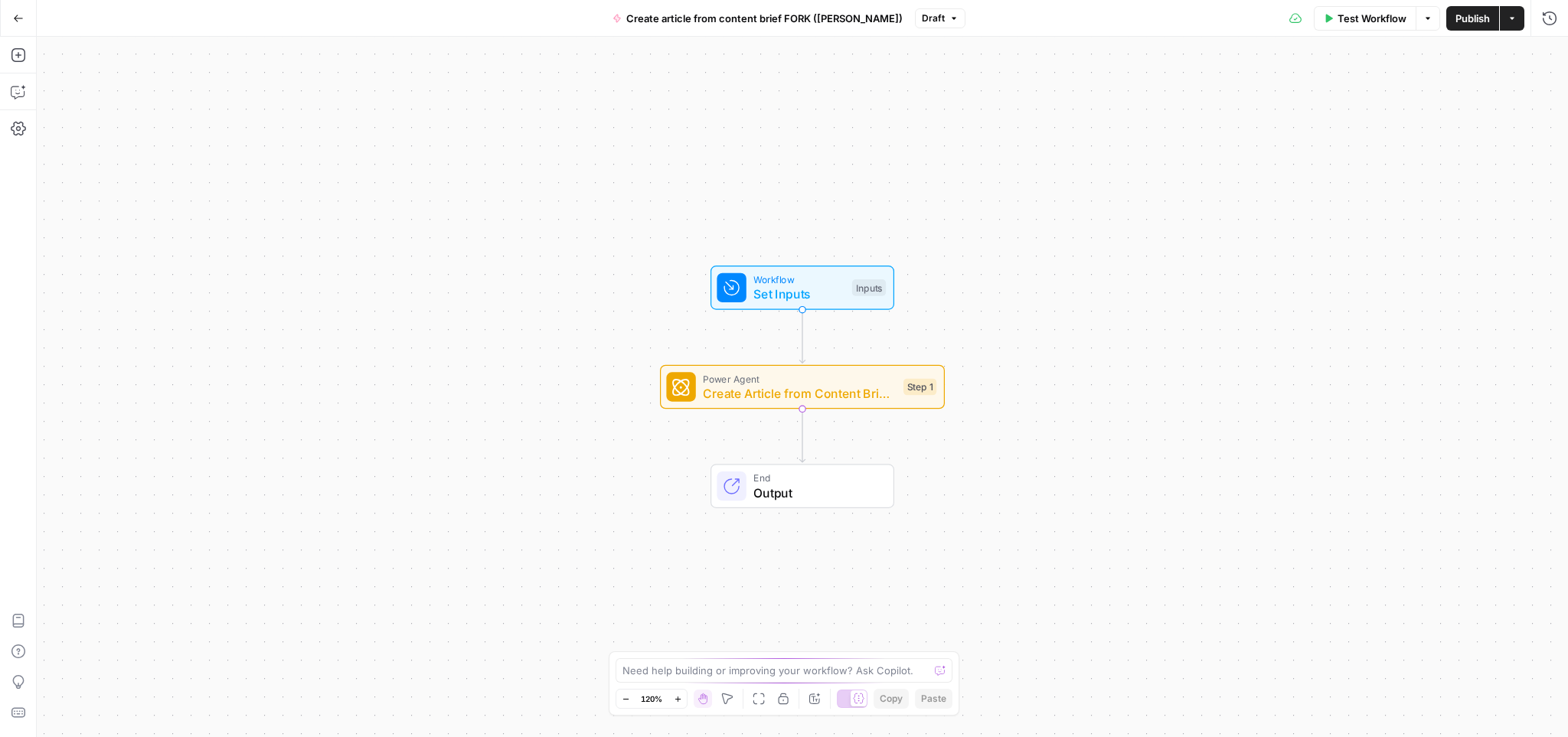
click at [17, 17] on icon "button" at bounding box center [18, 18] width 11 height 11
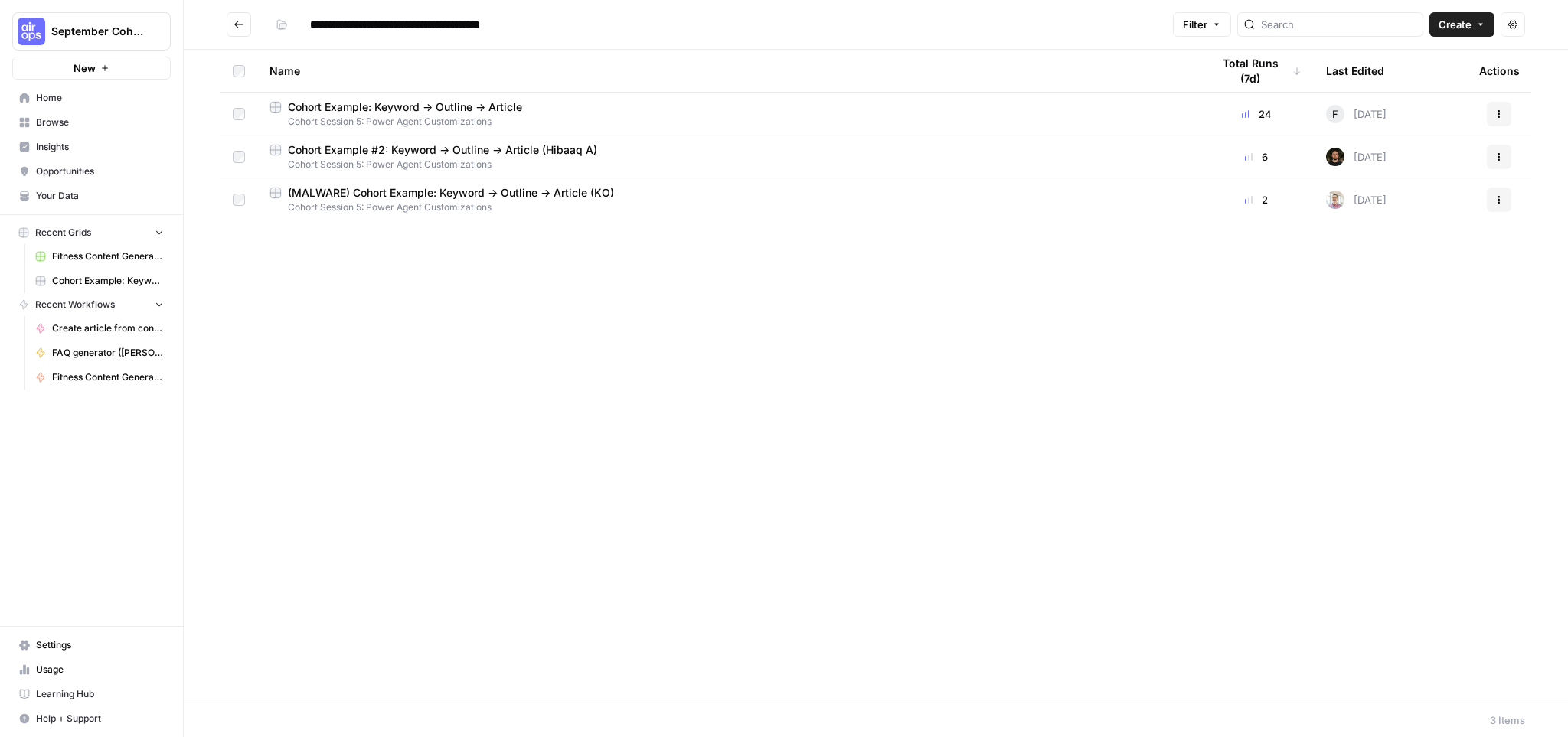
click at [86, 197] on span "Your Data" at bounding box center [100, 196] width 128 height 14
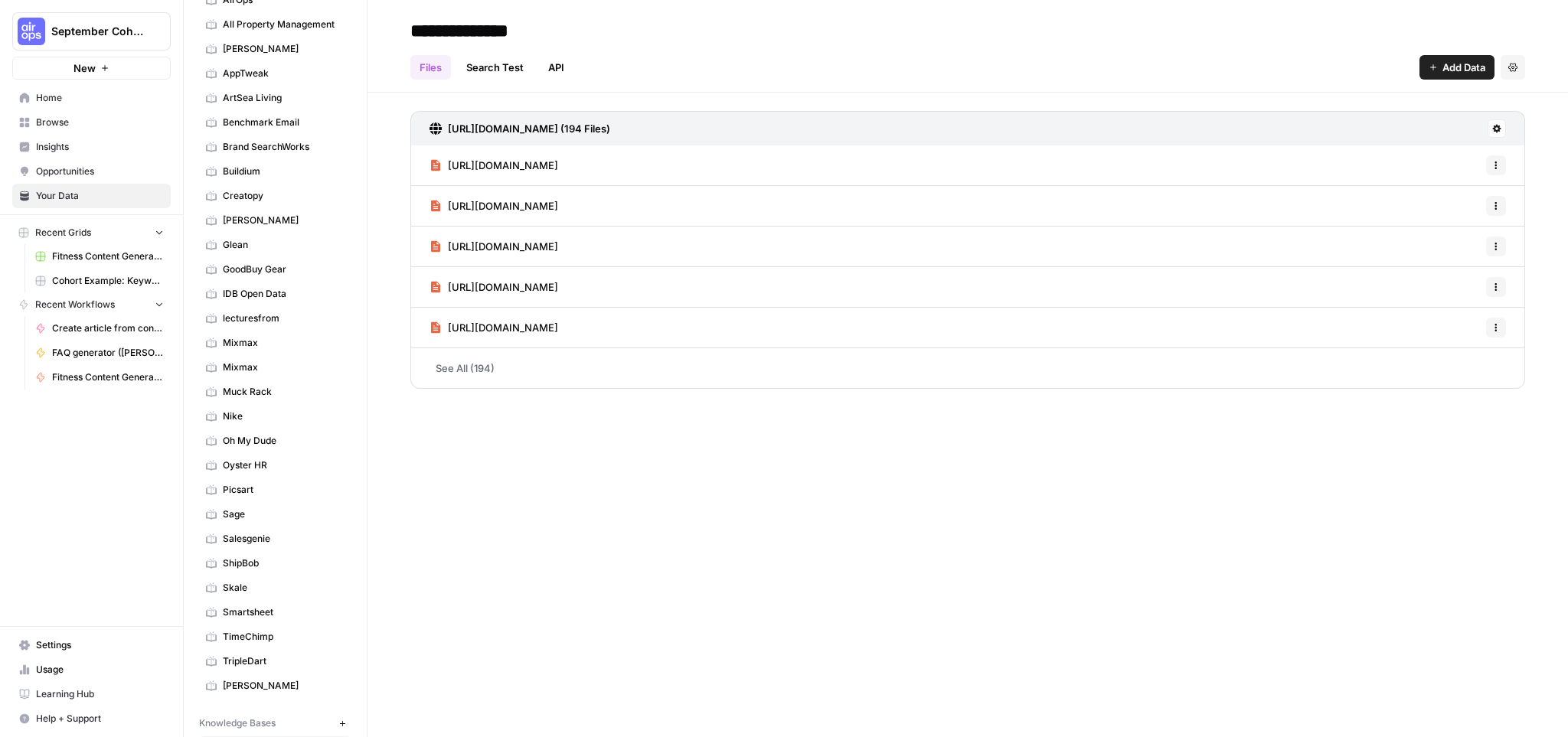
click at [264, 397] on span "Muck Rack" at bounding box center [284, 391] width 122 height 14
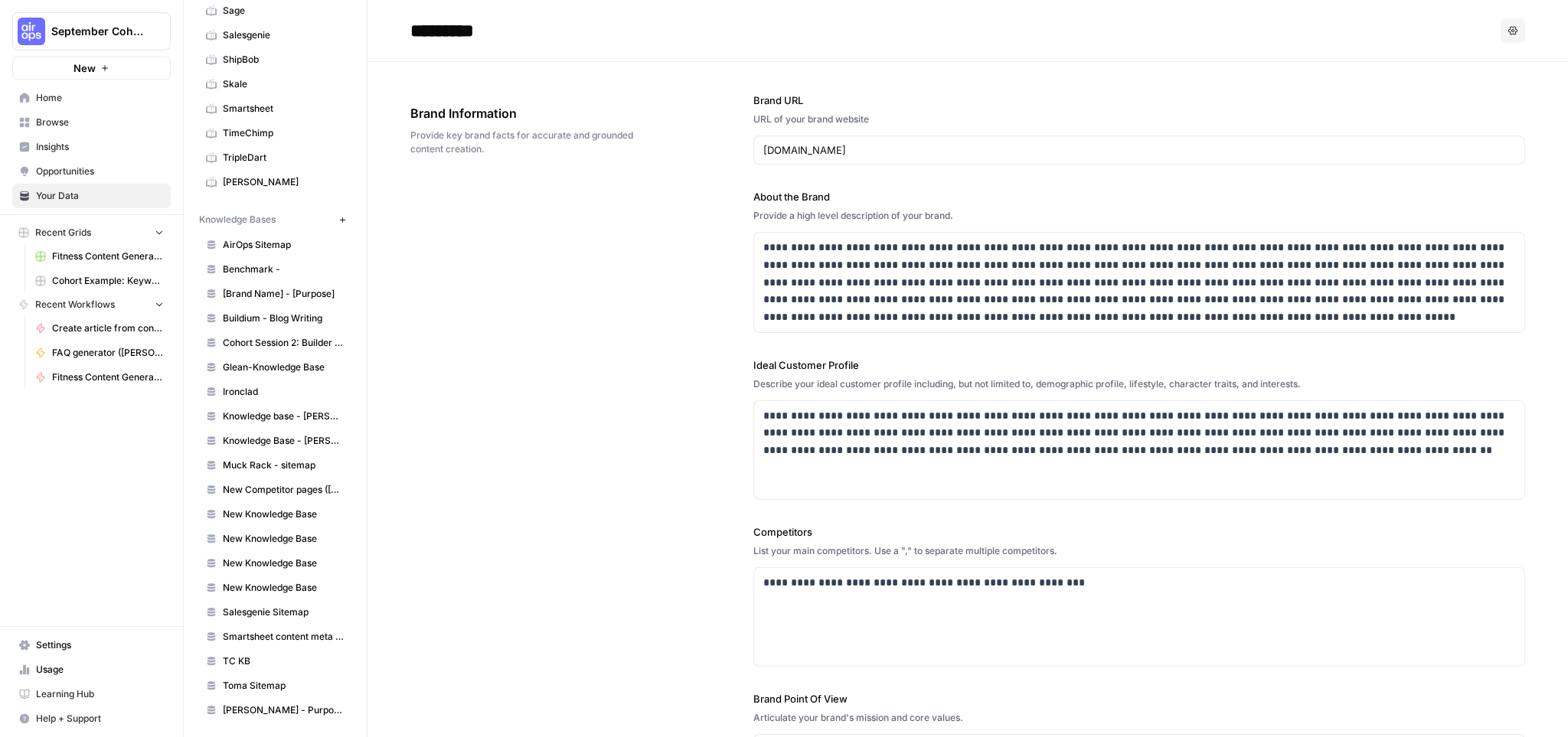
scroll to position [601, 0]
click at [247, 459] on span "Muck Rack - sitemap" at bounding box center [284, 461] width 122 height 14
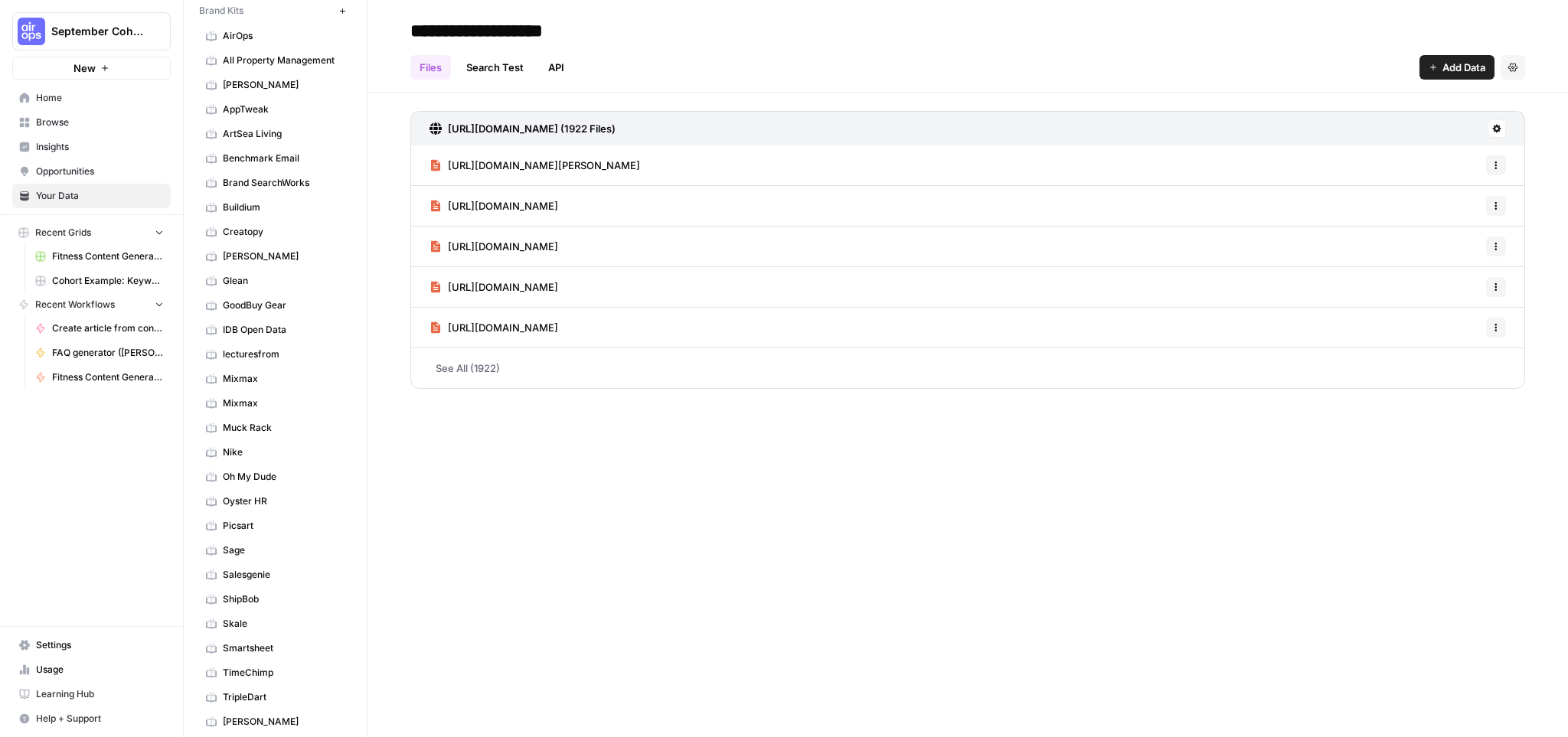
click at [267, 429] on span "Muck Rack" at bounding box center [284, 428] width 122 height 14
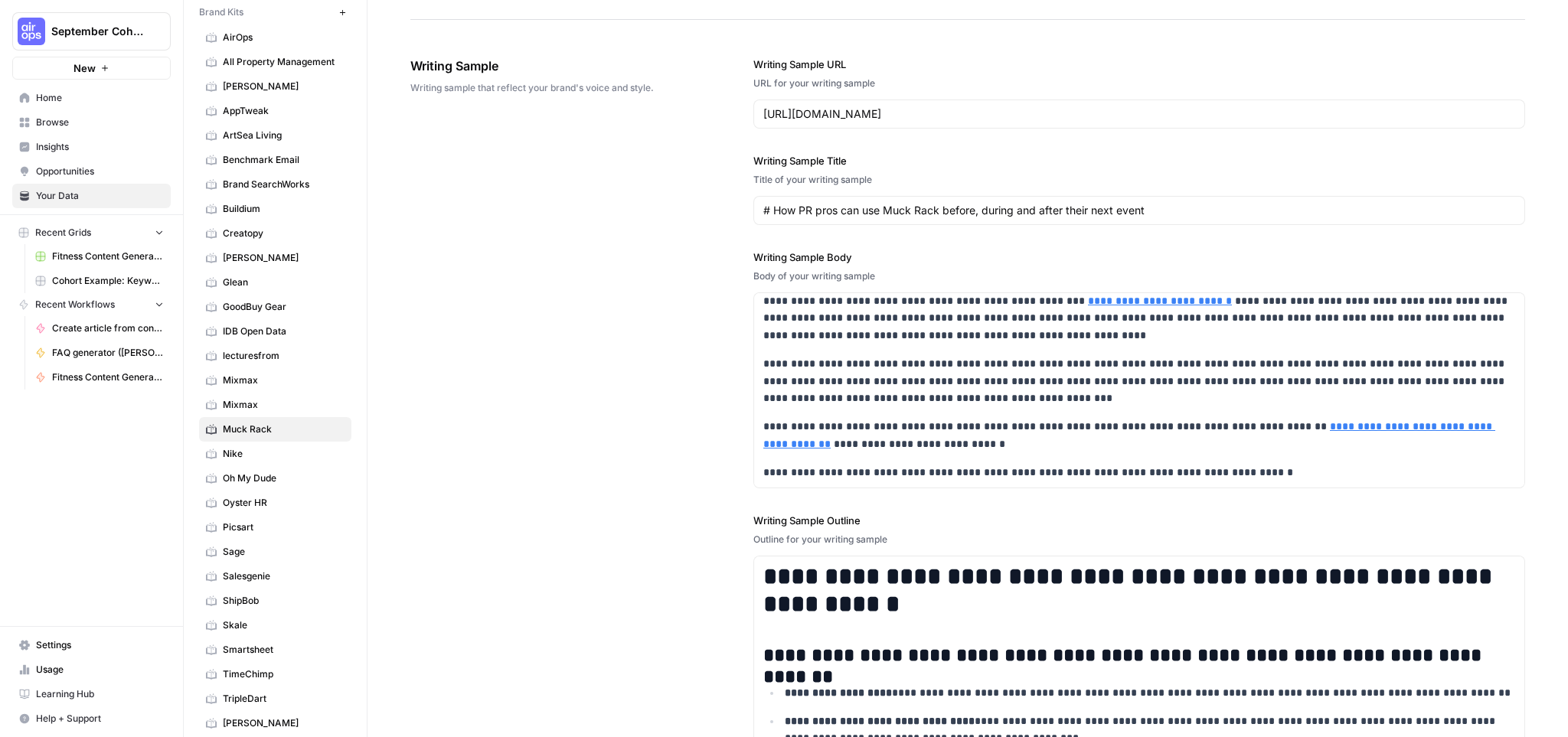
scroll to position [1923, 0]
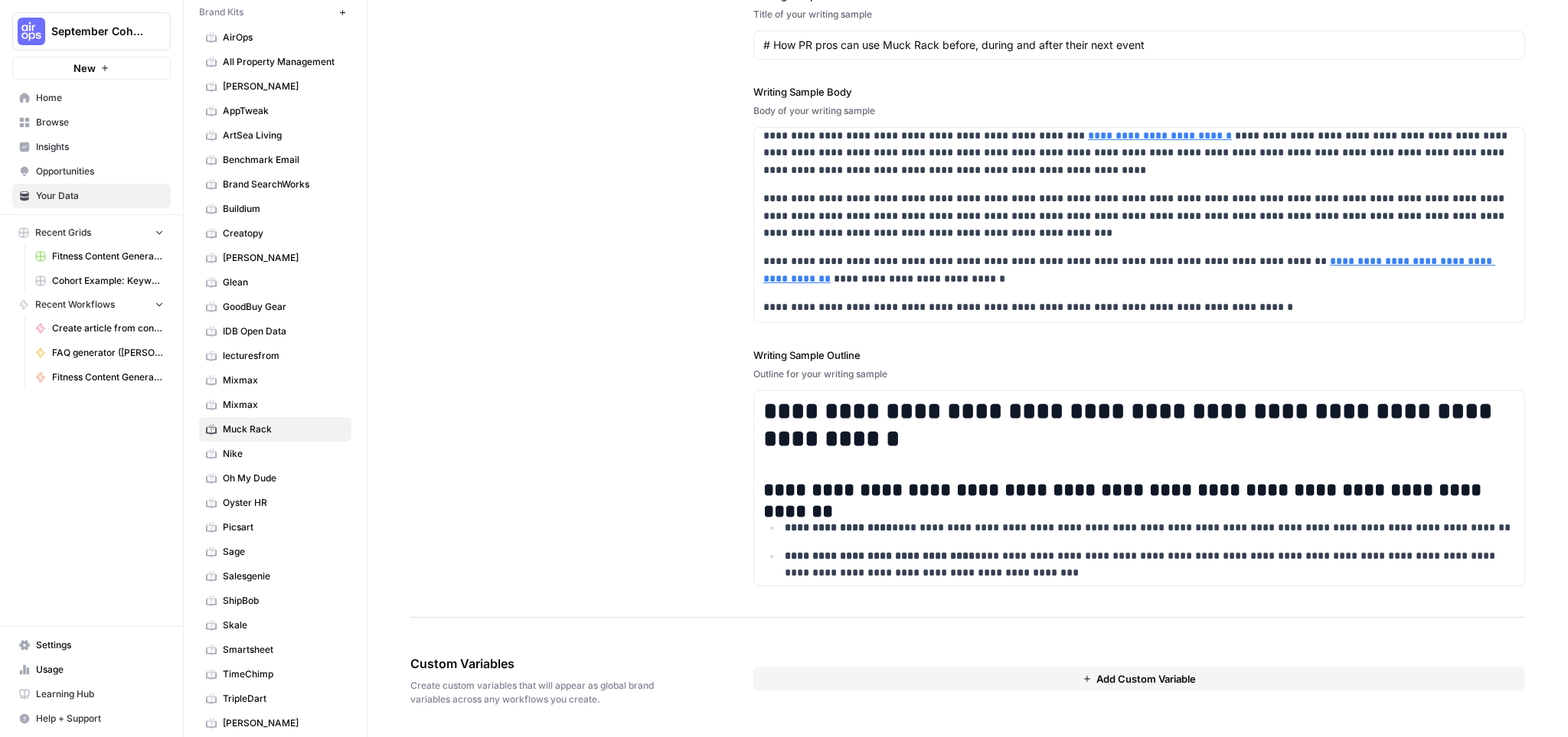
click at [1128, 680] on span "Add Custom Variable" at bounding box center [1146, 679] width 99 height 15
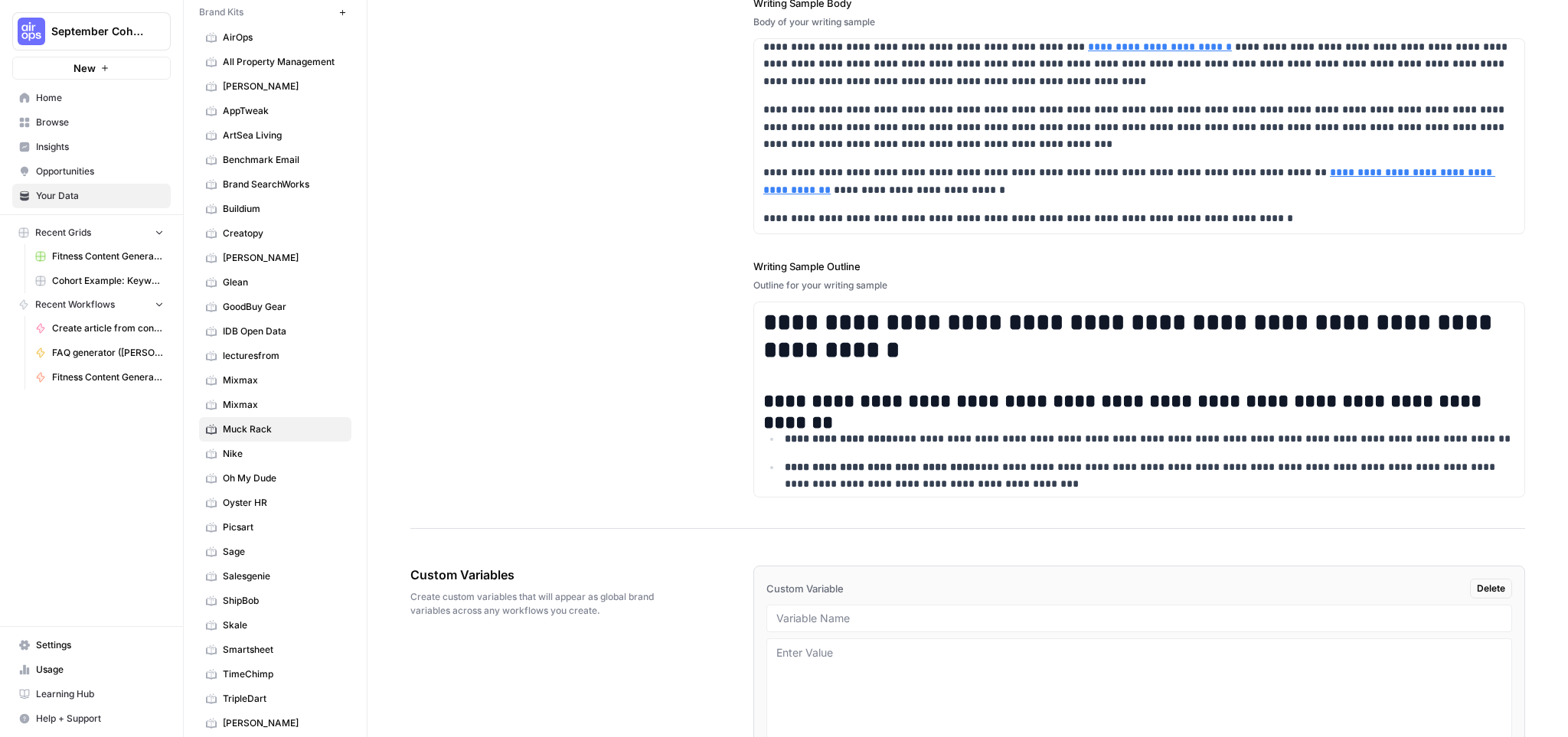
scroll to position [2115, 0]
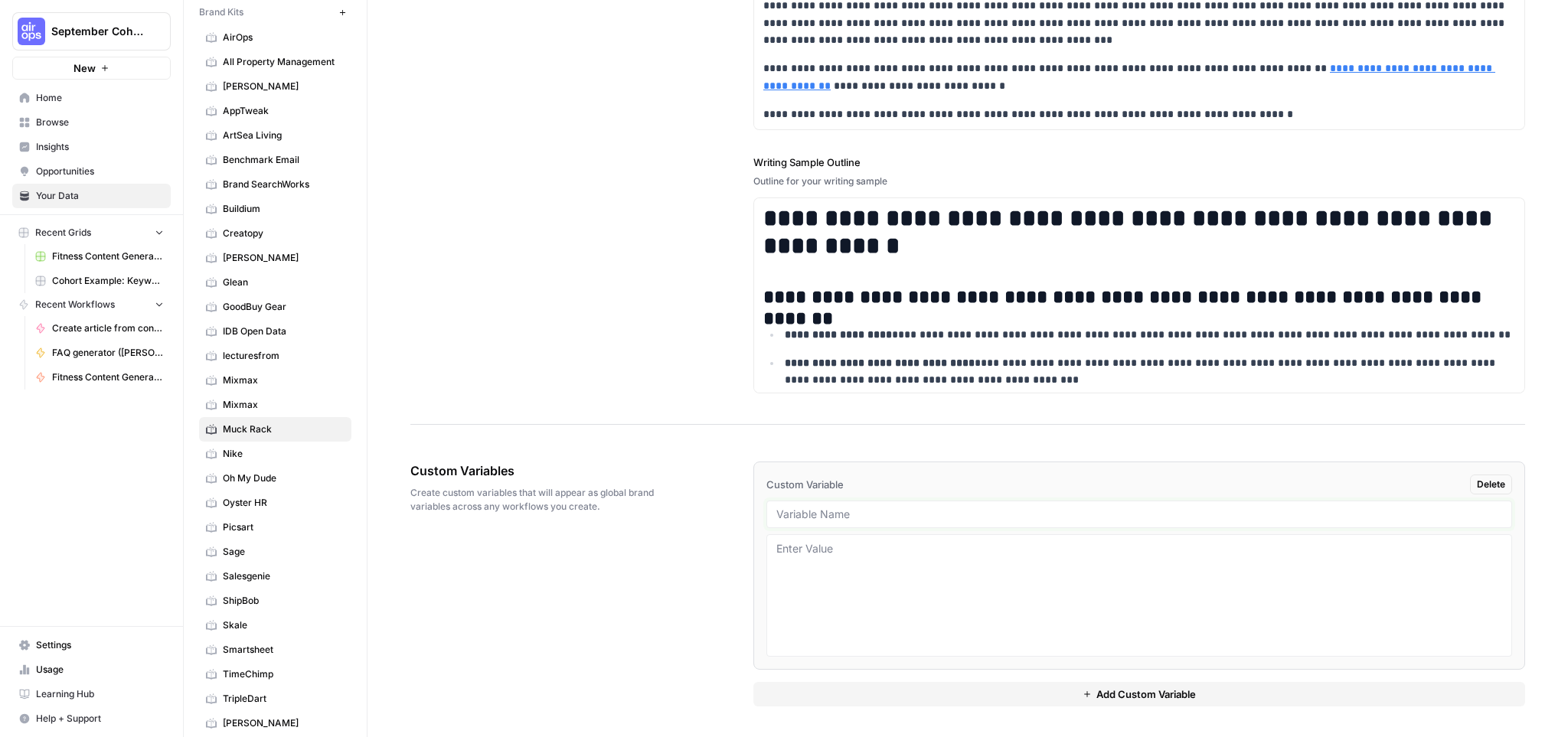
click at [847, 508] on input "text" at bounding box center [1139, 514] width 726 height 14
type input "Sitemap ID"
paste textarea "12649"
type textarea "12649"
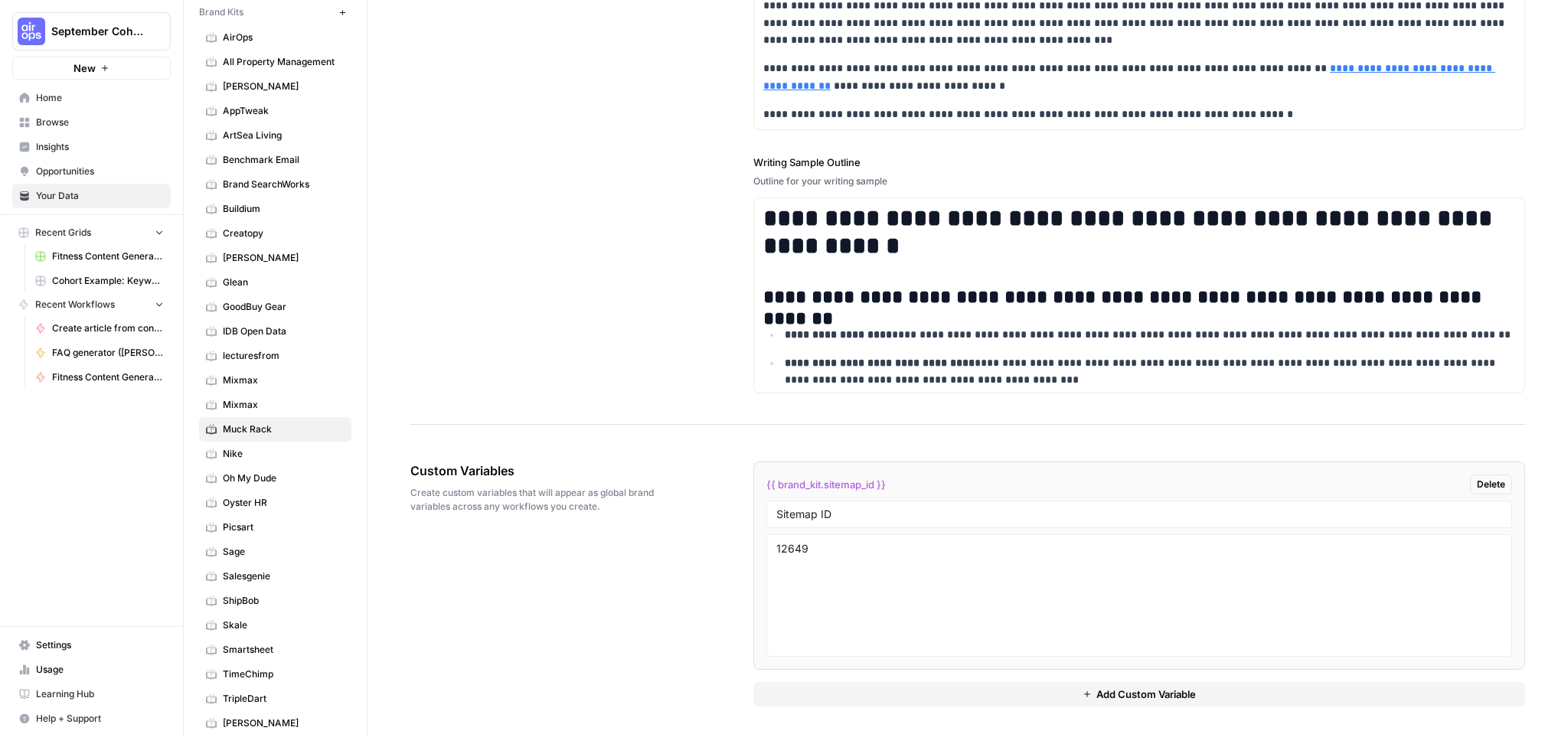
click at [606, 626] on div "Custom Variables Create custom variables that will appear as global brand varia…" at bounding box center [967, 584] width 1115 height 307
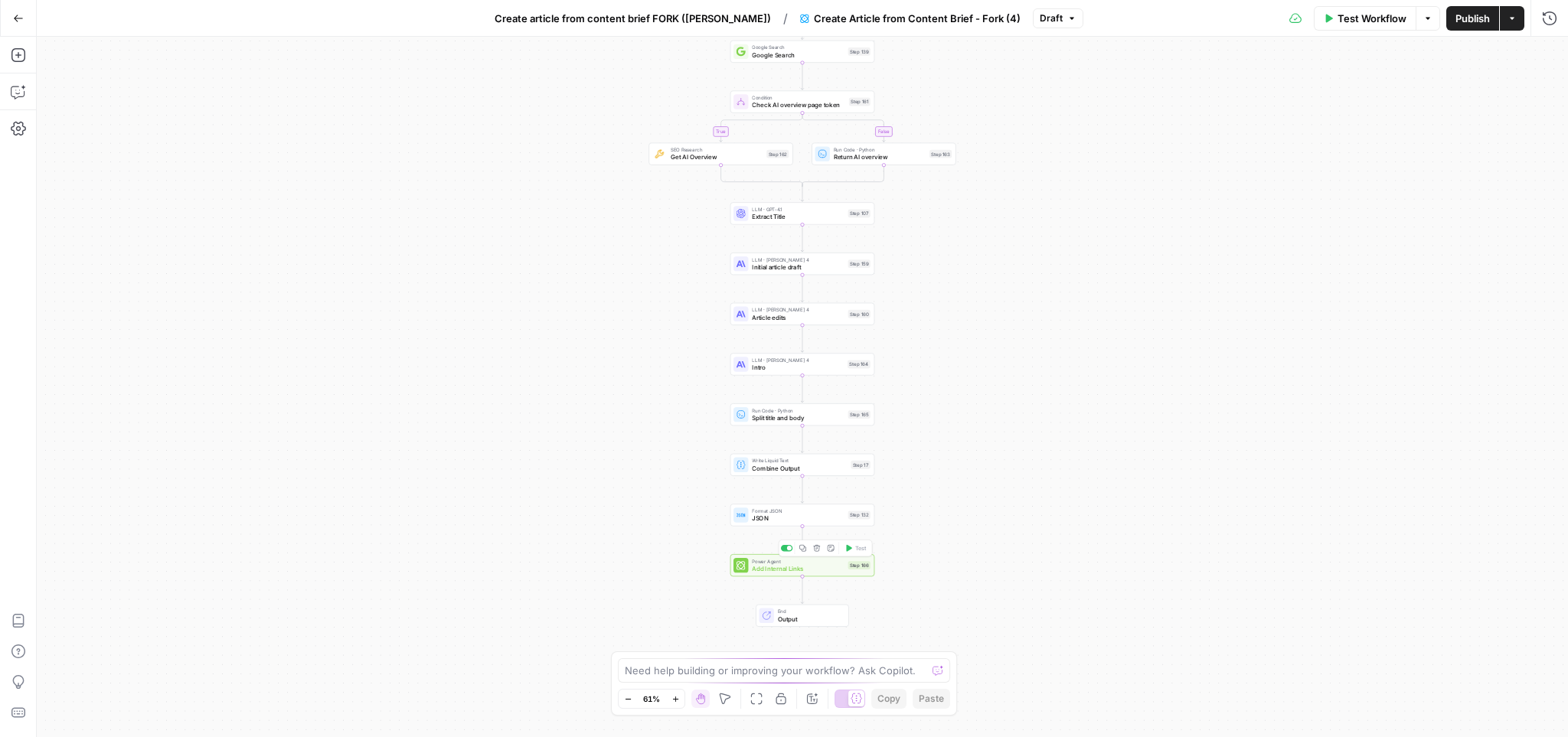
click at [813, 572] on span "Add Internal Links" at bounding box center [797, 569] width 92 height 9
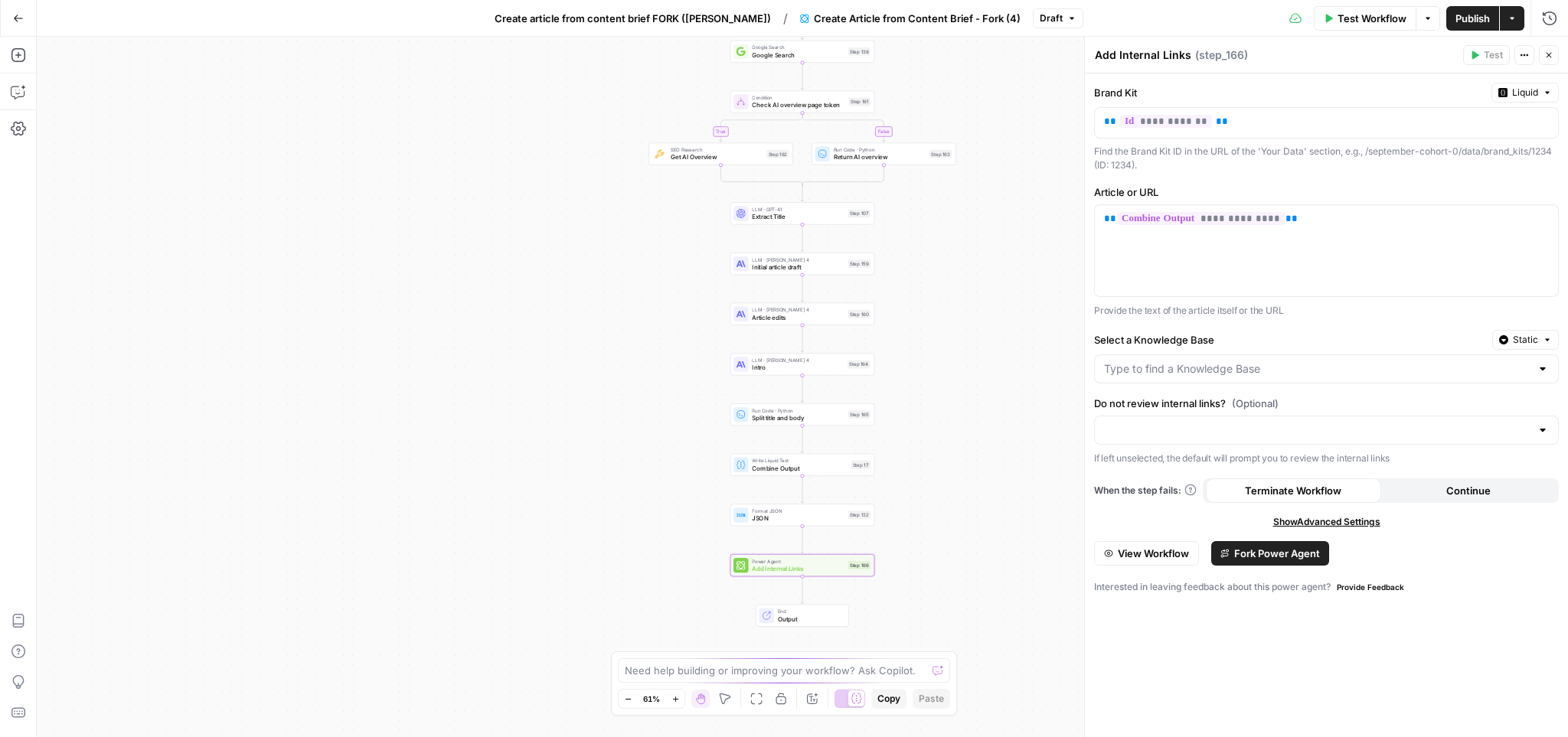
click at [1544, 338] on icon "button" at bounding box center [1548, 340] width 9 height 9
click at [1493, 417] on div "Set value with Liquid" at bounding box center [1491, 421] width 109 height 14
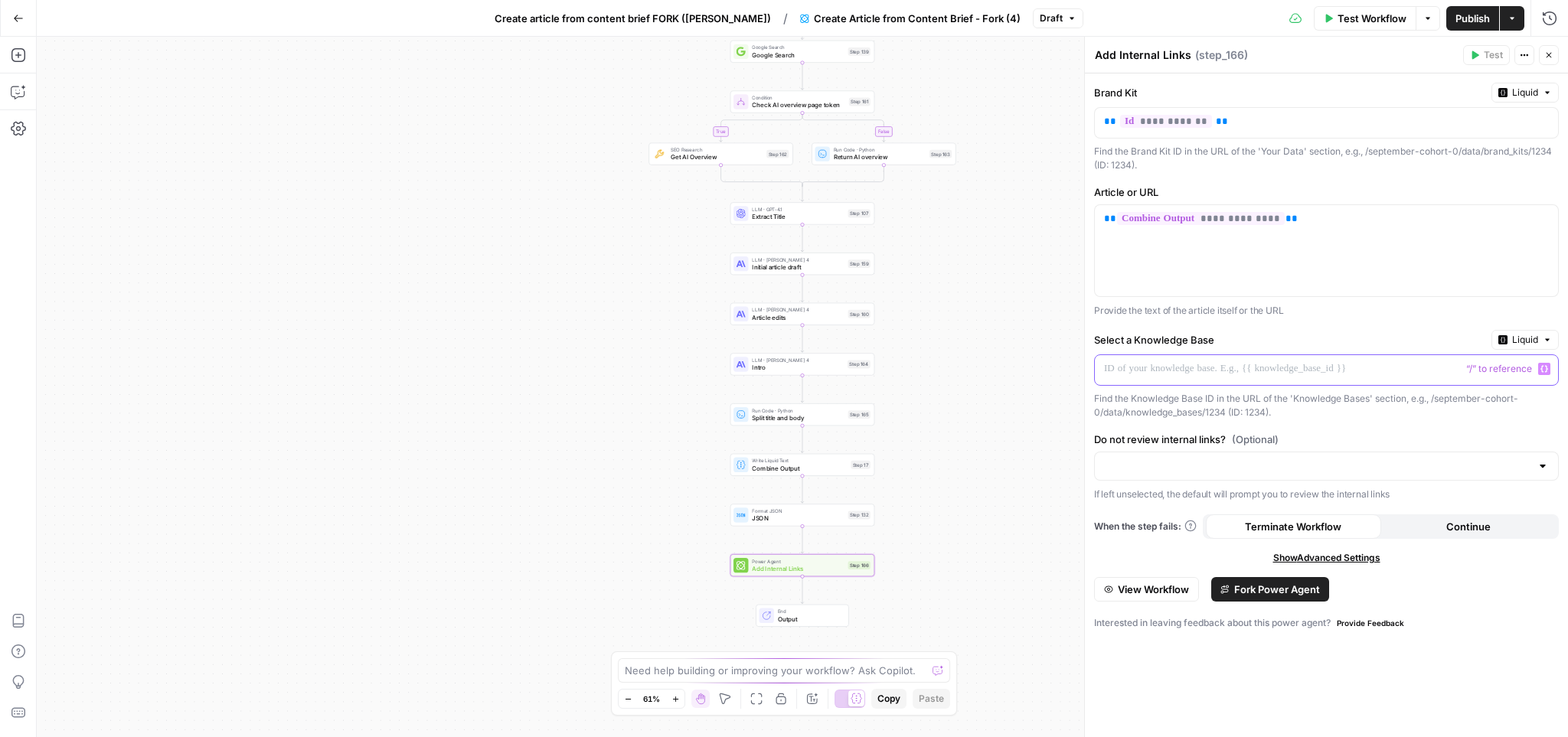
click at [1259, 368] on p at bounding box center [1314, 368] width 420 height 15
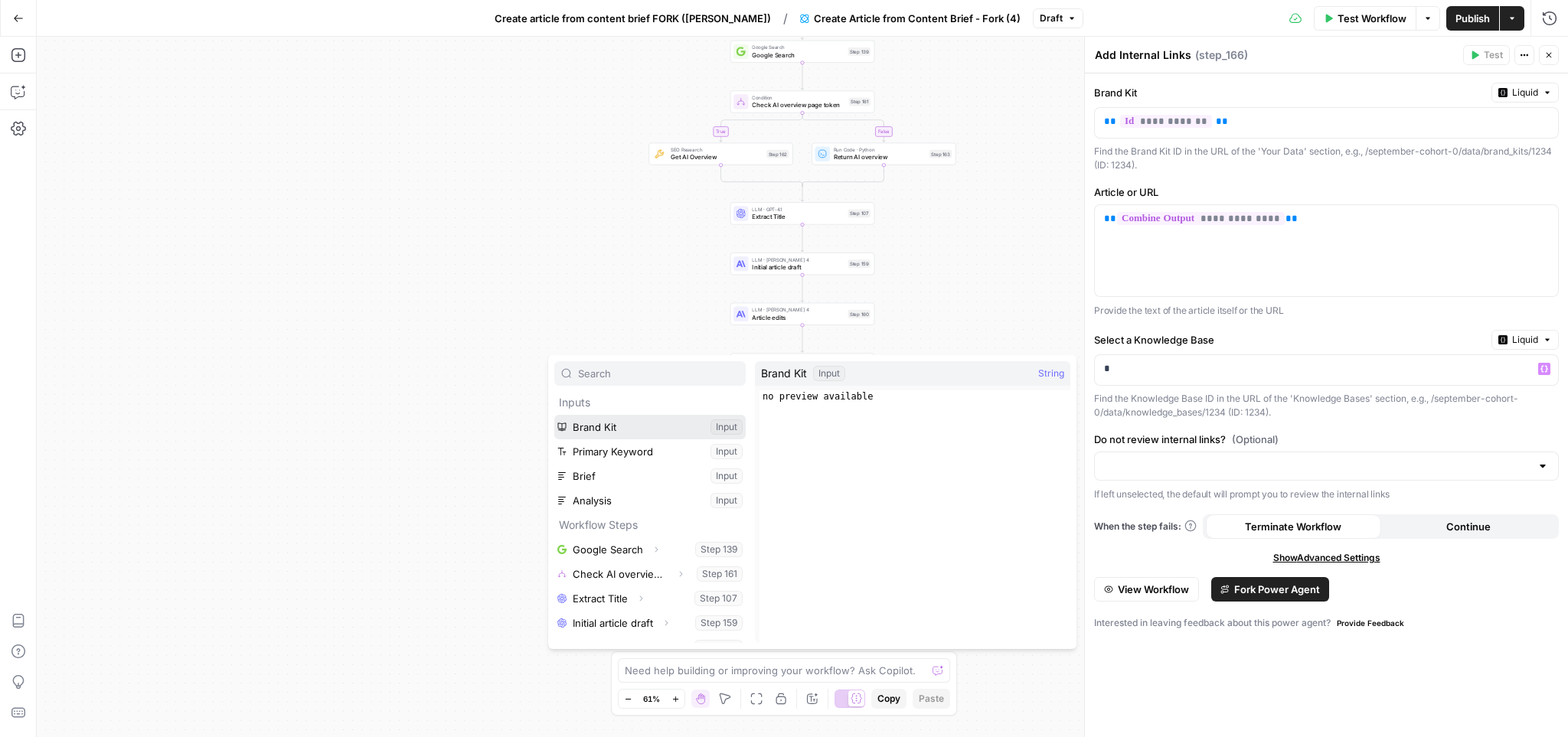
click at [616, 429] on button "Select variable Brand Kit" at bounding box center [650, 427] width 191 height 25
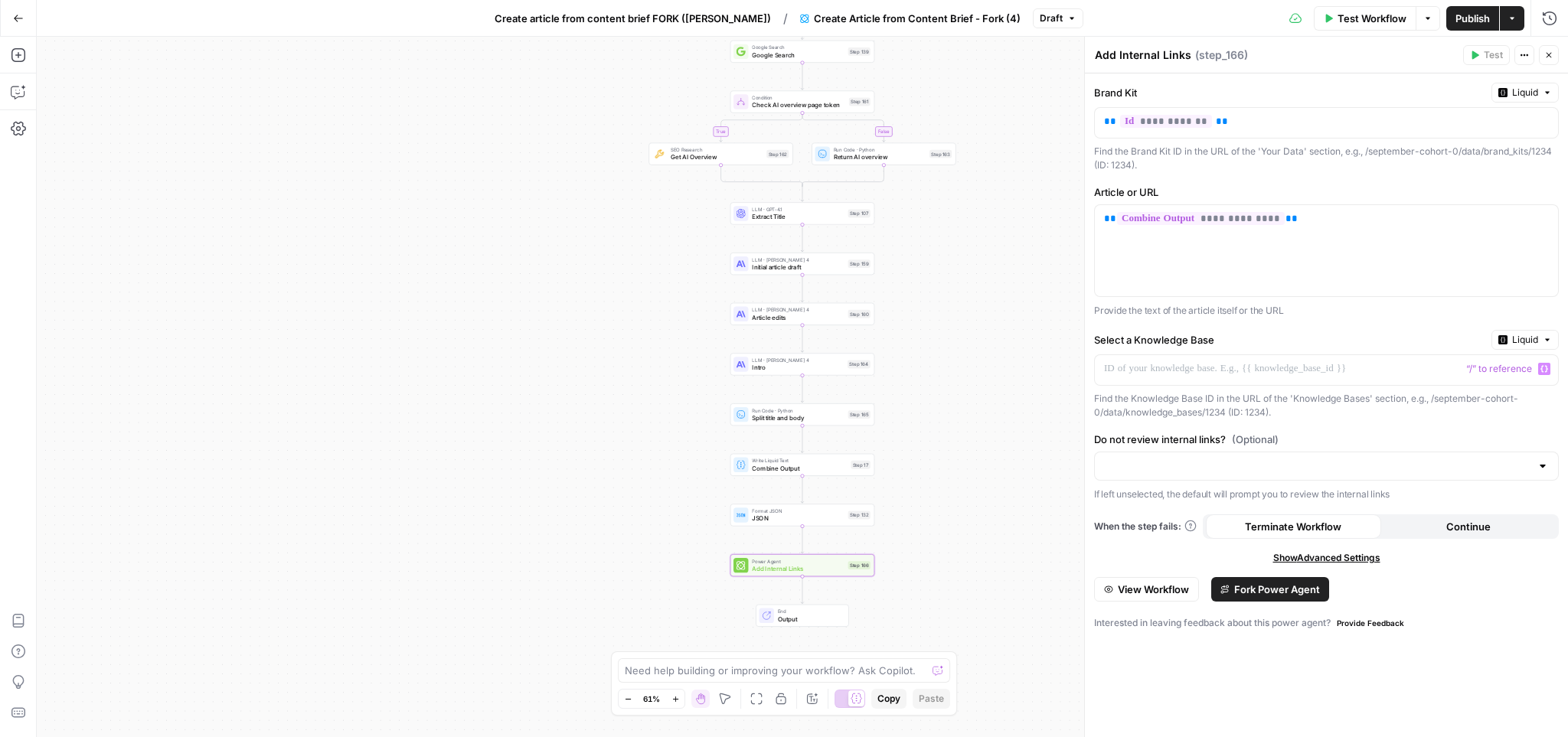
click at [1327, 341] on label "Select a Knowledge Base" at bounding box center [1290, 339] width 391 height 15
click at [1332, 376] on p at bounding box center [1326, 368] width 445 height 15
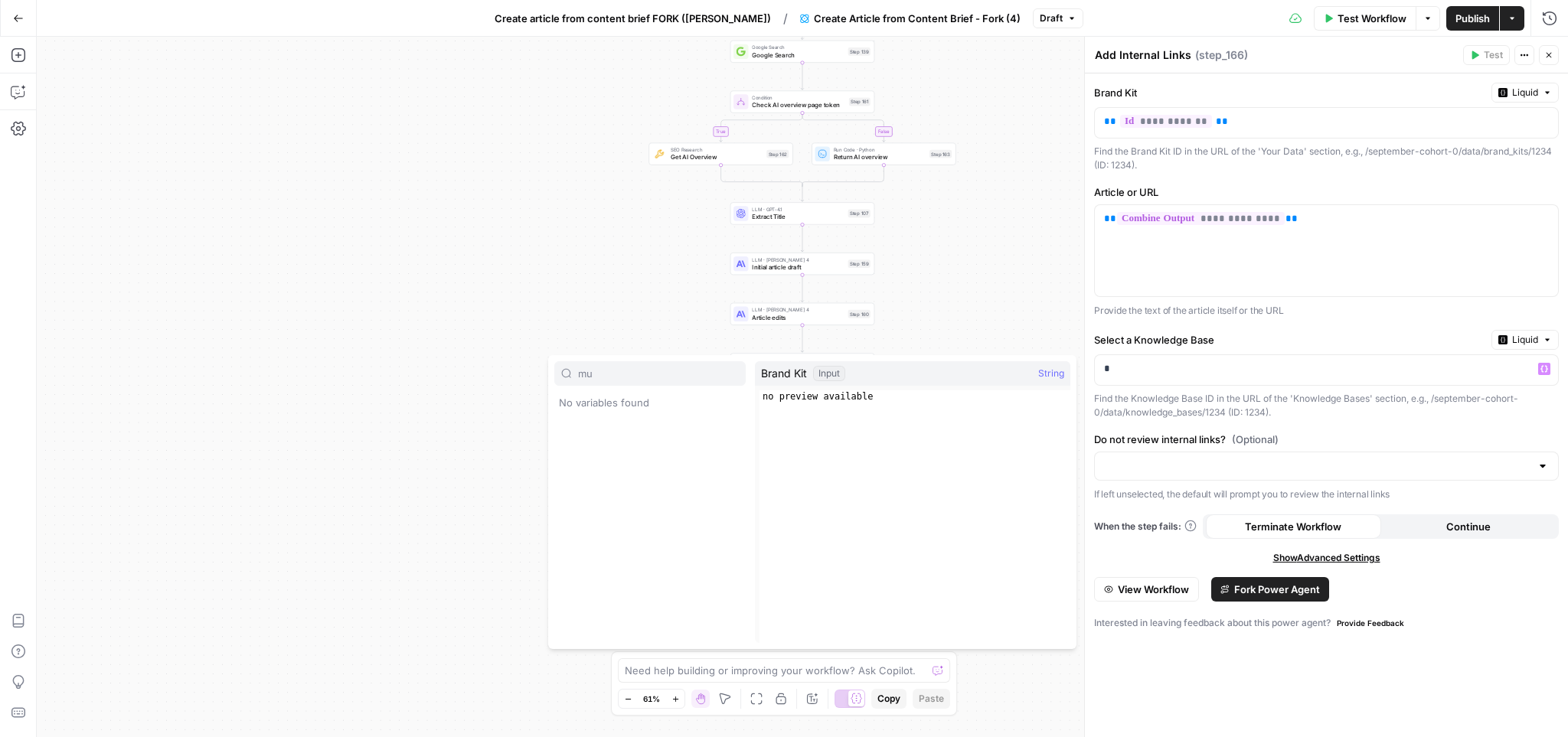
type input "m"
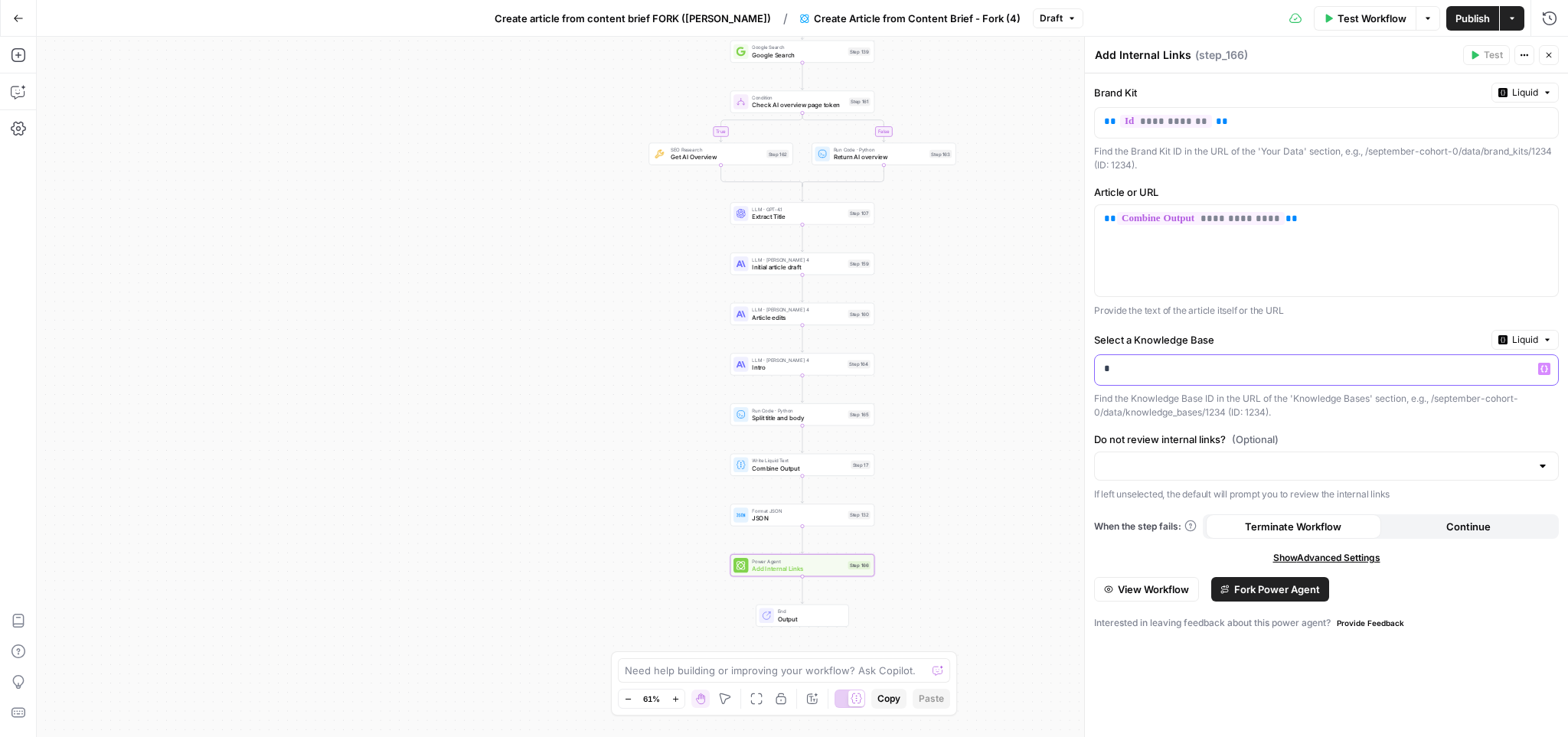
click at [1158, 379] on div "*" at bounding box center [1314, 369] width 439 height 30
click at [1154, 369] on p "*" at bounding box center [1314, 368] width 420 height 15
click at [1318, 412] on div "Find the Knowledge Base ID in the URL of the 'Knowledge Bases' section, e.g., /…" at bounding box center [1327, 406] width 465 height 27
click at [1171, 364] on p "*****" at bounding box center [1326, 368] width 445 height 15
click at [1171, 364] on p "*****" at bounding box center [1314, 368] width 420 height 15
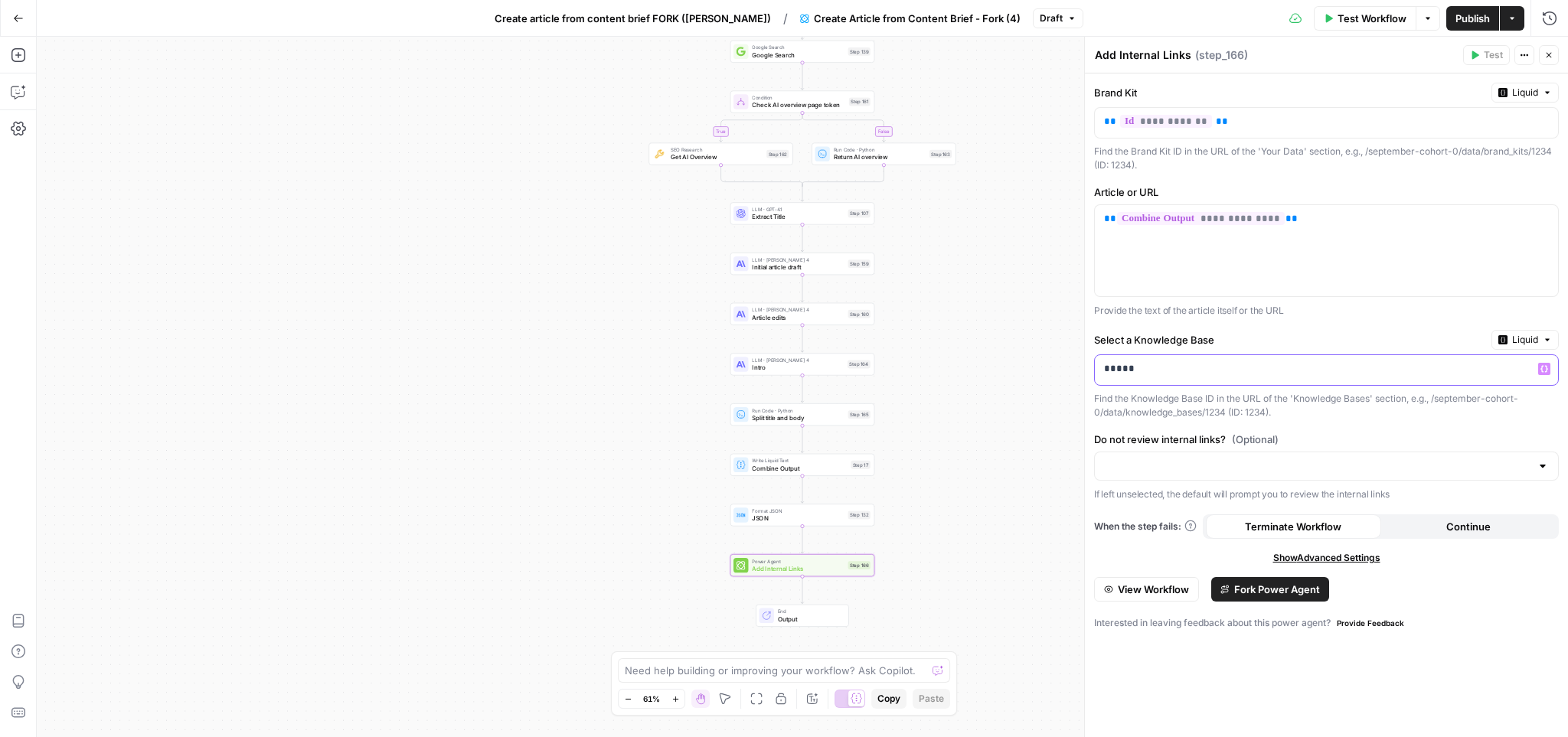
click at [1171, 364] on p "*****" at bounding box center [1314, 368] width 420 height 15
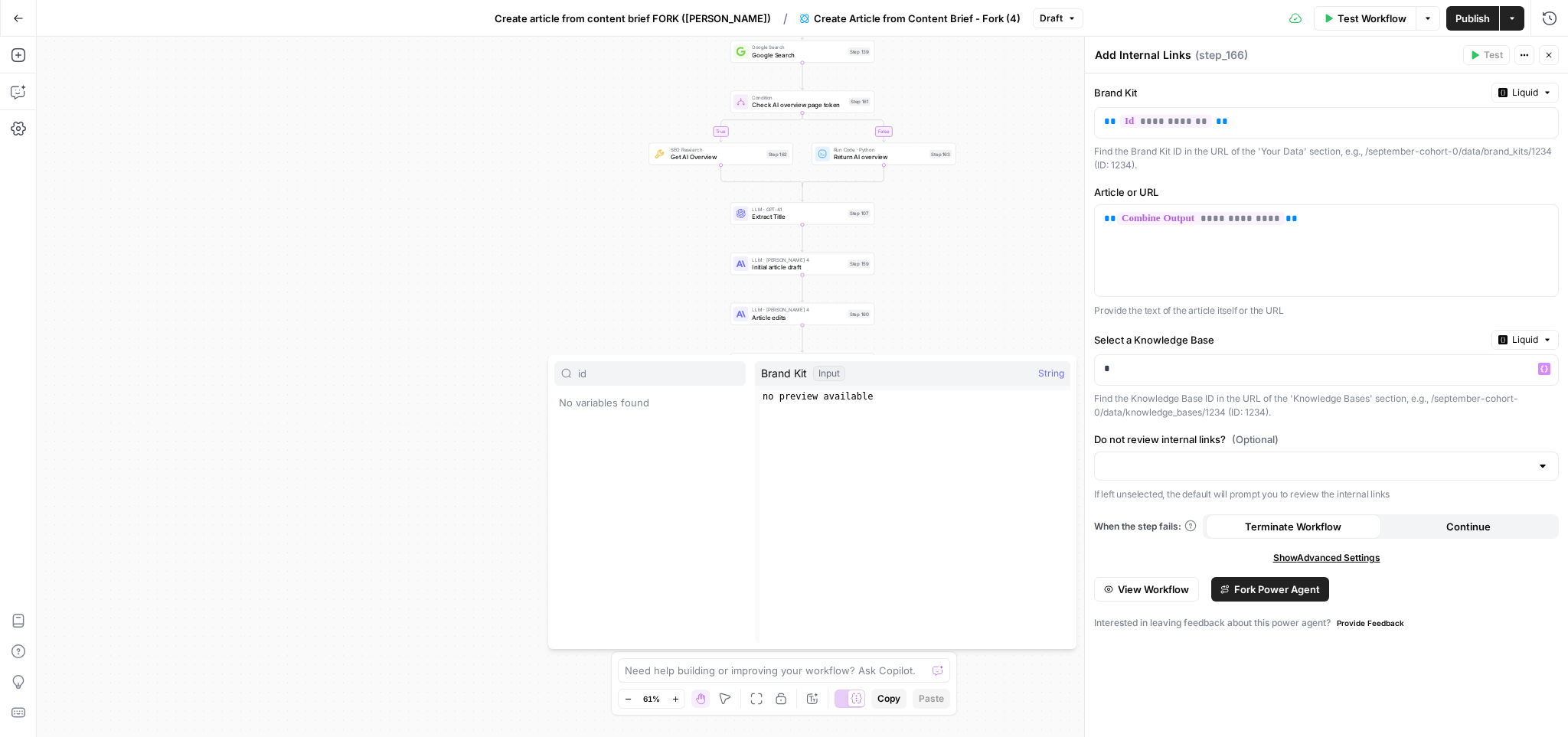
type input "i"
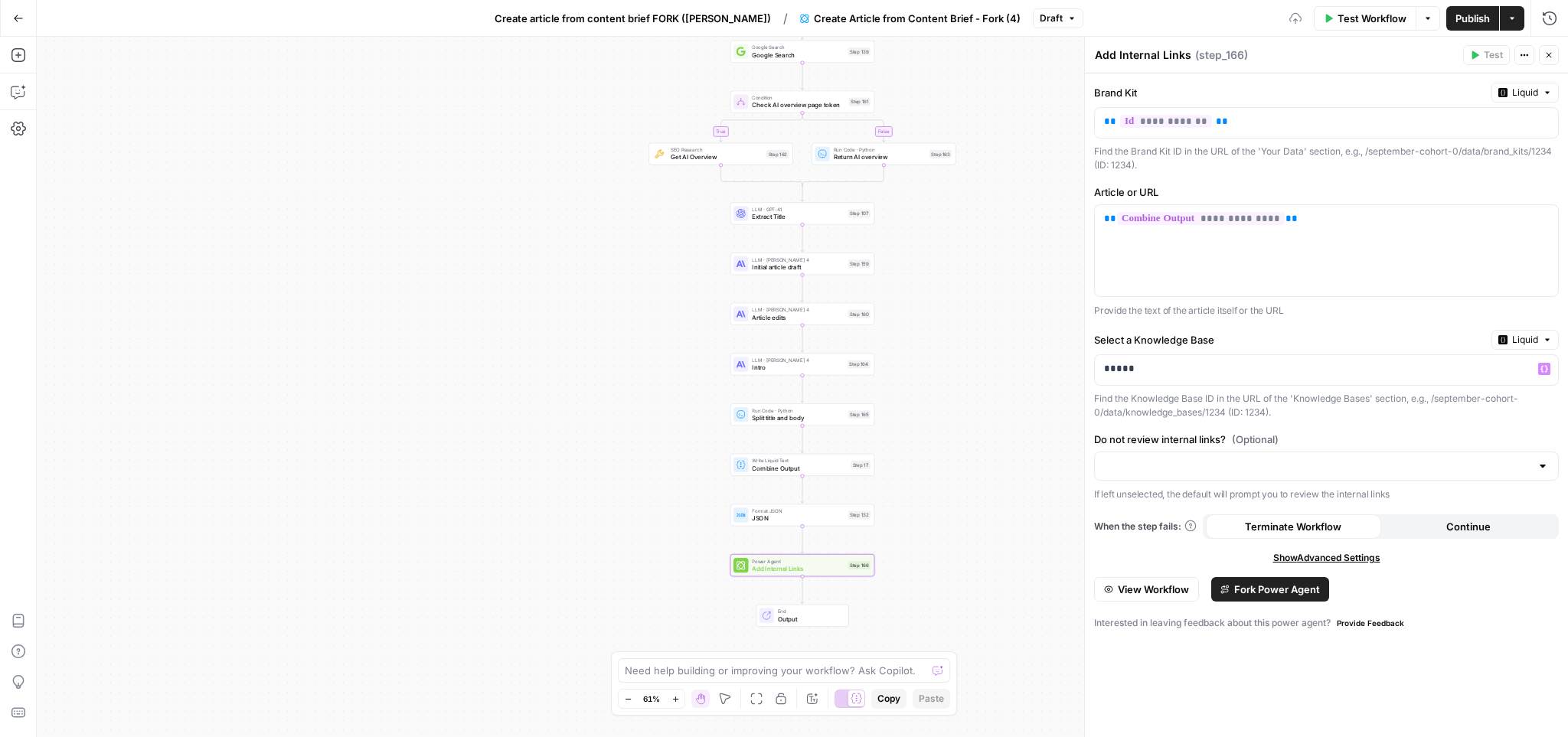
click at [1237, 328] on div "**********" at bounding box center [1326, 406] width 483 height 664
click at [1222, 383] on div "*****" at bounding box center [1314, 369] width 439 height 30
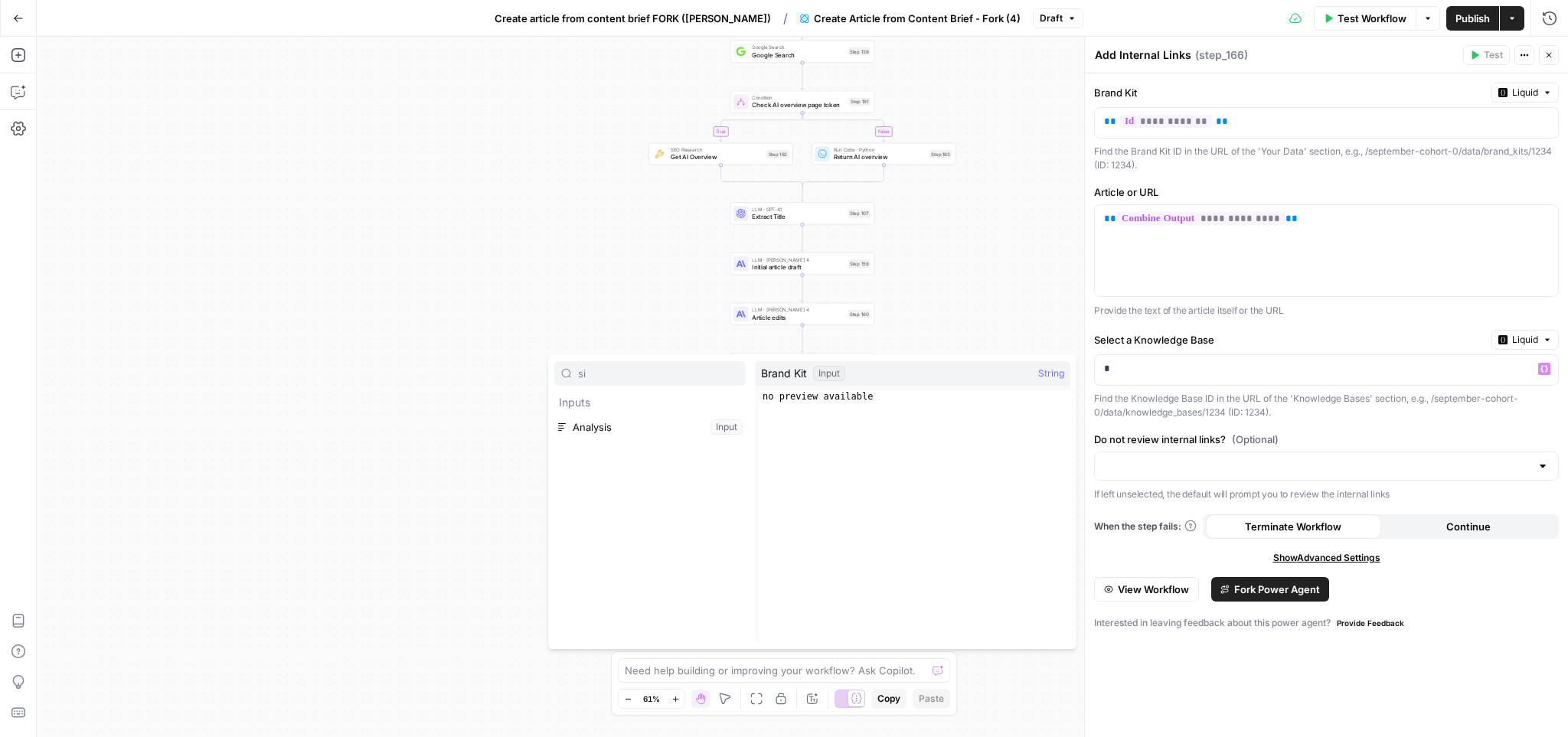
type input "s"
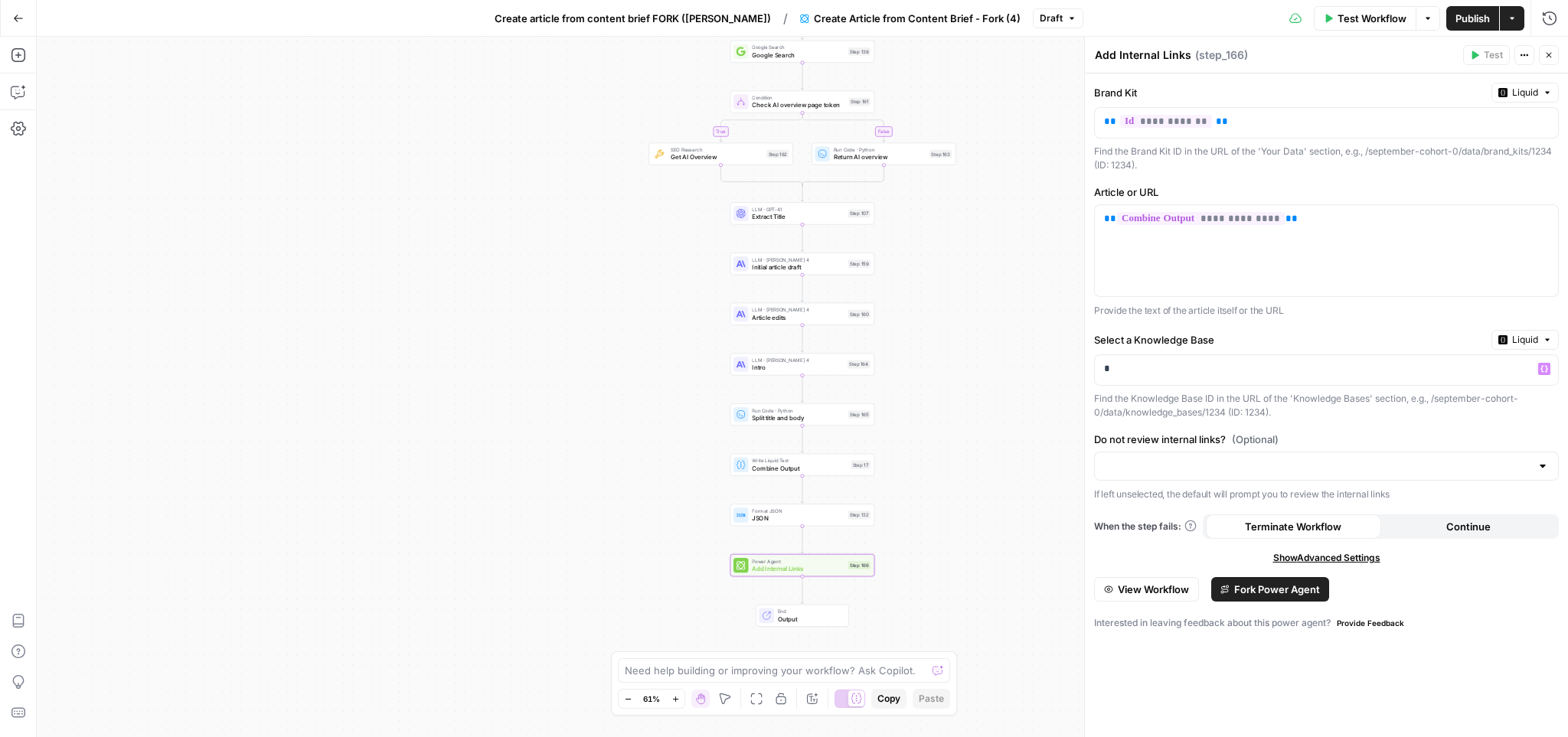
click at [1339, 389] on div "Select a Knowledge Base Liquid * Variables Menu Find the Knowledge Base ID in t…" at bounding box center [1327, 375] width 465 height 89
click at [1325, 375] on p "*" at bounding box center [1326, 368] width 445 height 15
click at [1389, 339] on label "Select a Knowledge Base" at bounding box center [1290, 339] width 391 height 15
click at [1046, 373] on div "true false Workflow Set Inputs Inputs Google Search Google Search Step 139 Cond…" at bounding box center [802, 387] width 1532 height 701
drag, startPoint x: 1283, startPoint y: 595, endPoint x: 1292, endPoint y: 591, distance: 9.8
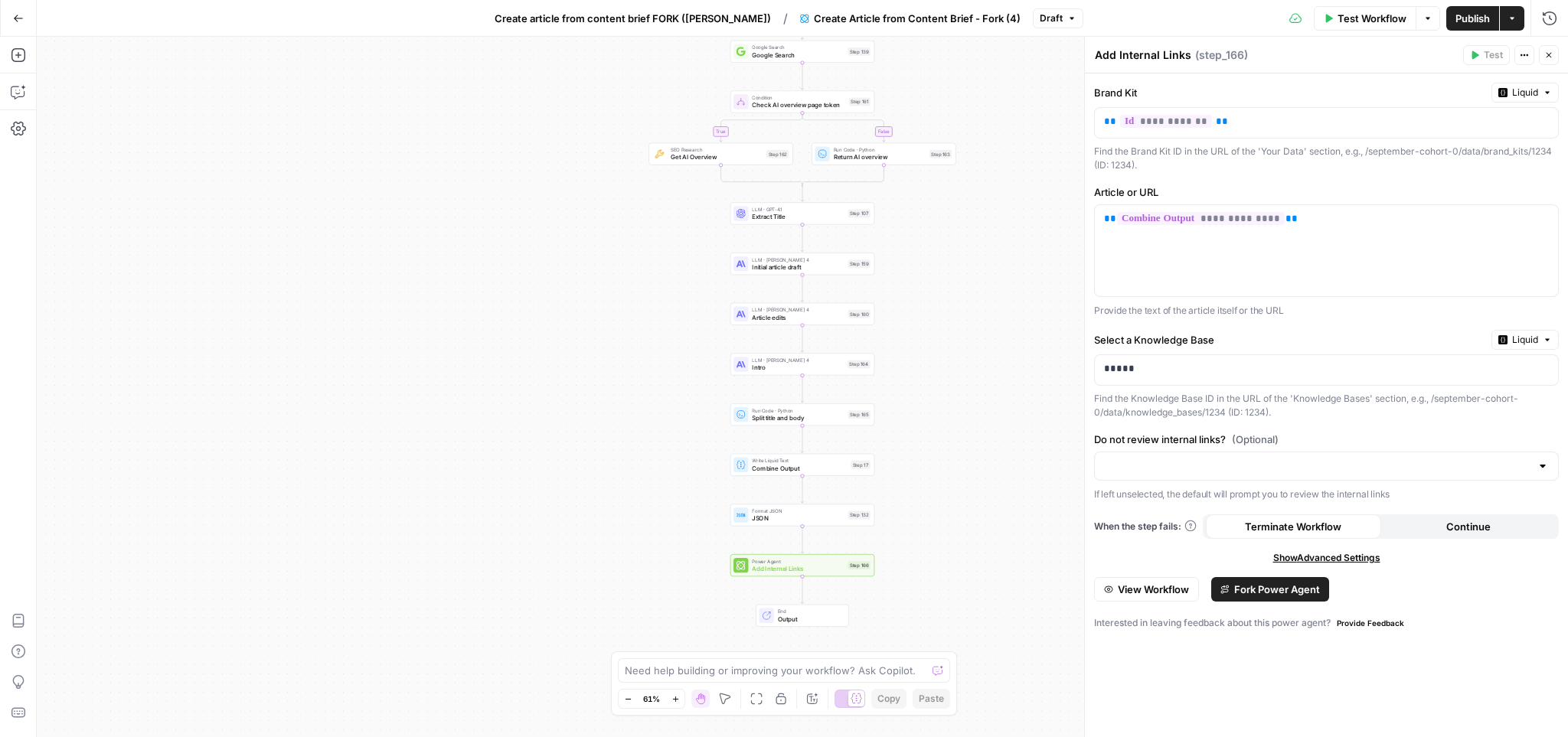
click at [1284, 596] on span "Fork Power Agent" at bounding box center [1278, 590] width 86 height 15
